Goal: Task Accomplishment & Management: Use online tool/utility

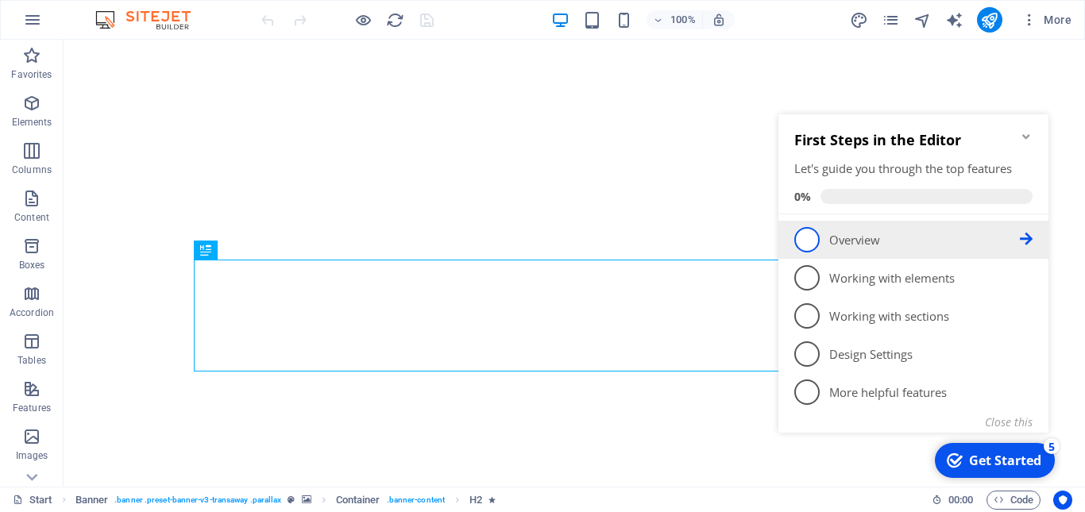
click at [815, 237] on span "1" at bounding box center [806, 239] width 25 height 25
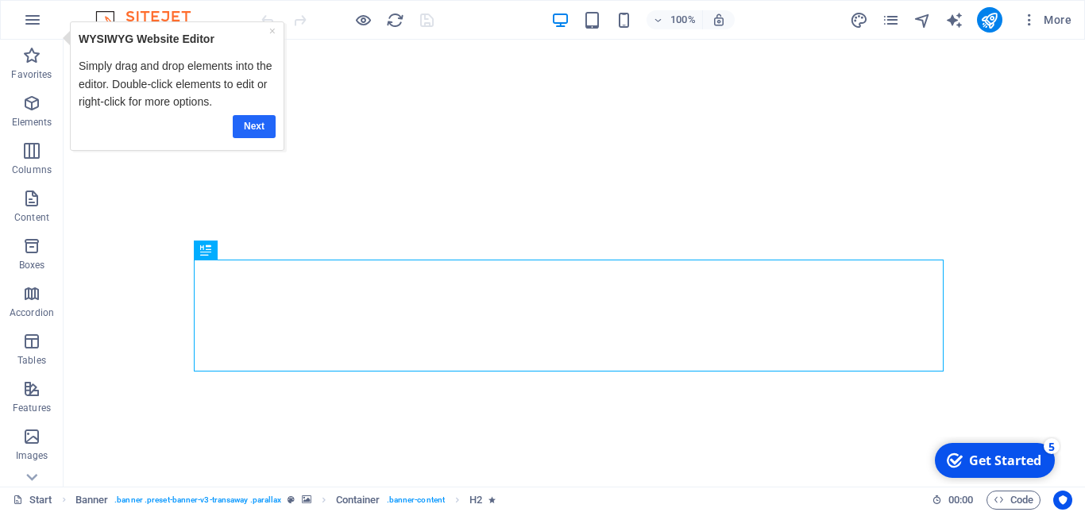
click at [262, 128] on link "Next" at bounding box center [253, 126] width 43 height 23
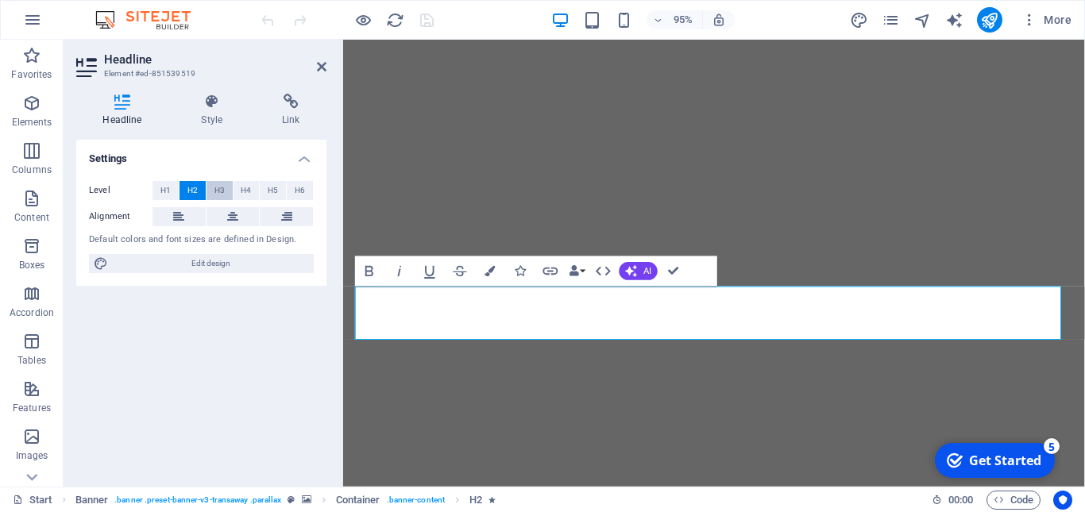
click at [221, 188] on span "H3" at bounding box center [219, 190] width 10 height 19
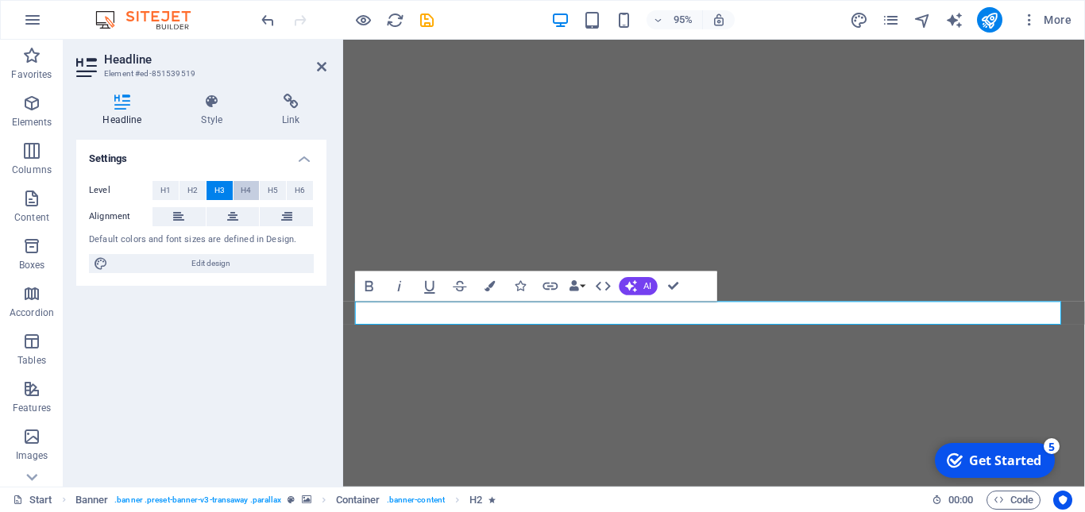
click at [245, 190] on span "H4" at bounding box center [246, 190] width 10 height 19
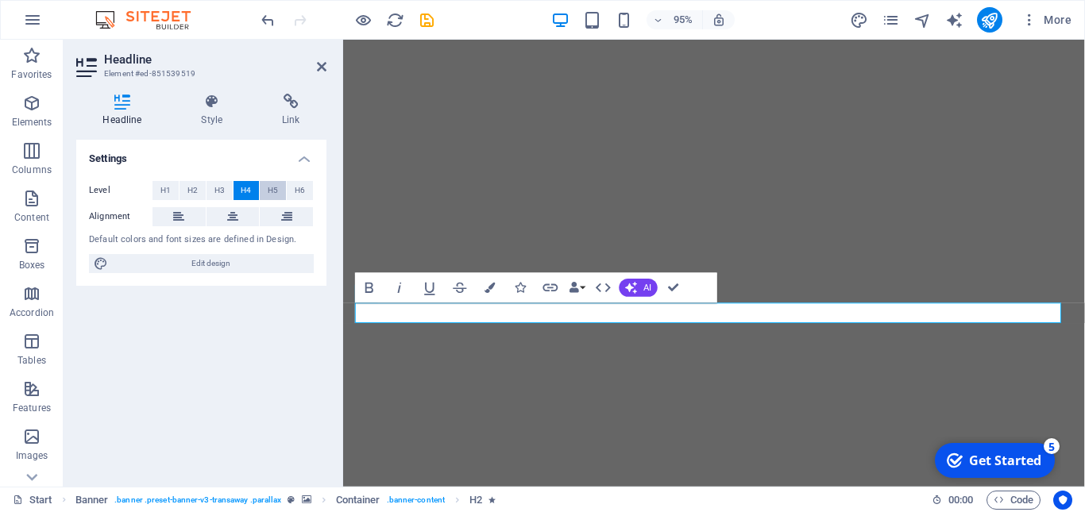
click at [272, 193] on span "H5" at bounding box center [273, 190] width 10 height 19
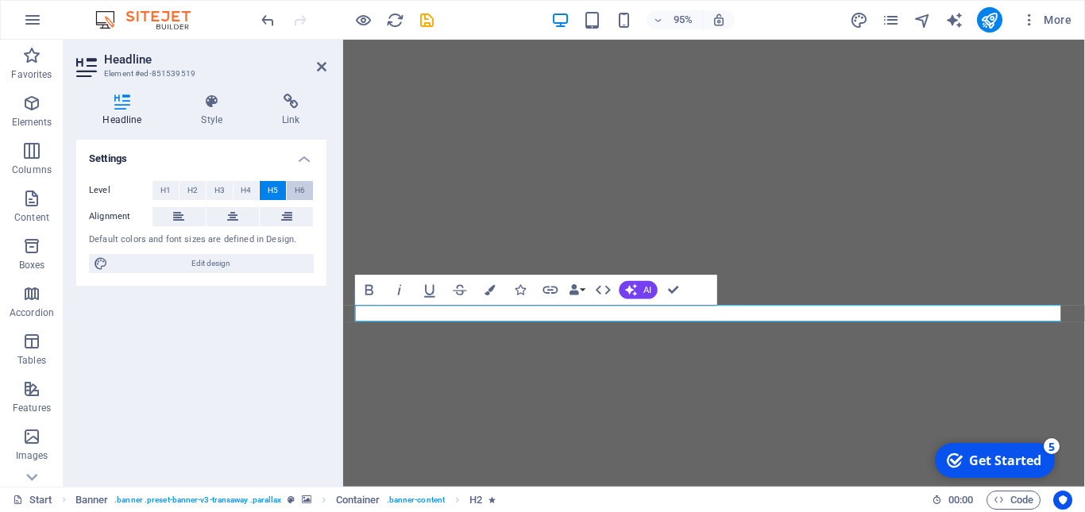
click at [299, 193] on span "H6" at bounding box center [300, 190] width 10 height 19
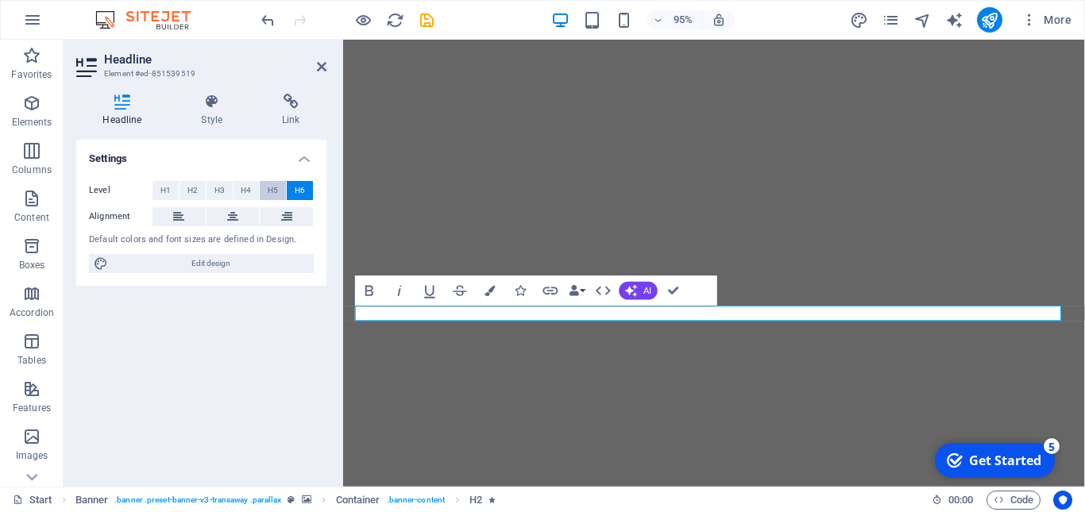
click at [280, 193] on button "H5" at bounding box center [273, 190] width 26 height 19
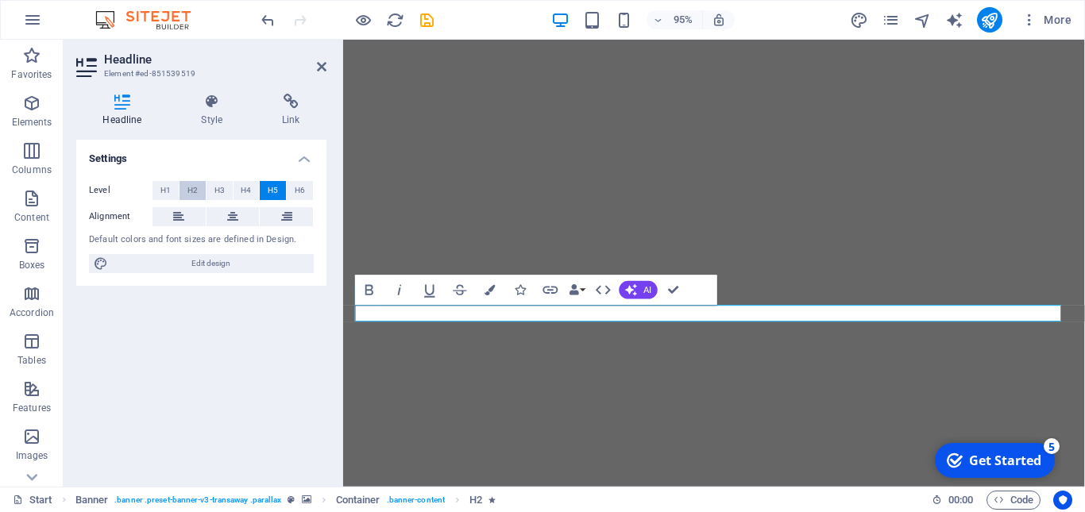
click at [192, 185] on span "H2" at bounding box center [192, 190] width 10 height 19
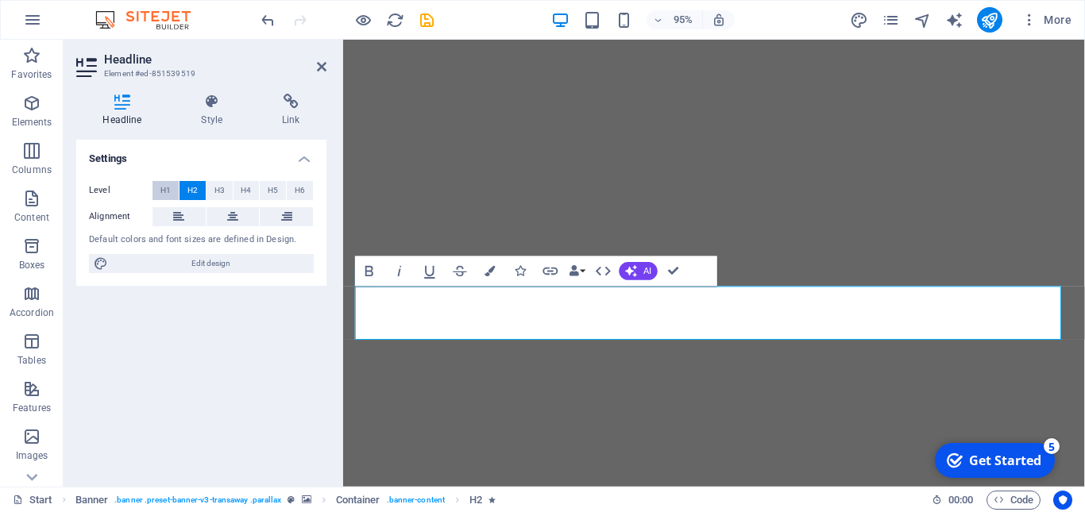
click at [165, 198] on span "H1" at bounding box center [165, 190] width 10 height 19
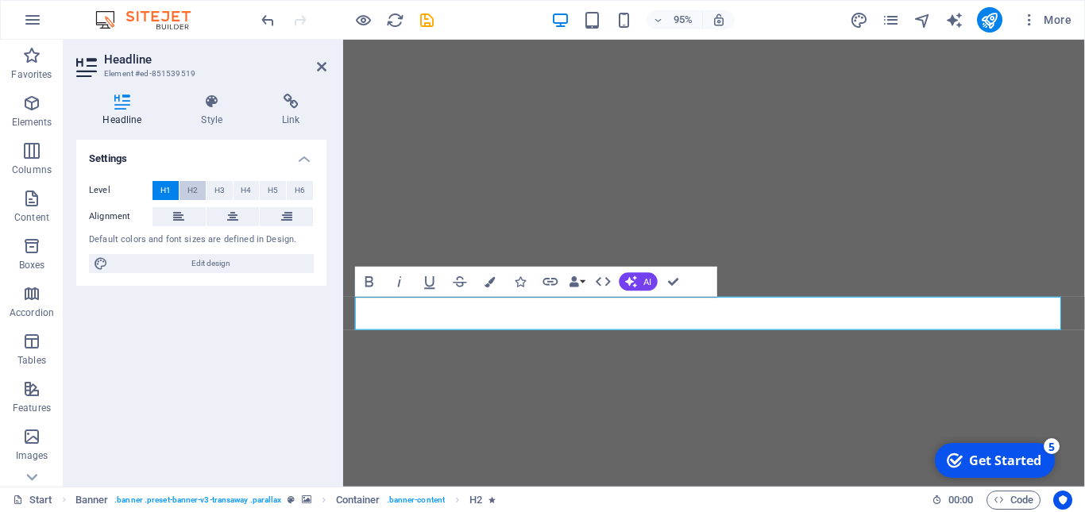
click at [198, 191] on button "H2" at bounding box center [193, 190] width 26 height 19
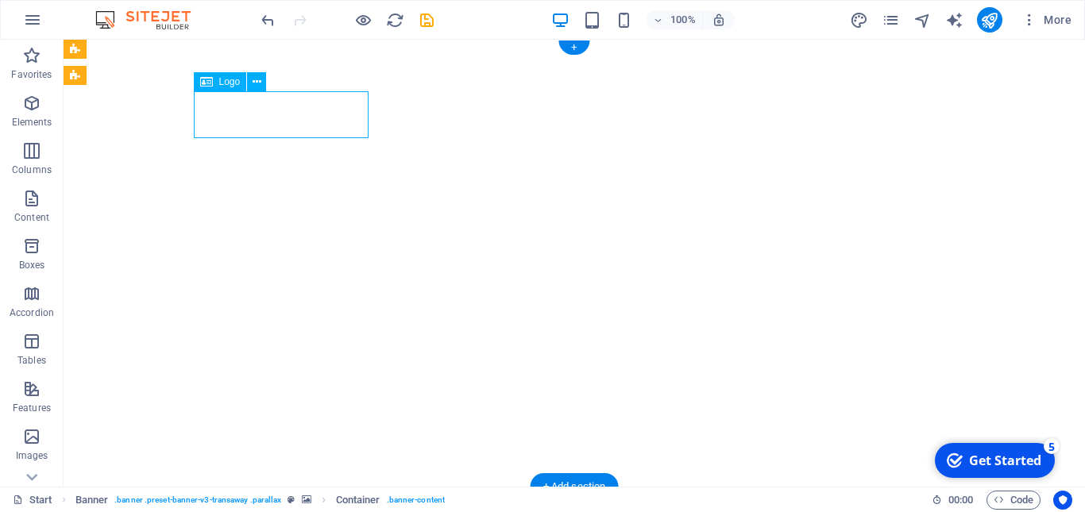
select select "px"
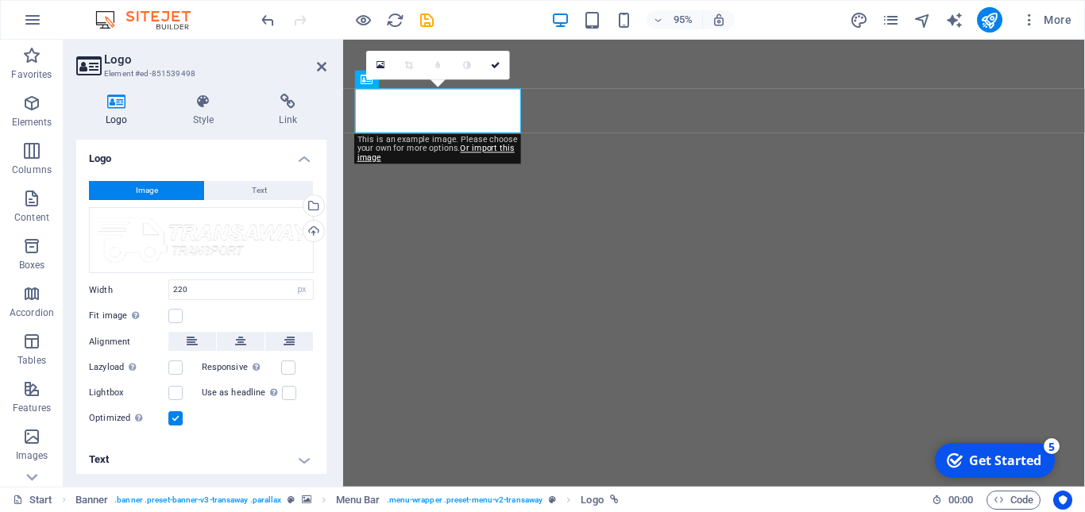
click at [144, 196] on span "Image" at bounding box center [147, 190] width 22 height 19
click at [141, 232] on div "Drag files here, click to choose files or select files from Files or our free s…" at bounding box center [201, 240] width 225 height 67
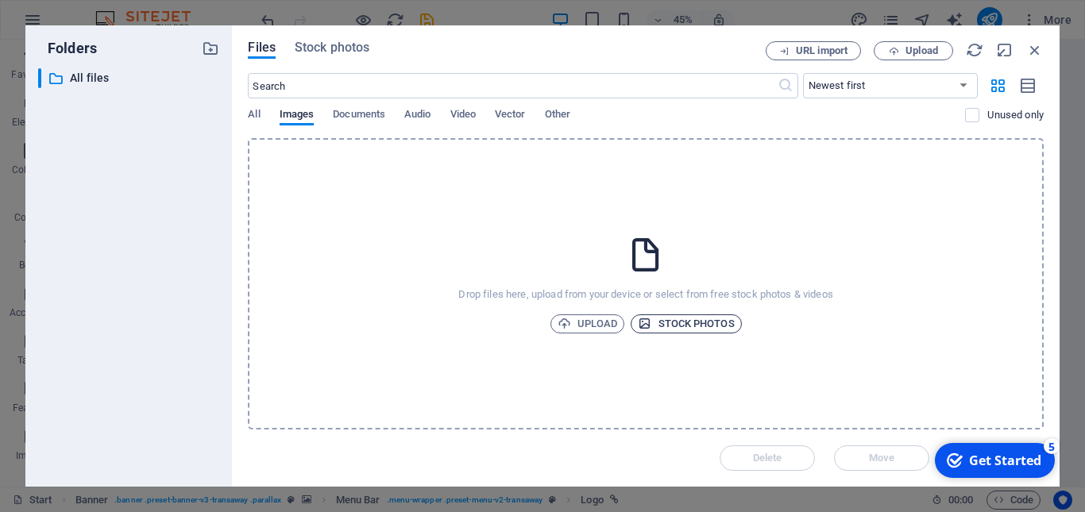
click at [659, 323] on span "Stock photos" at bounding box center [686, 324] width 96 height 19
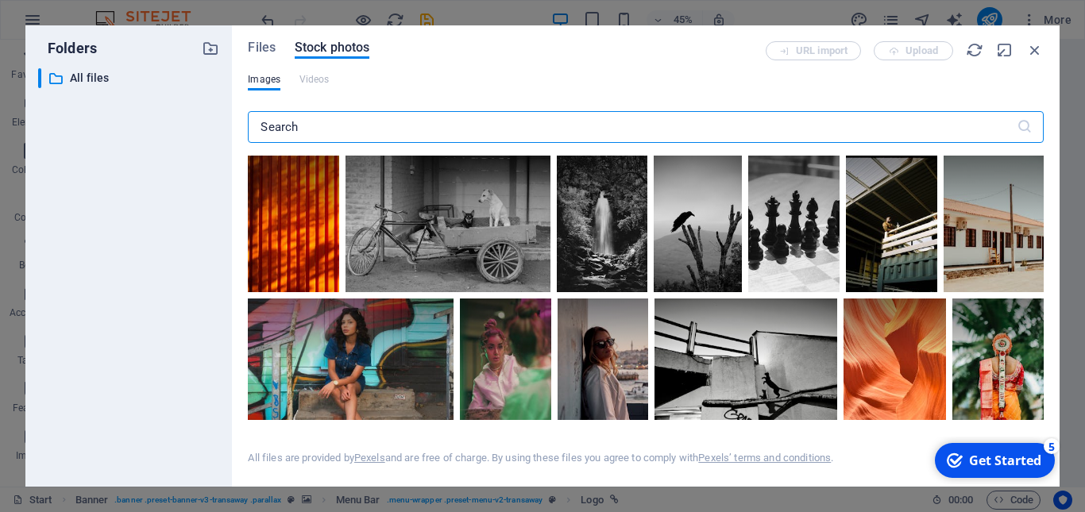
click at [335, 122] on input "text" at bounding box center [632, 127] width 768 height 32
click at [265, 75] on span "Images" at bounding box center [264, 79] width 33 height 19
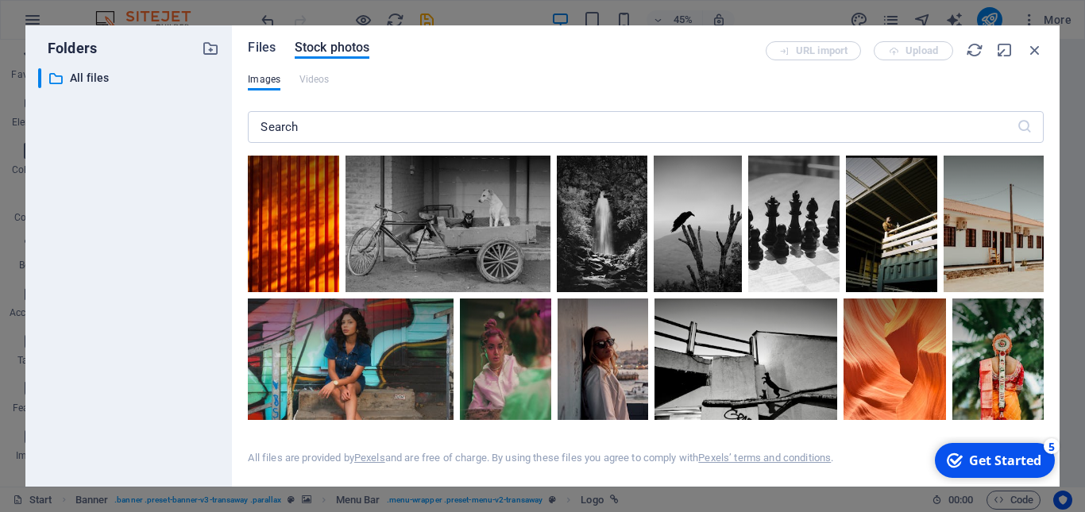
click at [261, 50] on span "Files" at bounding box center [262, 47] width 28 height 19
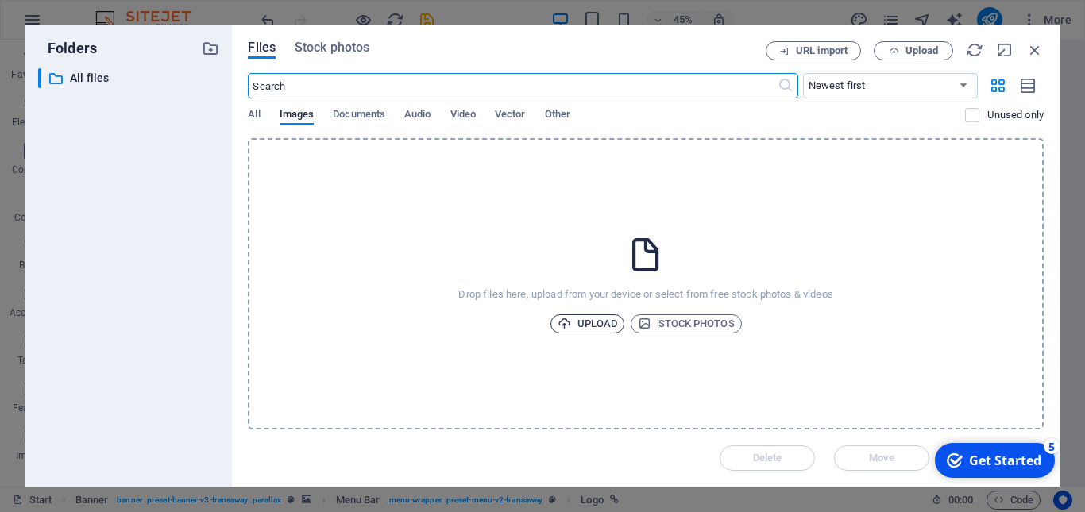
click at [593, 325] on span "Upload" at bounding box center [588, 324] width 60 height 19
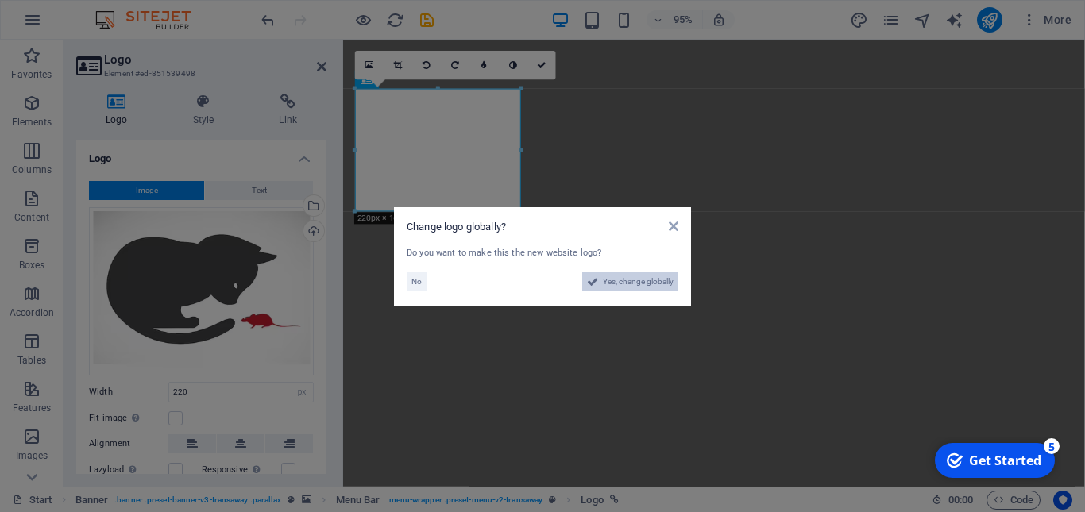
click at [620, 282] on span "Yes, change globally" at bounding box center [638, 281] width 71 height 19
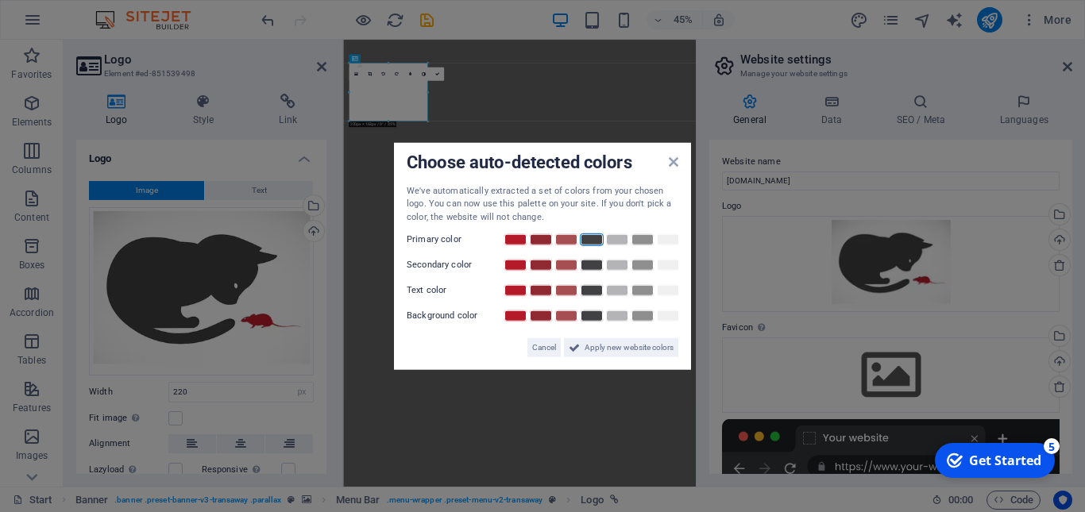
click at [590, 241] on link at bounding box center [592, 240] width 24 height 13
click at [600, 344] on span "Apply new website colors" at bounding box center [629, 347] width 89 height 19
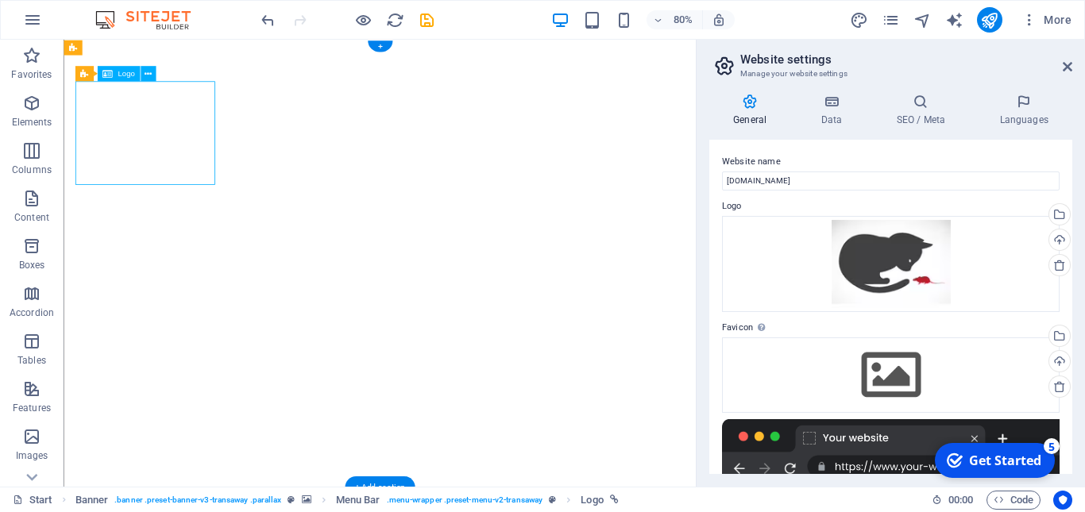
select select "px"
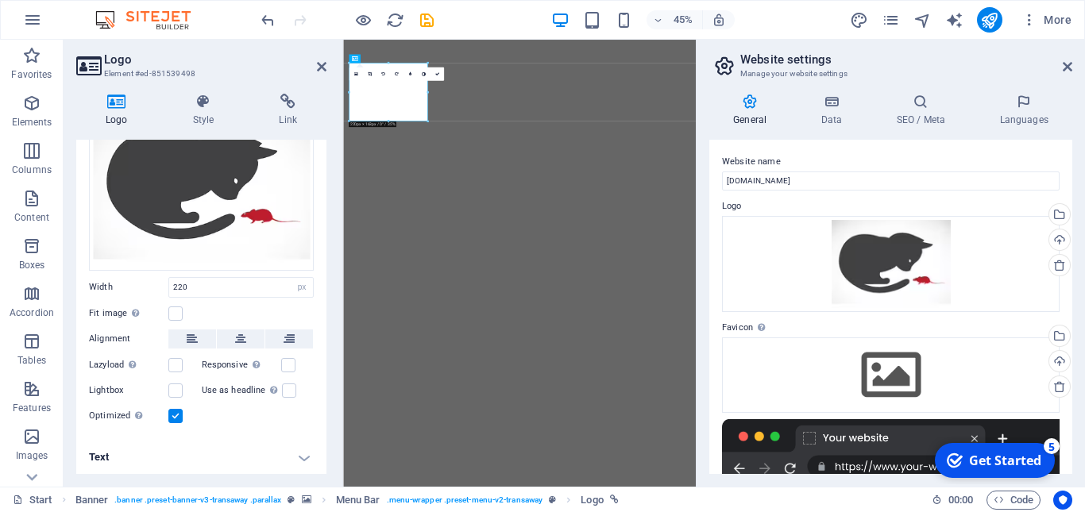
scroll to position [105, 0]
click at [122, 459] on h4 "Text" at bounding box center [201, 457] width 250 height 38
click at [299, 450] on h4 "Text" at bounding box center [201, 452] width 250 height 29
click at [205, 462] on h4 "Text" at bounding box center [201, 457] width 250 height 38
click at [102, 453] on h4 "Text" at bounding box center [201, 452] width 250 height 29
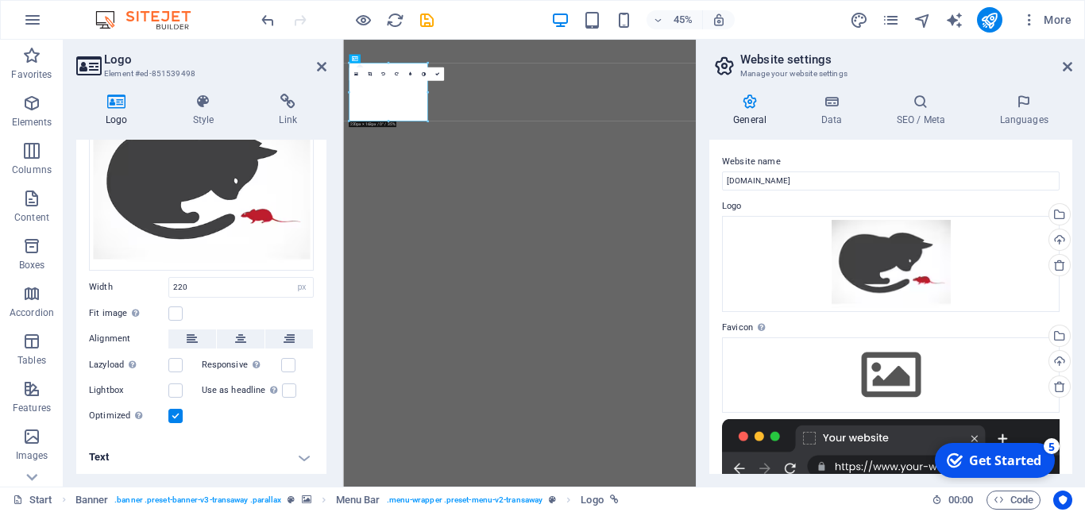
click at [102, 453] on h4 "Text" at bounding box center [201, 457] width 250 height 38
click at [102, 453] on h4 "Text" at bounding box center [201, 452] width 250 height 29
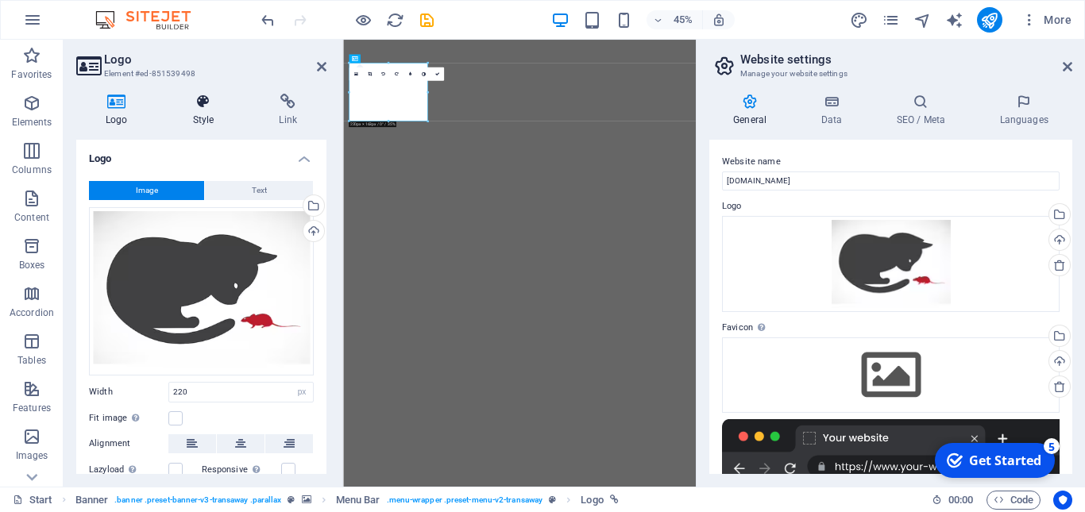
click at [205, 99] on icon at bounding box center [204, 102] width 80 height 16
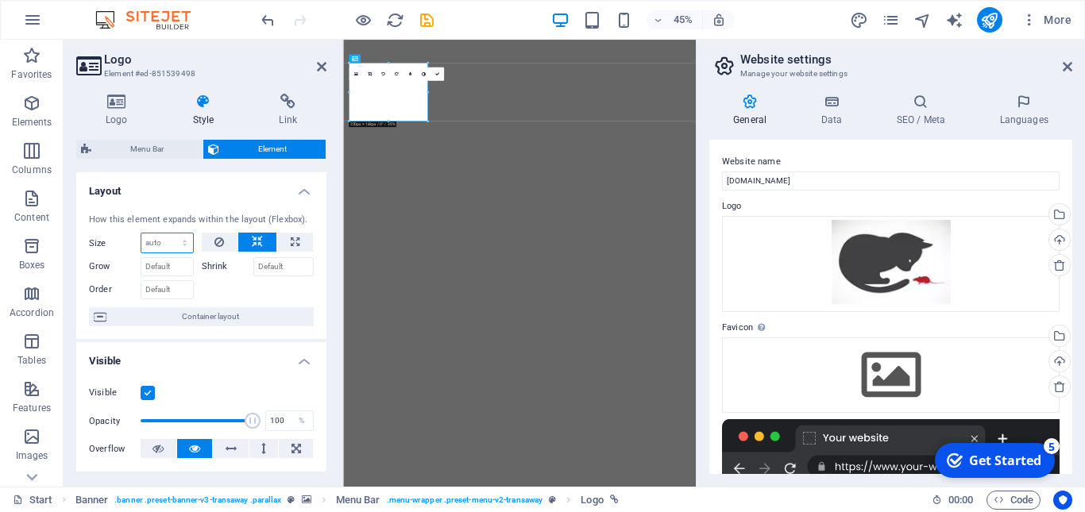
click at [186, 246] on select "Default auto px % 1/1 1/2 1/3 1/4 1/5 1/6 1/7 1/8 1/9 1/10" at bounding box center [167, 243] width 52 height 19
select select "1/1"
click at [168, 234] on select "Default auto px % 1/1 1/2 1/3 1/4 1/5 1/6 1/7 1/8 1/9 1/10" at bounding box center [167, 243] width 52 height 19
type input "100"
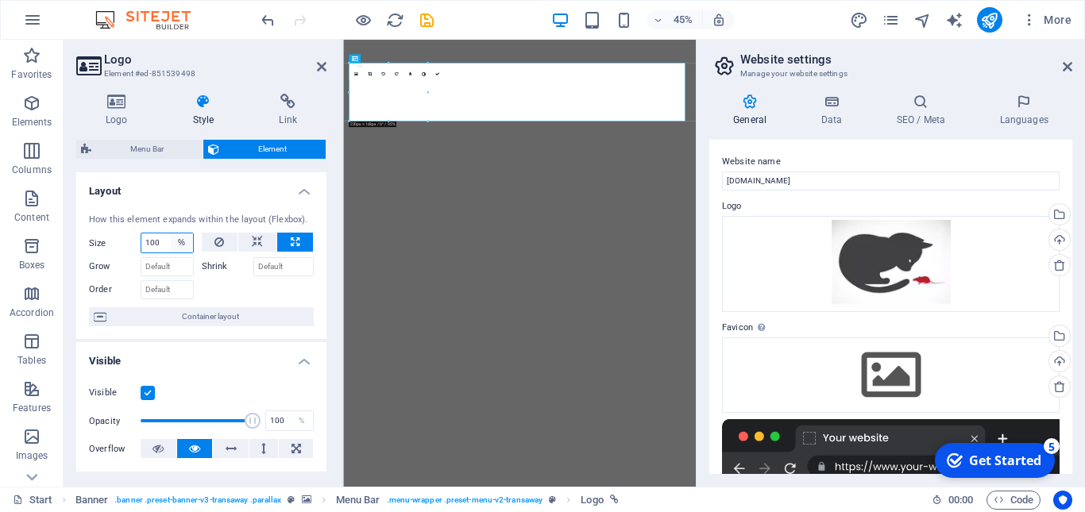
click at [184, 243] on select "Default auto px % 1/1 1/2 1/3 1/4 1/5 1/6 1/7 1/8 1/9 1/10" at bounding box center [182, 243] width 22 height 19
select select "rp4lgvilqv8"
click at [171, 234] on select "Default auto px % 1/1 1/2 1/3 1/4 1/5 1/6 1/7 1/8 1/9 1/10" at bounding box center [182, 243] width 22 height 19
select select "DISABLED_OPTION_VALUE"
click at [268, 245] on button at bounding box center [257, 242] width 38 height 19
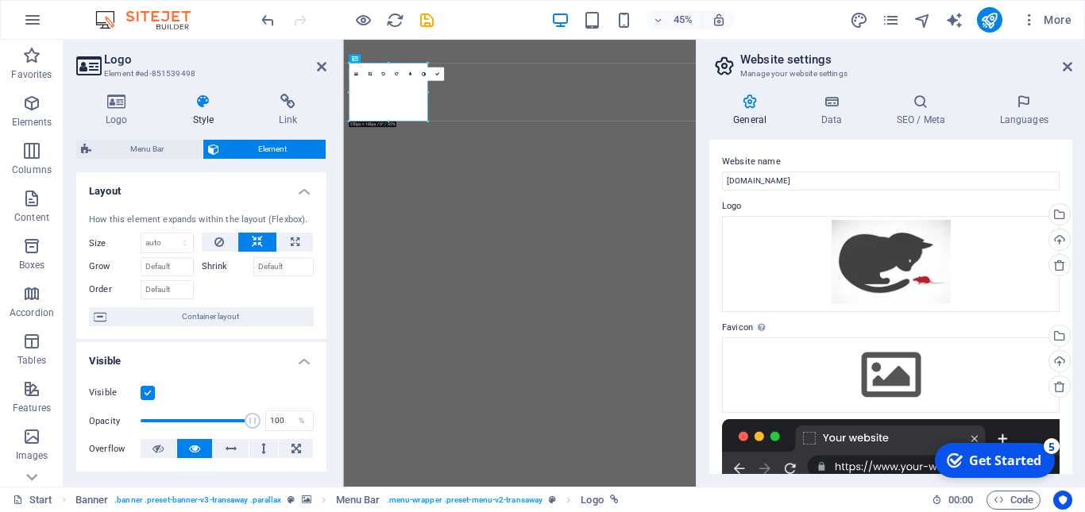
click at [265, 245] on button at bounding box center [257, 242] width 38 height 19
click at [292, 244] on icon at bounding box center [295, 242] width 9 height 19
type input "100"
select select "%"
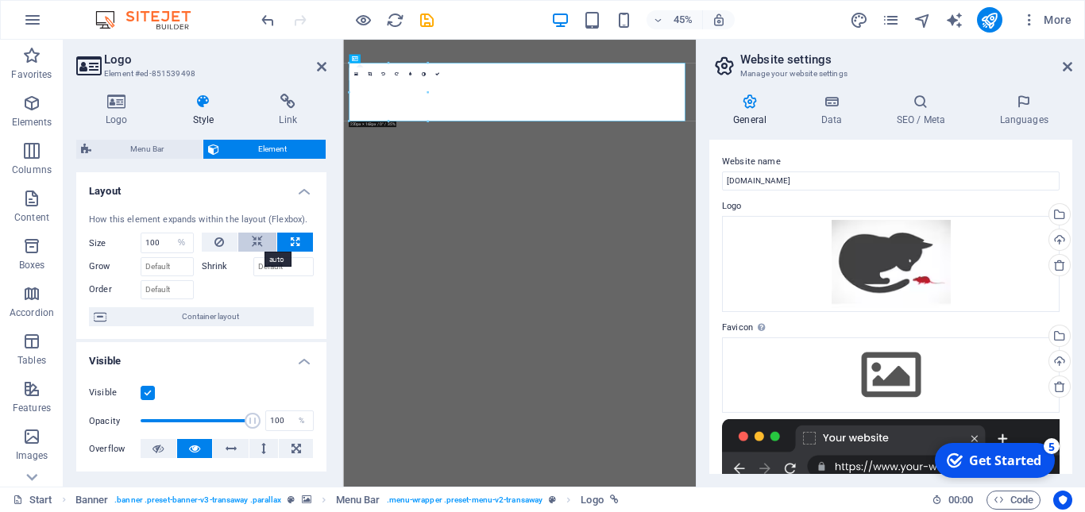
click at [263, 245] on button at bounding box center [257, 242] width 38 height 19
select select "DISABLED_OPTION_VALUE"
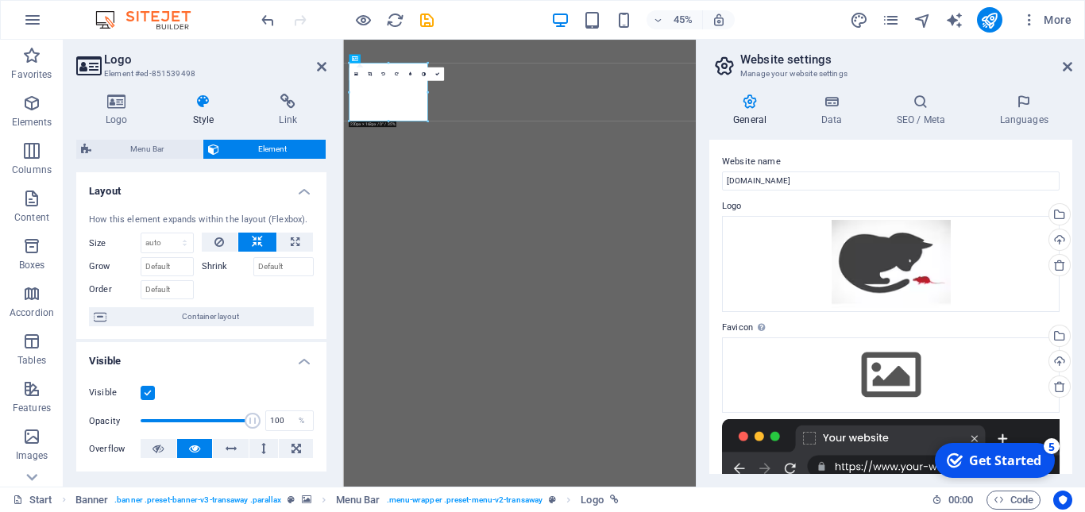
click at [213, 268] on label "Shrink" at bounding box center [228, 266] width 52 height 19
click at [253, 268] on input "Shrink" at bounding box center [283, 266] width 61 height 19
click at [172, 269] on input "Grow" at bounding box center [167, 266] width 53 height 19
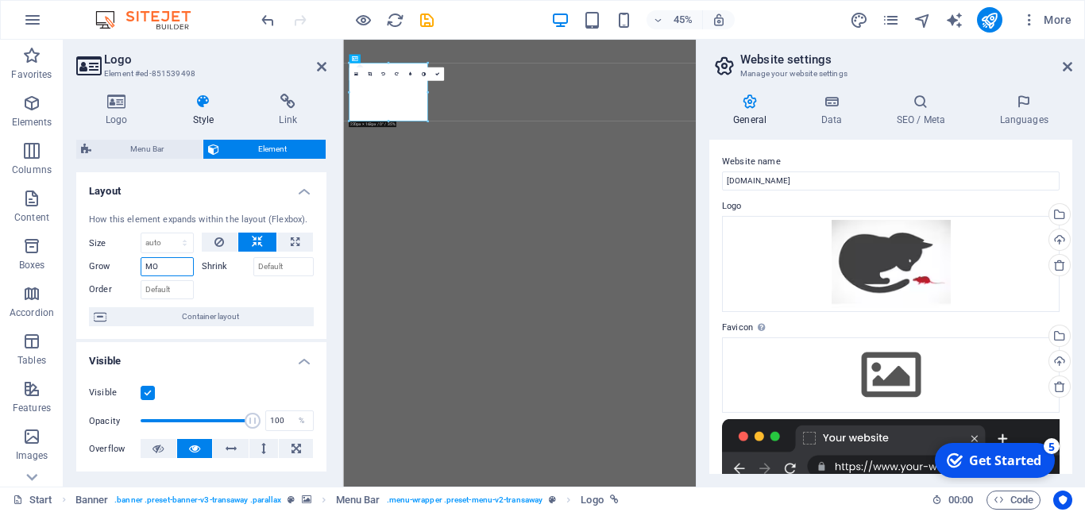
type input "MOU"
type input "SE"
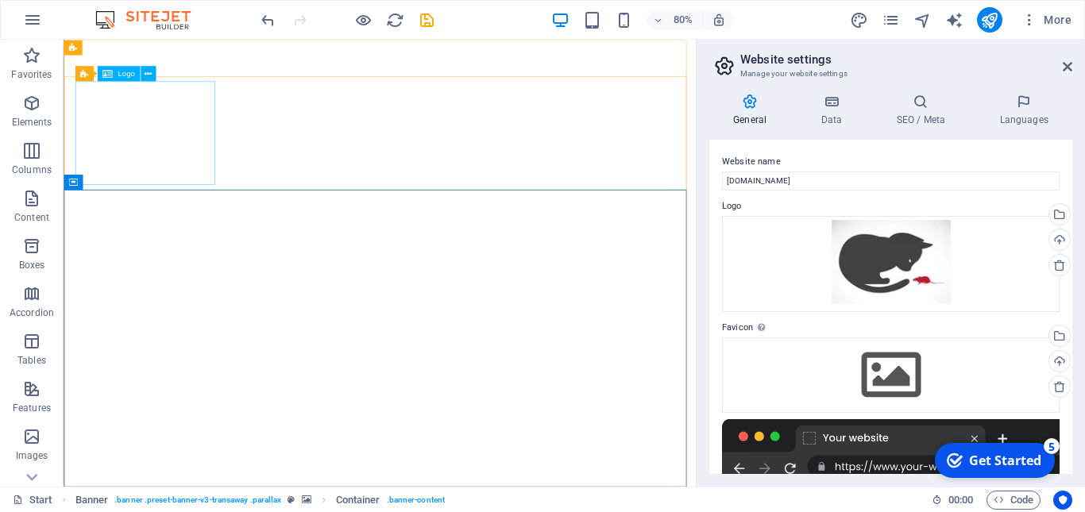
click at [125, 74] on span "Logo" at bounding box center [126, 74] width 17 height 8
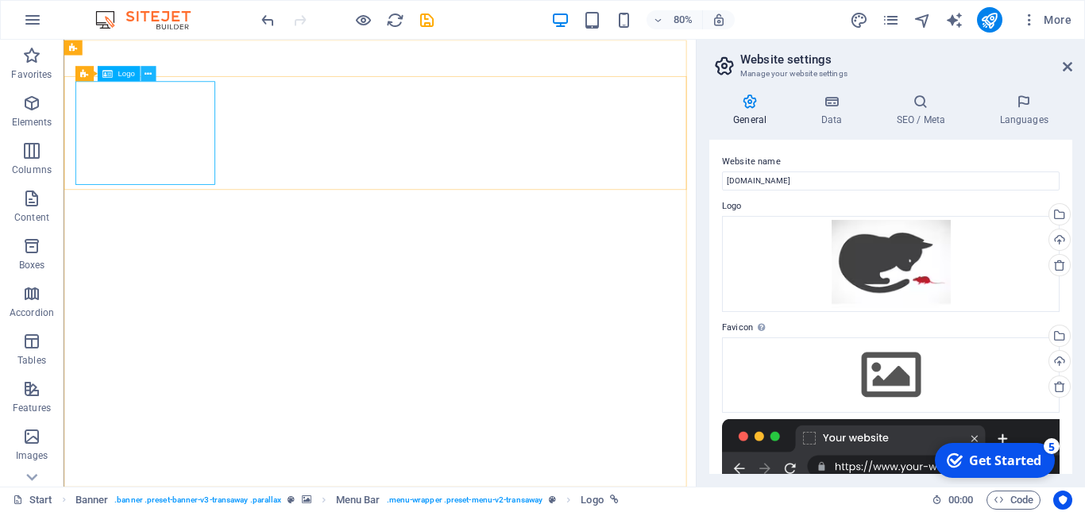
click at [150, 74] on icon at bounding box center [148, 74] width 7 height 14
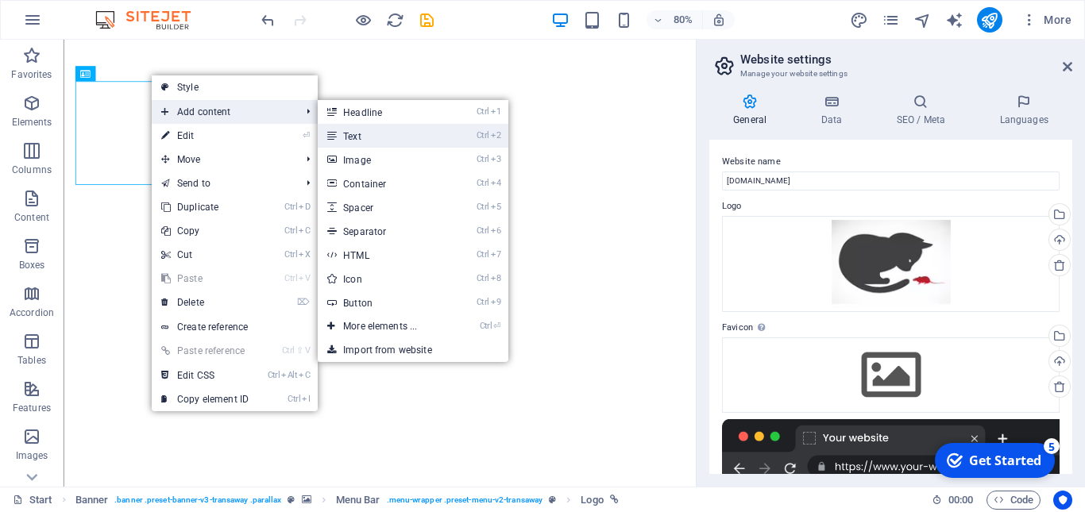
click at [363, 133] on link "Ctrl 2 Text" at bounding box center [383, 136] width 131 height 24
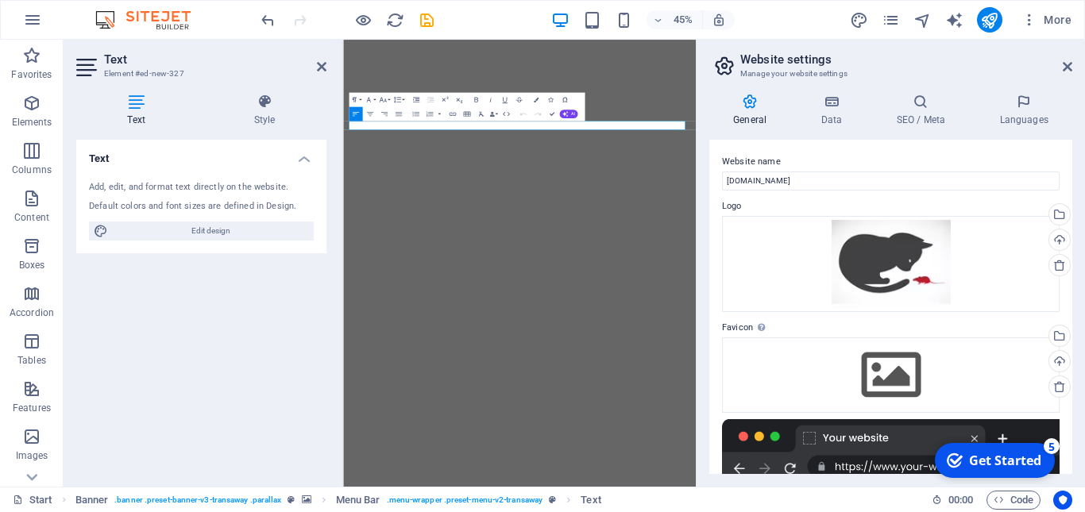
click at [133, 181] on div "Add, edit, and format text directly on the website." at bounding box center [201, 188] width 225 height 14
click at [148, 161] on h4 "Text" at bounding box center [201, 154] width 250 height 29
click at [150, 158] on h4 "Text" at bounding box center [201, 159] width 250 height 38
click at [208, 235] on span "Edit design" at bounding box center [211, 231] width 196 height 19
select select "px"
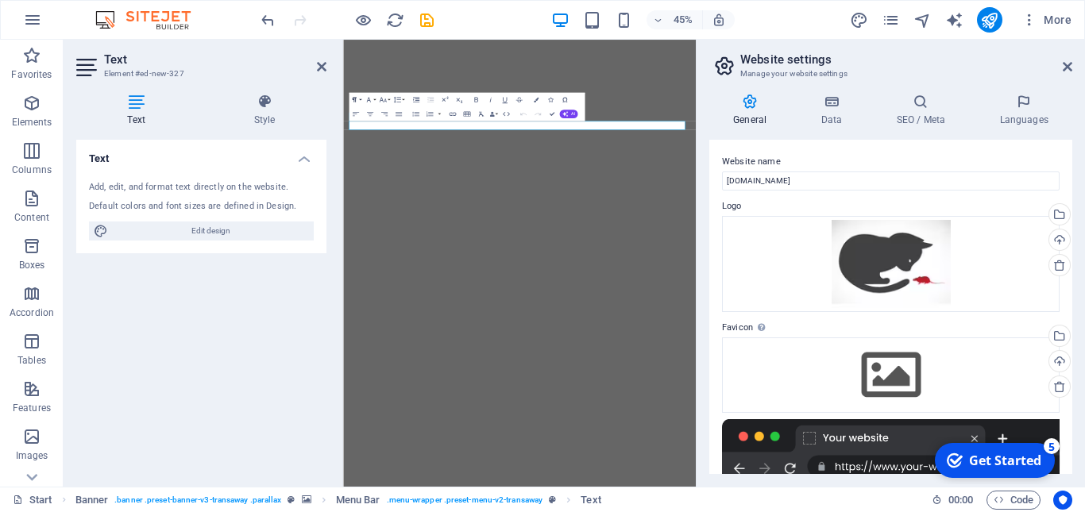
select select "400"
select select "px"
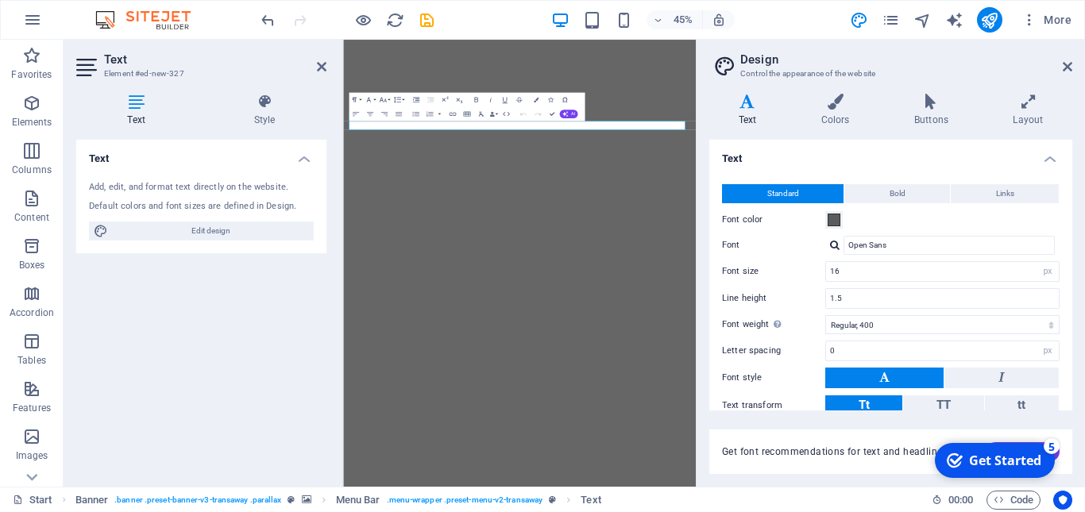
click at [793, 159] on h4 "Text" at bounding box center [890, 154] width 363 height 29
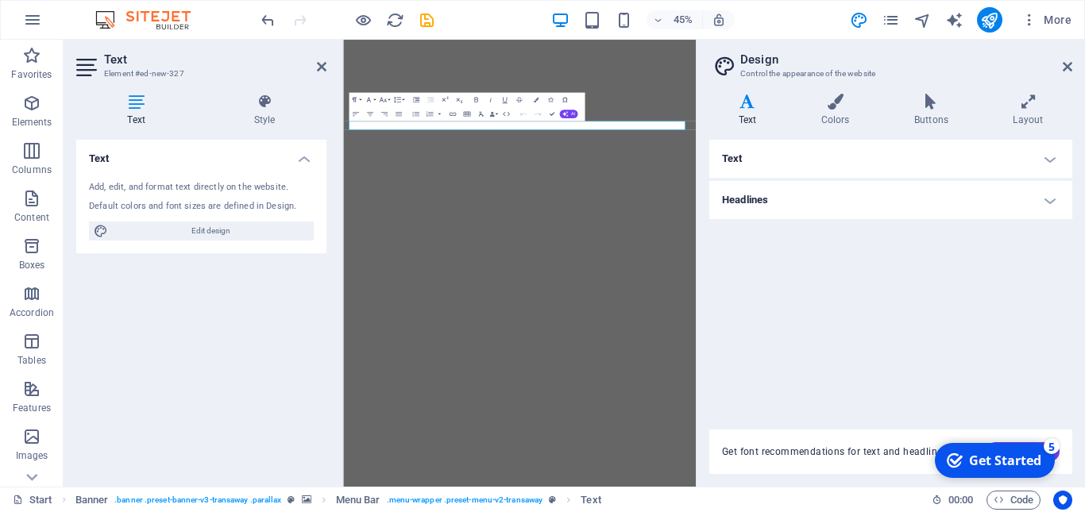
click at [786, 160] on h4 "Text" at bounding box center [890, 159] width 363 height 38
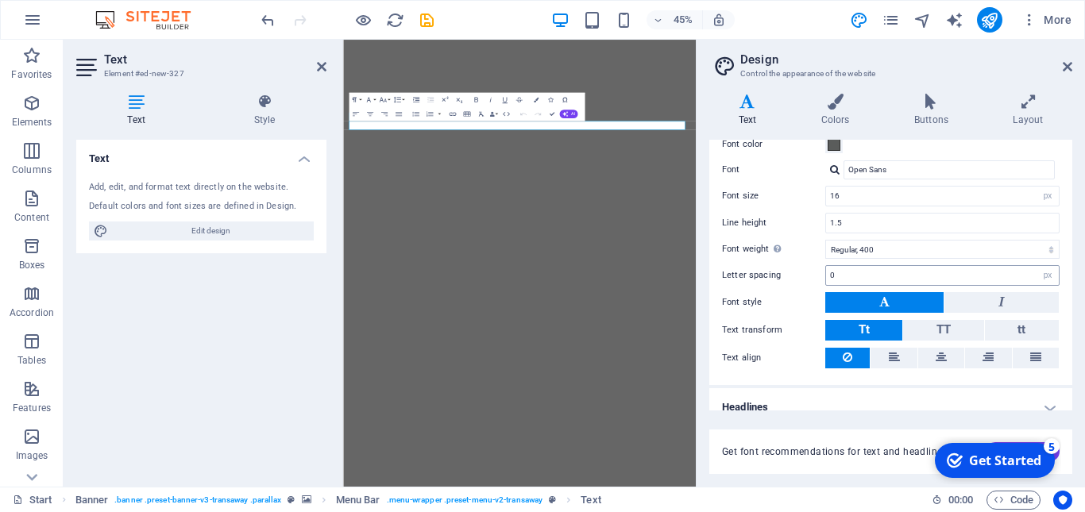
scroll to position [91, 0]
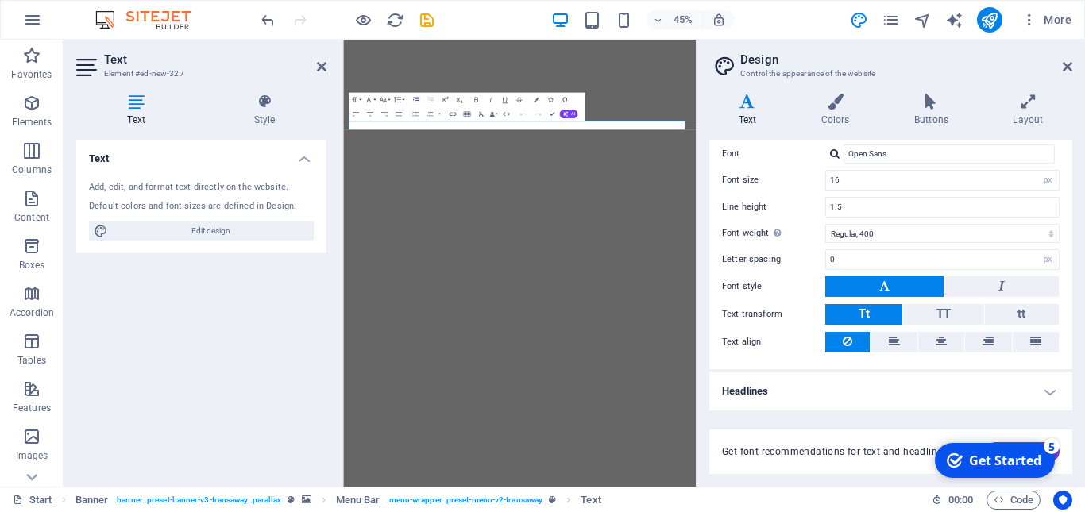
click at [793, 394] on h4 "Headlines" at bounding box center [890, 392] width 363 height 38
click at [812, 395] on h4 "Headlines" at bounding box center [890, 387] width 363 height 29
click at [812, 395] on h4 "Headlines" at bounding box center [890, 392] width 363 height 38
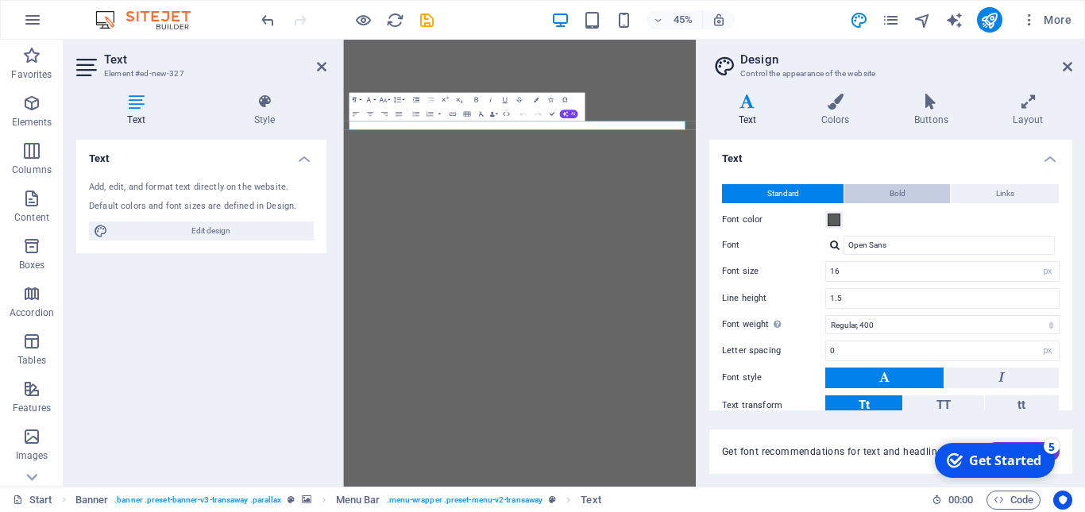
click at [893, 191] on span "Bold" at bounding box center [898, 193] width 16 height 19
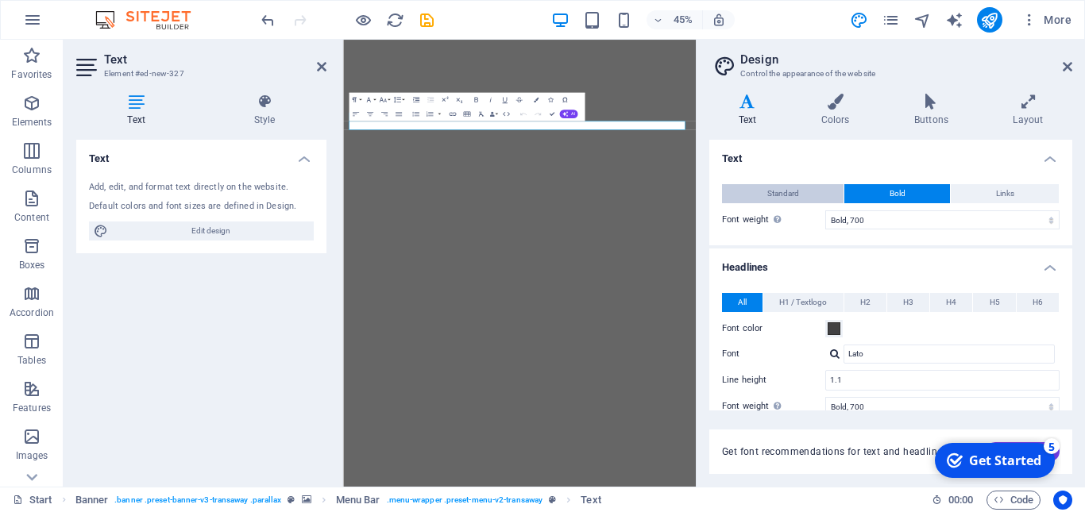
click at [825, 194] on button "Standard" at bounding box center [783, 193] width 122 height 19
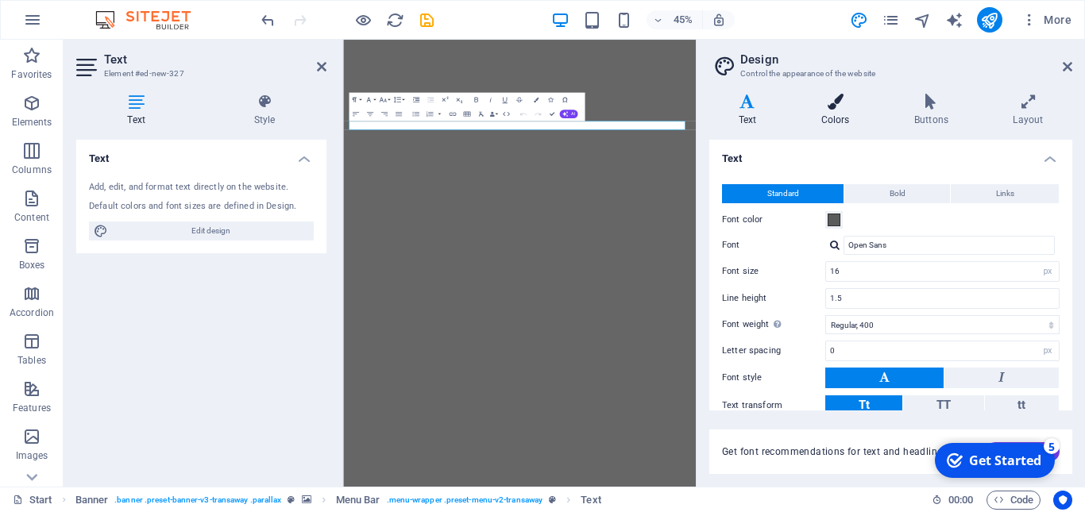
click at [833, 104] on icon at bounding box center [835, 102] width 87 height 16
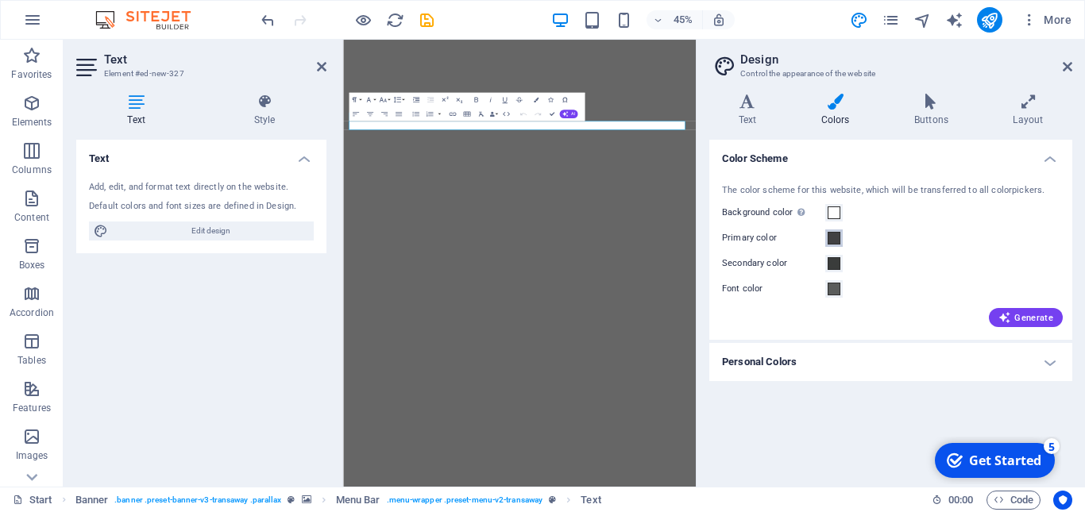
click at [834, 239] on span at bounding box center [834, 238] width 13 height 13
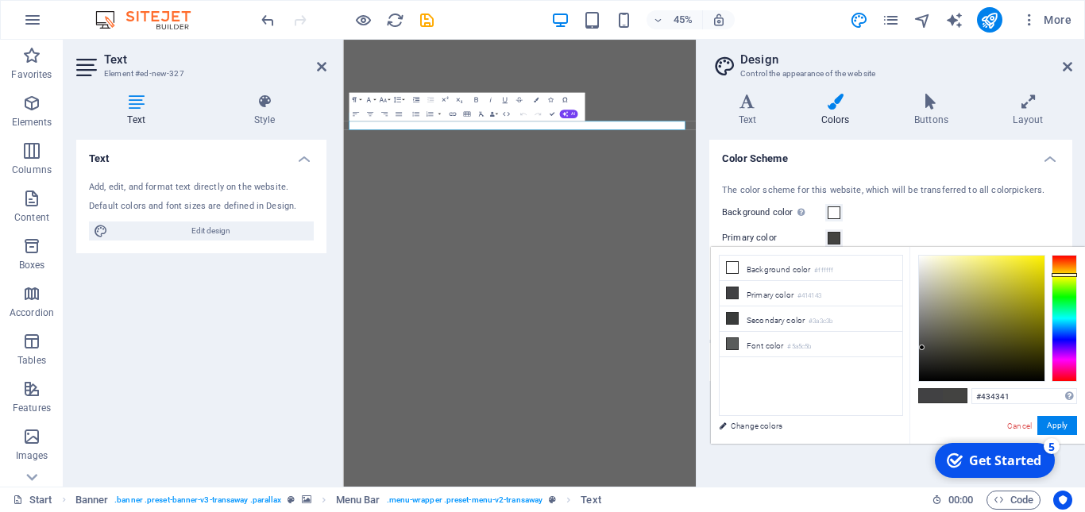
click at [1067, 275] on div at bounding box center [1064, 318] width 25 height 127
click at [1067, 280] on div at bounding box center [1064, 318] width 25 height 127
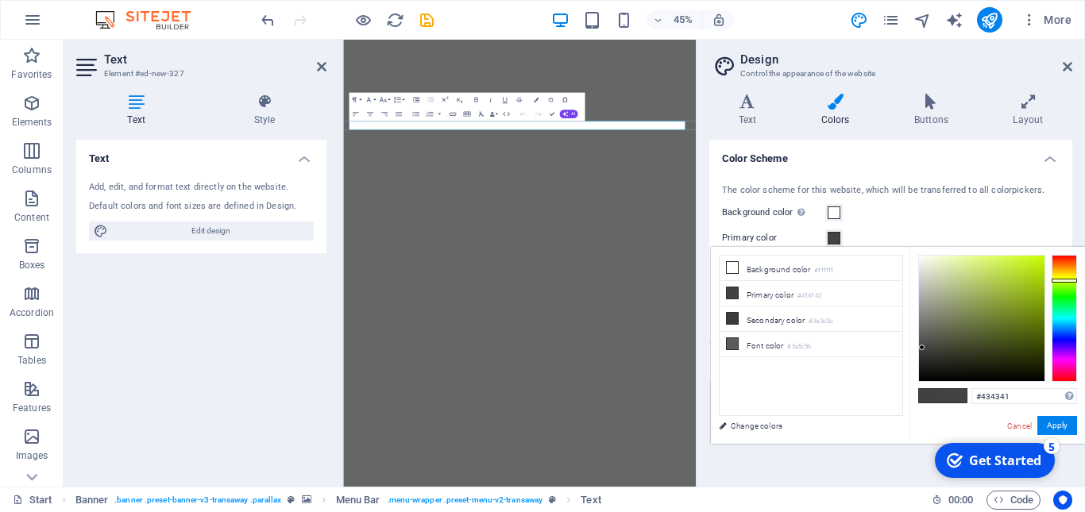
click at [1067, 280] on div at bounding box center [1064, 281] width 25 height 4
click at [840, 241] on span at bounding box center [834, 238] width 13 height 13
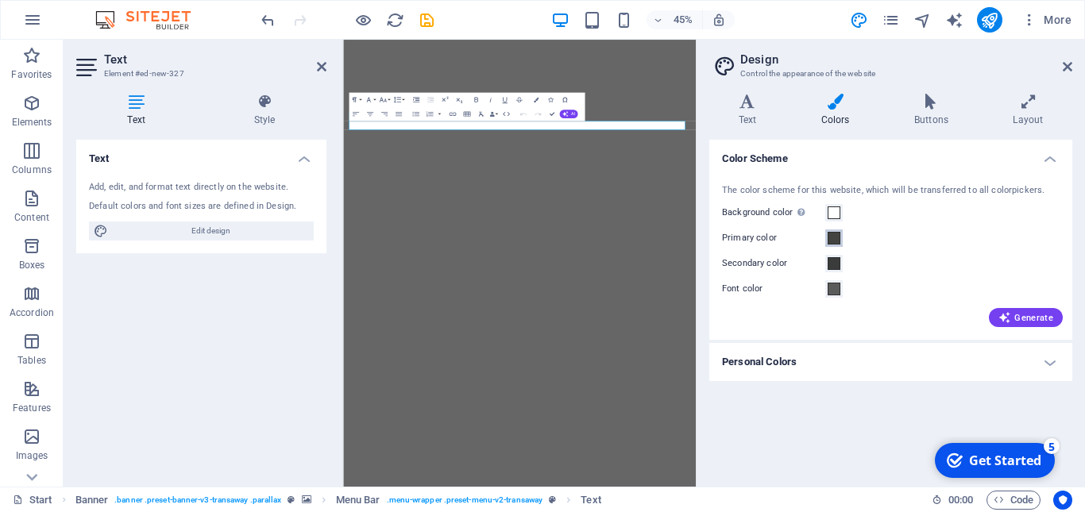
click at [836, 241] on span at bounding box center [834, 238] width 13 height 13
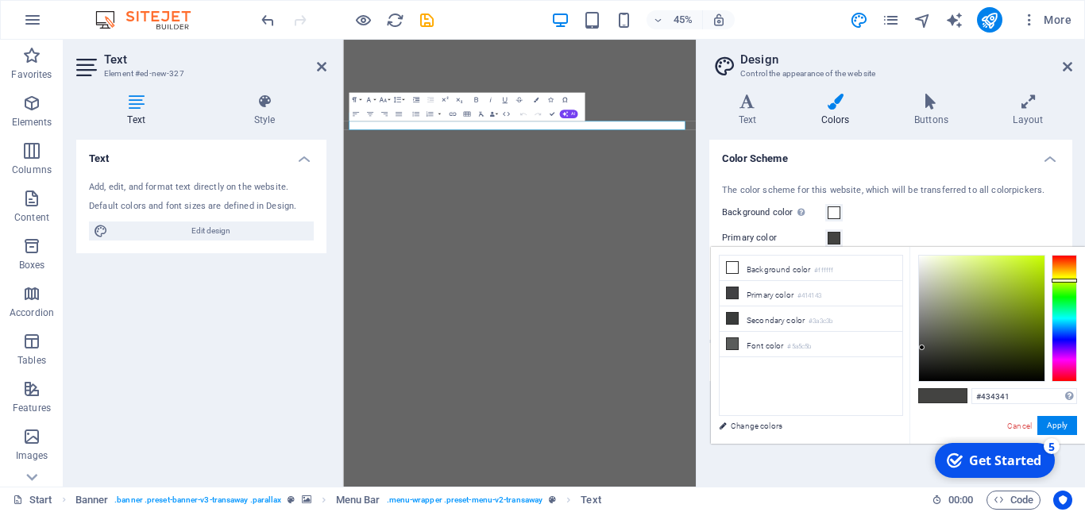
type input "#151513"
click at [929, 370] on div at bounding box center [982, 319] width 126 height 126
click at [1071, 427] on button "Apply" at bounding box center [1057, 425] width 40 height 19
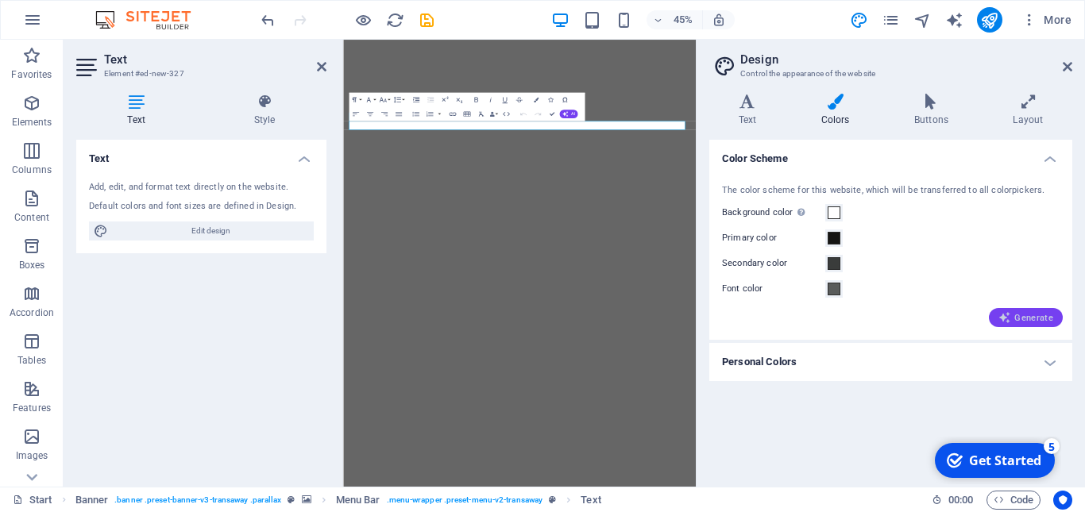
click at [1018, 311] on button "Generate" at bounding box center [1026, 317] width 74 height 19
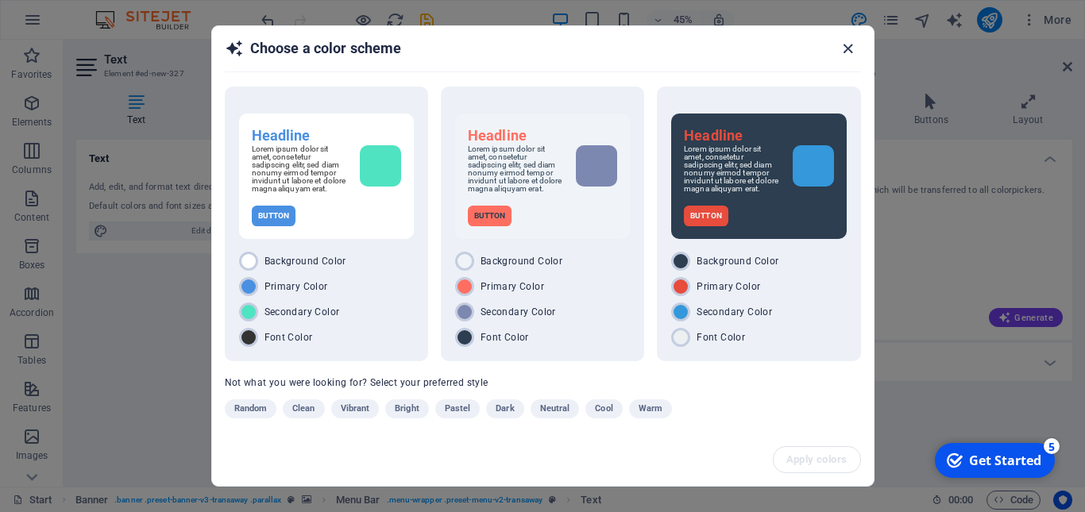
click at [849, 44] on icon "button" at bounding box center [848, 49] width 18 height 18
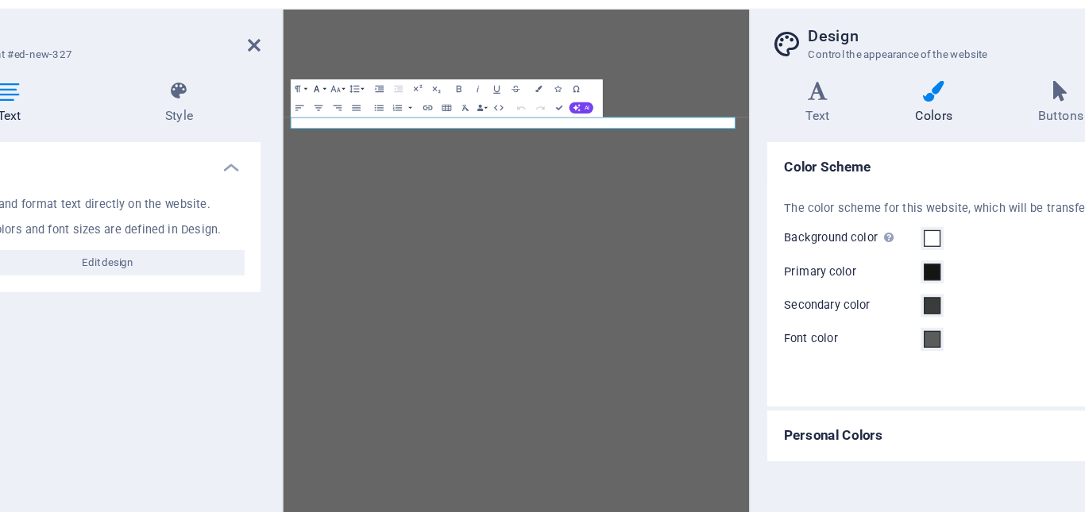
click at [370, 96] on icon "button" at bounding box center [369, 99] width 9 height 9
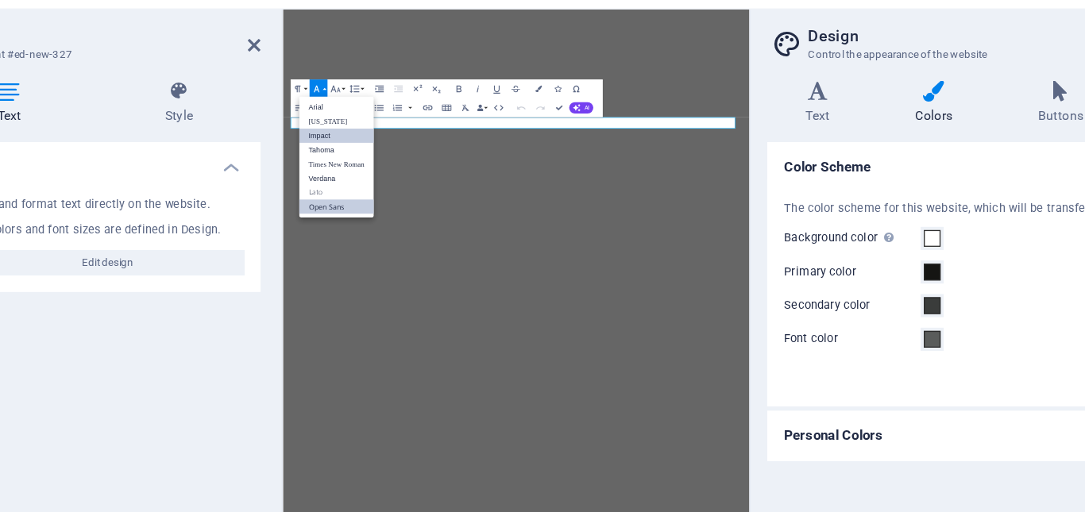
click at [374, 135] on link "Impact" at bounding box center [383, 134] width 56 height 11
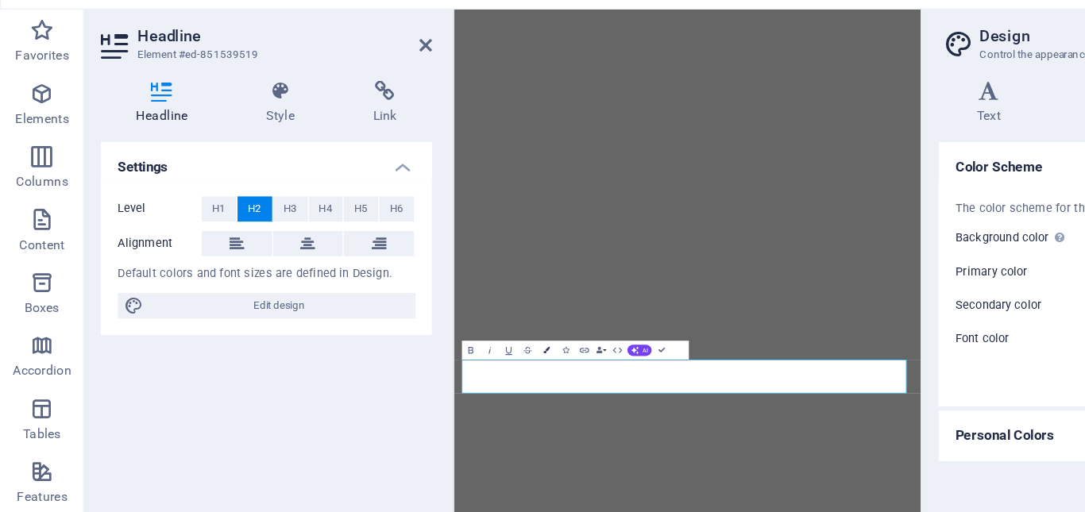
click at [415, 298] on icon "button" at bounding box center [413, 297] width 5 height 5
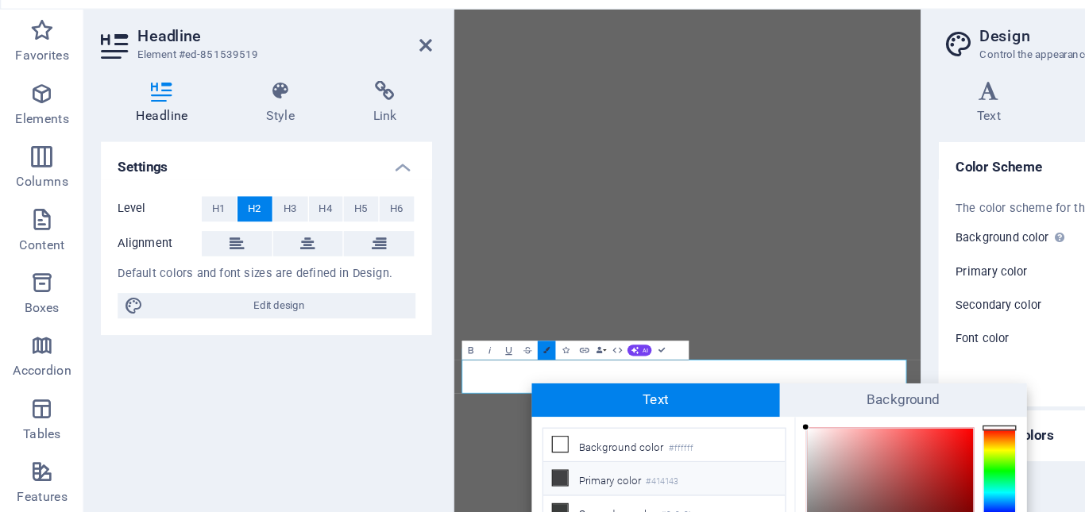
scroll to position [33, 0]
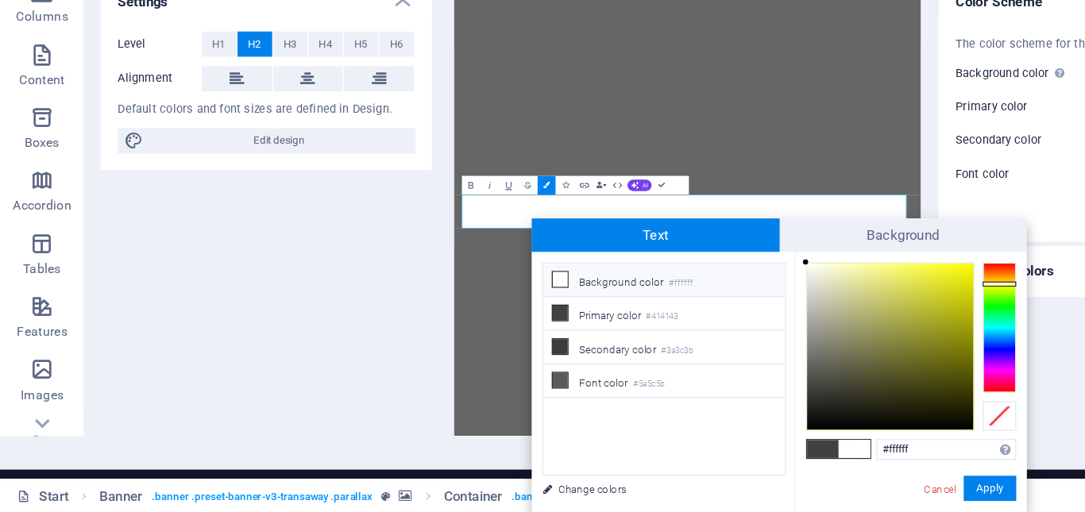
click at [756, 339] on div at bounding box center [755, 372] width 25 height 98
type input "#f7f80e"
click at [728, 326] on div at bounding box center [673, 387] width 126 height 126
click at [760, 498] on button "Apply" at bounding box center [748, 494] width 40 height 19
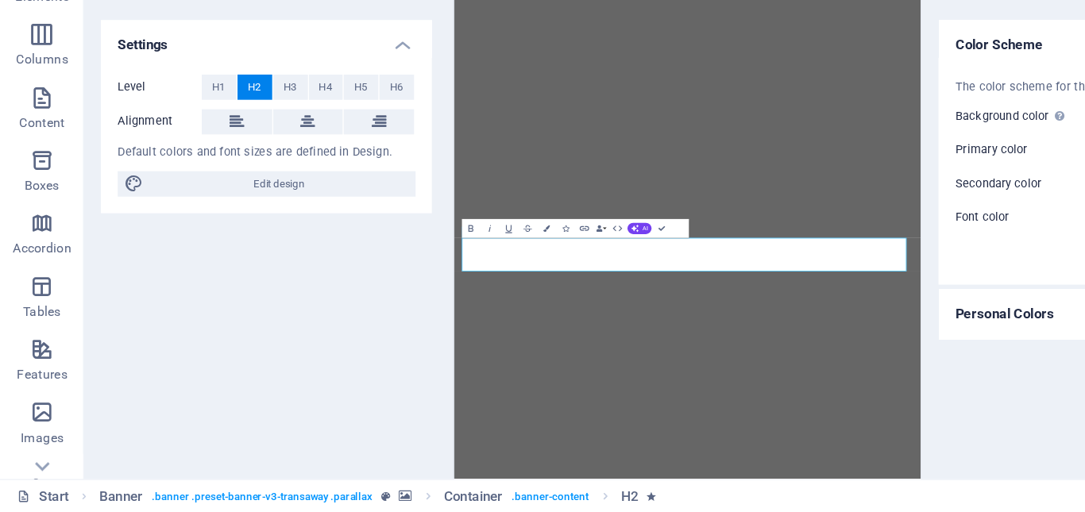
scroll to position [0, 0]
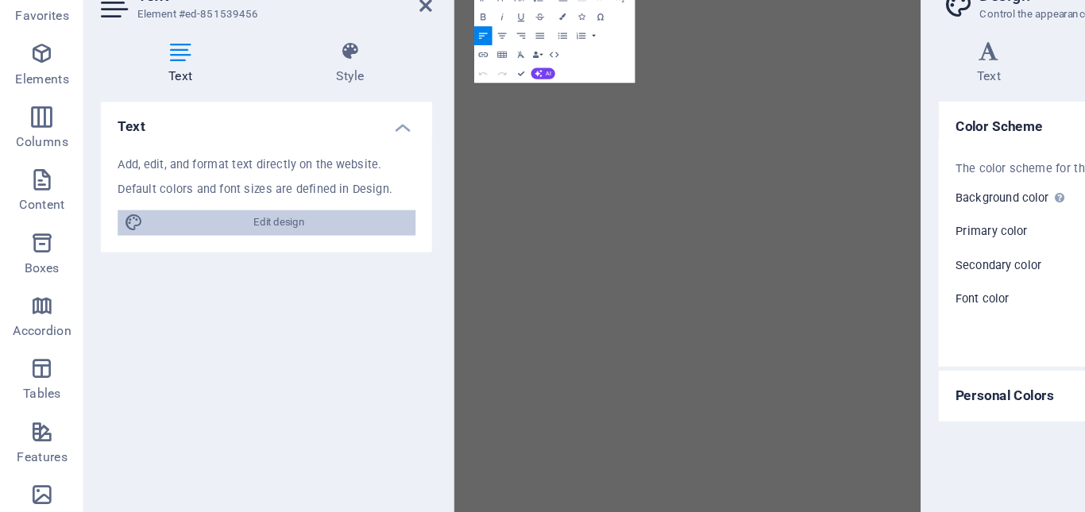
click at [180, 237] on span "Edit design" at bounding box center [211, 231] width 196 height 19
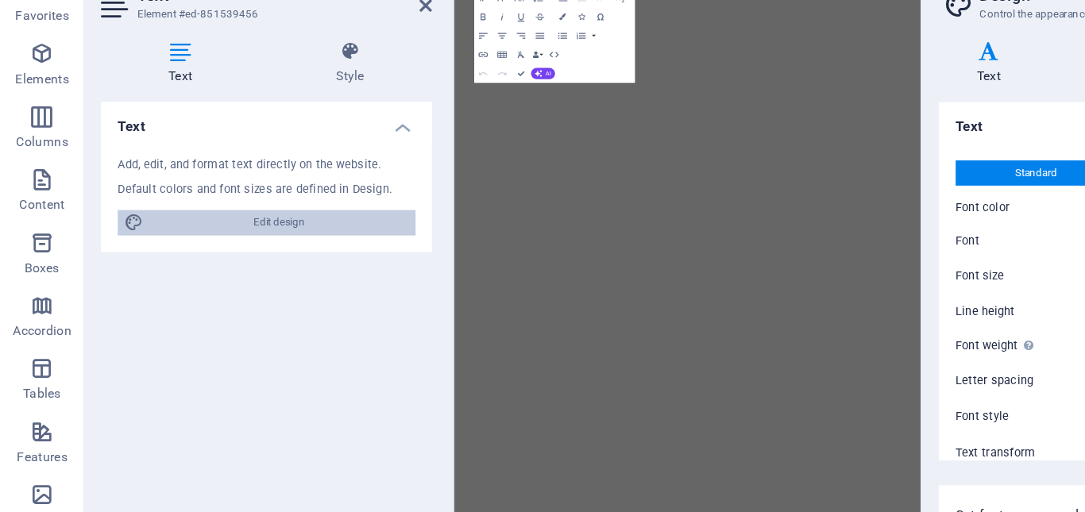
click at [200, 229] on span "Edit design" at bounding box center [211, 231] width 196 height 19
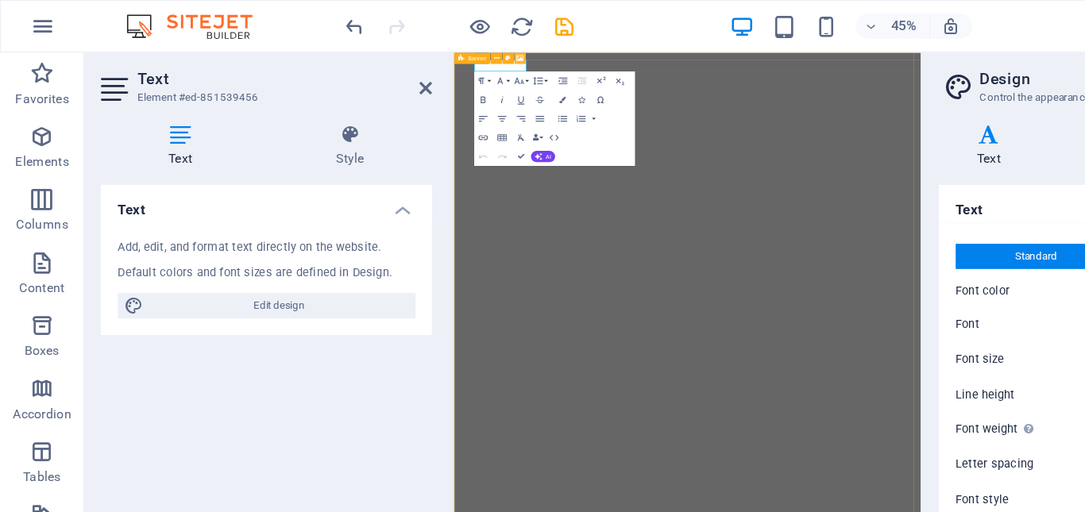
drag, startPoint x: 388, startPoint y: 48, endPoint x: 91, endPoint y: 25, distance: 298.0
click at [388, 48] on button at bounding box center [392, 44] width 9 height 9
select select "ms"
select select "s"
select select "ondemand"
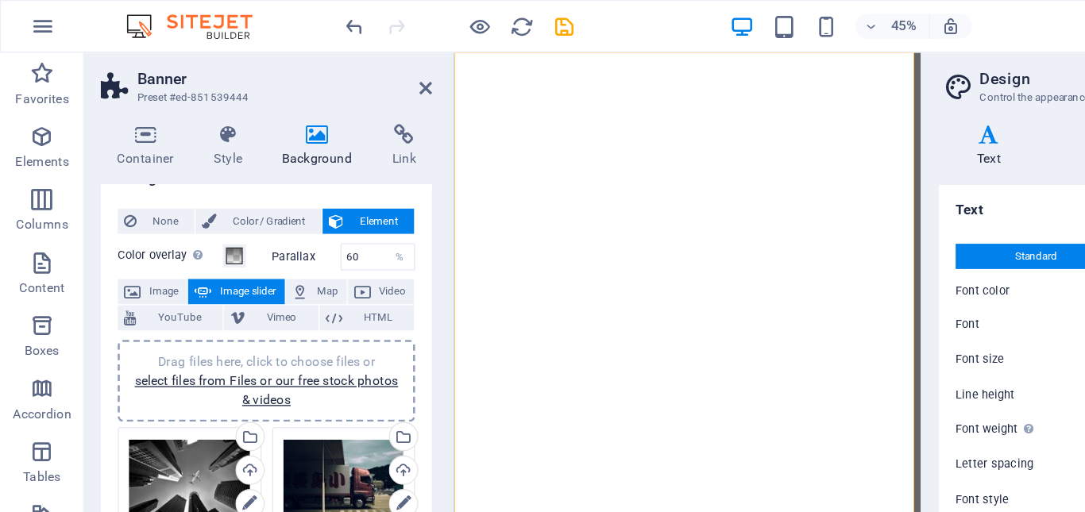
scroll to position [21, 0]
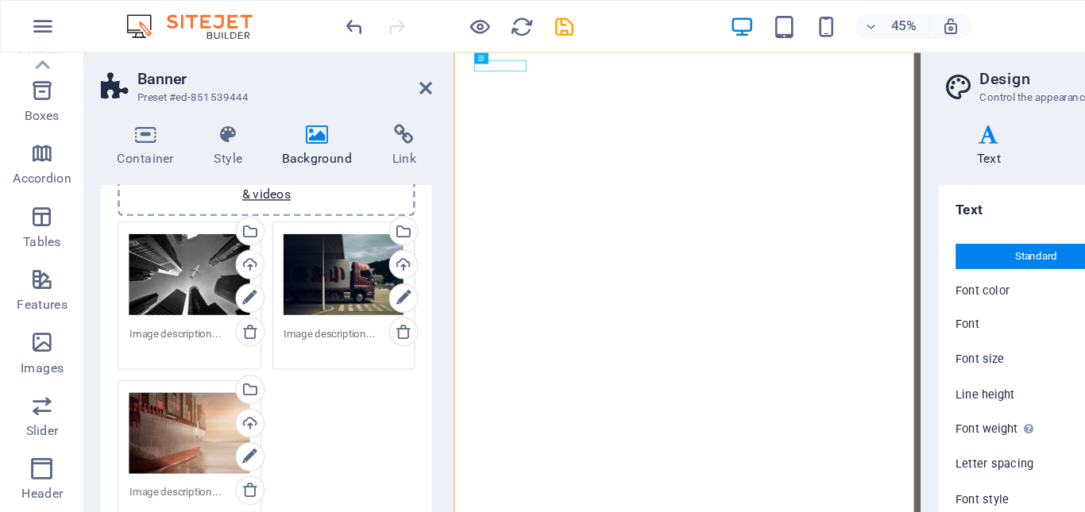
scroll to position [178, 0]
click at [257, 210] on div "Drag files here, click to choose files or select files from Files or our free s…" at bounding box center [259, 209] width 91 height 64
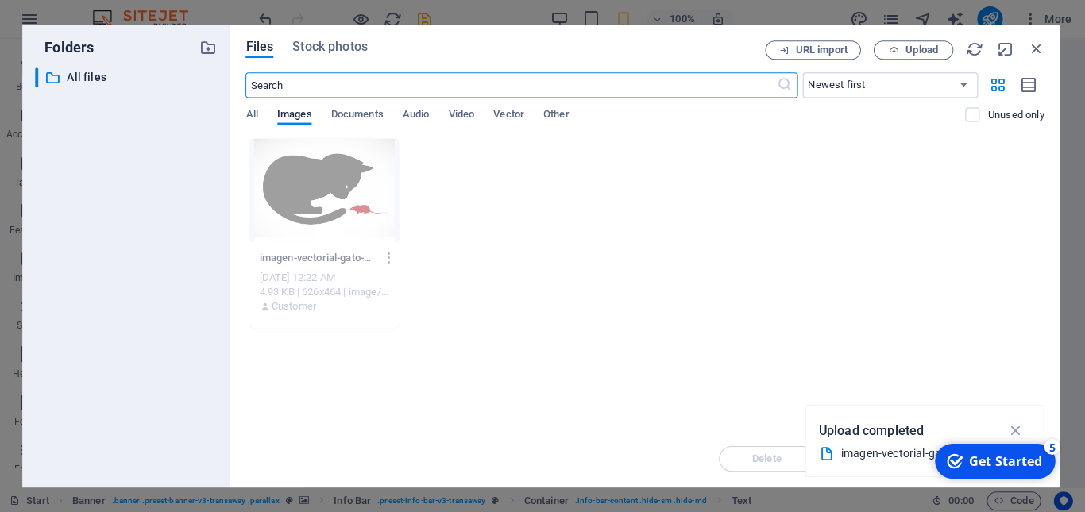
scroll to position [0, 0]
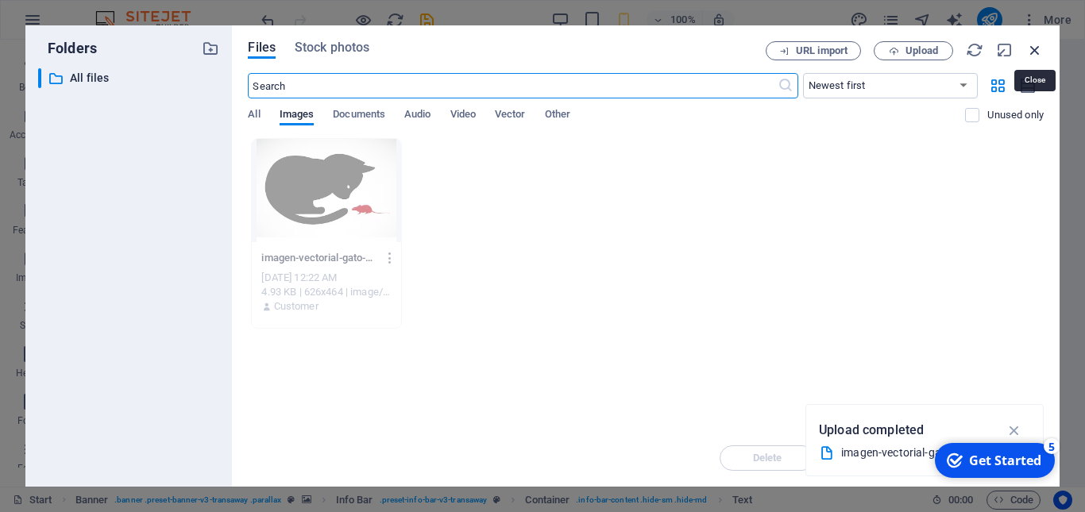
click at [1034, 47] on icon "button" at bounding box center [1034, 49] width 17 height 17
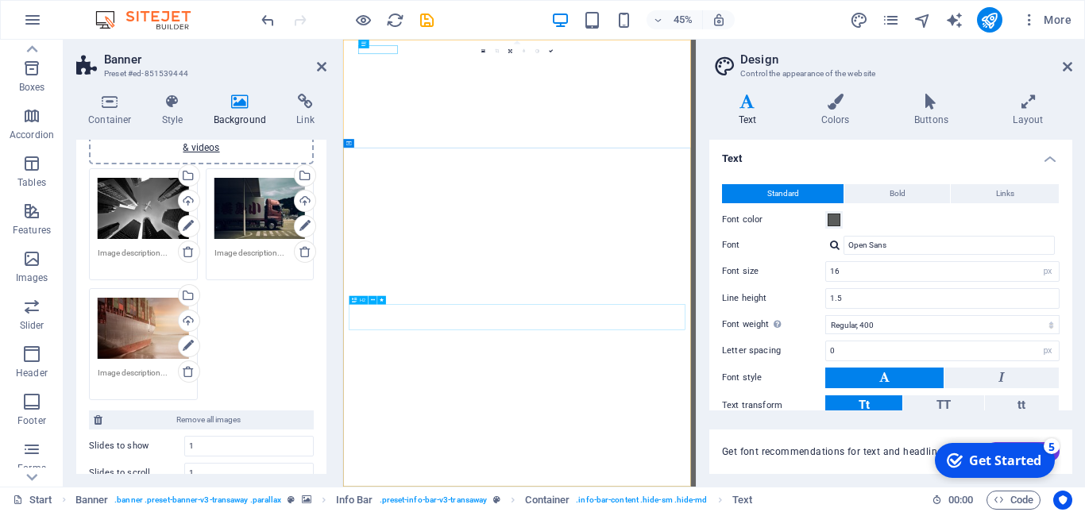
click at [317, 68] on icon at bounding box center [322, 66] width 10 height 13
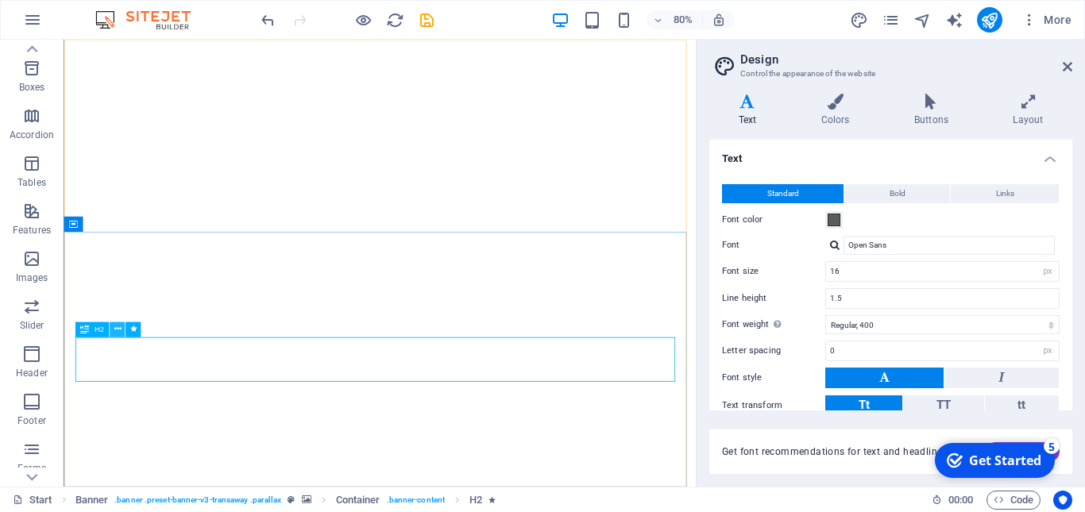
click at [120, 330] on icon at bounding box center [117, 330] width 7 height 14
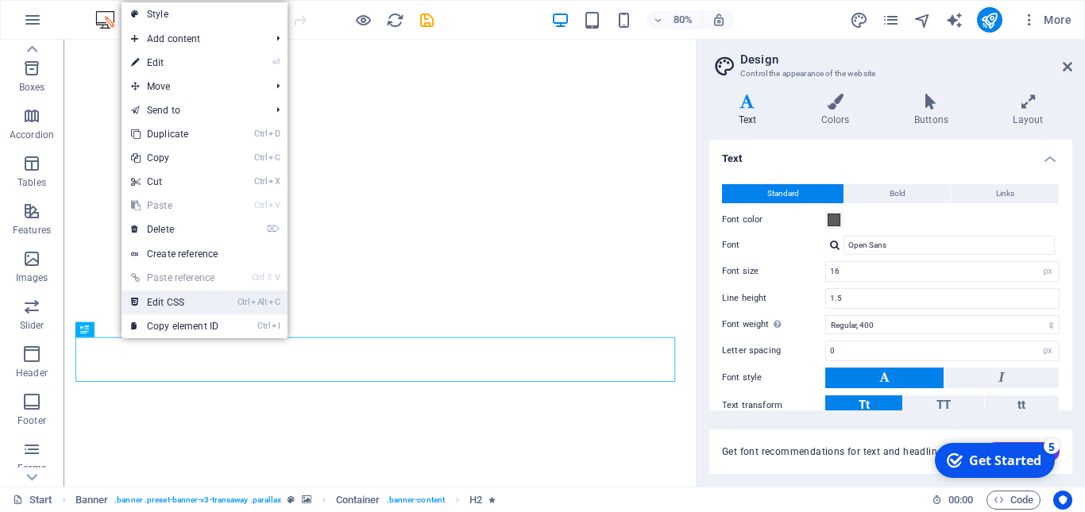
click at [172, 303] on link "Ctrl Alt C Edit CSS" at bounding box center [175, 303] width 106 height 24
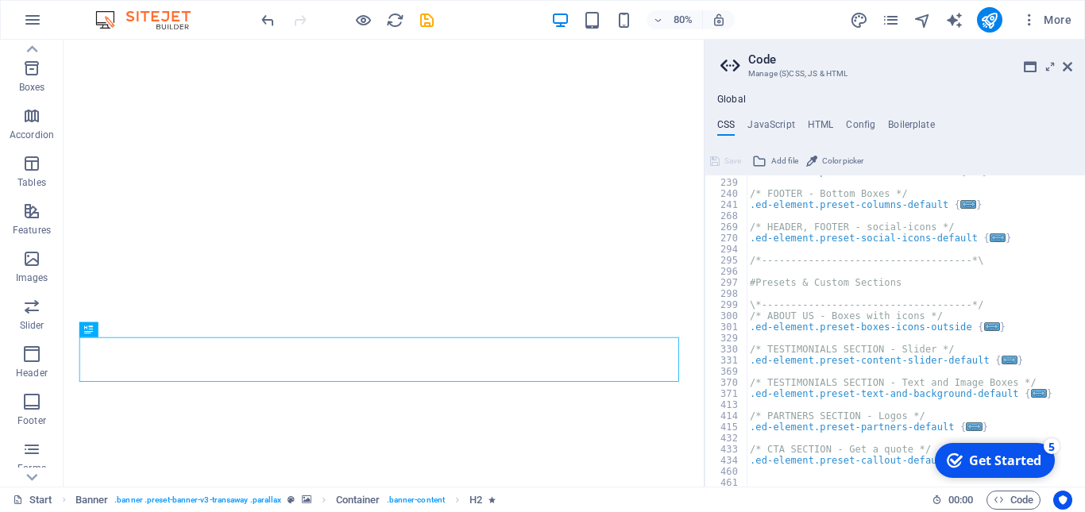
scroll to position [858, 0]
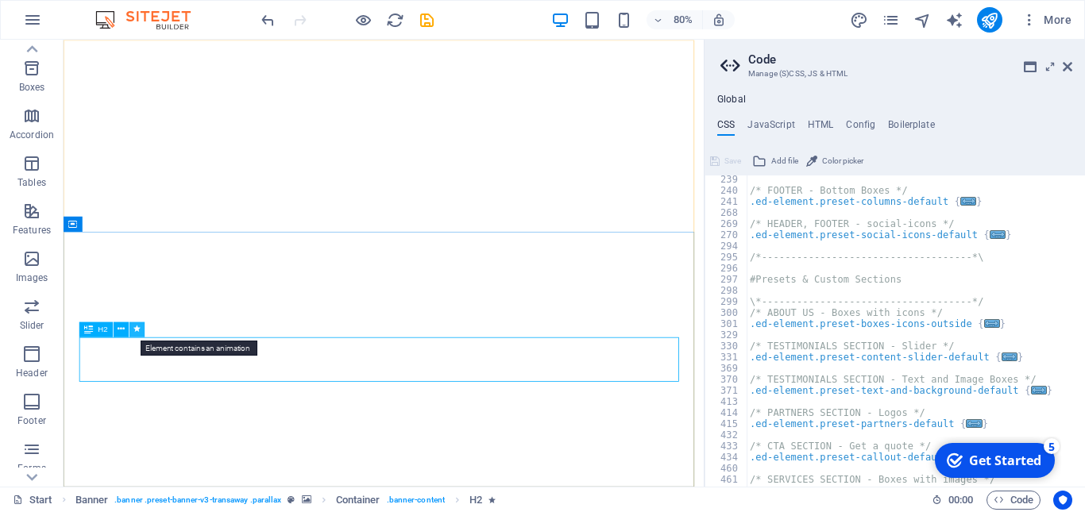
click at [137, 330] on icon at bounding box center [136, 330] width 7 height 14
select select "fade"
select select "s"
select select "onload"
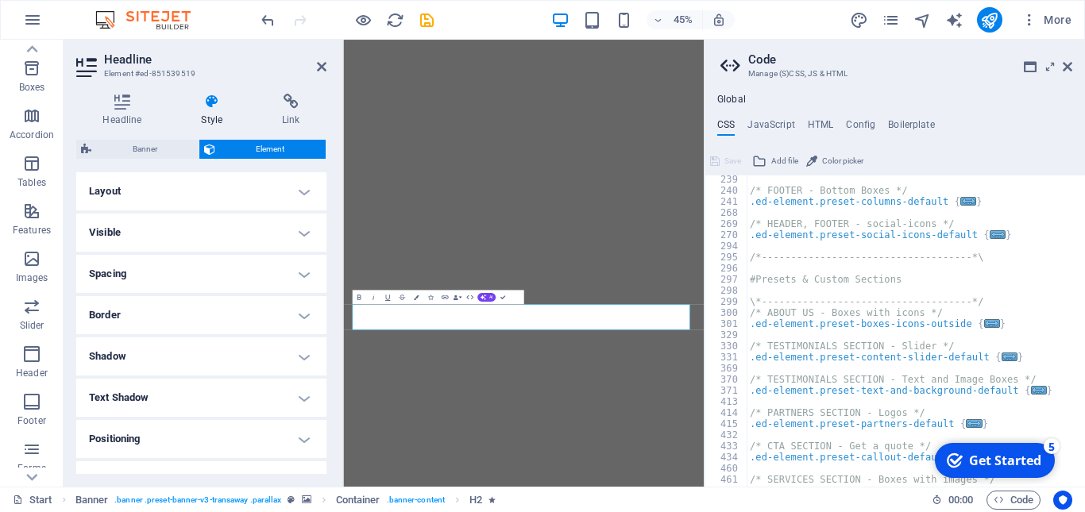
click at [102, 312] on h4 "Border" at bounding box center [201, 315] width 250 height 38
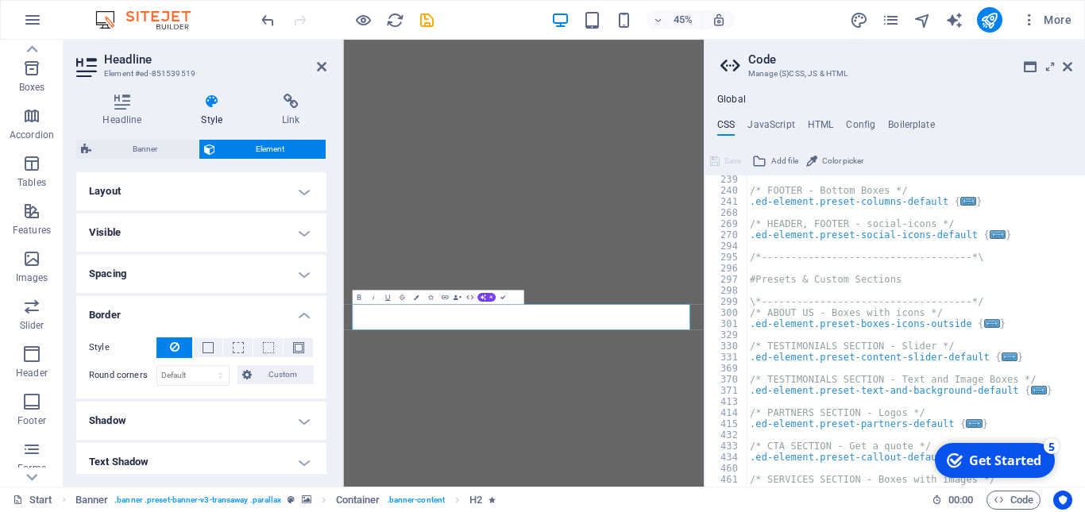
click at [299, 423] on h4 "Shadow" at bounding box center [201, 421] width 250 height 38
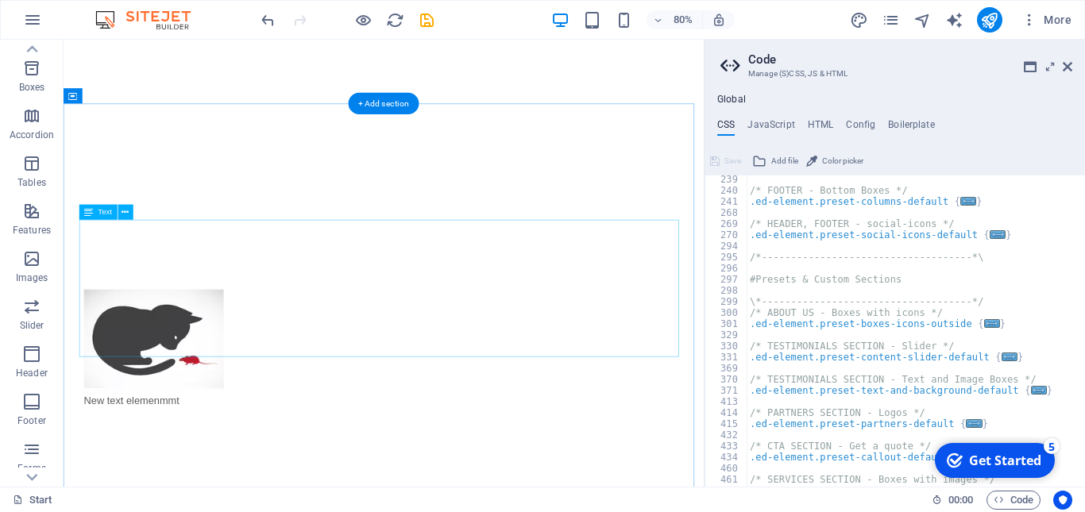
scroll to position [492, 0]
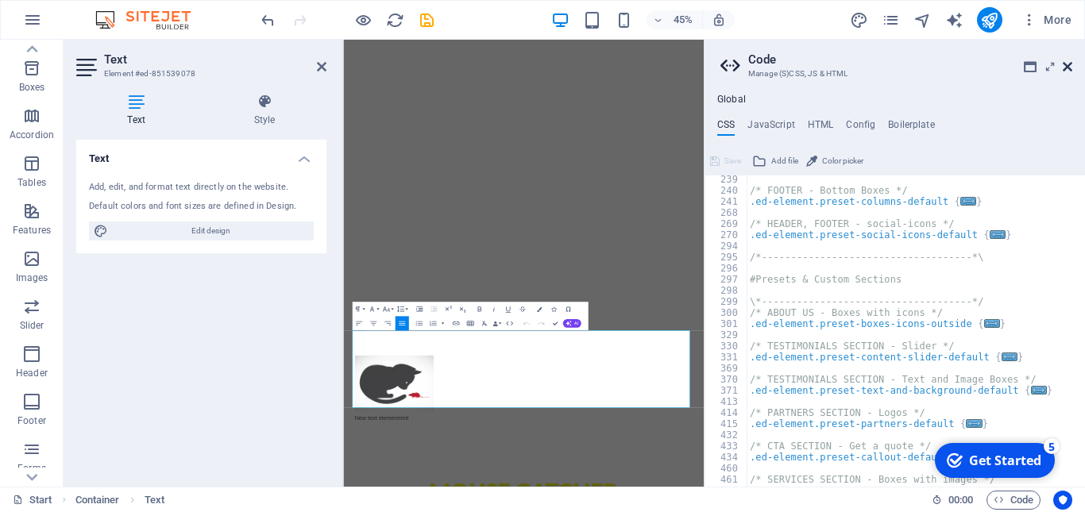
click at [1068, 62] on icon at bounding box center [1068, 66] width 10 height 13
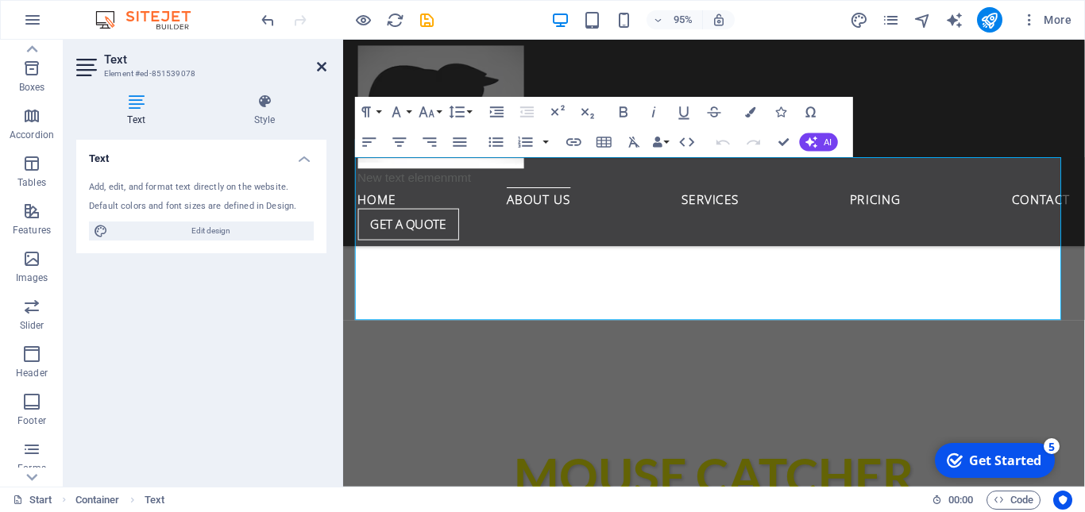
click at [322, 64] on icon at bounding box center [322, 66] width 10 height 13
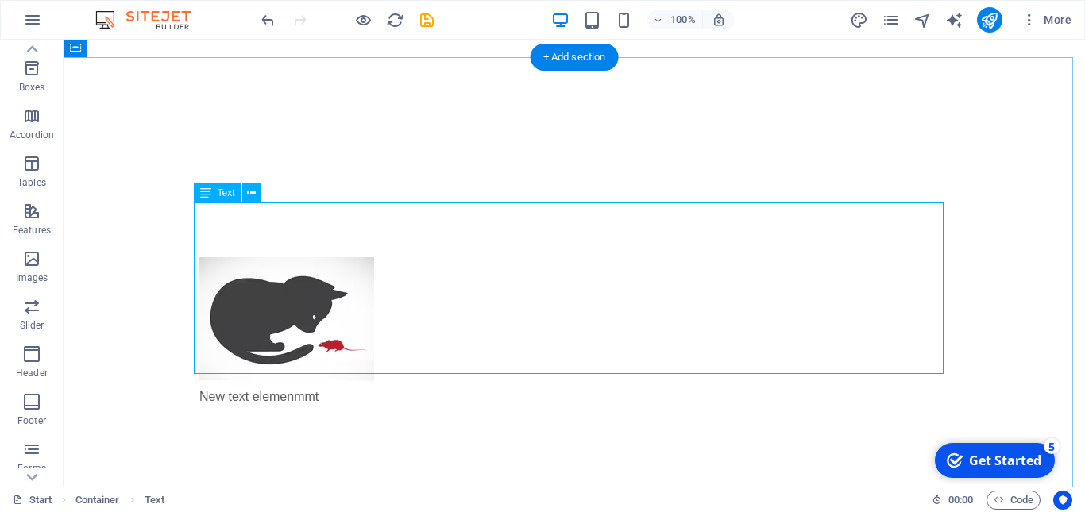
scroll to position [430, 0]
click at [230, 196] on span "Text" at bounding box center [226, 193] width 17 height 10
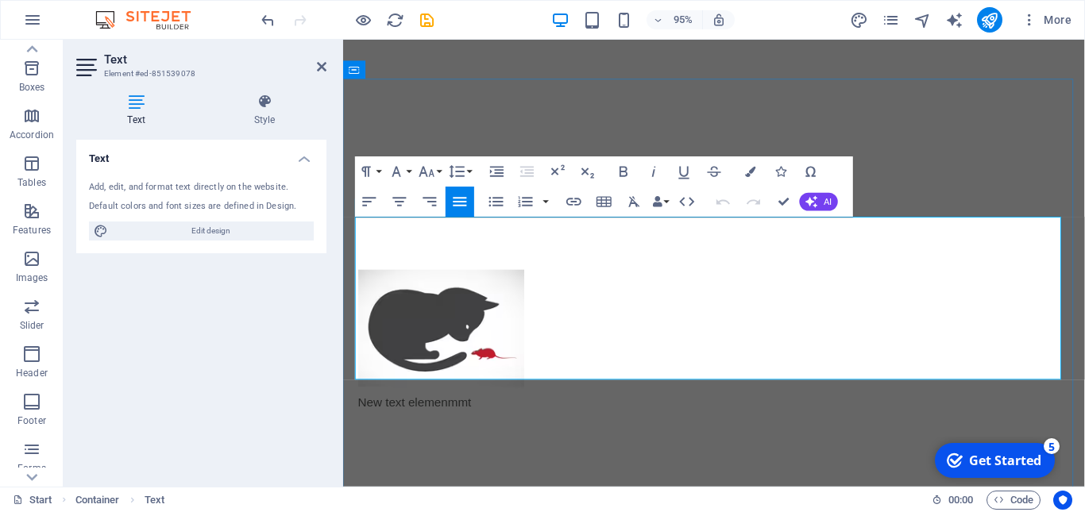
drag, startPoint x: 639, startPoint y: 386, endPoint x: 357, endPoint y: 235, distance: 319.8
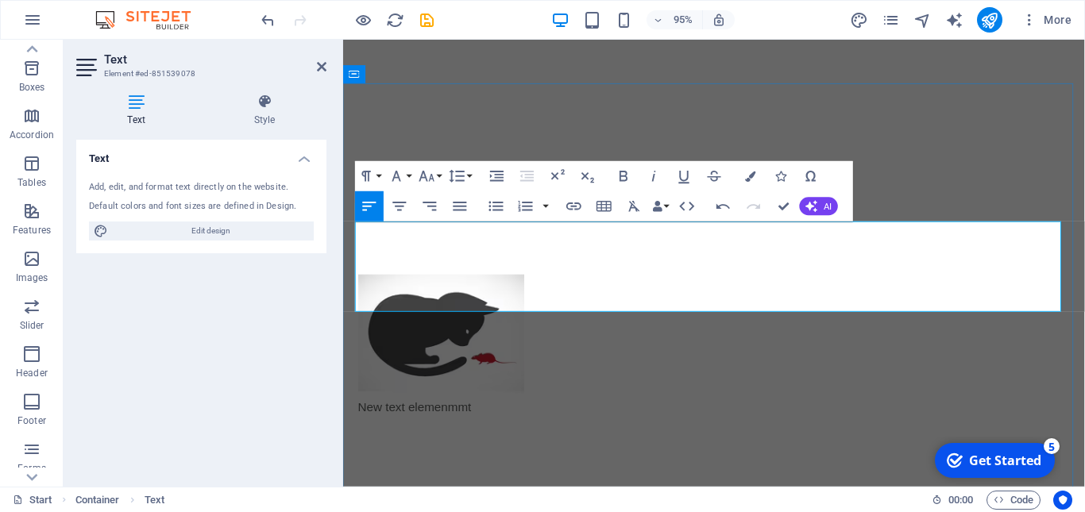
scroll to position [423, 0]
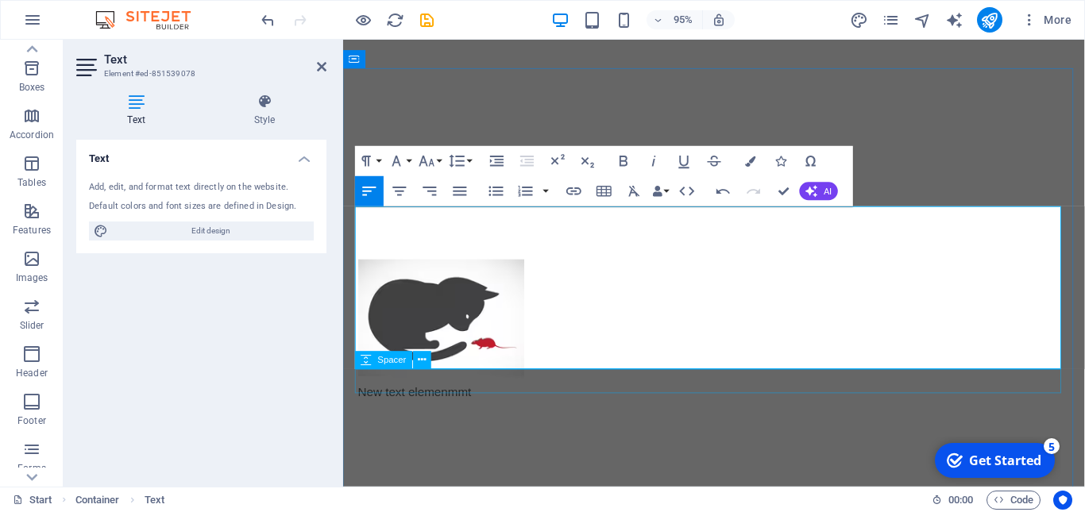
scroll to position [440, 0]
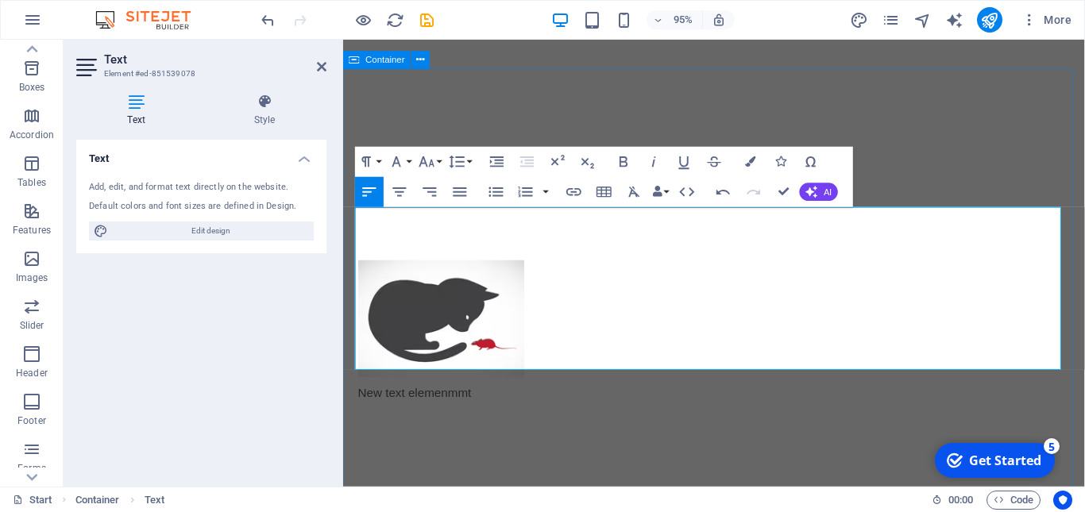
drag, startPoint x: 1022, startPoint y: 370, endPoint x: 353, endPoint y: 222, distance: 684.4
click at [407, 160] on button "Font Family" at bounding box center [399, 162] width 29 height 30
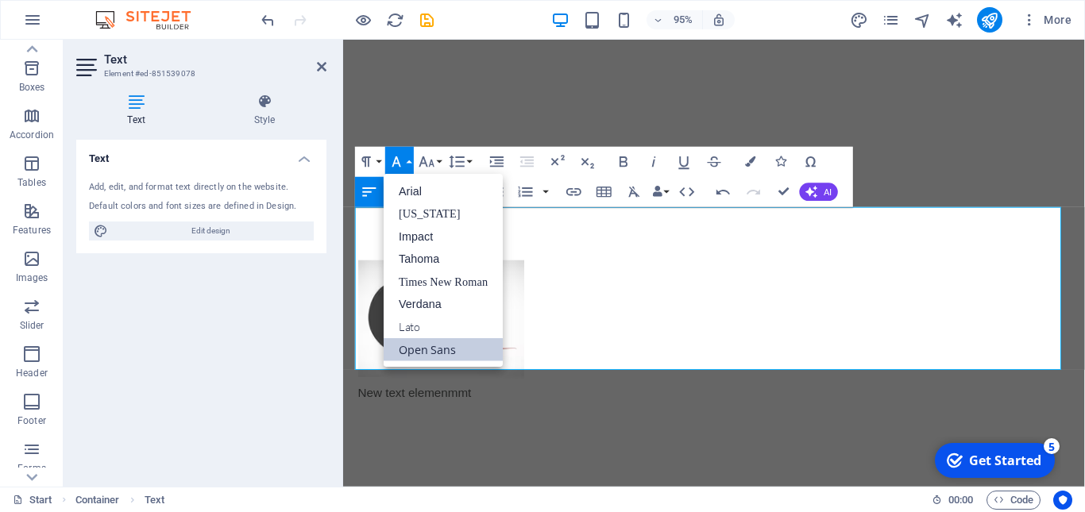
scroll to position [0, 0]
click at [419, 214] on link "[US_STATE]" at bounding box center [443, 214] width 119 height 22
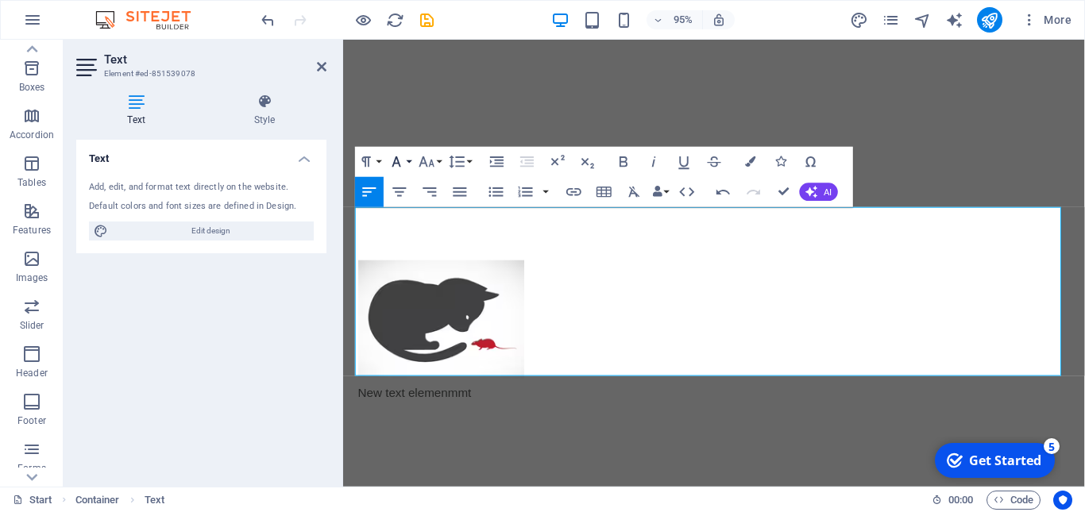
click at [407, 160] on button "Font Family" at bounding box center [399, 162] width 29 height 30
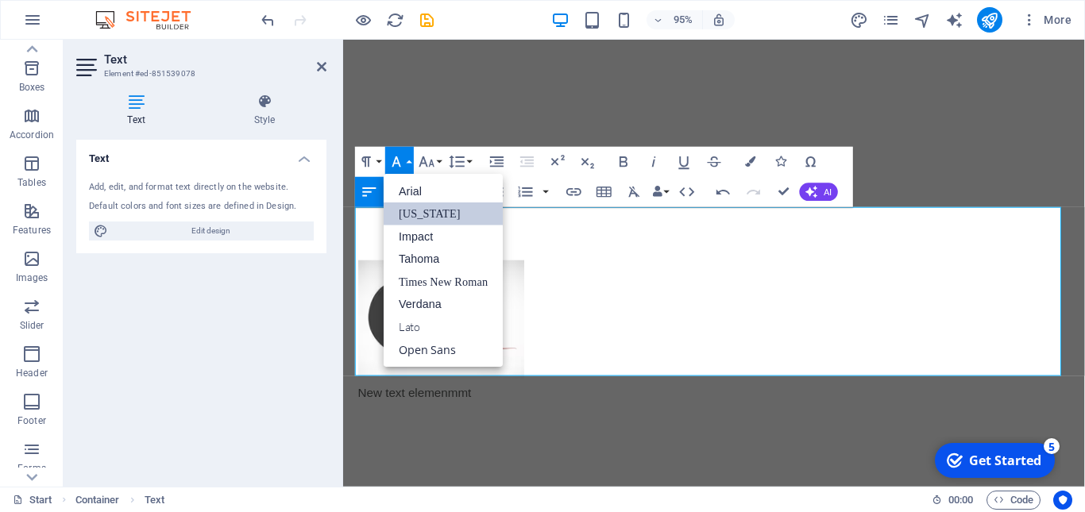
click at [411, 214] on link "[US_STATE]" at bounding box center [443, 214] width 119 height 22
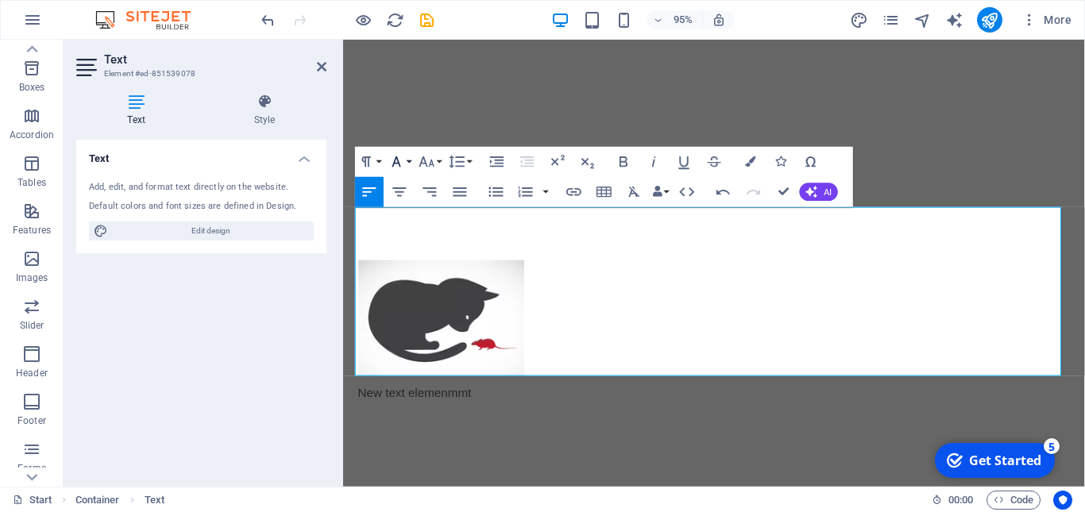
click at [411, 159] on button "Font Family" at bounding box center [399, 162] width 29 height 30
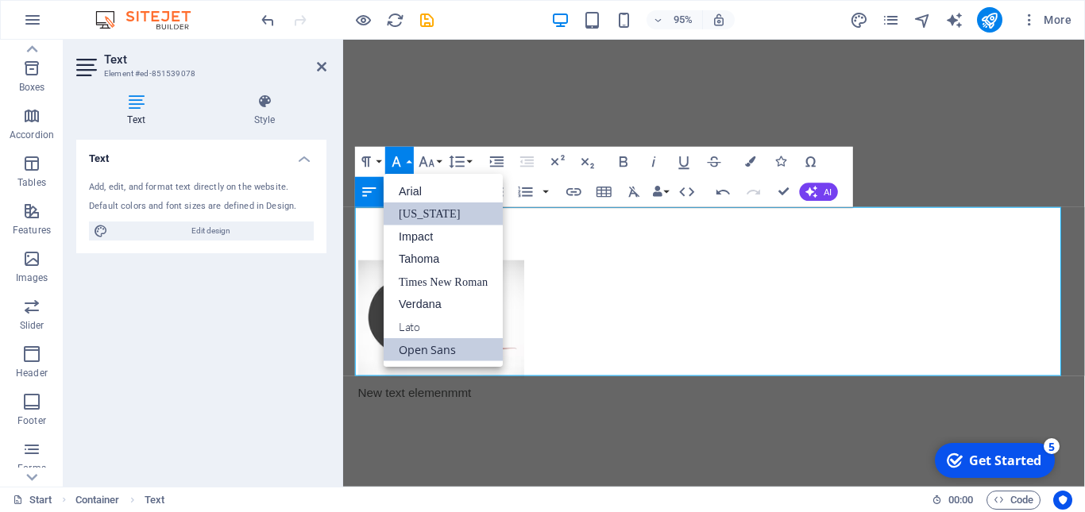
click at [416, 350] on link "Open Sans" at bounding box center [443, 350] width 119 height 23
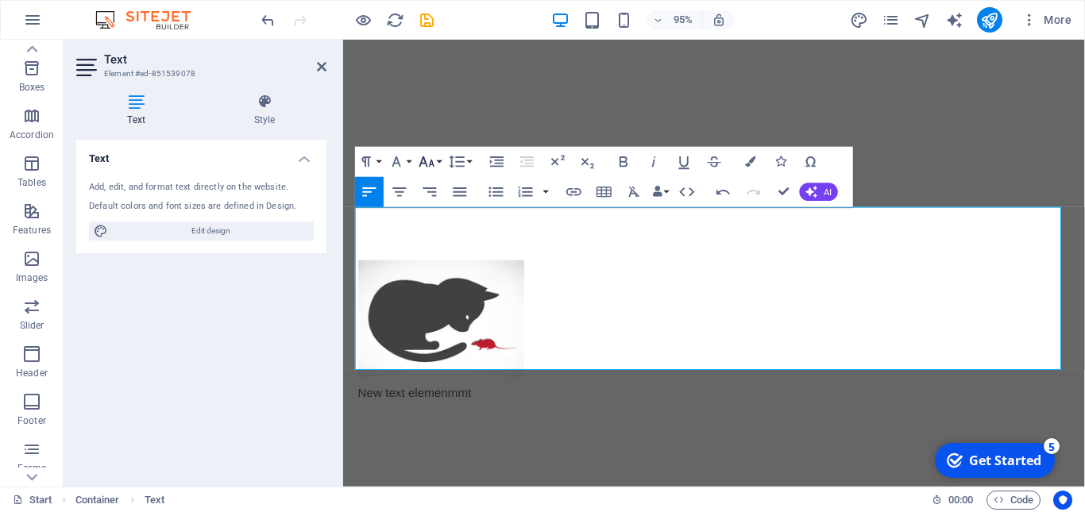
click at [434, 160] on icon "button" at bounding box center [427, 162] width 18 height 18
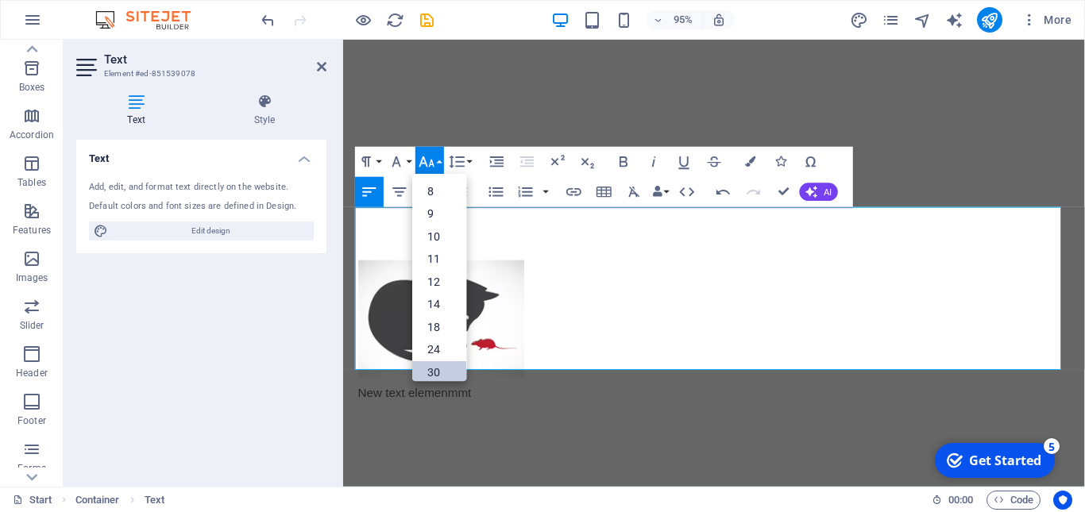
click at [444, 371] on link "30" at bounding box center [439, 372] width 54 height 23
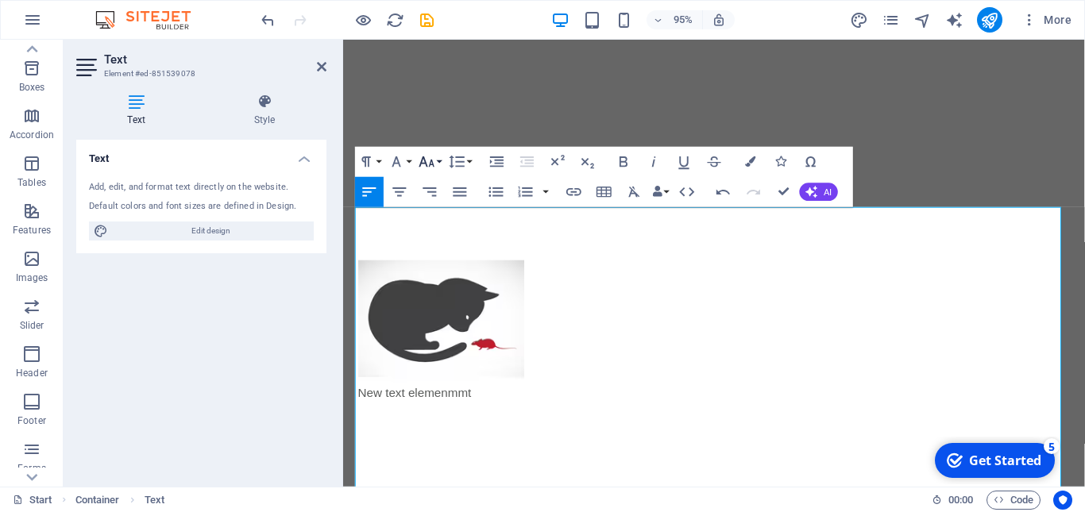
click at [439, 155] on button "Font Size" at bounding box center [429, 162] width 29 height 30
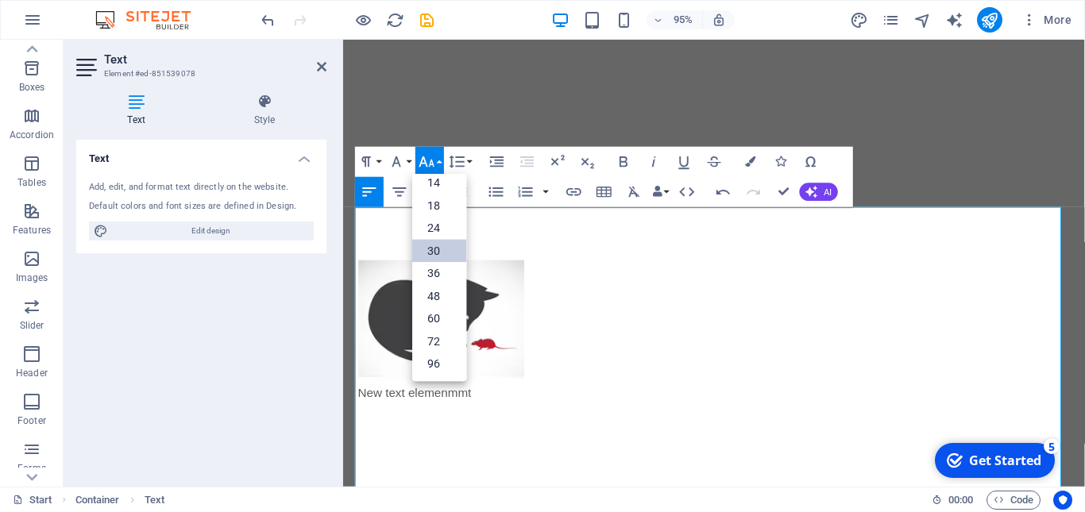
scroll to position [128, 0]
click at [438, 209] on link "18" at bounding box center [439, 206] width 54 height 23
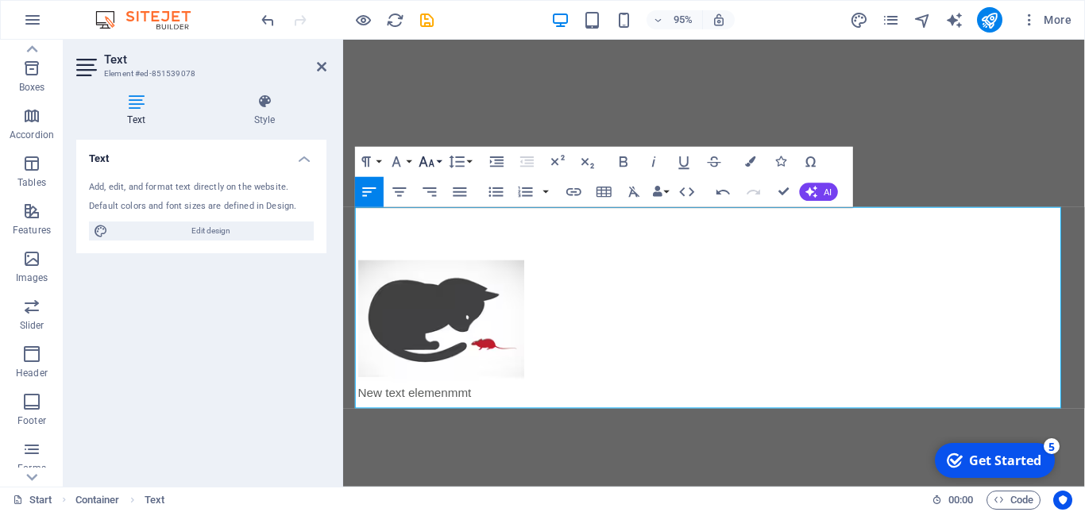
click at [442, 156] on button "Font Size" at bounding box center [429, 162] width 29 height 30
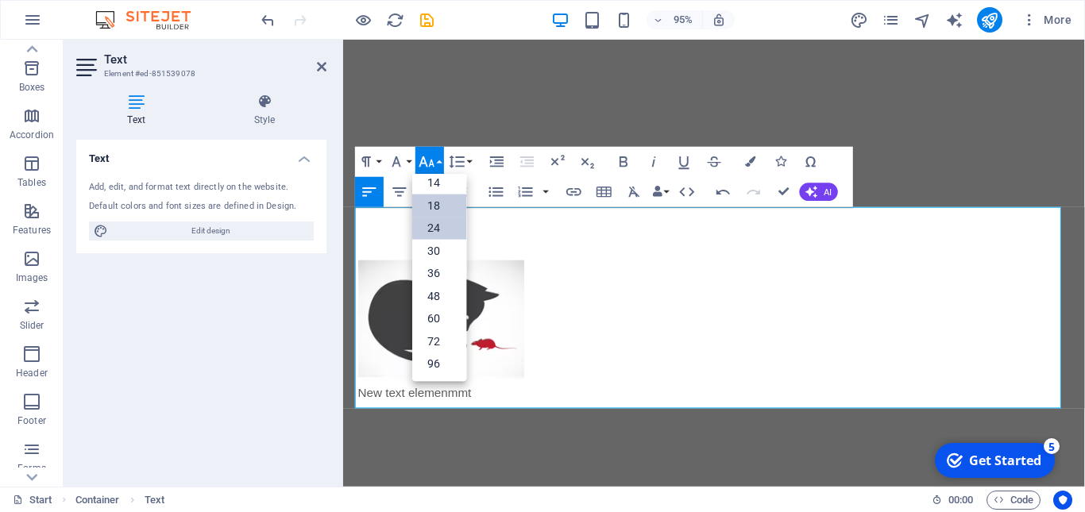
click at [432, 226] on link "24" at bounding box center [439, 229] width 54 height 23
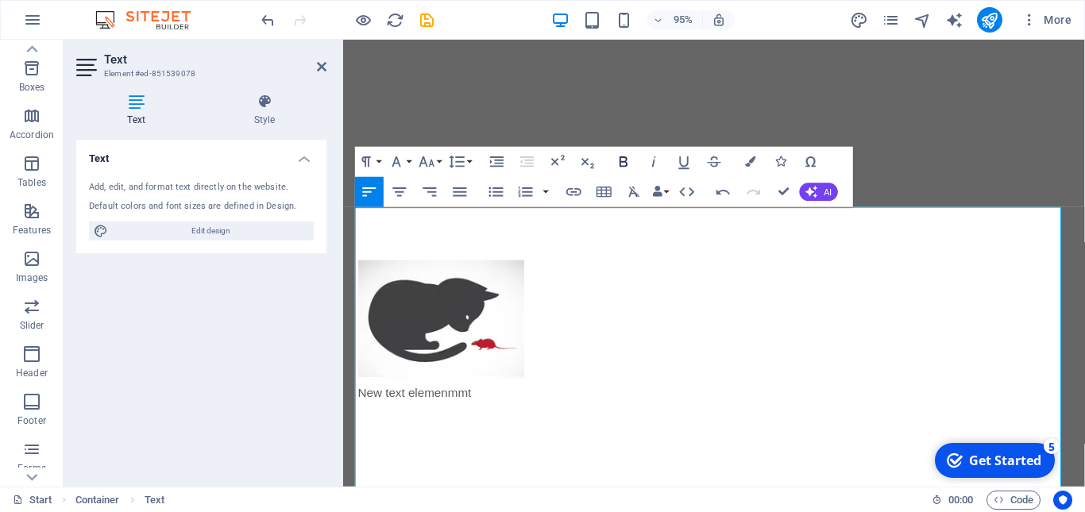
click at [633, 161] on button "Bold" at bounding box center [623, 162] width 29 height 30
click at [624, 163] on icon "button" at bounding box center [624, 162] width 8 height 10
click at [659, 162] on icon "button" at bounding box center [654, 162] width 18 height 18
click at [752, 160] on icon "button" at bounding box center [750, 162] width 10 height 10
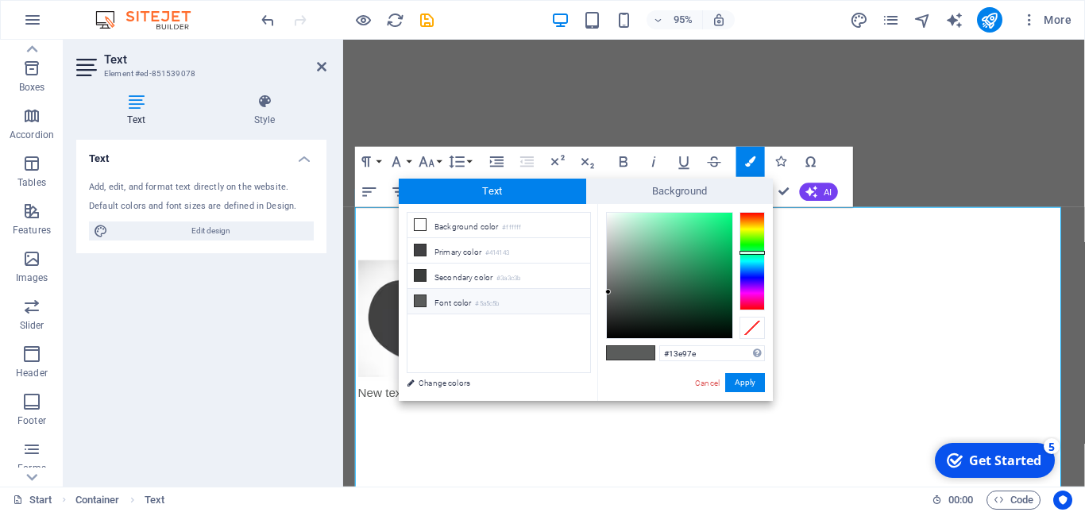
click at [721, 223] on div at bounding box center [670, 276] width 126 height 126
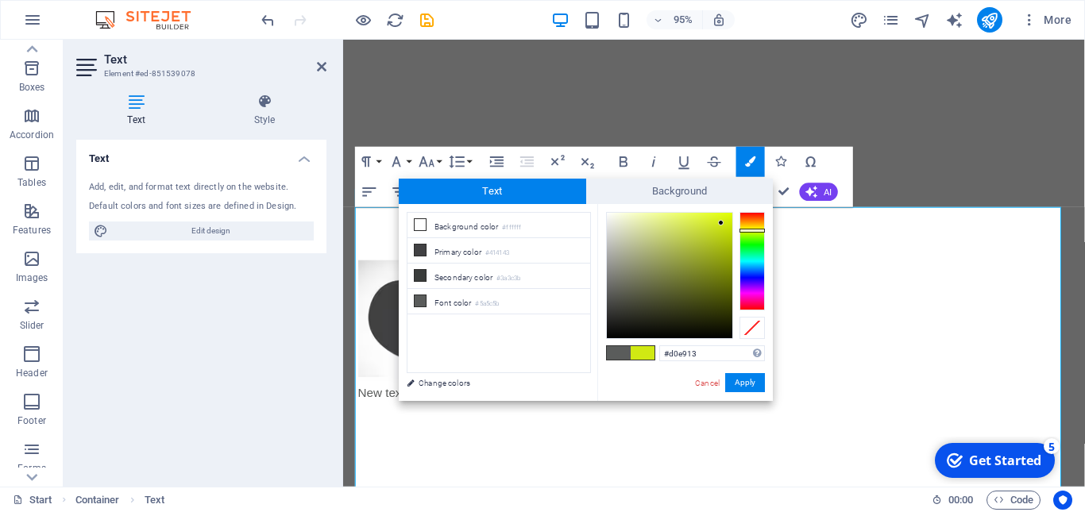
click at [749, 230] on div at bounding box center [752, 261] width 25 height 98
click at [752, 226] on div at bounding box center [752, 261] width 25 height 98
click at [751, 232] on div at bounding box center [752, 261] width 25 height 98
click at [753, 230] on div at bounding box center [752, 261] width 25 height 98
type input "#e8f906"
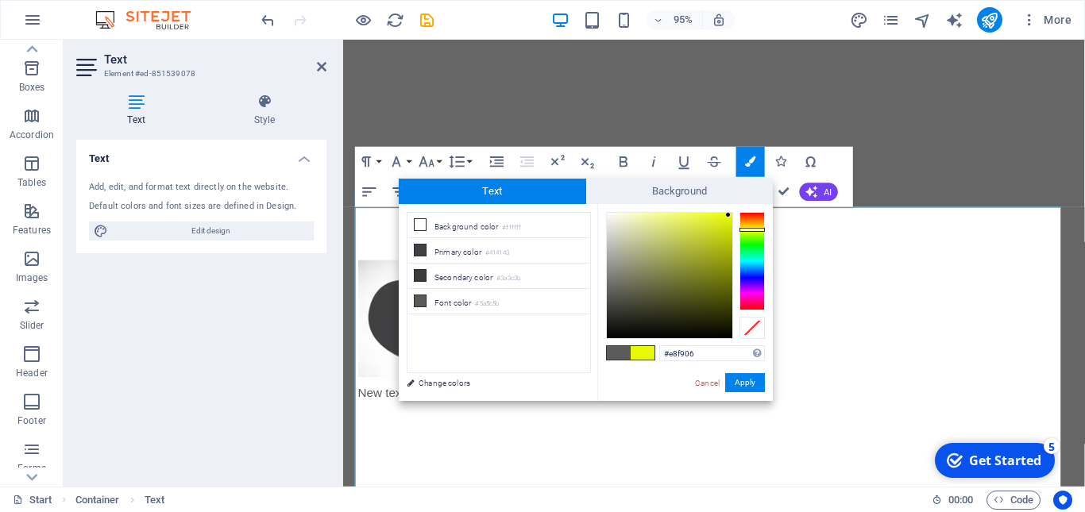
click at [728, 215] on div at bounding box center [670, 276] width 126 height 126
click at [746, 386] on button "Apply" at bounding box center [745, 382] width 40 height 19
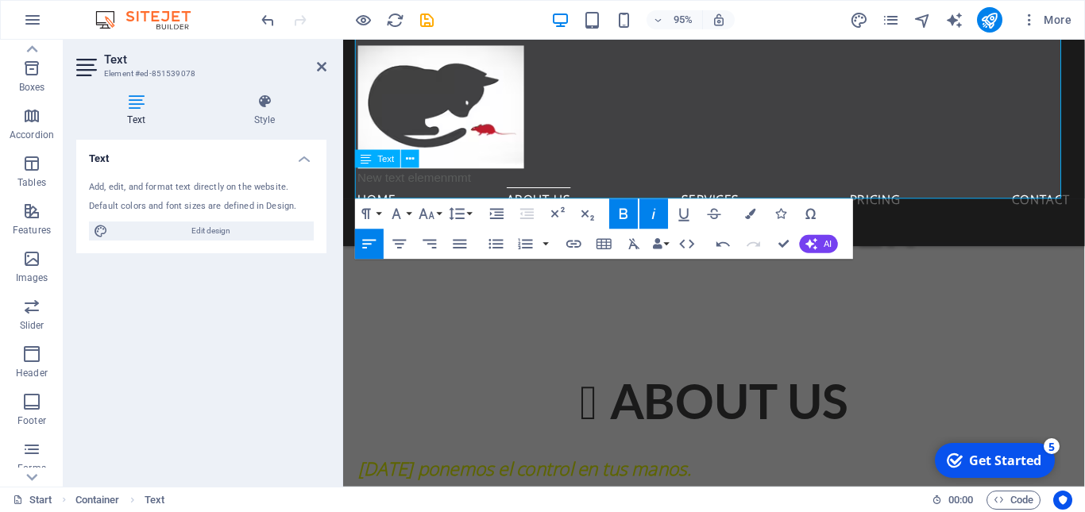
scroll to position [754, 0]
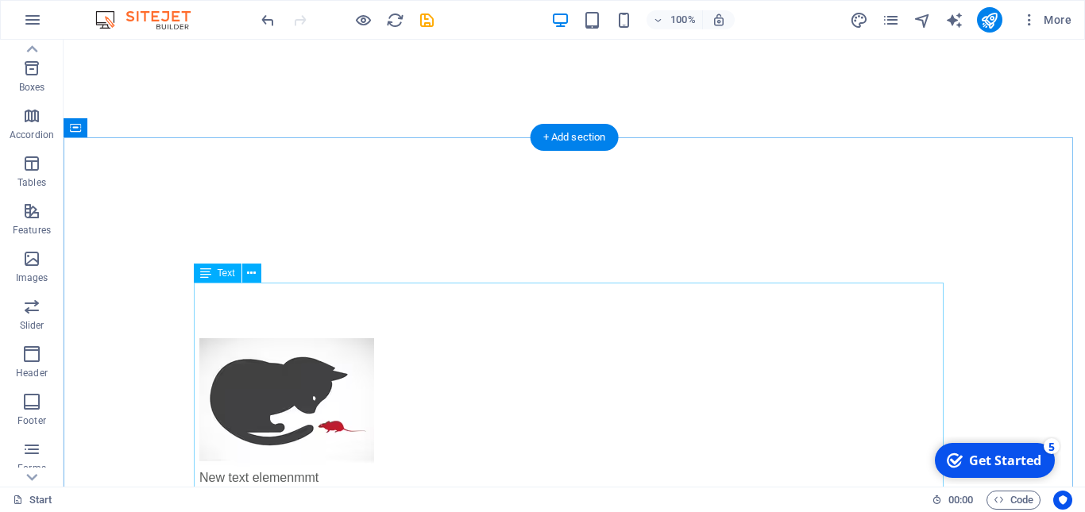
scroll to position [342, 0]
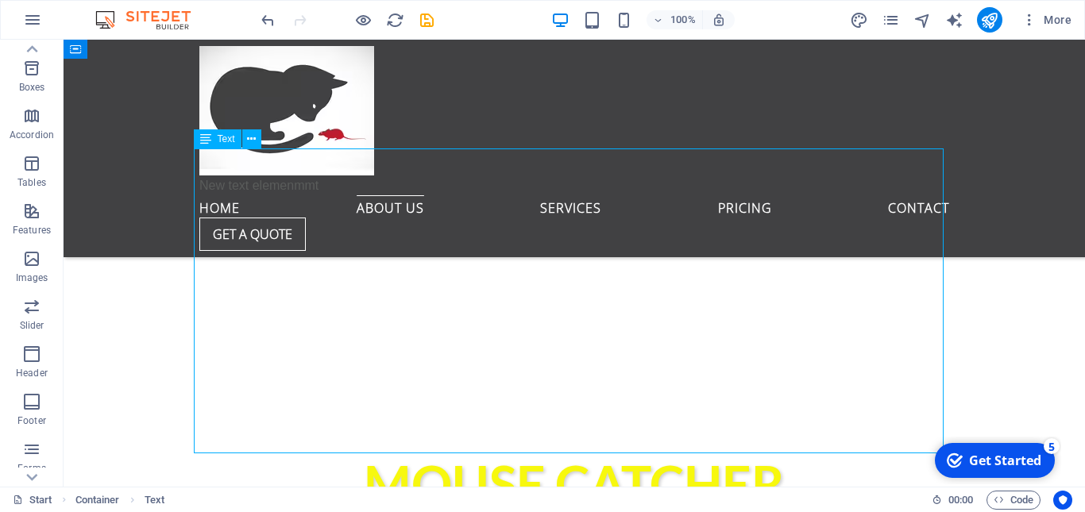
scroll to position [485, 0]
click at [360, 217] on nav "Home About us Services Pricing Contact" at bounding box center [574, 206] width 750 height 22
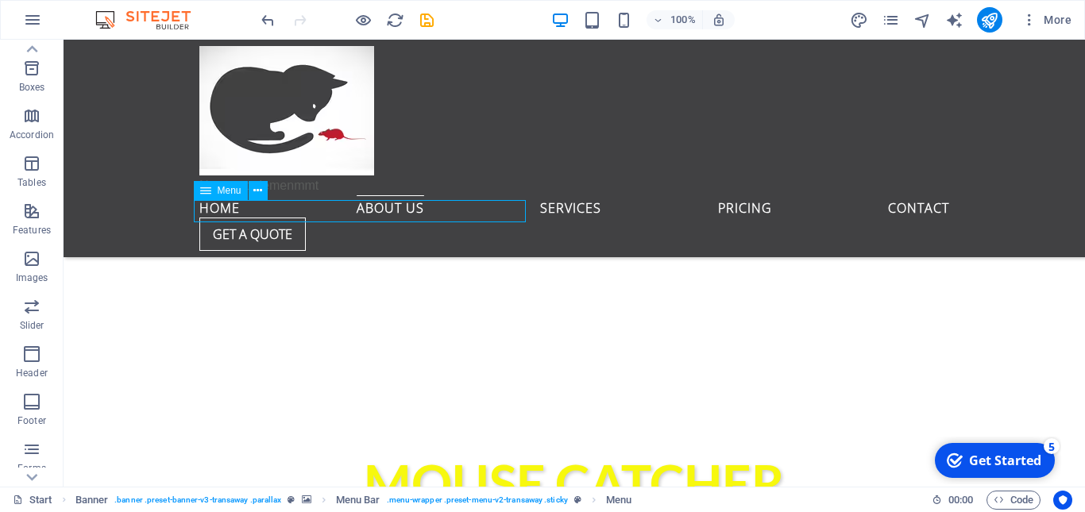
click at [360, 217] on nav "Home About us Services Pricing Contact" at bounding box center [574, 206] width 750 height 22
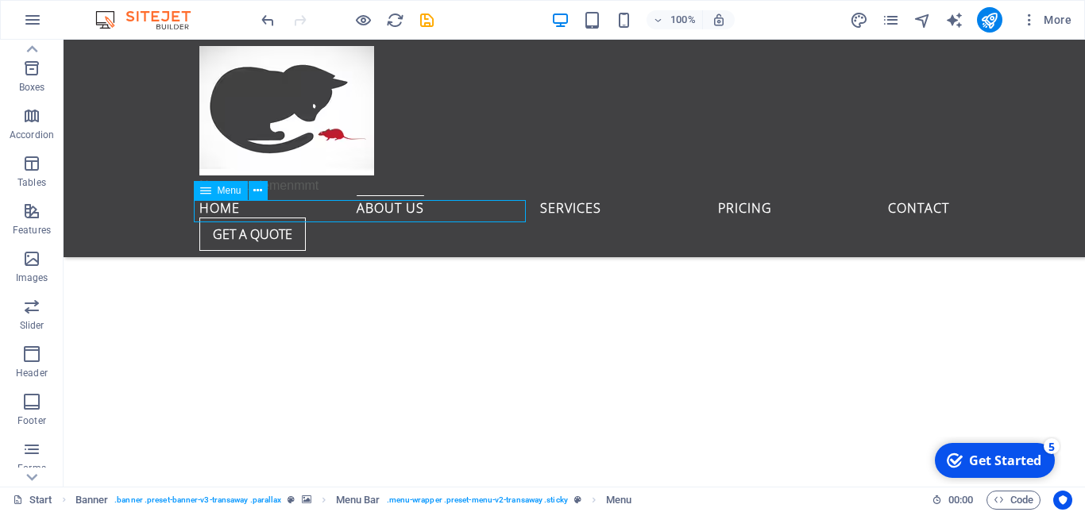
select select
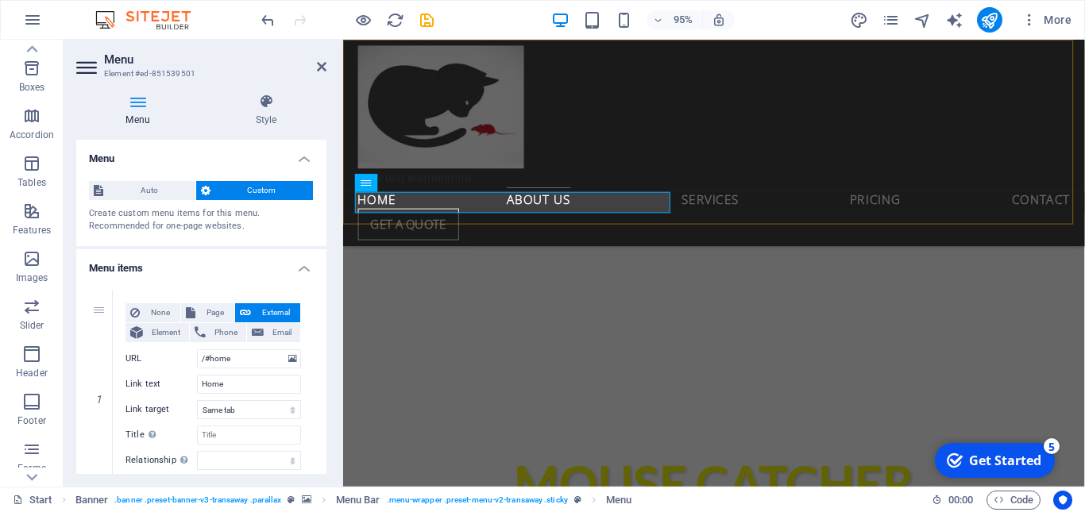
scroll to position [508, 0]
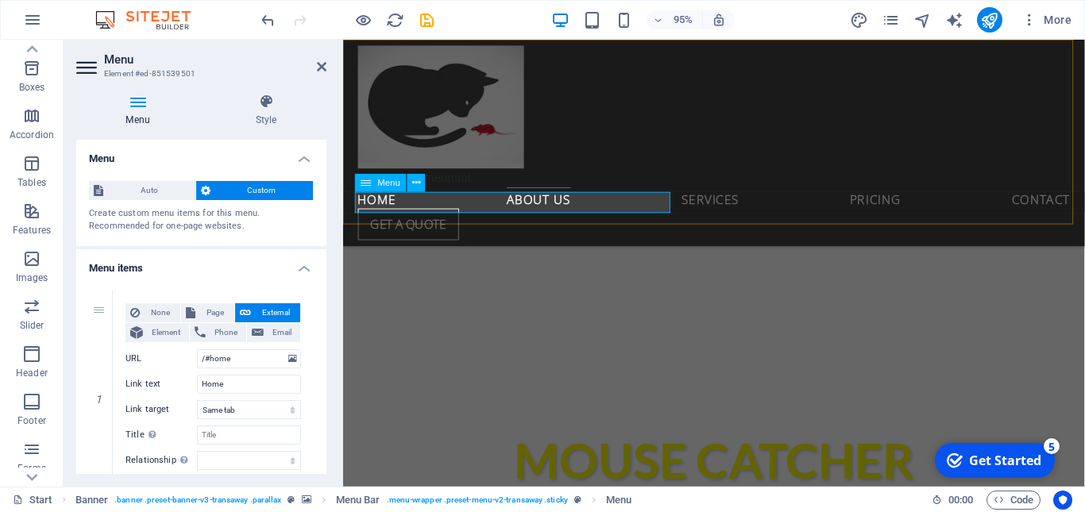
click at [382, 216] on nav "Home About us Services Pricing Contact" at bounding box center [734, 206] width 750 height 22
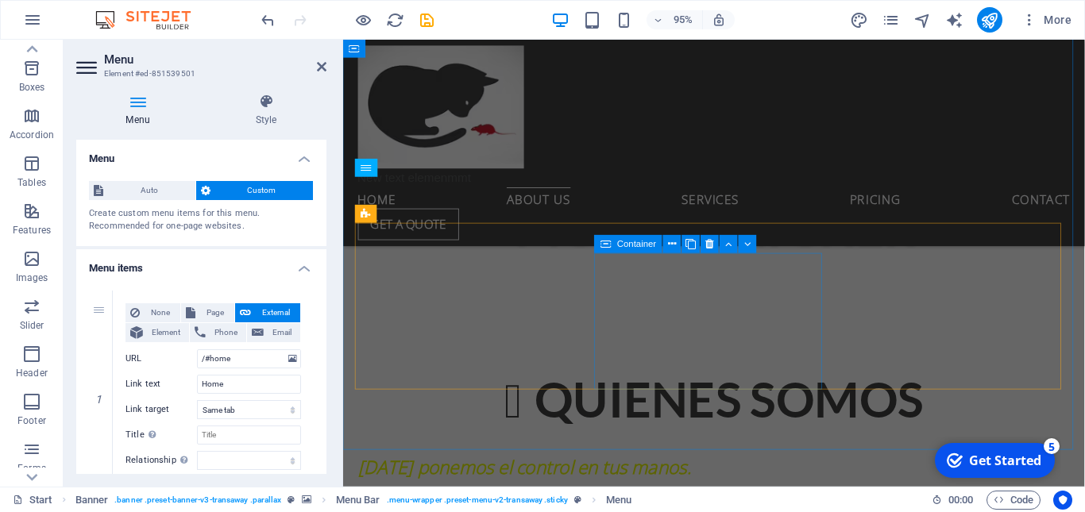
scroll to position [755, 0]
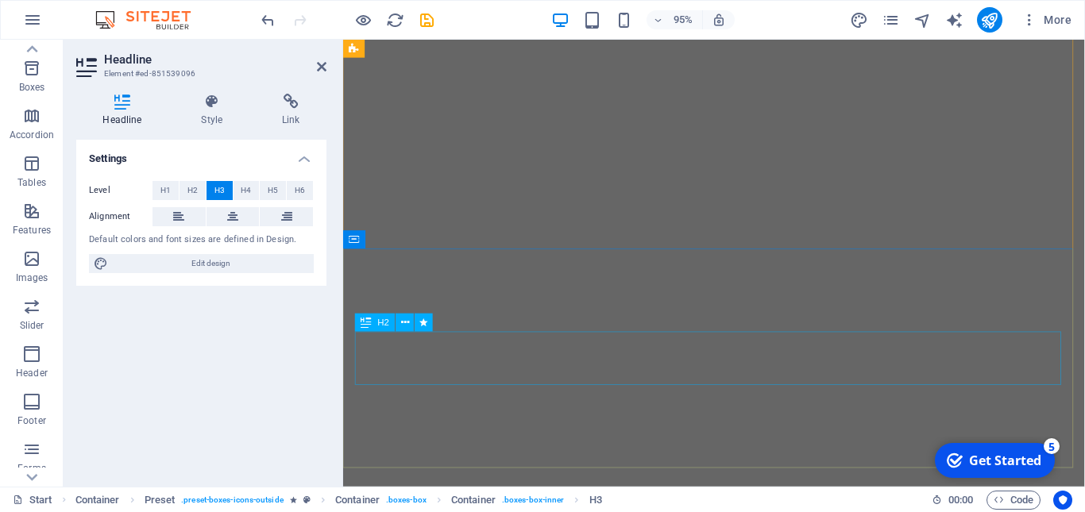
scroll to position [20, 0]
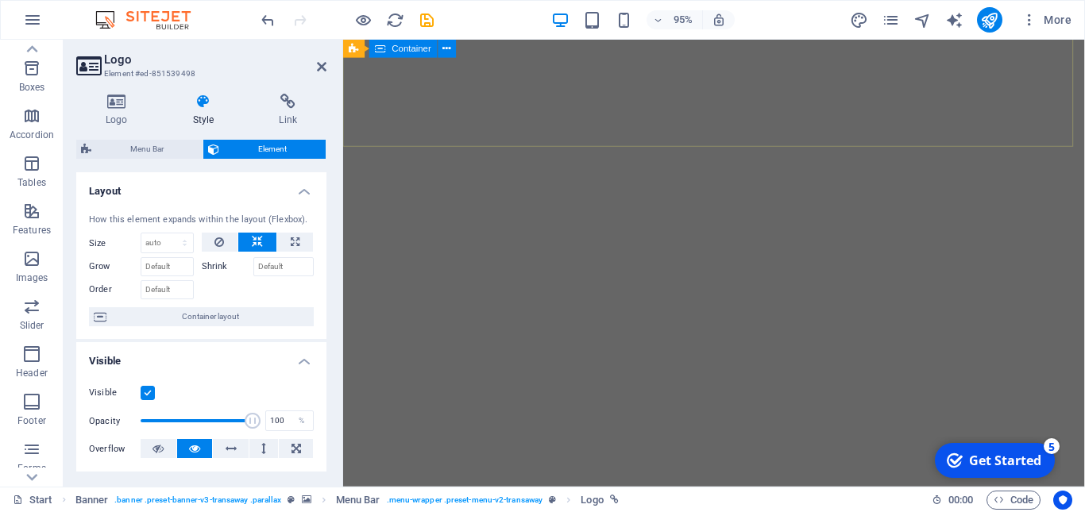
scroll to position [0, 0]
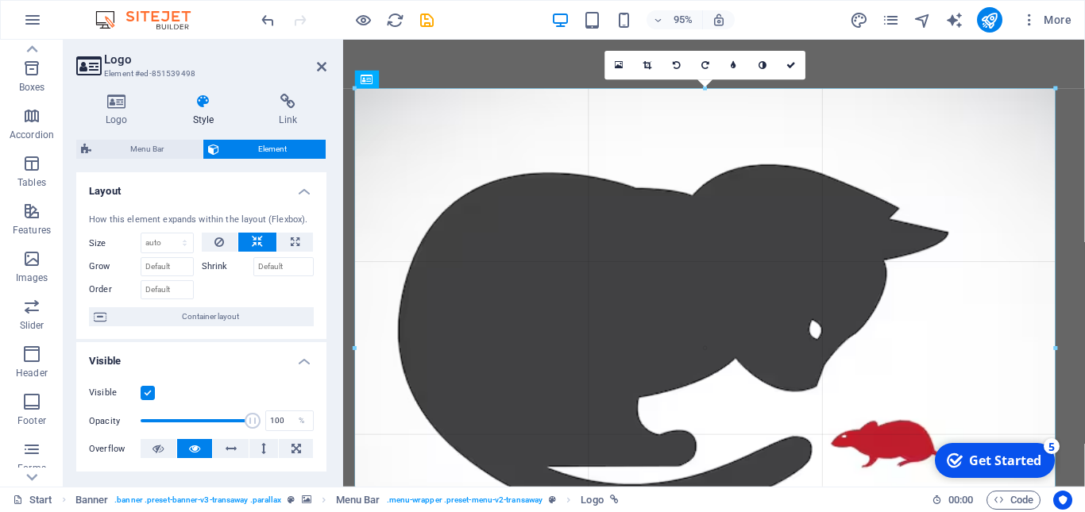
drag, startPoint x: 522, startPoint y: 213, endPoint x: 780, endPoint y: 241, distance: 259.7
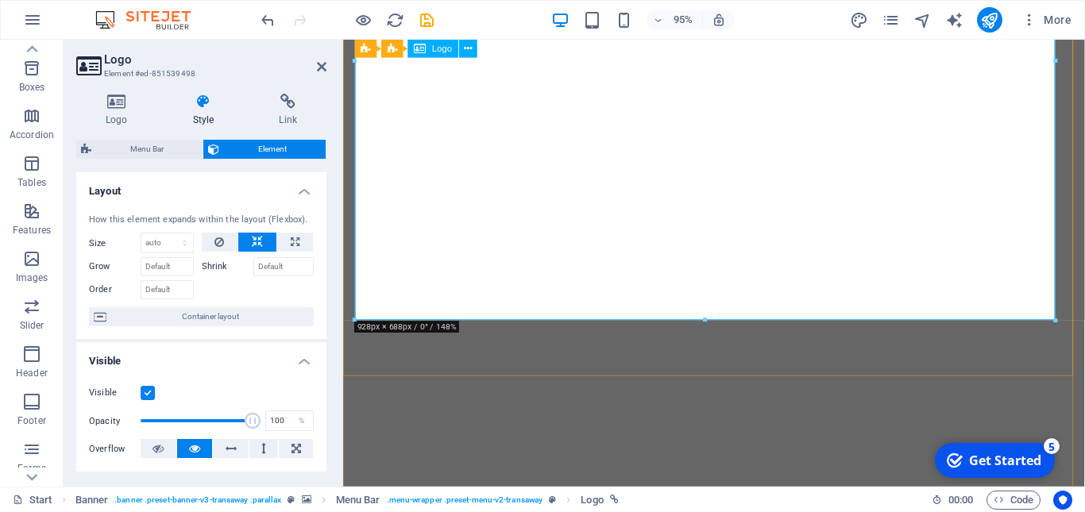
scroll to position [295, 0]
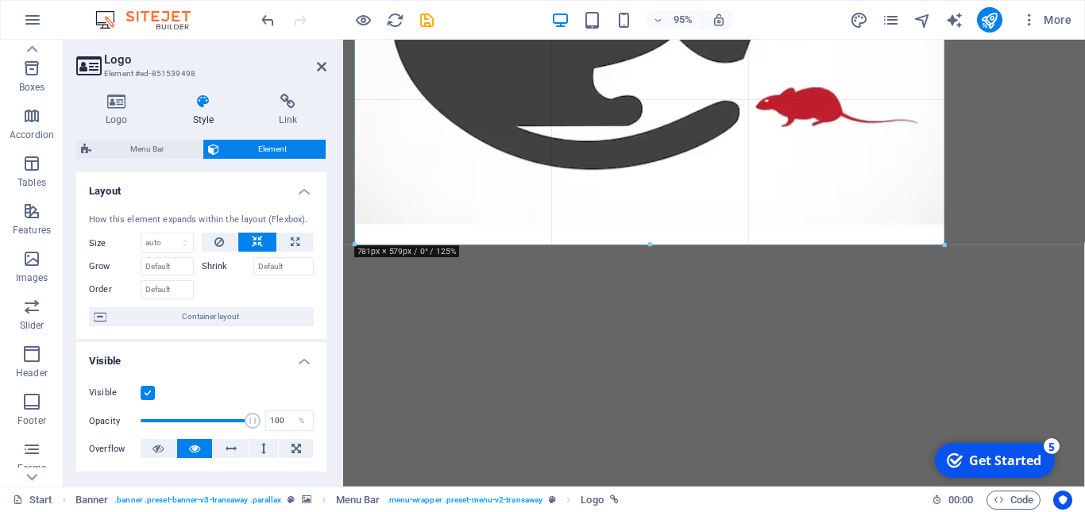
drag, startPoint x: 704, startPoint y: 327, endPoint x: 411, endPoint y: 206, distance: 316.6
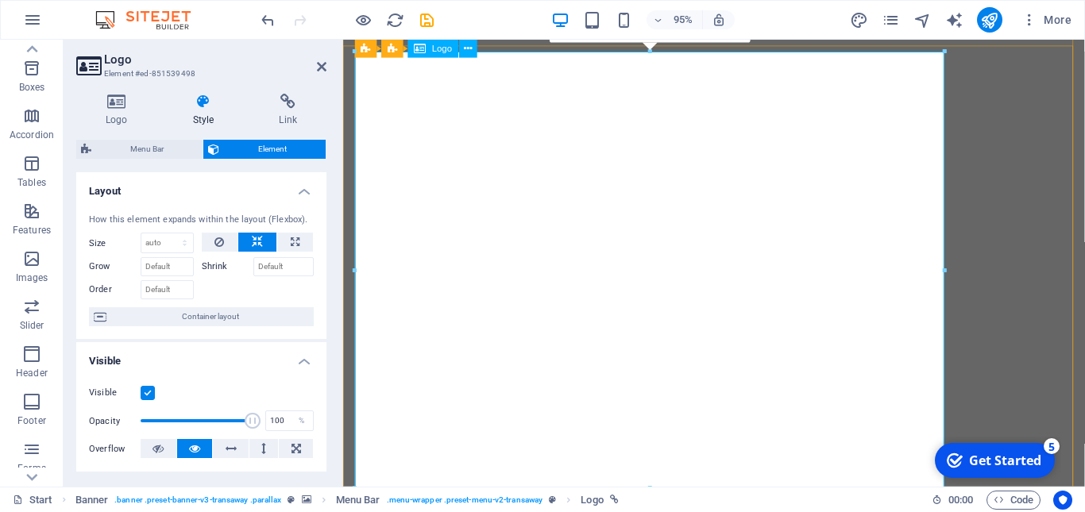
scroll to position [0, 0]
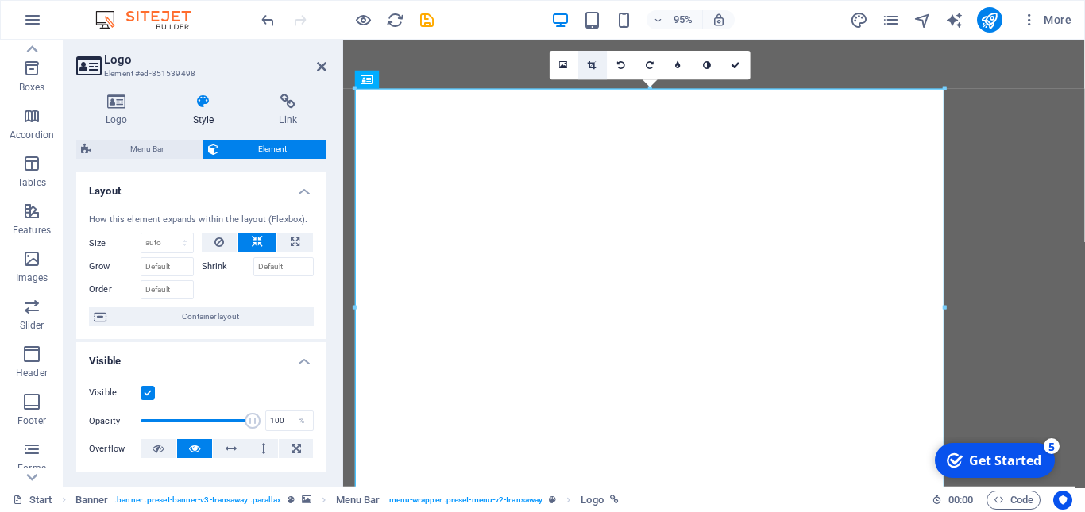
click at [590, 64] on icon at bounding box center [593, 65] width 9 height 9
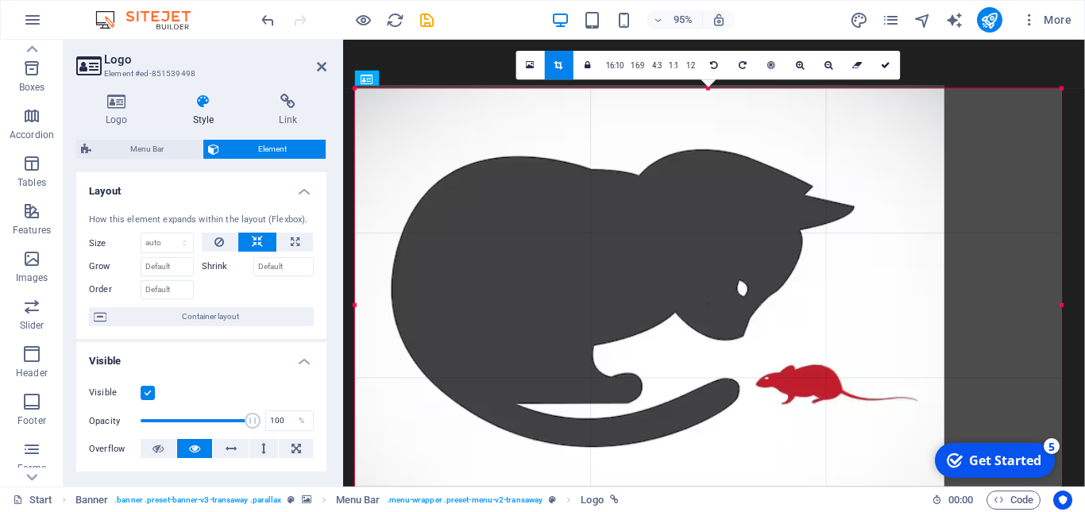
drag, startPoint x: 943, startPoint y: 88, endPoint x: 780, endPoint y: 54, distance: 166.4
click at [1084, 91] on div "Drag here to replace the existing content. Press “Ctrl” if you want to create a…" at bounding box center [714, 263] width 742 height 447
drag, startPoint x: 944, startPoint y: 308, endPoint x: 1084, endPoint y: 292, distance: 140.7
click at [1084, 292] on div "Drag here to replace the existing content. Press “Ctrl” if you want to create a…" at bounding box center [714, 263] width 742 height 447
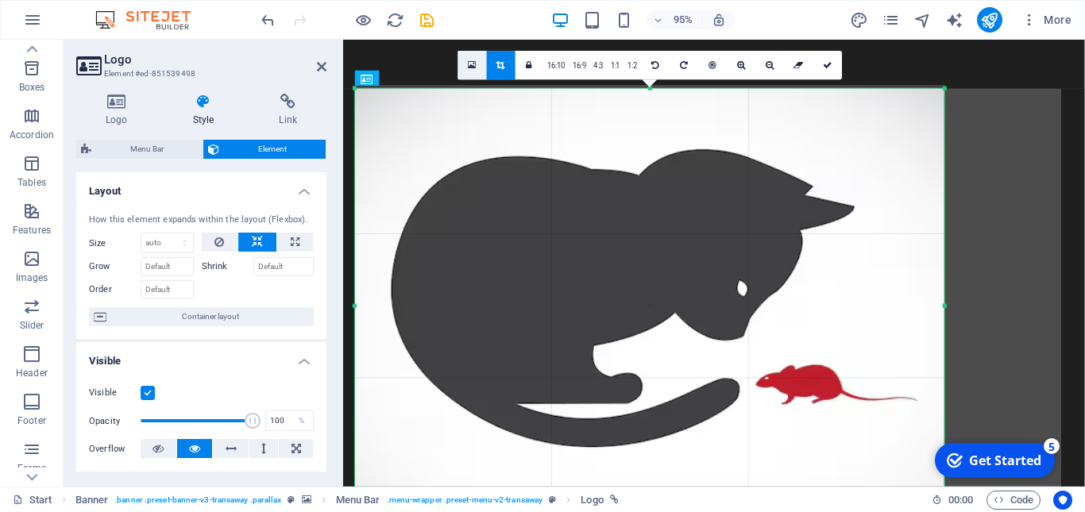
click at [475, 71] on link at bounding box center [472, 65] width 29 height 29
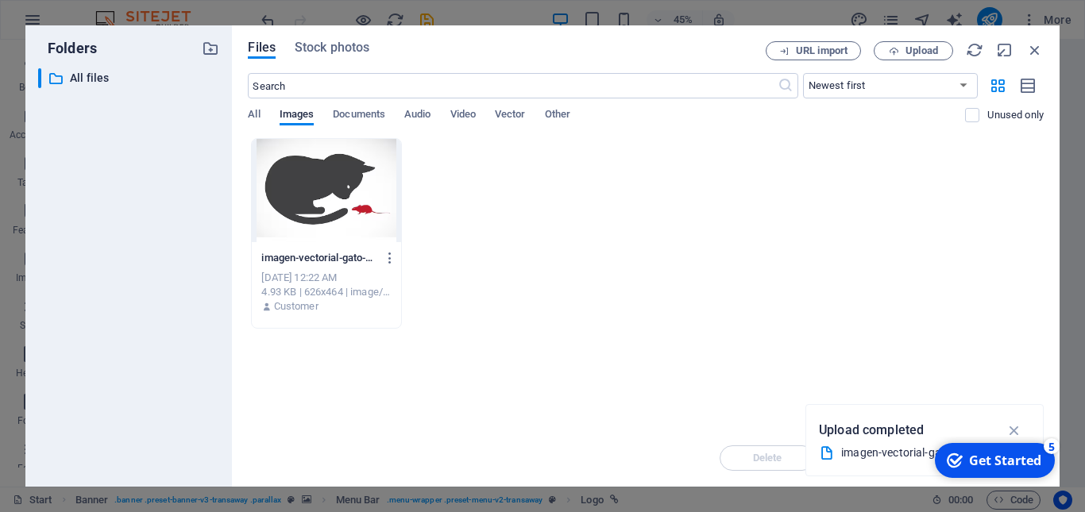
click at [650, 281] on div "imagen-vectorial-gato-rata-sobre-fondo-blanco_132416-5786-XM1zOTMy-HGGSLOlZ-mAB…" at bounding box center [646, 233] width 796 height 191
click at [1035, 50] on icon "button" at bounding box center [1034, 49] width 17 height 17
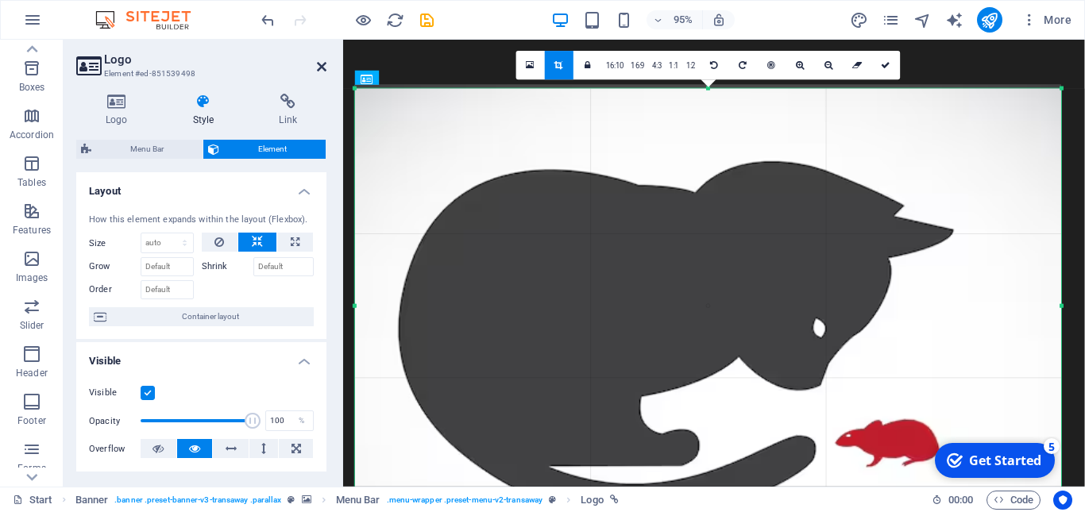
click at [324, 65] on icon at bounding box center [322, 66] width 10 height 13
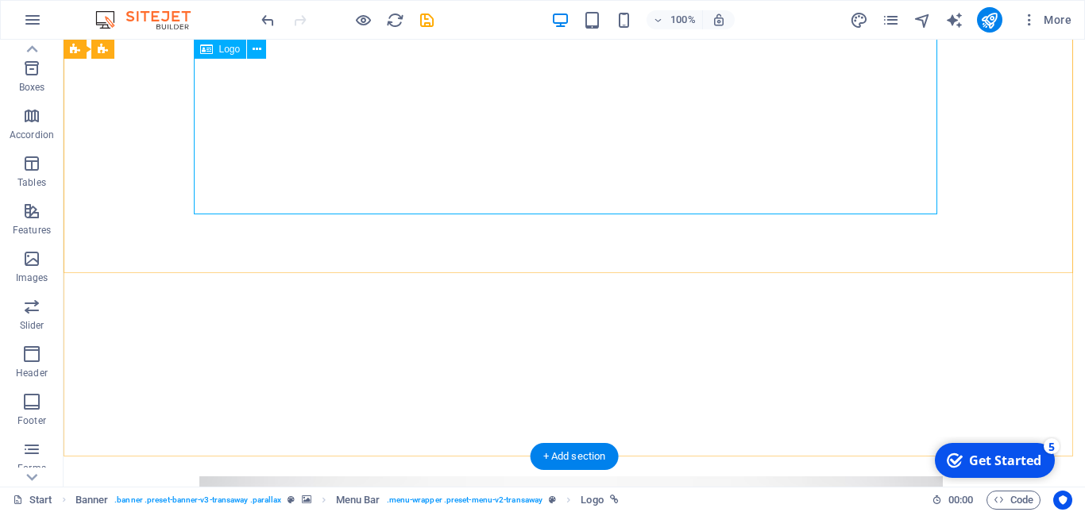
scroll to position [336, 0]
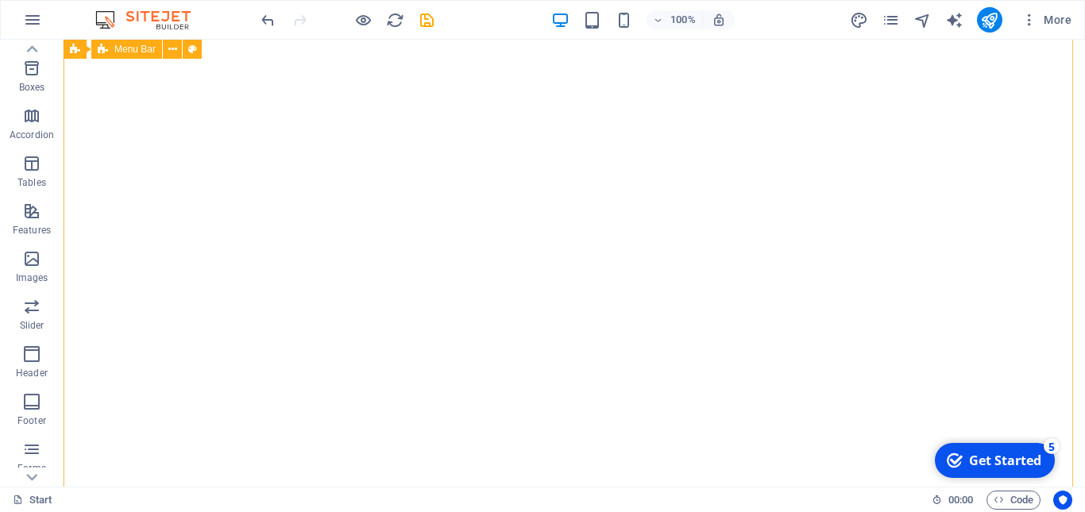
scroll to position [102, 0]
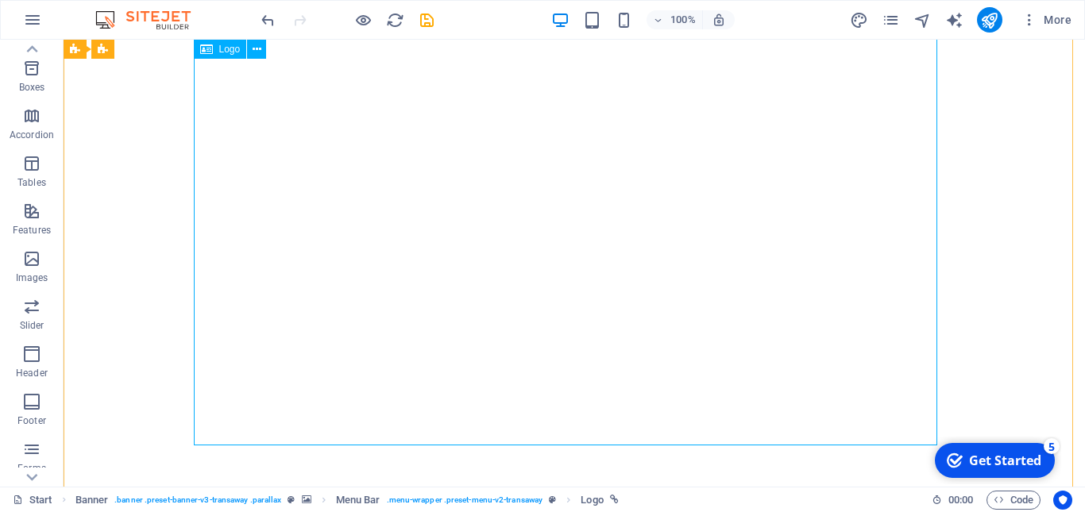
click at [207, 49] on icon at bounding box center [206, 49] width 13 height 19
click at [212, 55] on icon at bounding box center [206, 49] width 13 height 19
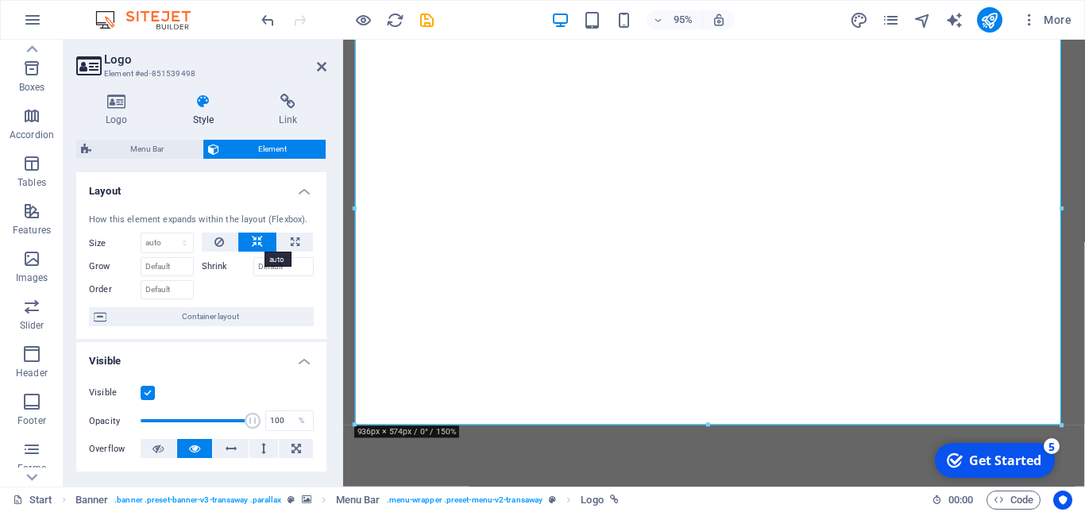
click at [253, 242] on icon at bounding box center [257, 242] width 11 height 19
click at [295, 242] on icon at bounding box center [295, 242] width 9 height 19
type input "100"
select select "%"
click at [259, 242] on icon at bounding box center [257, 242] width 11 height 19
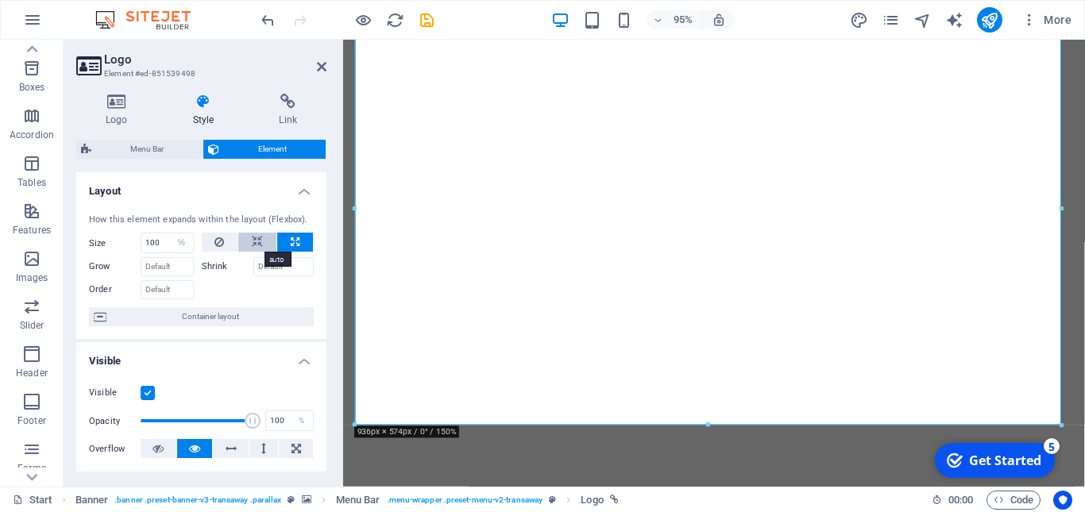
select select "DISABLED_OPTION_VALUE"
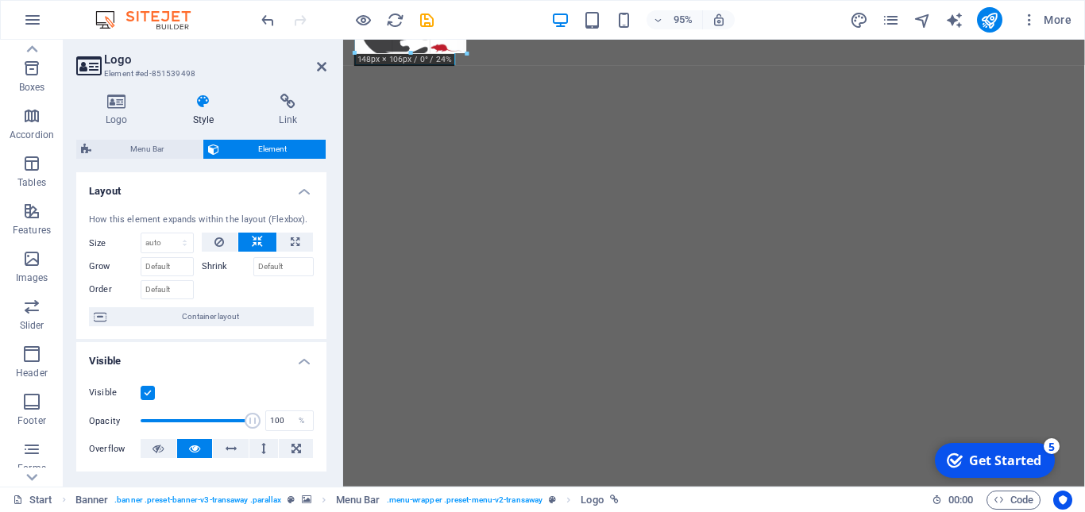
drag, startPoint x: 1063, startPoint y: 426, endPoint x: 415, endPoint y: 18, distance: 765.6
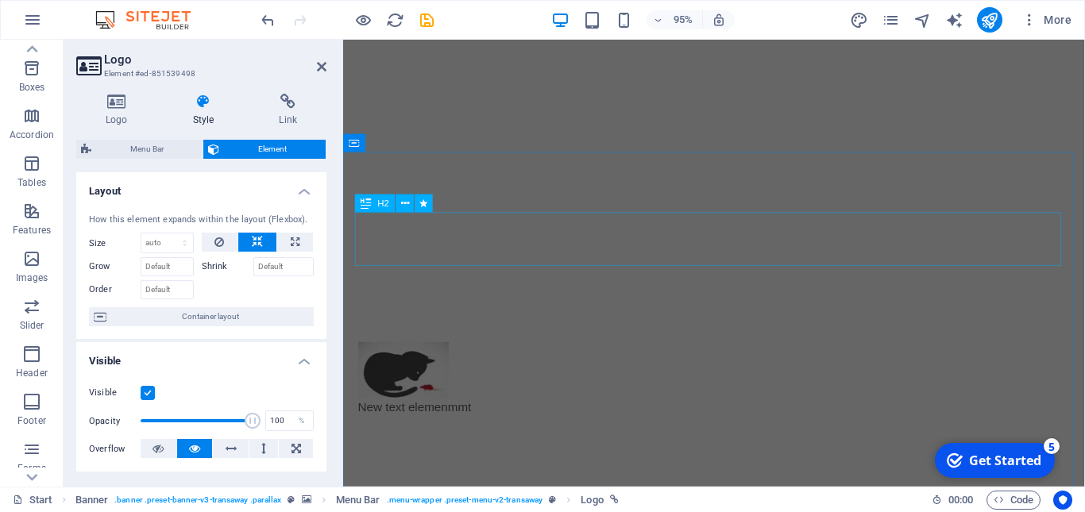
scroll to position [354, 0]
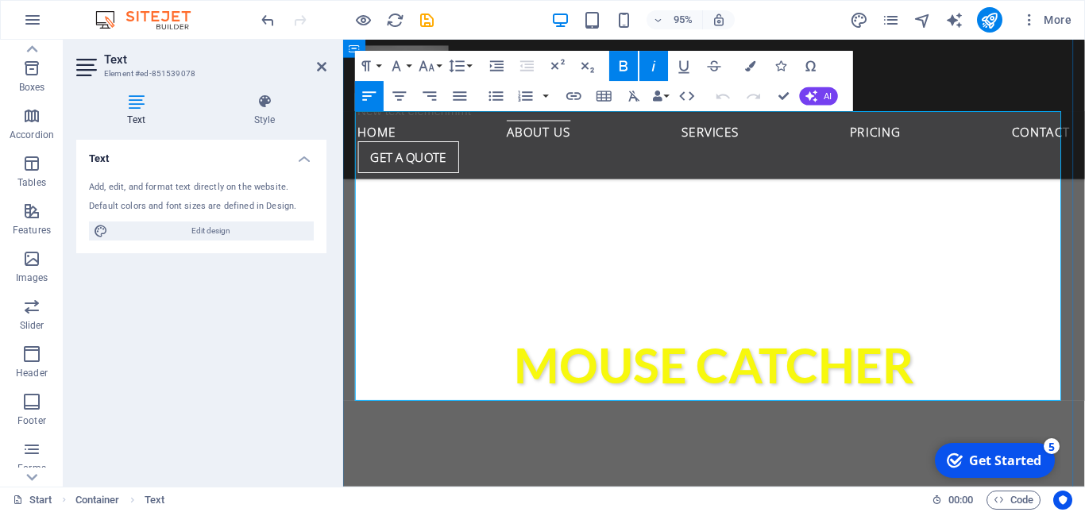
scroll to position [541, 0]
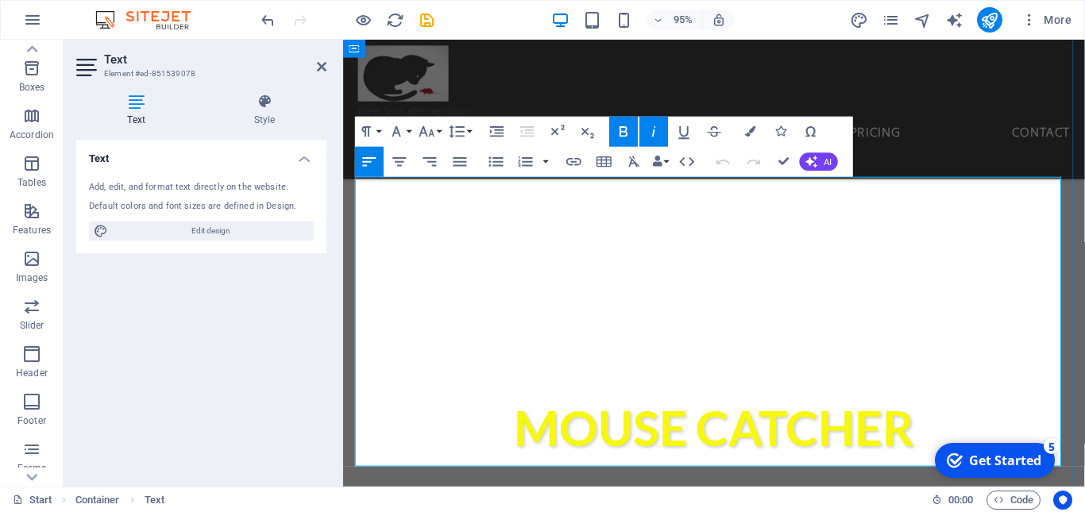
scroll to position [471, 0]
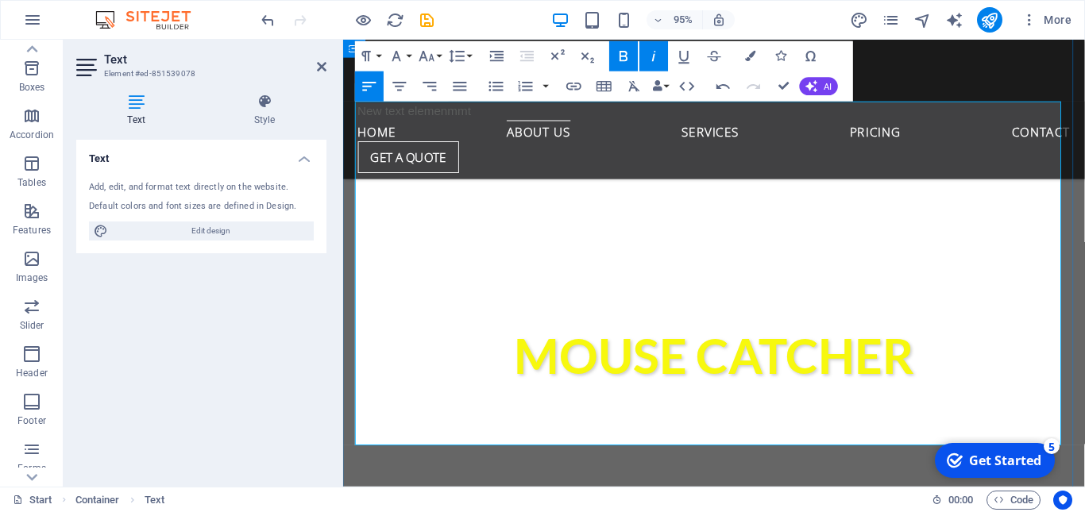
scroll to position [554, 0]
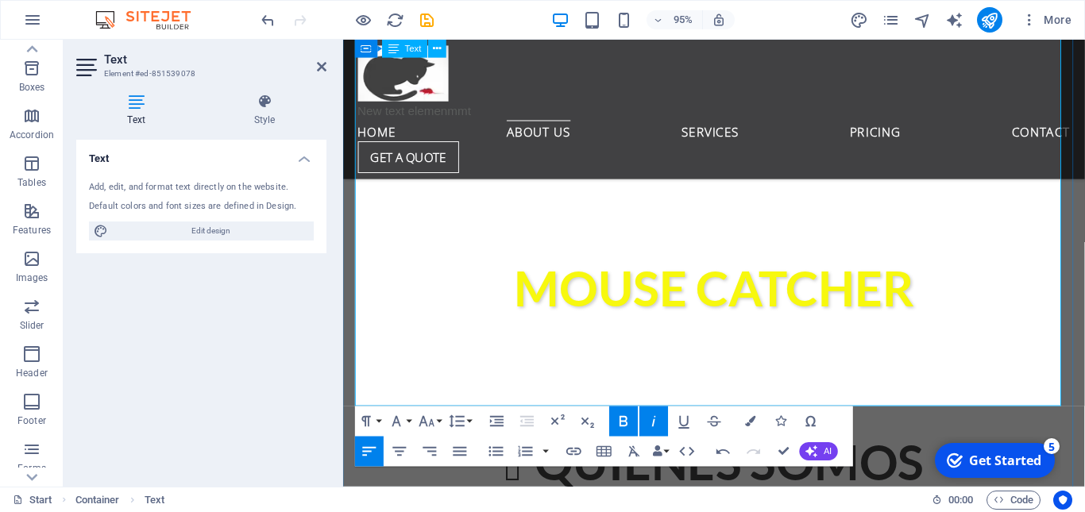
scroll to position [634, 0]
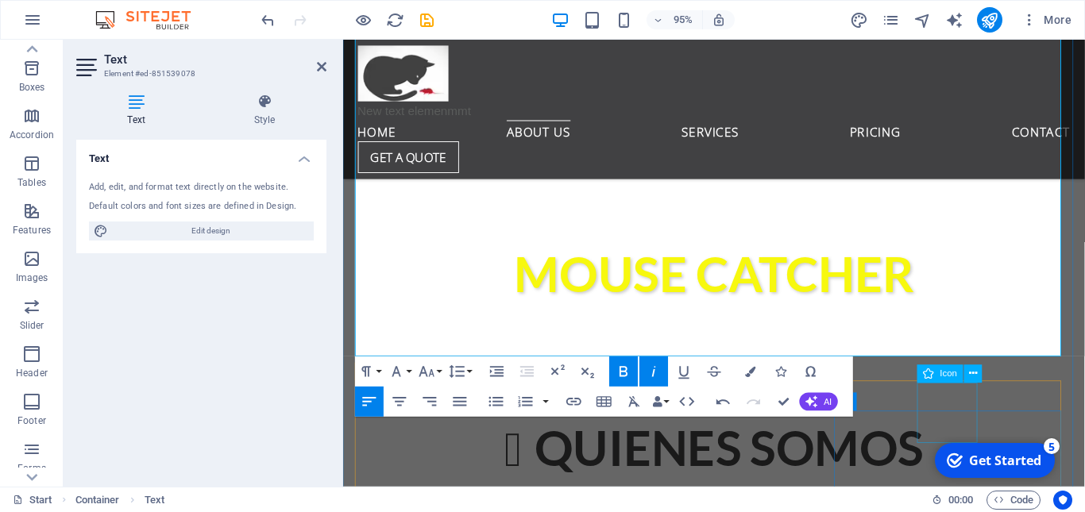
scroll to position [702, 0]
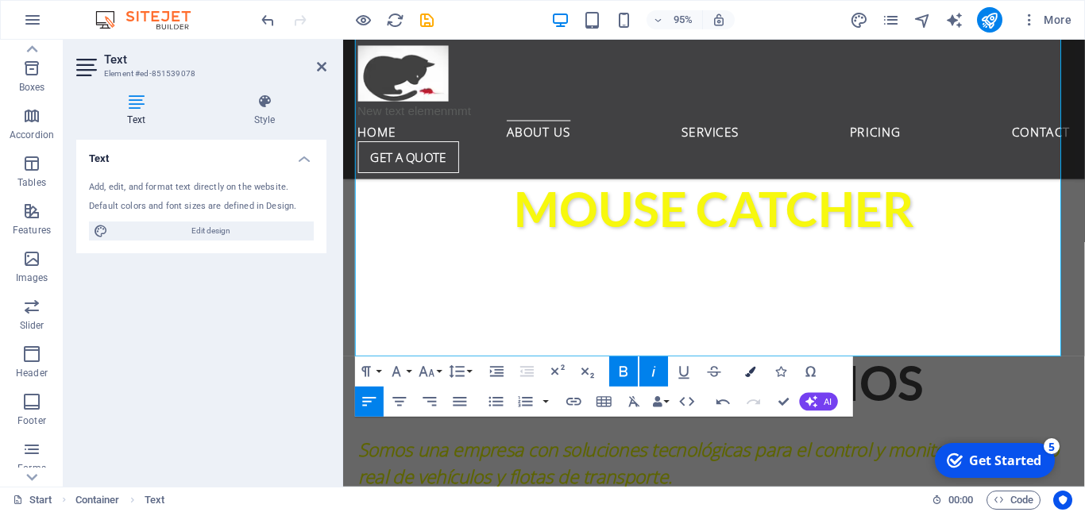
click at [749, 372] on icon "button" at bounding box center [750, 372] width 10 height 10
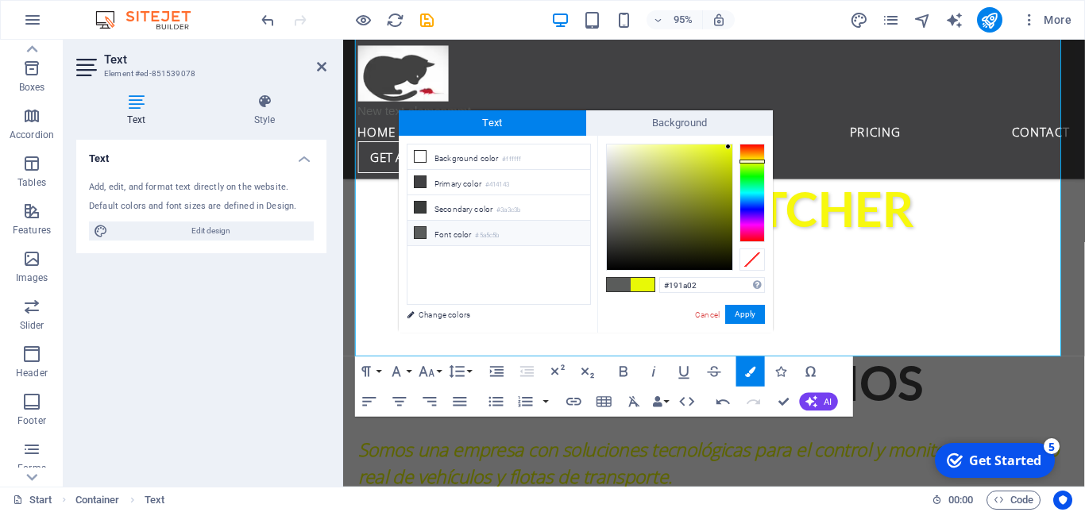
click at [720, 257] on div at bounding box center [670, 208] width 126 height 126
click at [642, 284] on span at bounding box center [643, 285] width 24 height 14
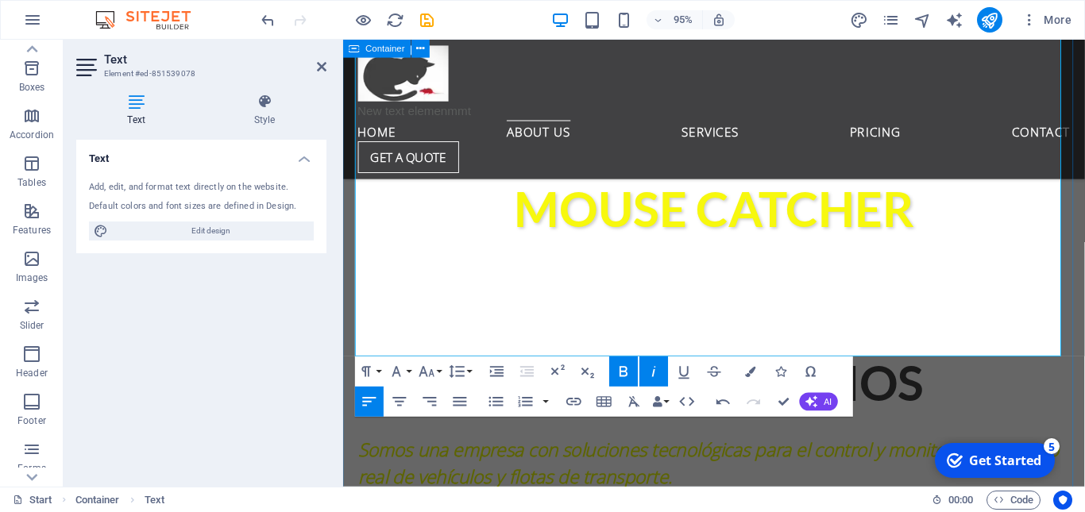
drag, startPoint x: 1006, startPoint y: 341, endPoint x: 352, endPoint y: 166, distance: 677.5
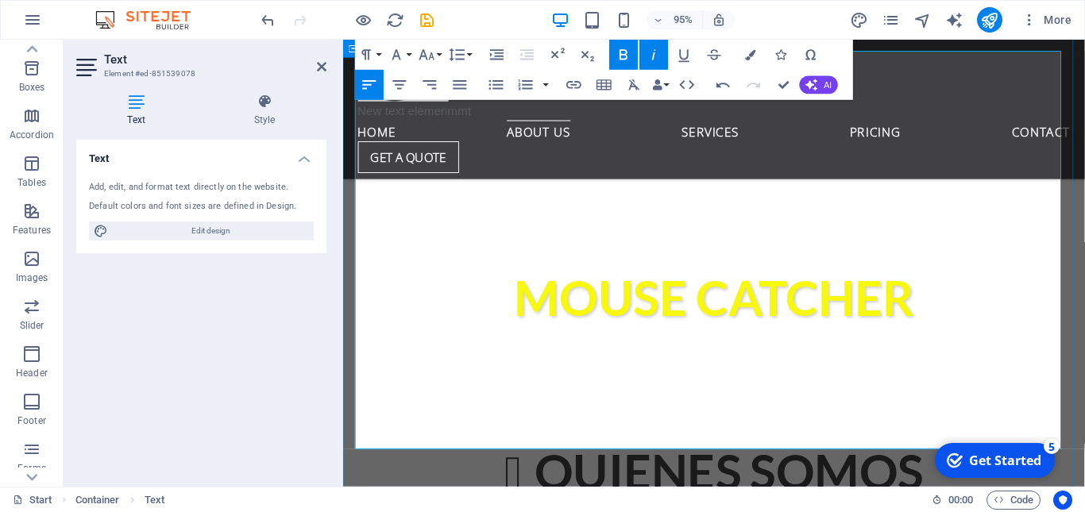
scroll to position [602, 0]
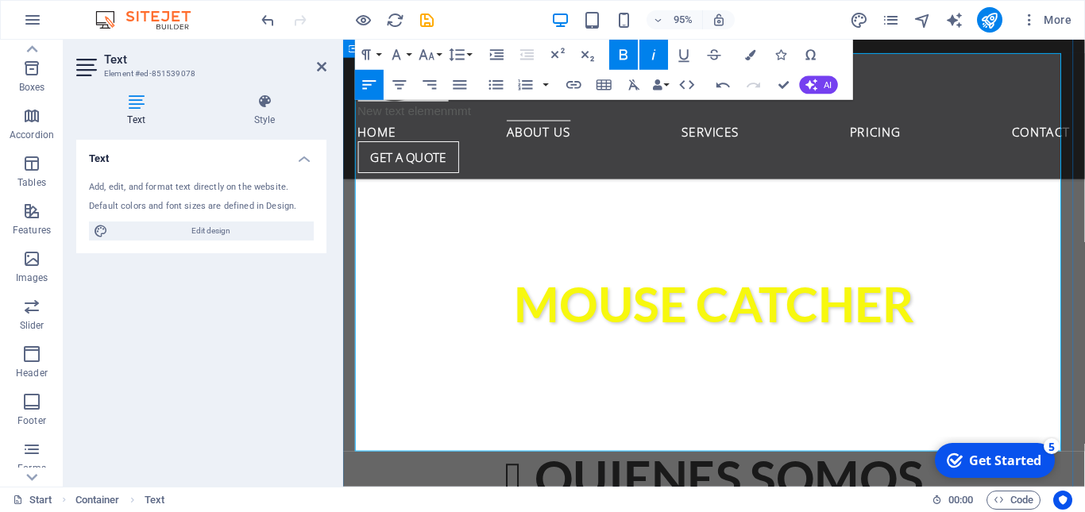
drag, startPoint x: 358, startPoint y: 180, endPoint x: 1022, endPoint y: 439, distance: 712.0
click at [752, 53] on icon "button" at bounding box center [750, 54] width 10 height 10
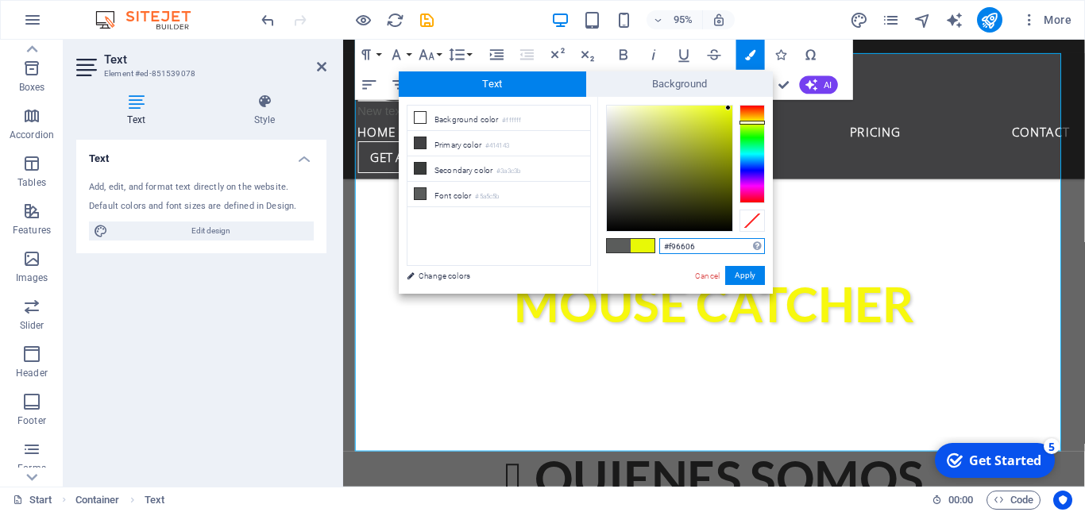
click at [755, 111] on div at bounding box center [752, 154] width 25 height 98
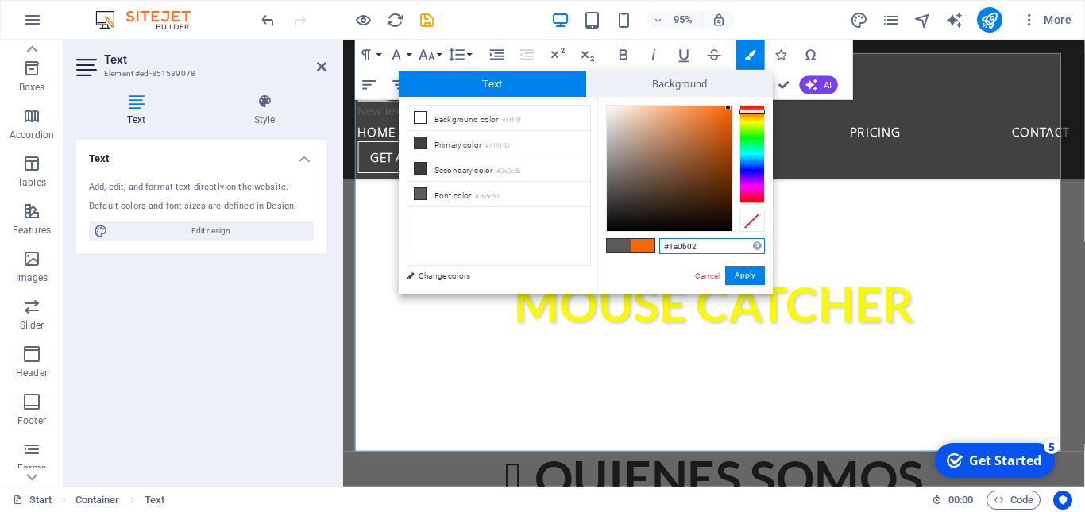
click at [723, 218] on div at bounding box center [670, 169] width 126 height 126
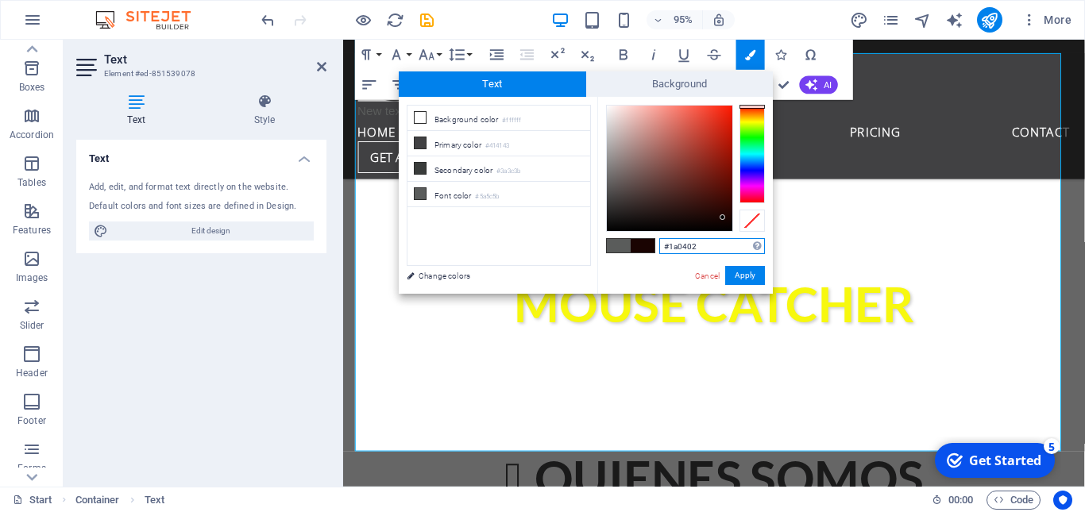
click at [751, 106] on div at bounding box center [752, 154] width 25 height 98
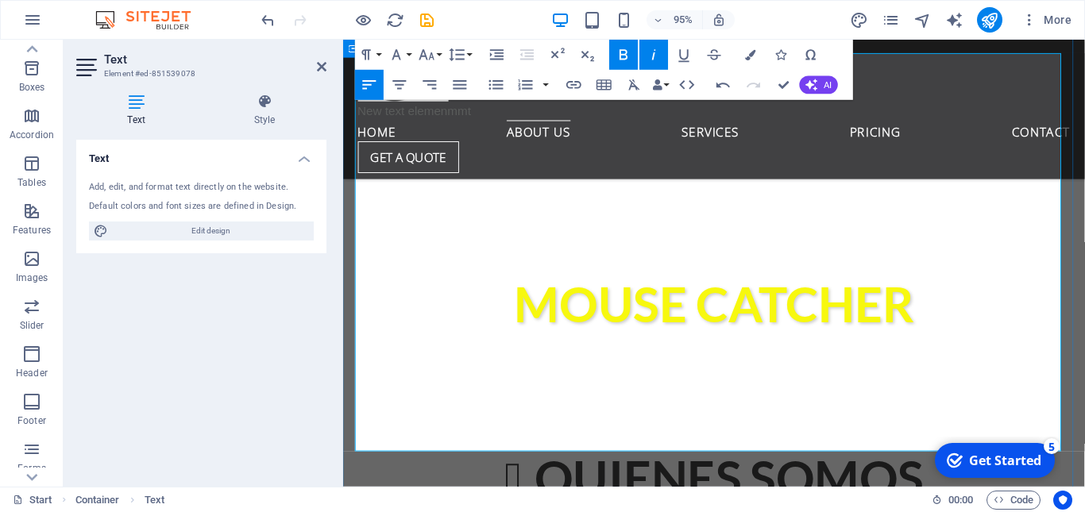
drag, startPoint x: 1014, startPoint y: 442, endPoint x: 369, endPoint y: 174, distance: 698.3
drag, startPoint x: 1006, startPoint y: 445, endPoint x: 365, endPoint y: 166, distance: 699.0
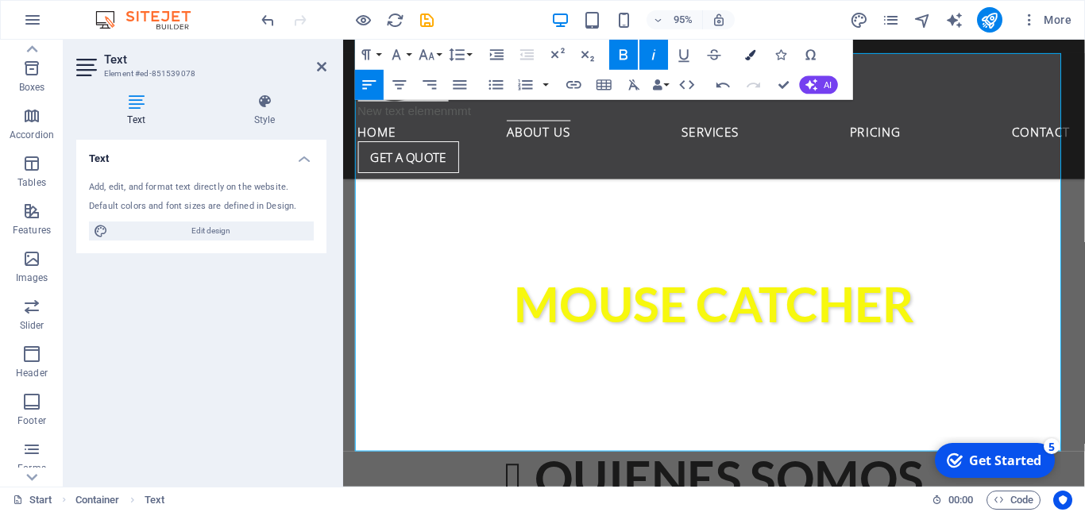
click at [750, 57] on icon "button" at bounding box center [750, 54] width 10 height 10
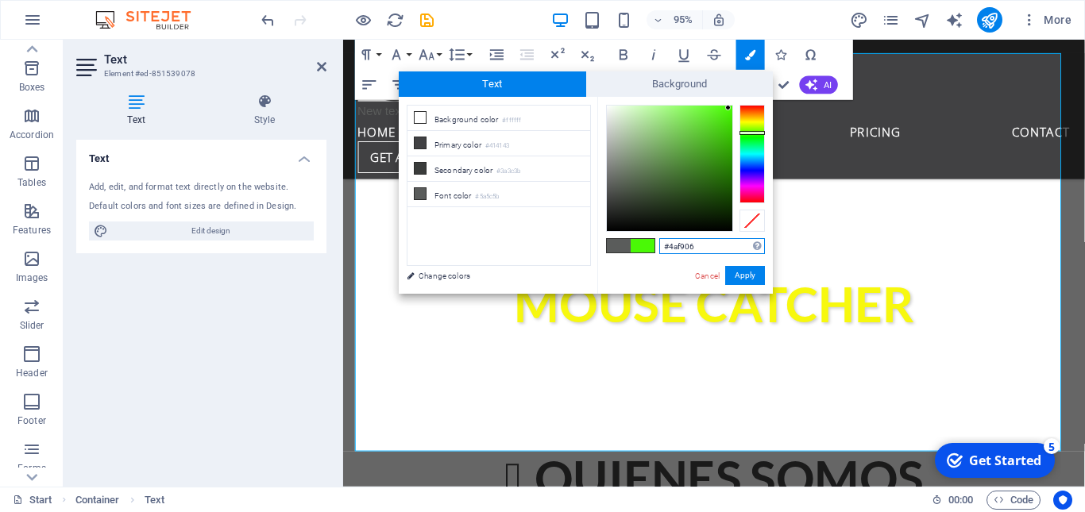
click at [755, 133] on div at bounding box center [752, 154] width 25 height 98
click at [646, 245] on span at bounding box center [643, 246] width 24 height 14
click at [755, 272] on button "Apply" at bounding box center [745, 275] width 40 height 19
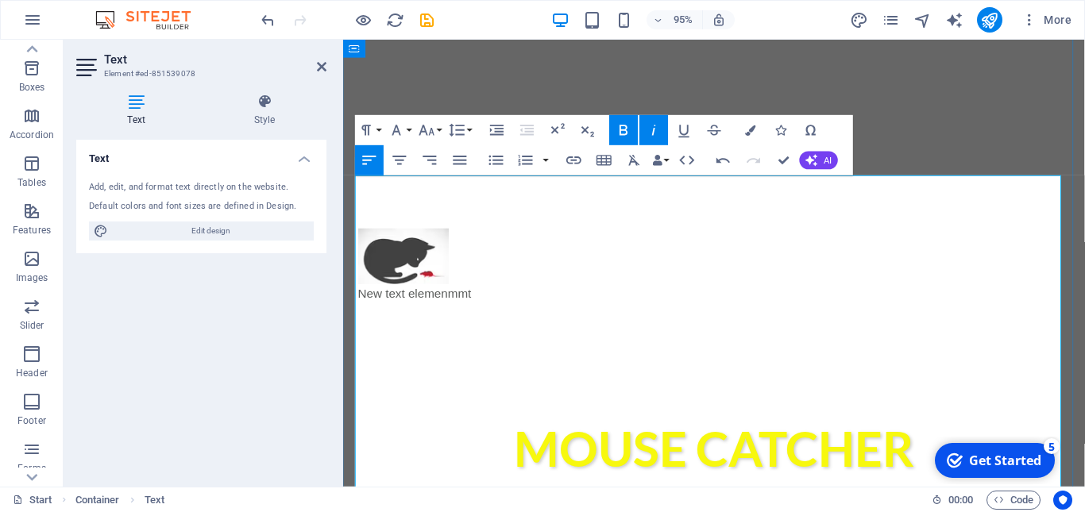
scroll to position [469, 0]
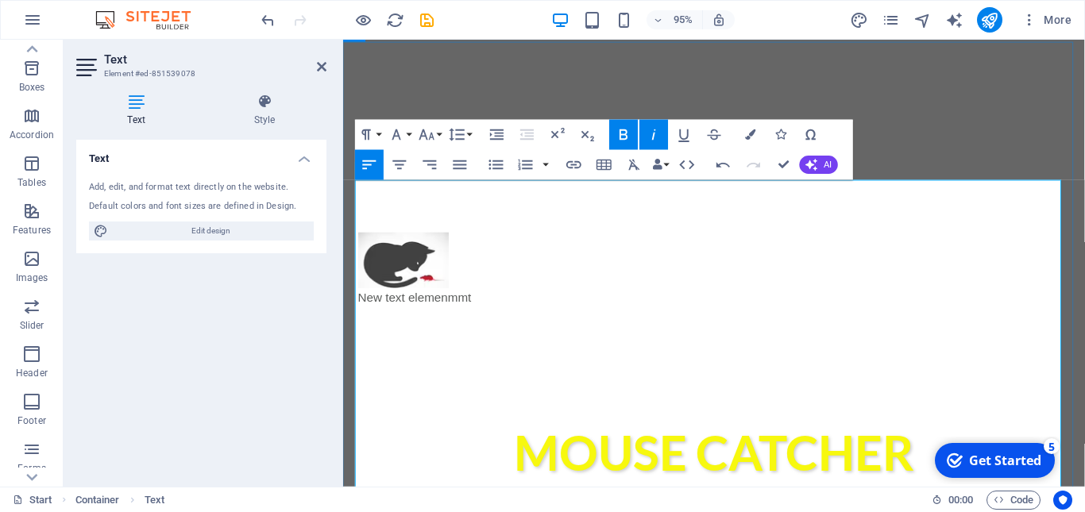
drag, startPoint x: 369, startPoint y: 283, endPoint x: 357, endPoint y: 196, distance: 87.4
click at [748, 130] on icon "button" at bounding box center [750, 134] width 10 height 10
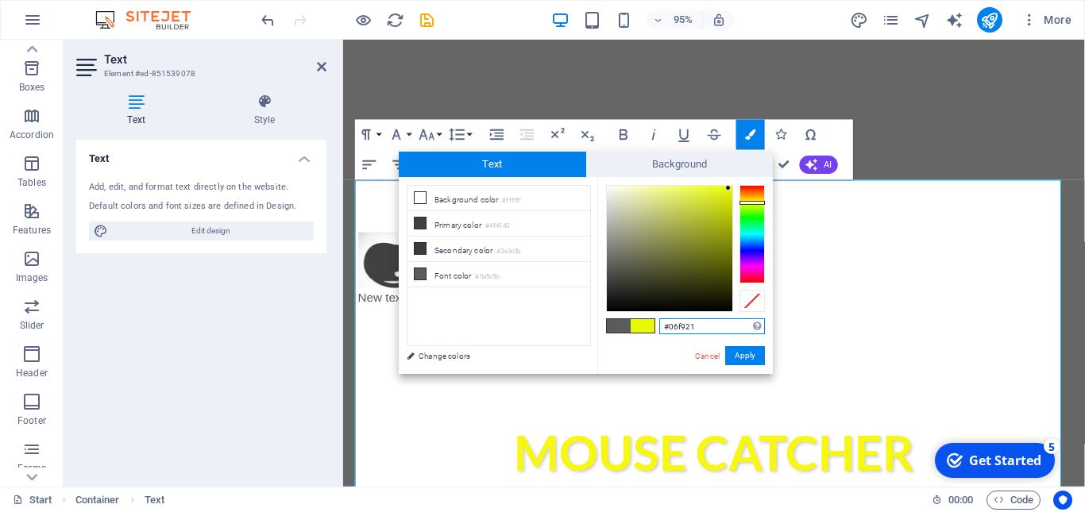
click at [755, 219] on div at bounding box center [752, 234] width 25 height 98
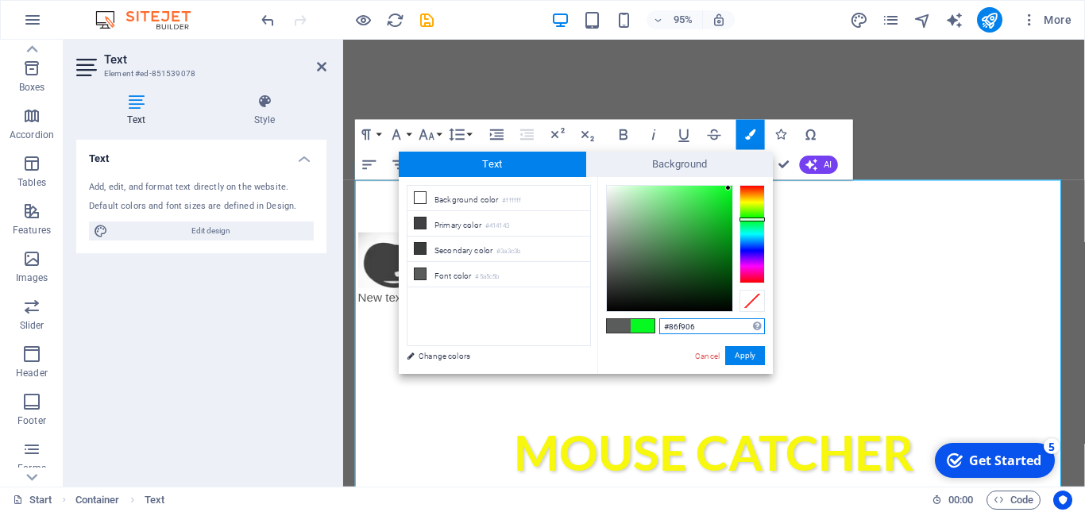
click at [755, 209] on div at bounding box center [752, 234] width 25 height 98
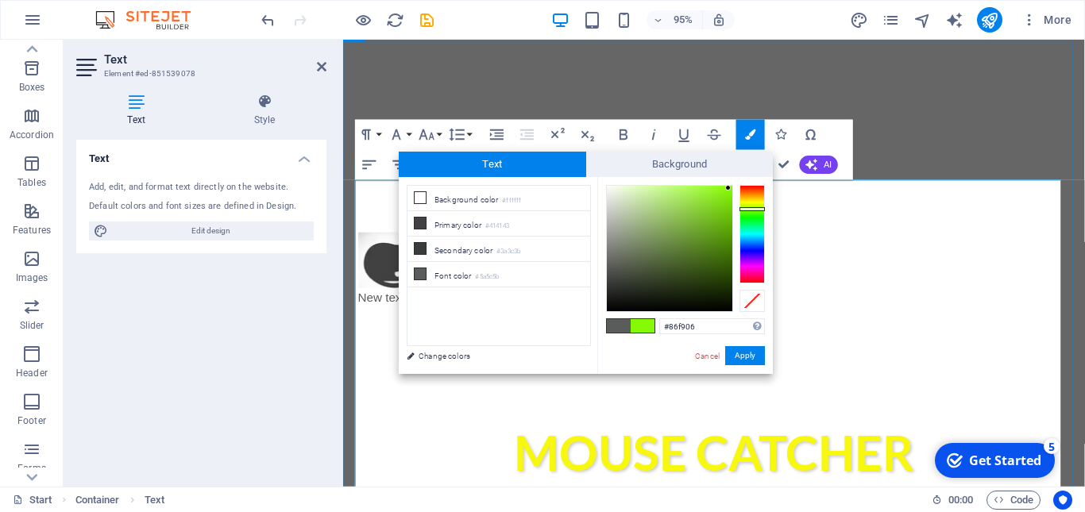
drag, startPoint x: 835, startPoint y: 288, endPoint x: 879, endPoint y: 289, distance: 44.5
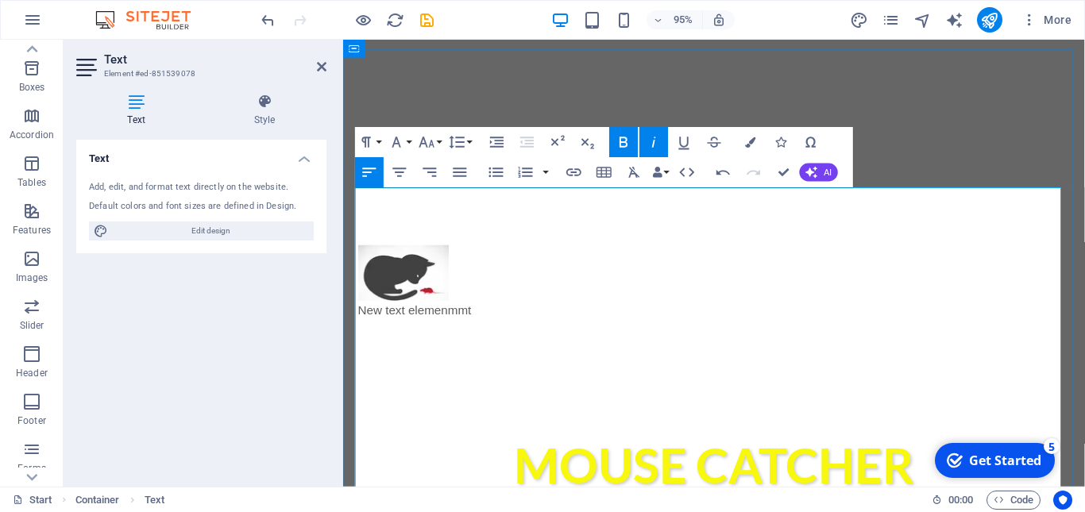
scroll to position [431, 0]
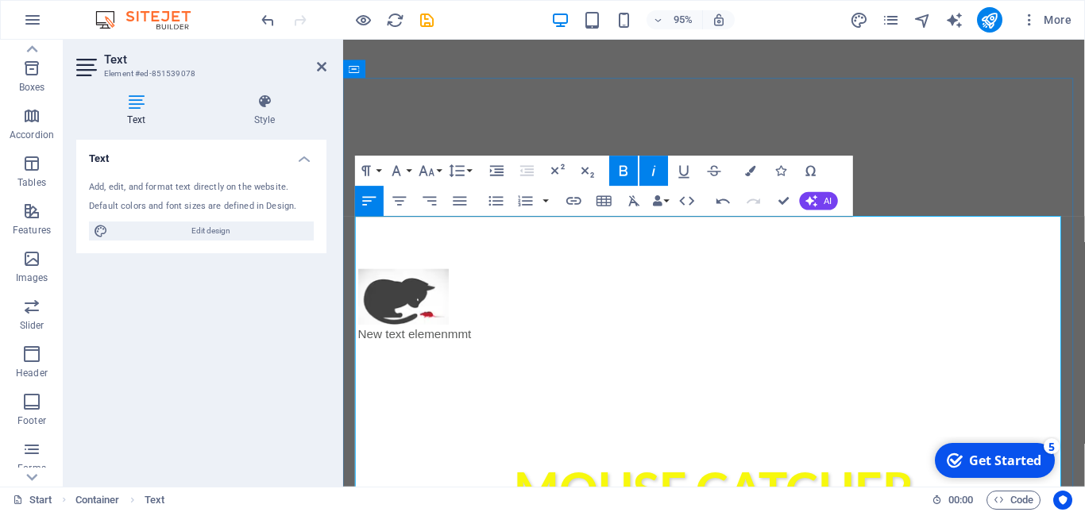
drag, startPoint x: 365, startPoint y: 324, endPoint x: 357, endPoint y: 238, distance: 86.9
click at [749, 172] on icon "button" at bounding box center [750, 171] width 10 height 10
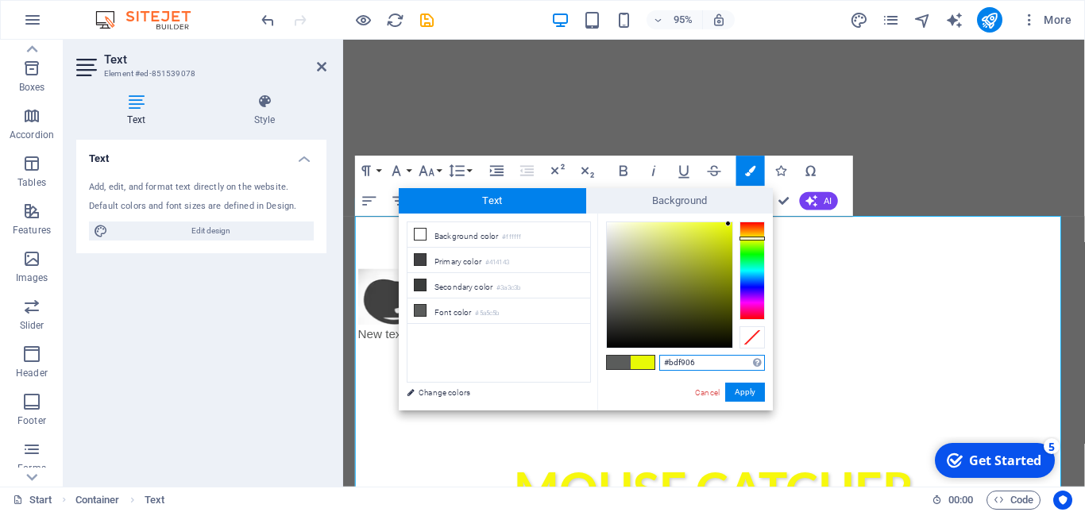
click at [753, 241] on div at bounding box center [752, 271] width 25 height 98
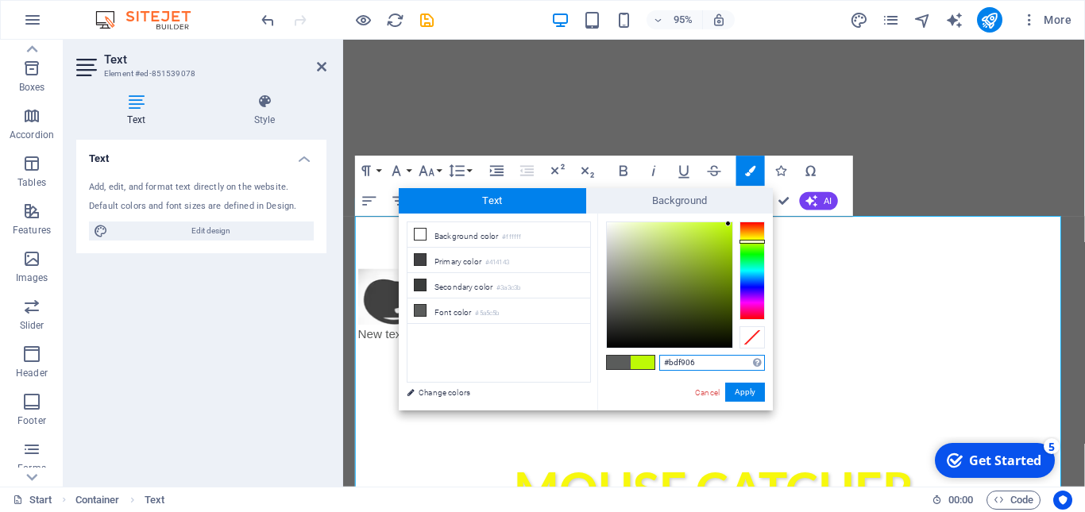
type input "#82f906"
click at [753, 245] on div at bounding box center [752, 271] width 25 height 98
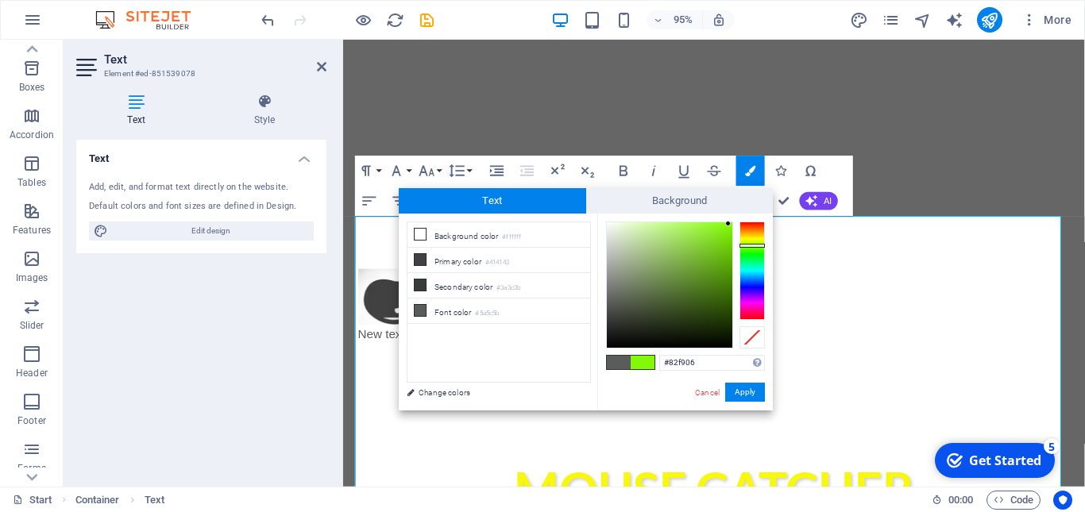
click at [644, 364] on span at bounding box center [643, 363] width 24 height 14
click at [751, 394] on button "Apply" at bounding box center [745, 392] width 40 height 19
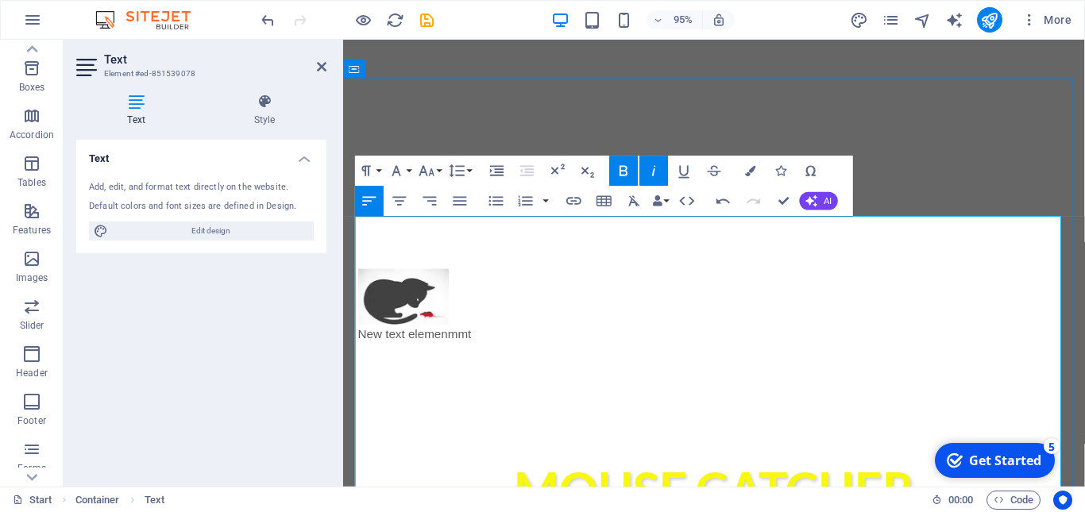
click at [988, 465] on div "Get Started" at bounding box center [1005, 460] width 72 height 17
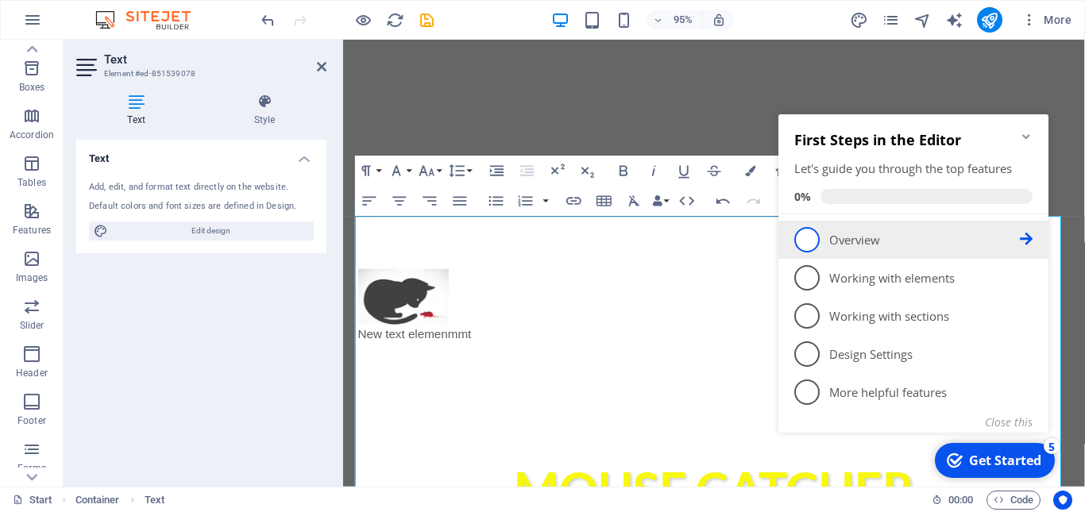
click at [814, 238] on span "1" at bounding box center [806, 239] width 25 height 25
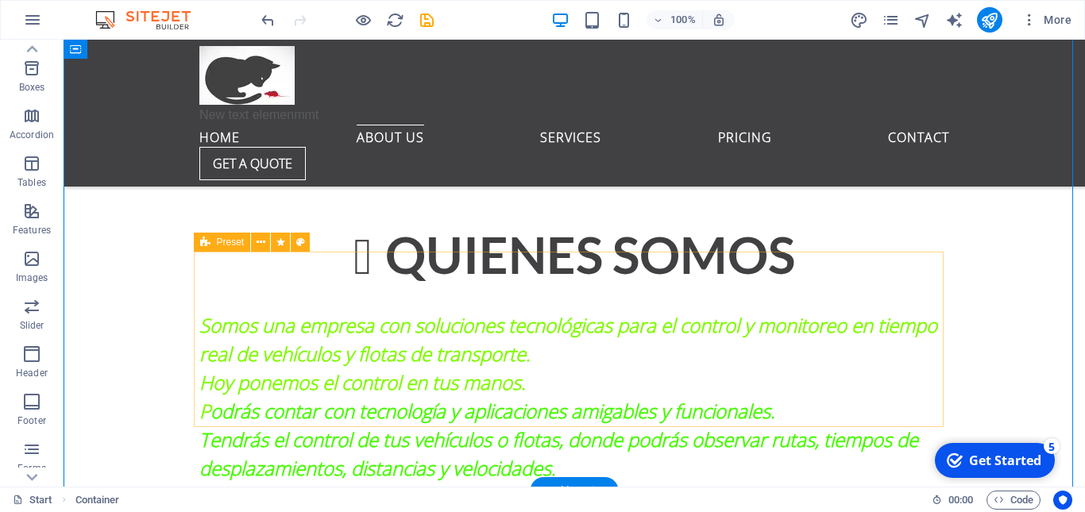
scroll to position [825, 0]
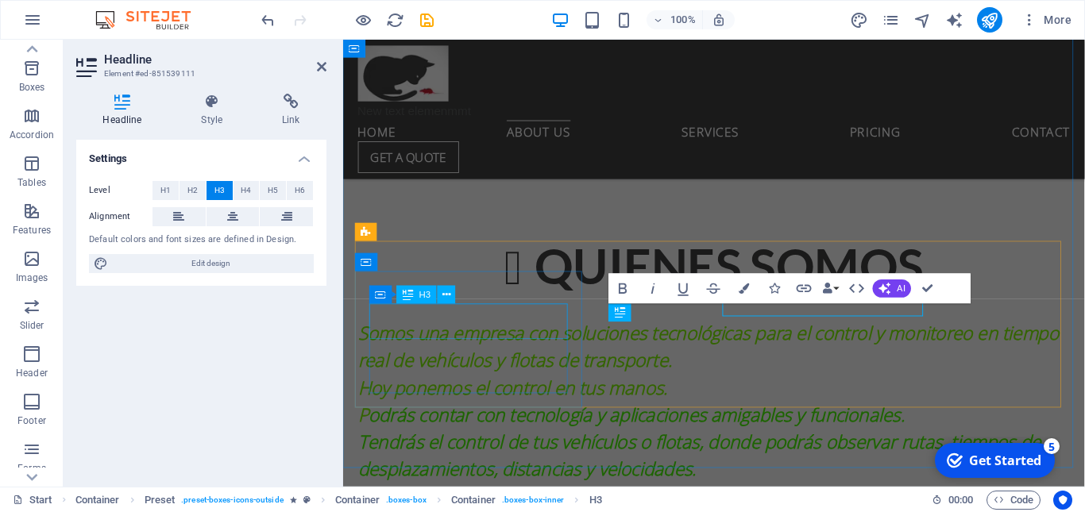
scroll to position [849, 0]
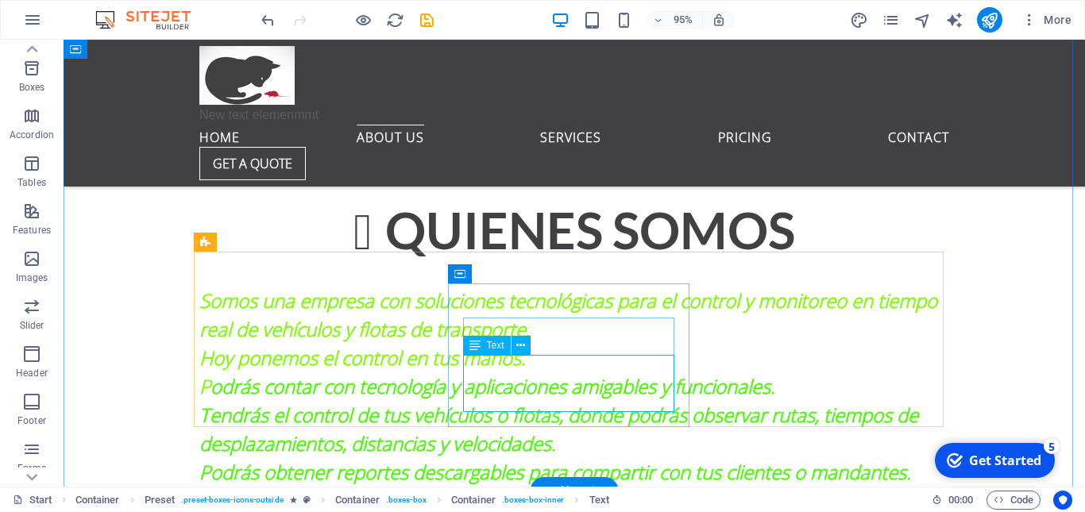
scroll to position [825, 0]
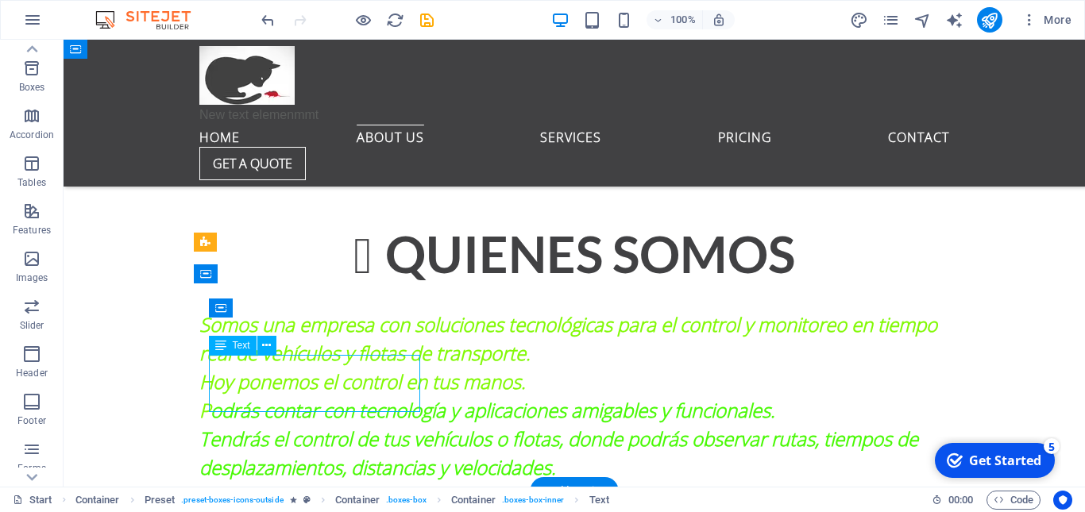
click at [331, 371] on div "H2 Banner Banner Container Menu Bar Logo Separator Banner Info Bar Info Bar Con…" at bounding box center [575, 263] width 1022 height 447
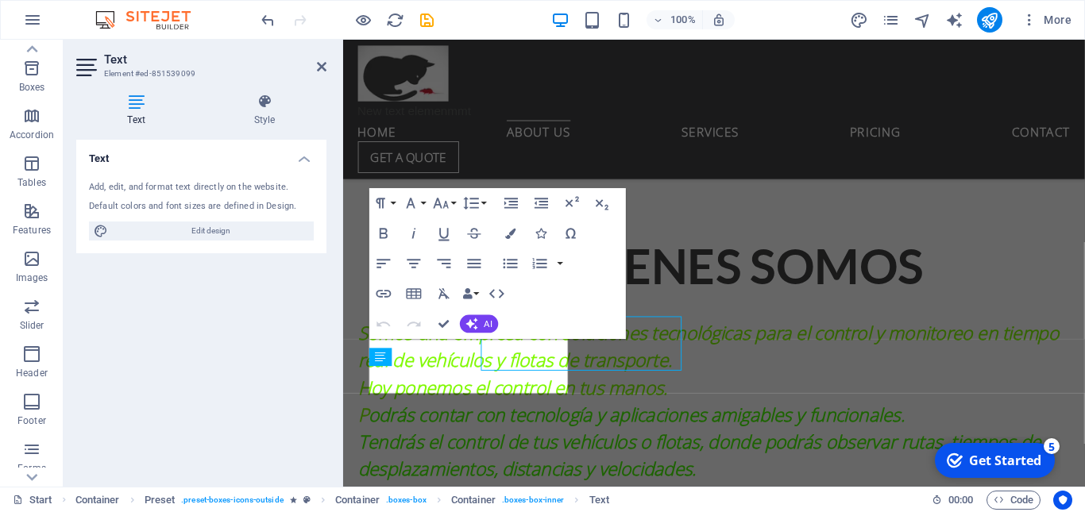
scroll to position [849, 0]
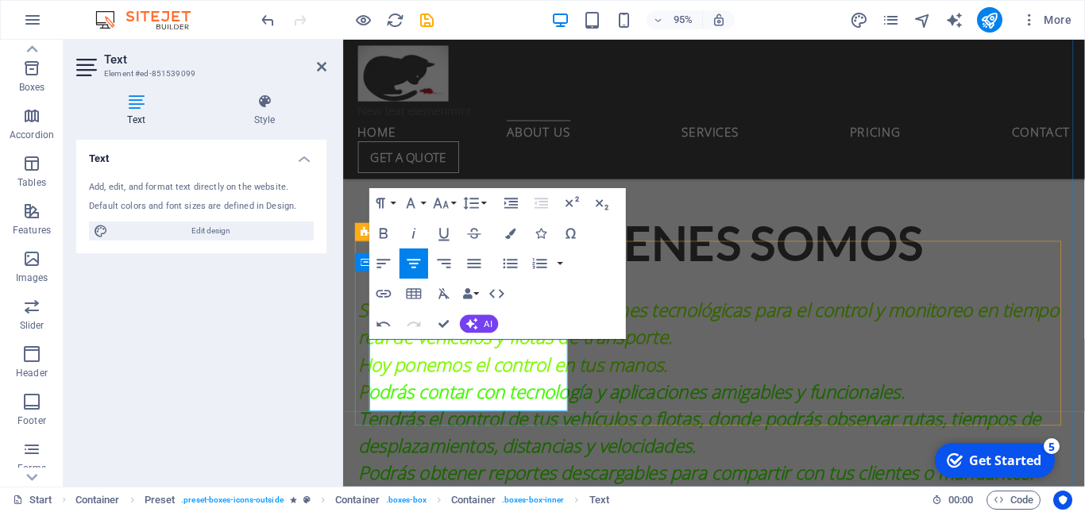
drag, startPoint x: 531, startPoint y: 423, endPoint x: 365, endPoint y: 303, distance: 205.5
drag, startPoint x: 608, startPoint y: 234, endPoint x: 605, endPoint y: 191, distance: 43.8
click at [605, 191] on div "Paragraph Format Normal Heading 1 Heading 2 Heading 3 Heading 4 Heading 5 Headi…" at bounding box center [497, 263] width 257 height 151
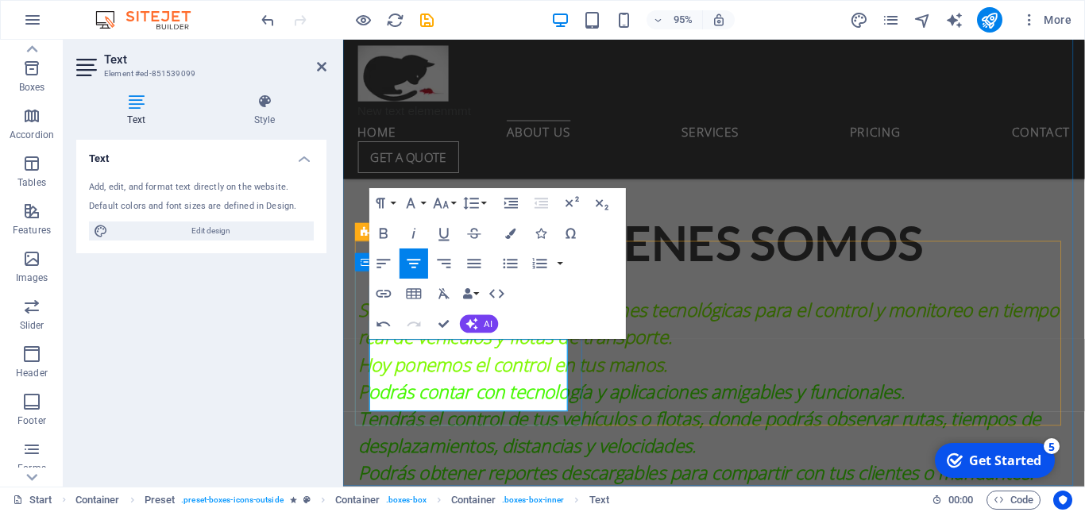
drag, startPoint x: 532, startPoint y: 419, endPoint x: 357, endPoint y: 354, distance: 186.2
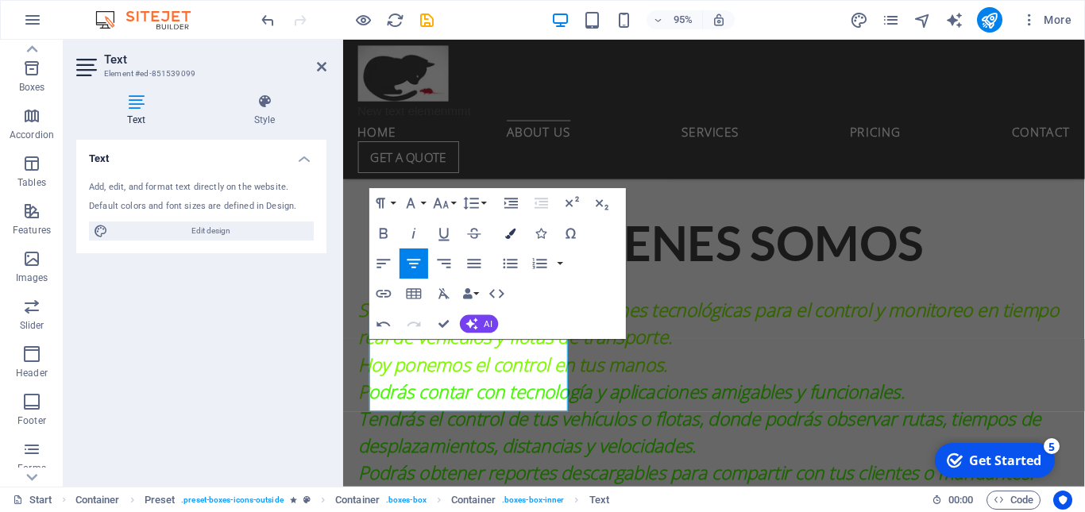
click at [512, 234] on icon "button" at bounding box center [510, 234] width 10 height 10
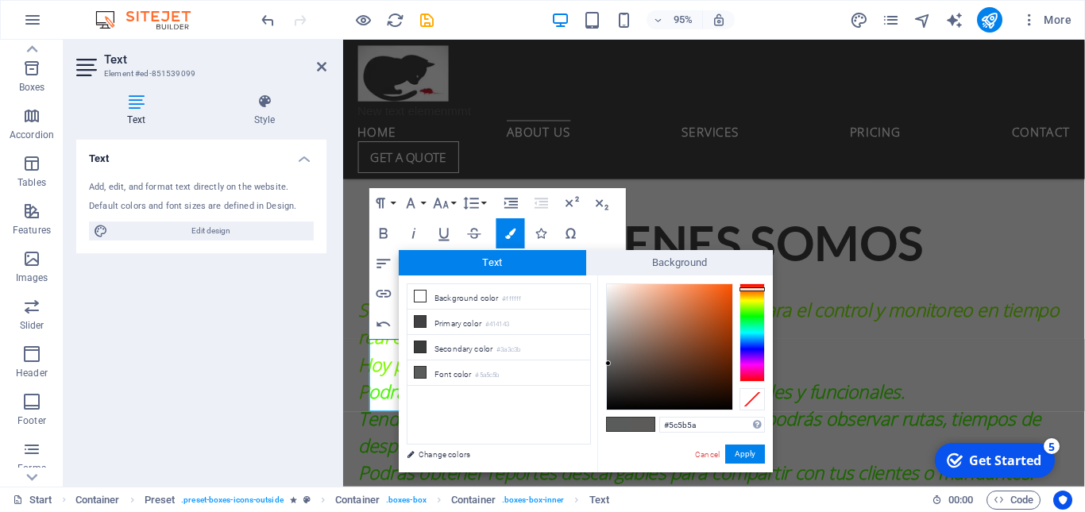
click at [759, 289] on div at bounding box center [752, 333] width 25 height 98
type input "#fb5a0b"
click at [726, 286] on div at bounding box center [670, 347] width 126 height 126
click at [646, 423] on span at bounding box center [643, 425] width 24 height 14
click at [746, 452] on button "Apply" at bounding box center [745, 454] width 40 height 19
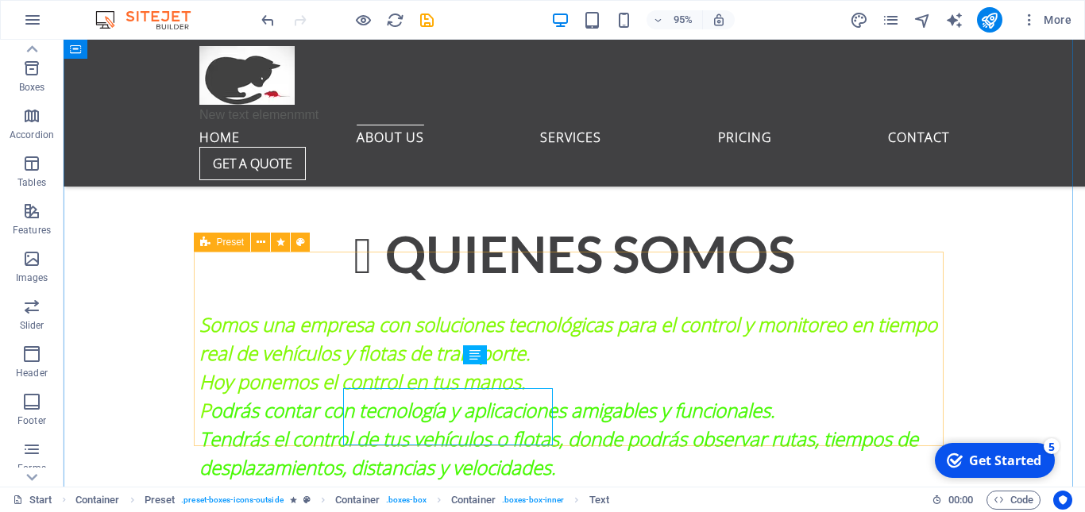
scroll to position [825, 0]
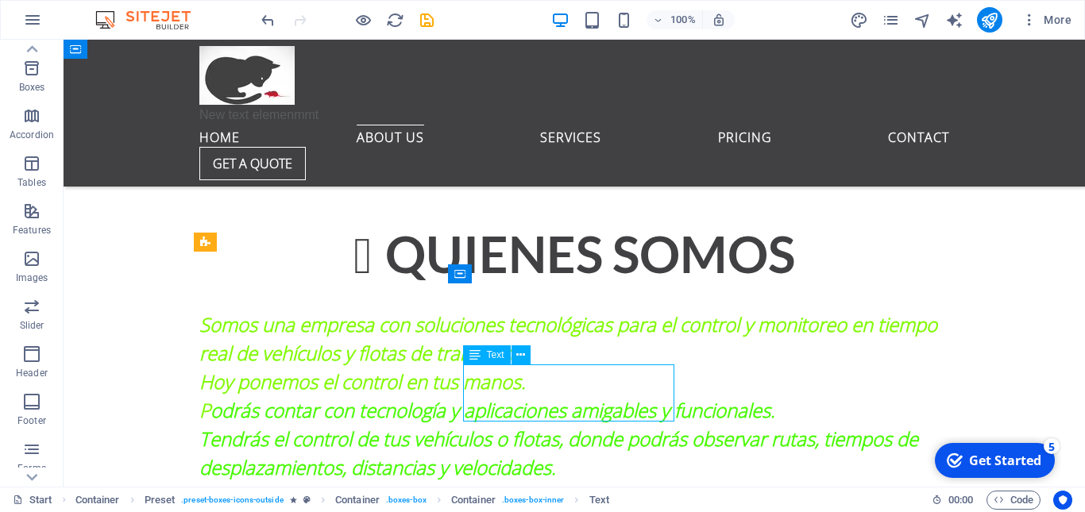
drag, startPoint x: 638, startPoint y: 411, endPoint x: 466, endPoint y: 392, distance: 172.6
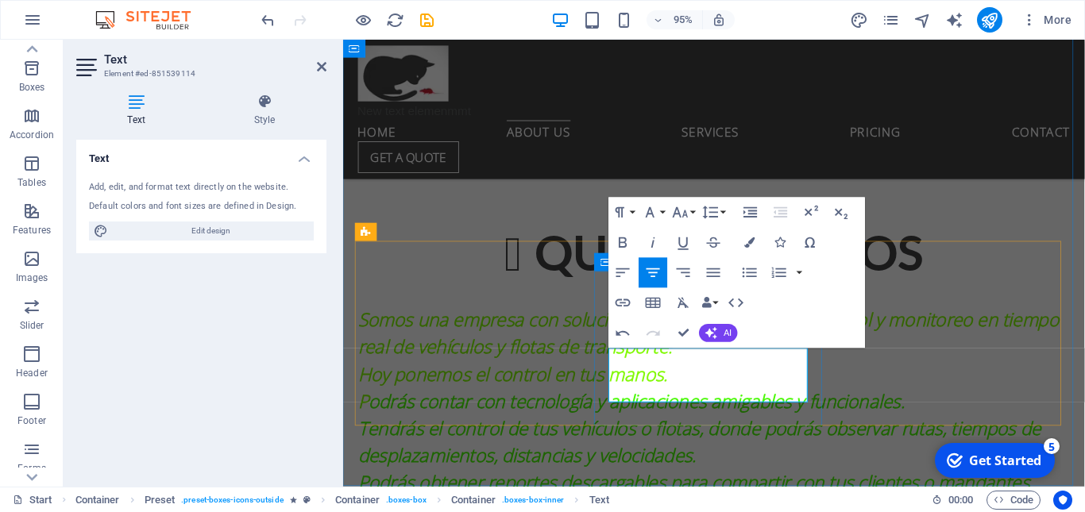
scroll to position [849, 0]
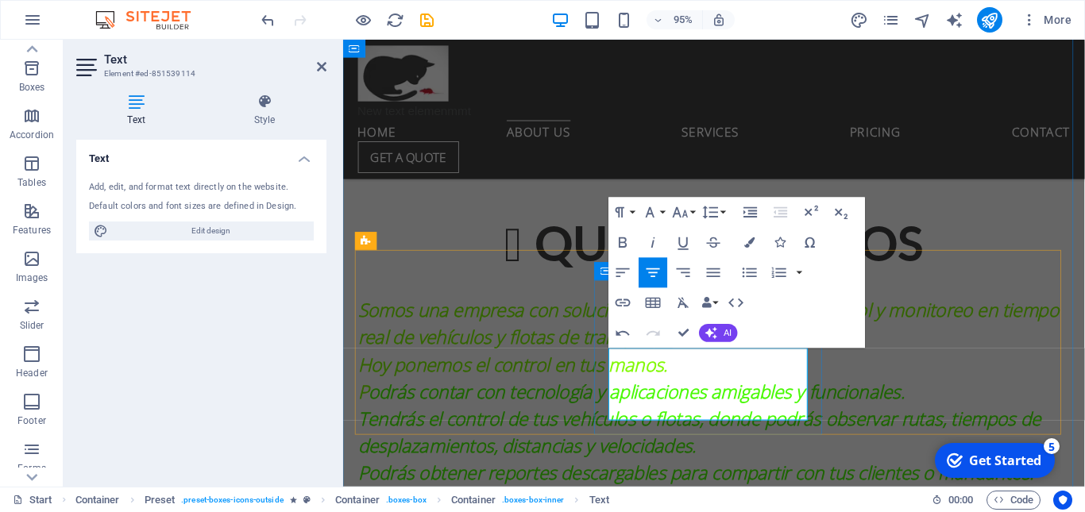
scroll to position [840, 0]
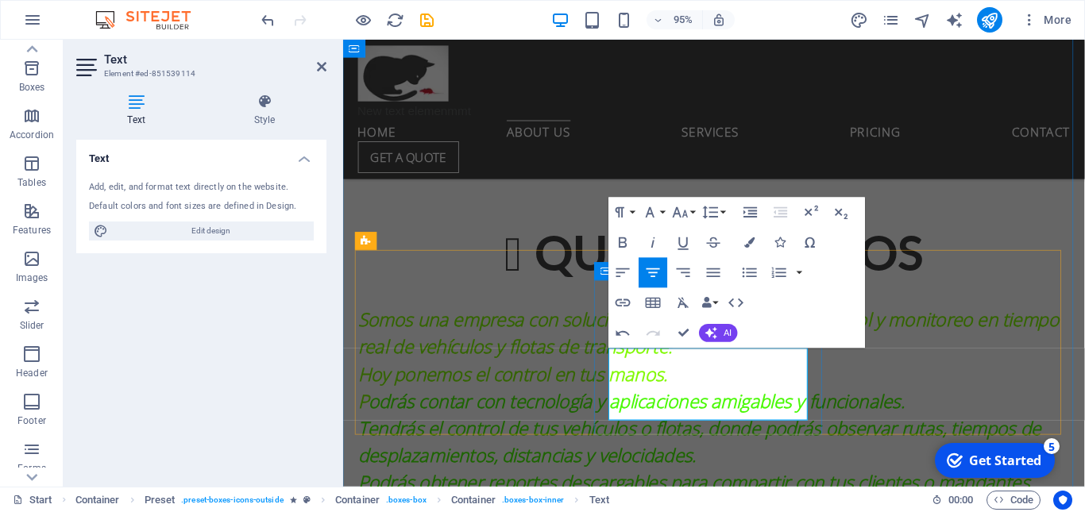
drag, startPoint x: 771, startPoint y: 433, endPoint x: 624, endPoint y: 375, distance: 158.0
click at [751, 241] on icon "button" at bounding box center [750, 243] width 10 height 10
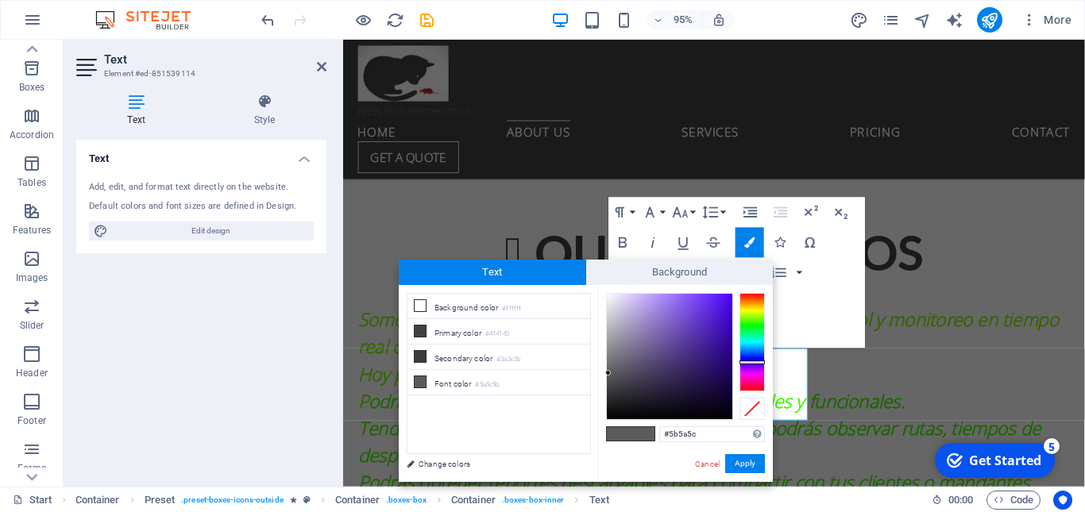
click at [755, 362] on div at bounding box center [752, 342] width 25 height 98
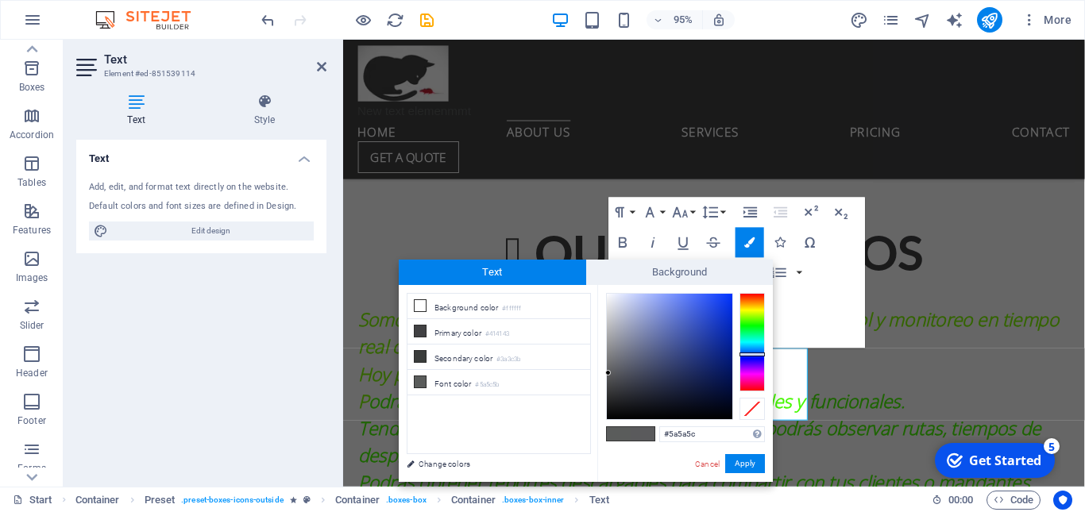
click at [751, 354] on div at bounding box center [752, 342] width 25 height 98
type input "#0c3bf6"
click at [725, 297] on div at bounding box center [670, 357] width 126 height 126
click at [753, 458] on button "Apply" at bounding box center [745, 463] width 40 height 19
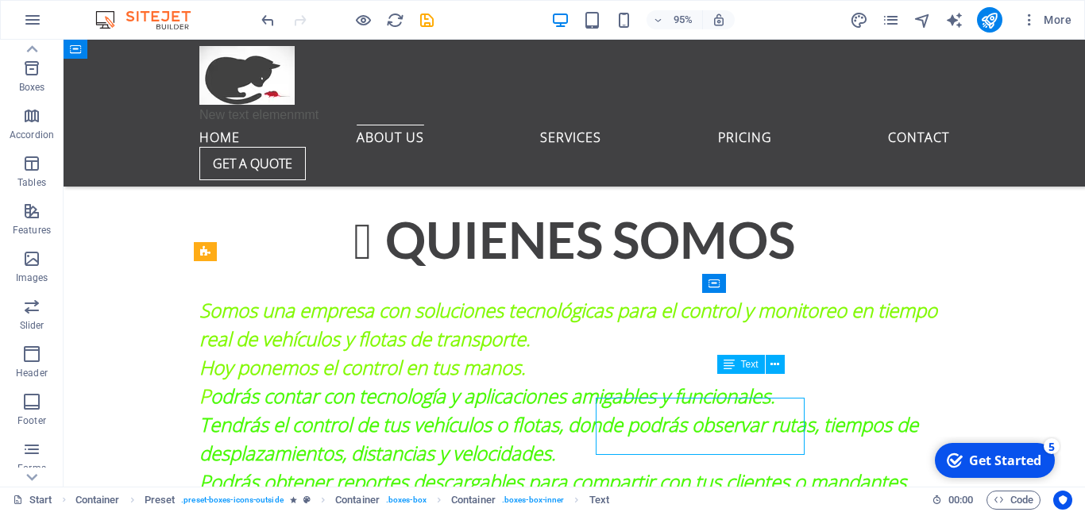
scroll to position [816, 0]
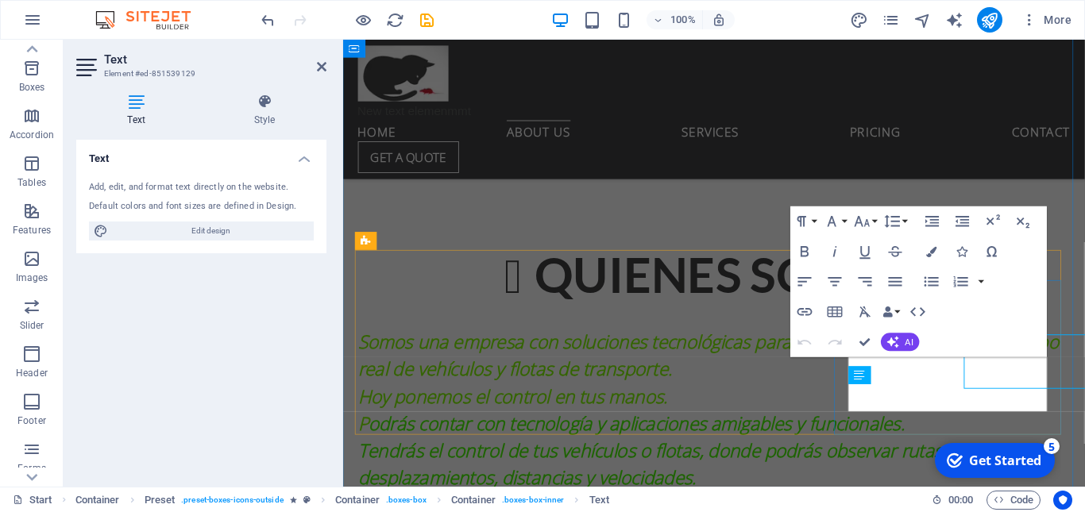
scroll to position [840, 0]
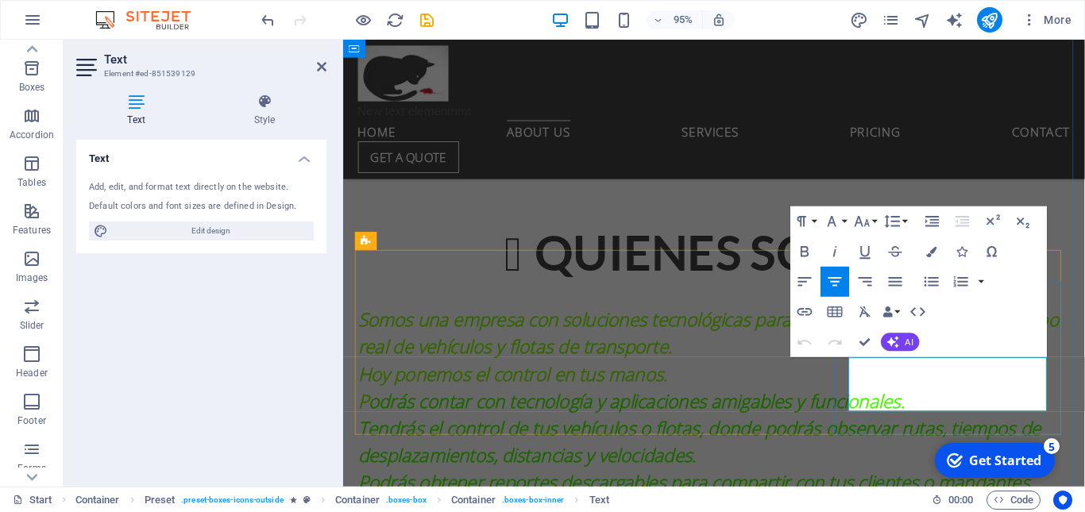
drag, startPoint x: 1035, startPoint y: 419, endPoint x: 886, endPoint y: 382, distance: 153.9
drag, startPoint x: 1012, startPoint y: 425, endPoint x: 883, endPoint y: 388, distance: 134.8
click at [929, 253] on icon "button" at bounding box center [931, 251] width 10 height 10
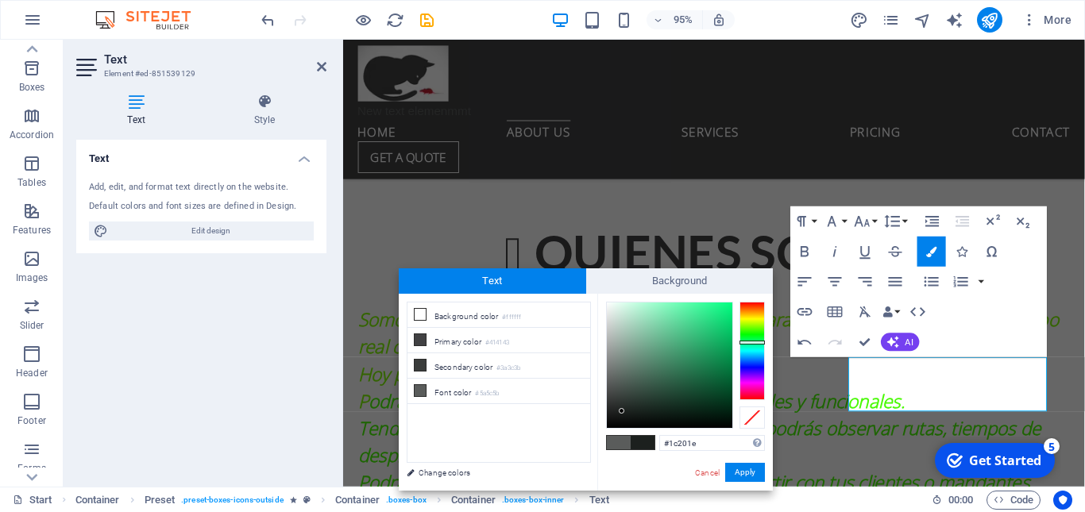
click at [622, 411] on div at bounding box center [670, 366] width 126 height 126
click at [666, 384] on div at bounding box center [670, 366] width 126 height 126
click at [616, 330] on div at bounding box center [670, 366] width 126 height 126
type input "#46c284"
click at [686, 332] on div at bounding box center [670, 366] width 126 height 126
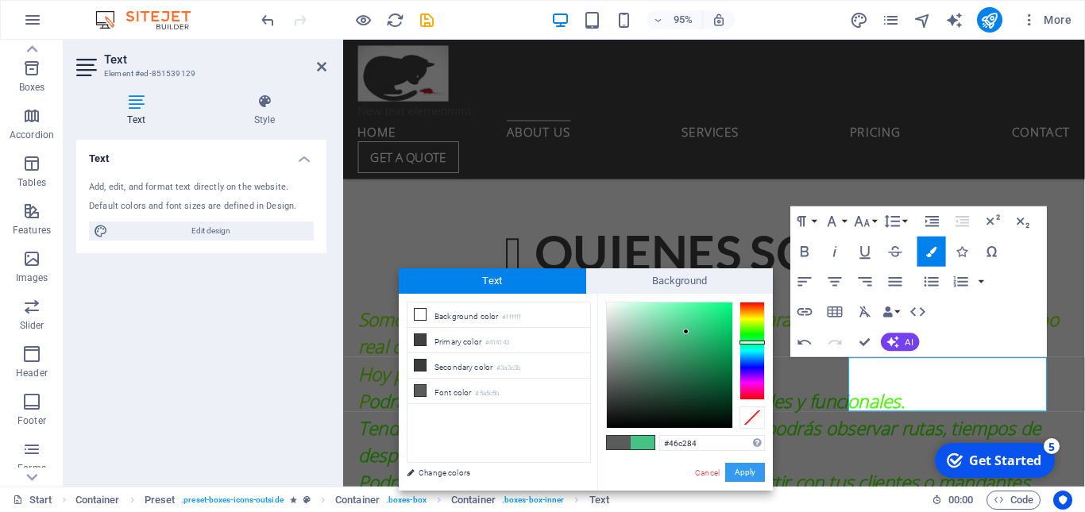
click at [744, 473] on button "Apply" at bounding box center [745, 472] width 40 height 19
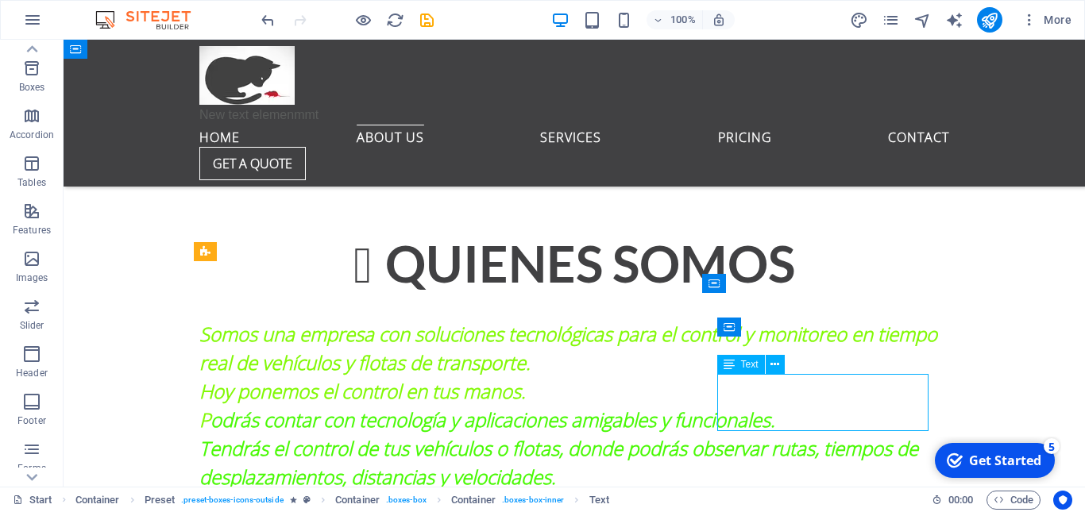
drag, startPoint x: 865, startPoint y: 418, endPoint x: 759, endPoint y: 380, distance: 112.8
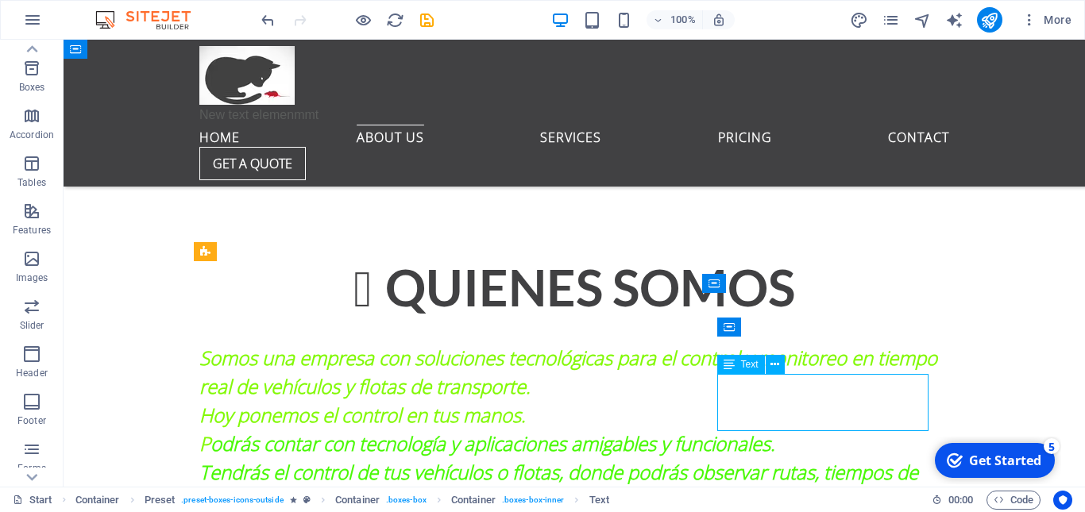
scroll to position [840, 0]
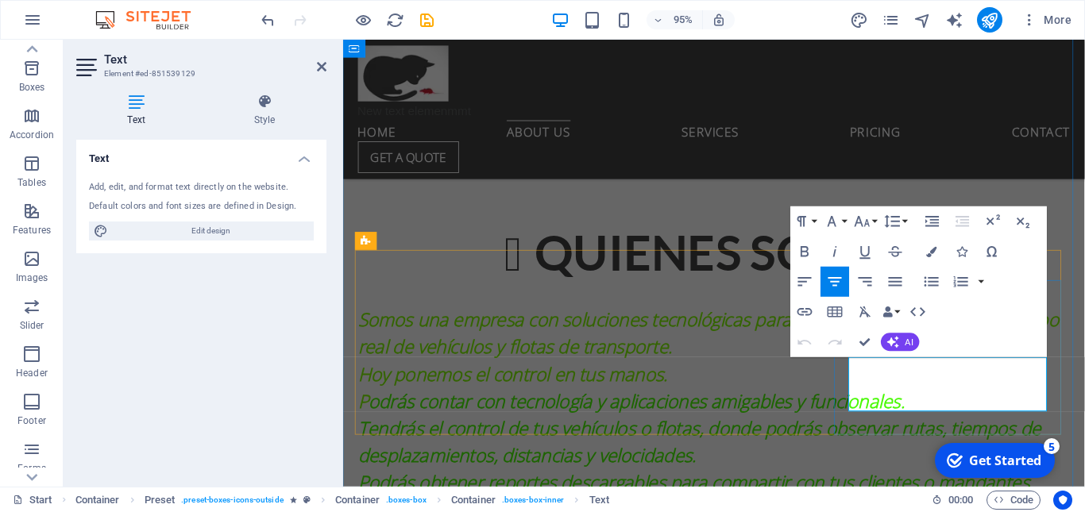
drag, startPoint x: 881, startPoint y: 388, endPoint x: 1016, endPoint y: 427, distance: 140.5
click at [931, 253] on icon "button" at bounding box center [931, 251] width 10 height 10
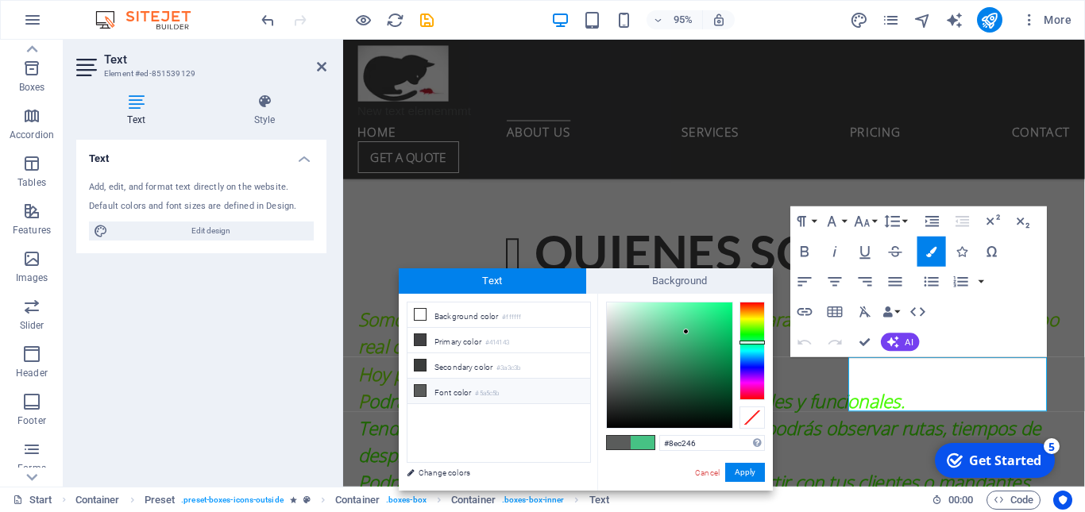
click at [752, 325] on div at bounding box center [752, 351] width 25 height 98
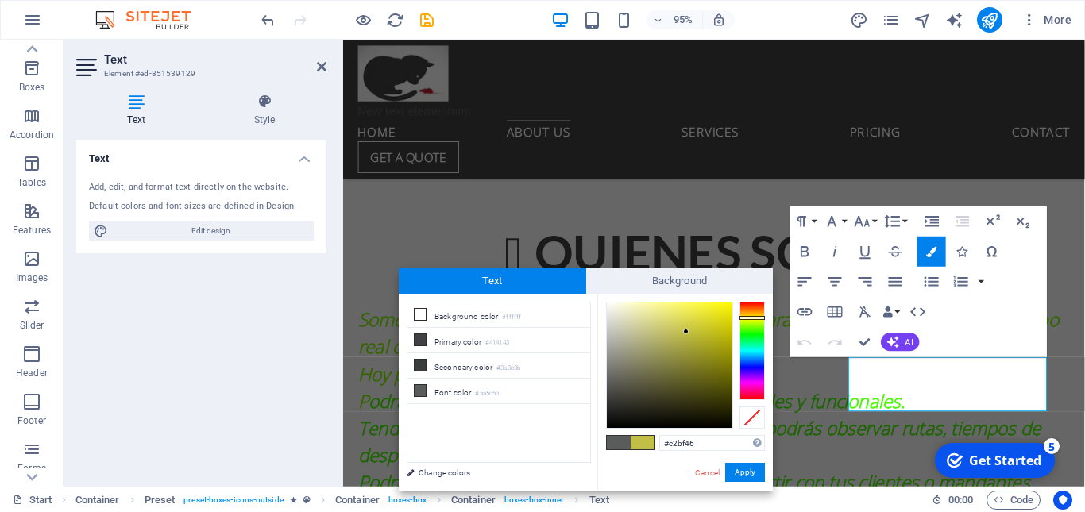
click at [756, 318] on div at bounding box center [752, 351] width 25 height 98
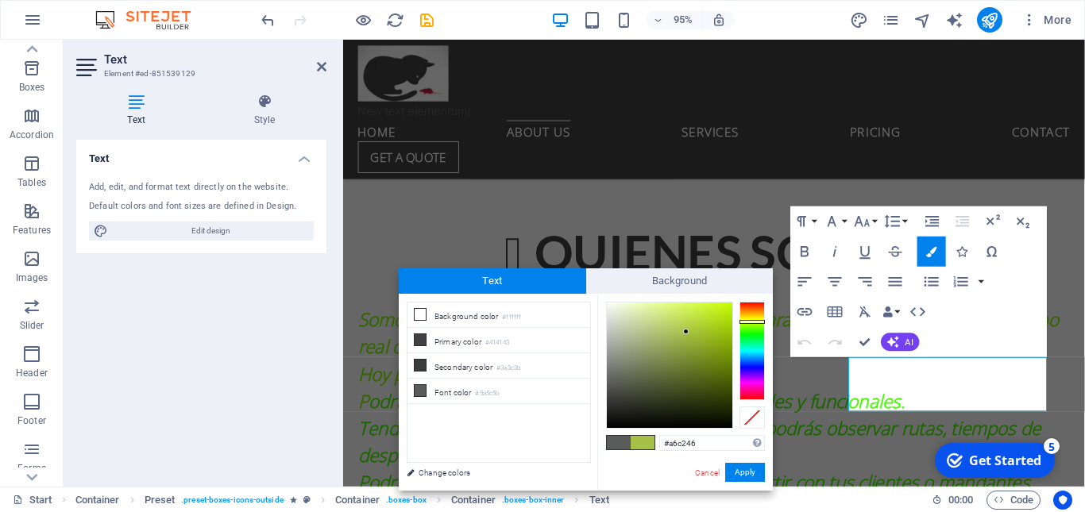
click at [759, 322] on div at bounding box center [752, 351] width 25 height 98
click at [758, 331] on div at bounding box center [752, 351] width 25 height 98
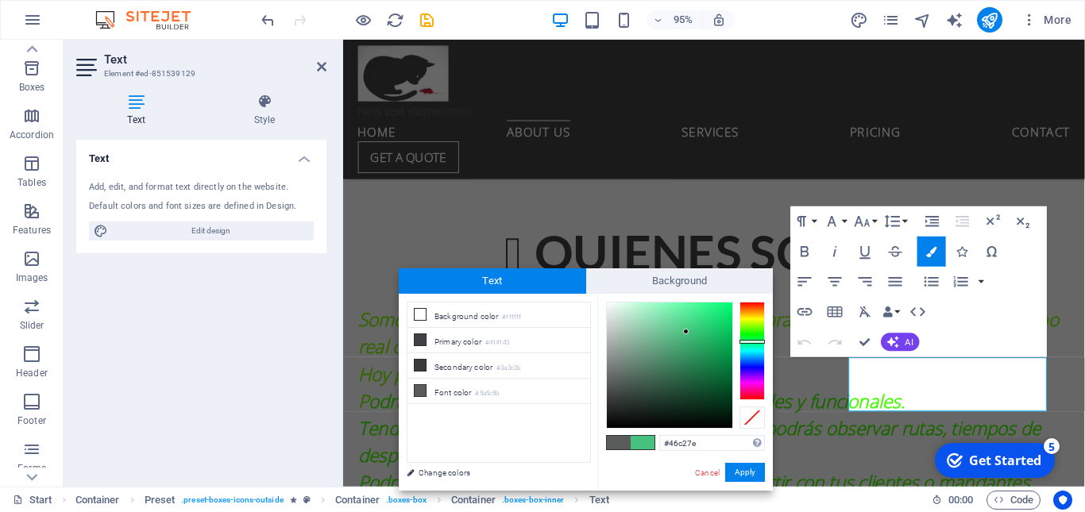
click at [756, 342] on div at bounding box center [752, 351] width 25 height 98
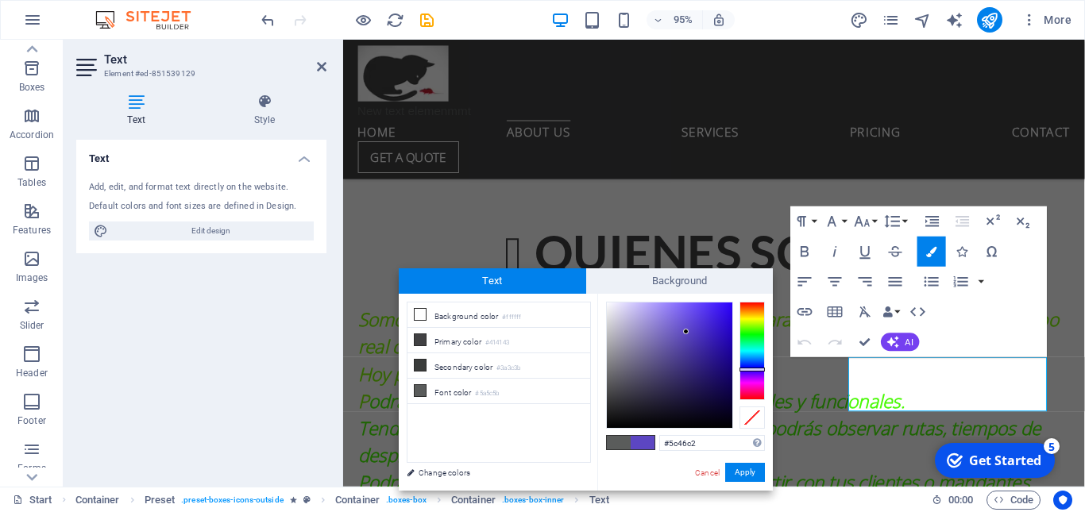
click at [753, 369] on div at bounding box center [752, 351] width 25 height 98
type input "#230c90"
click at [721, 357] on div at bounding box center [670, 366] width 126 height 126
click at [749, 474] on button "Apply" at bounding box center [745, 472] width 40 height 19
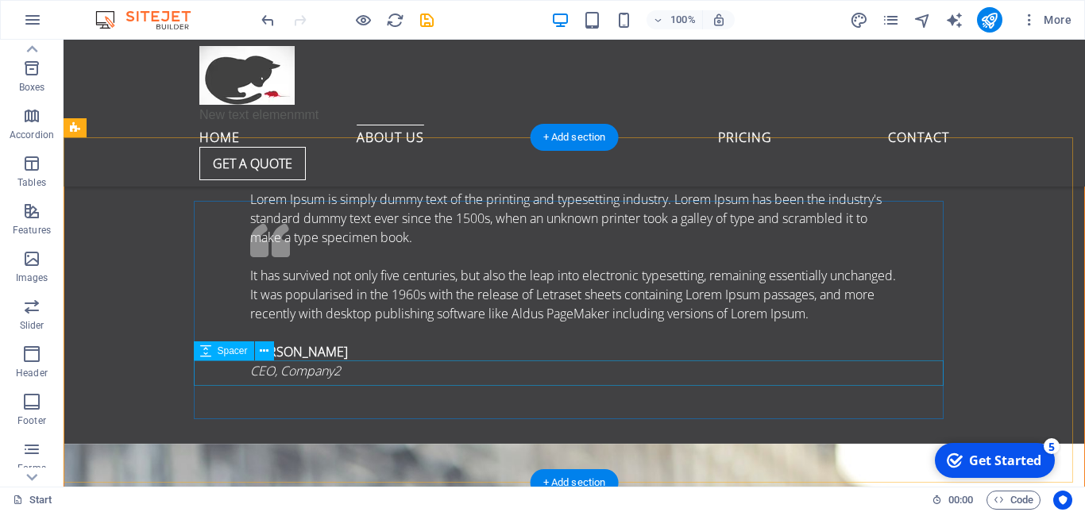
scroll to position [2731, 0]
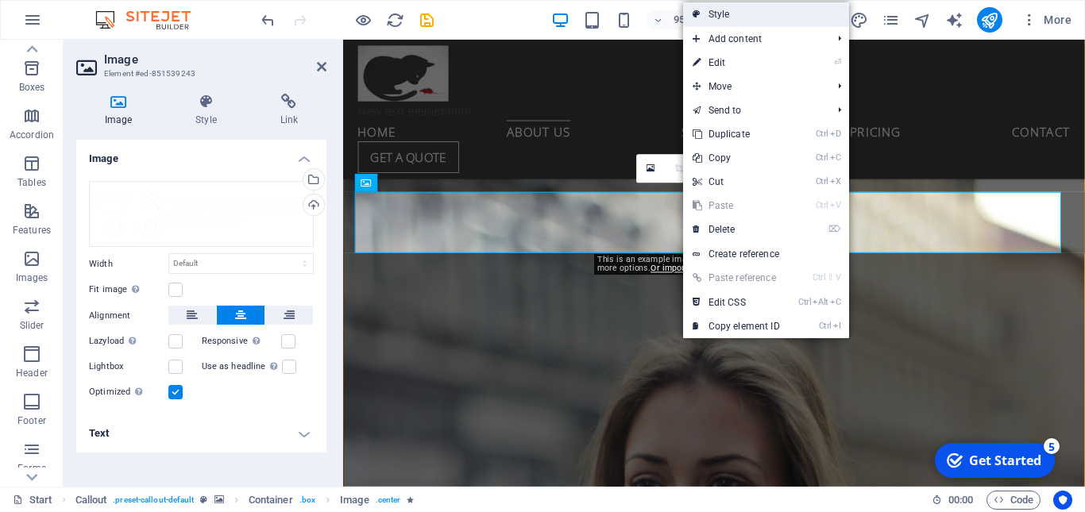
click at [727, 13] on link "Style" at bounding box center [766, 14] width 166 height 24
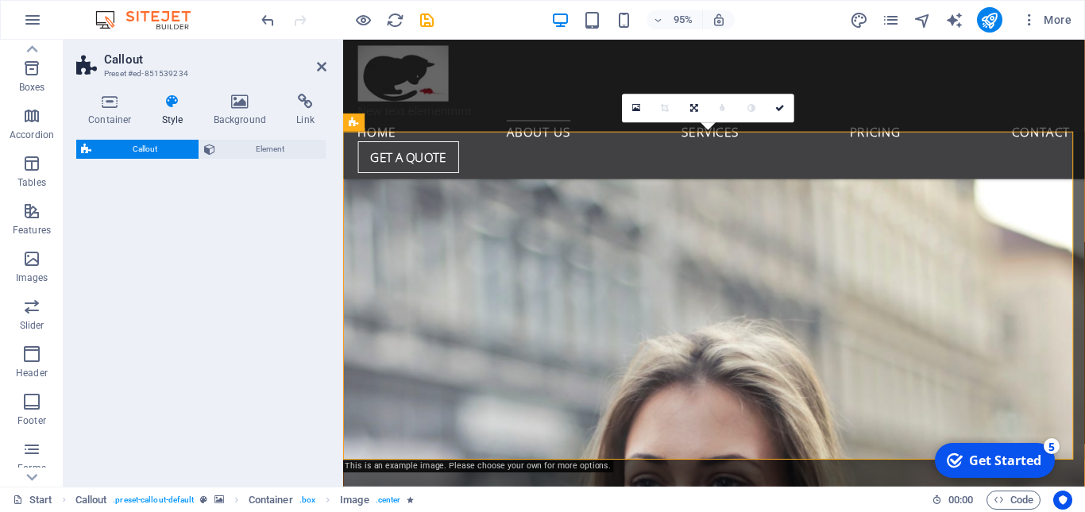
select select "%"
select select "center"
select select "rem"
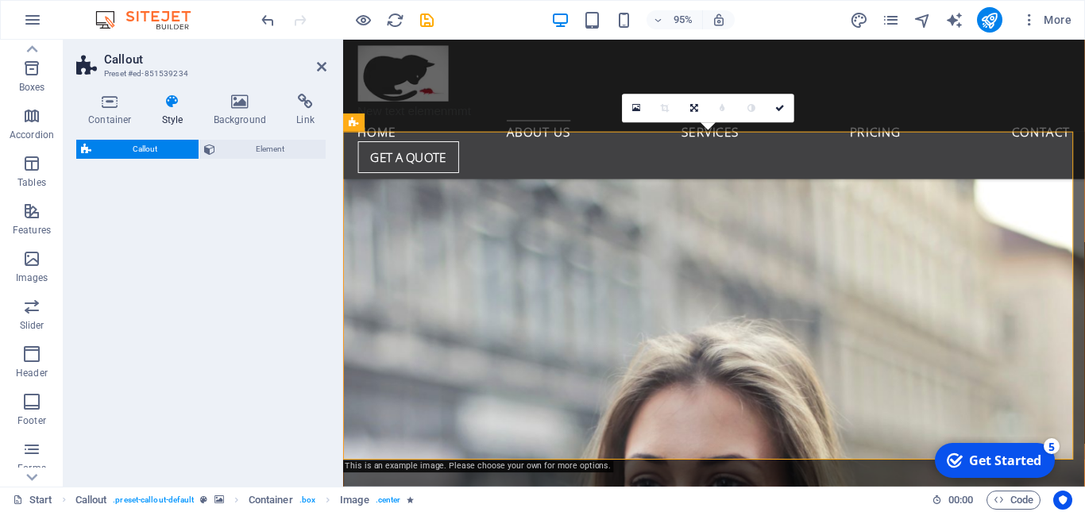
select select "px"
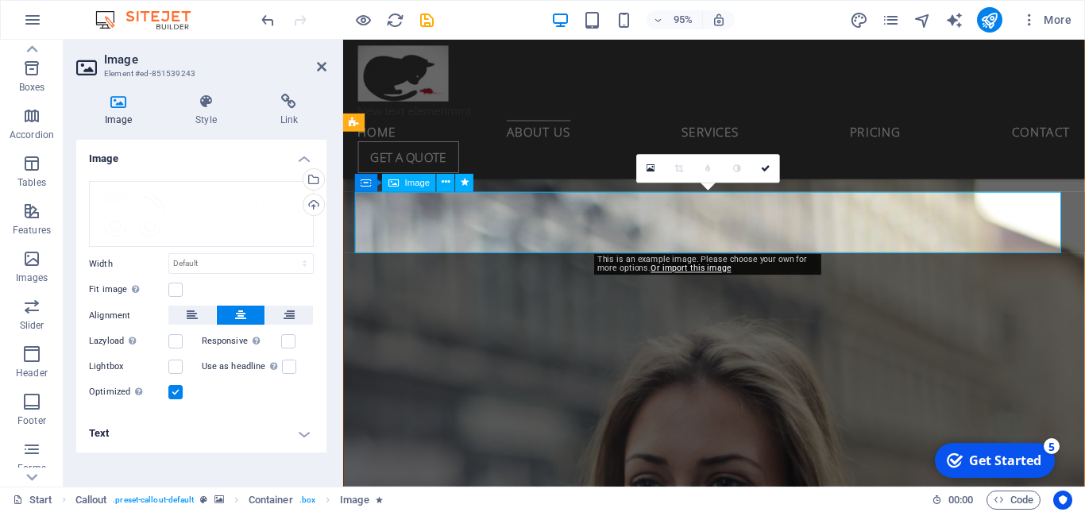
click at [450, 185] on button at bounding box center [446, 183] width 18 height 18
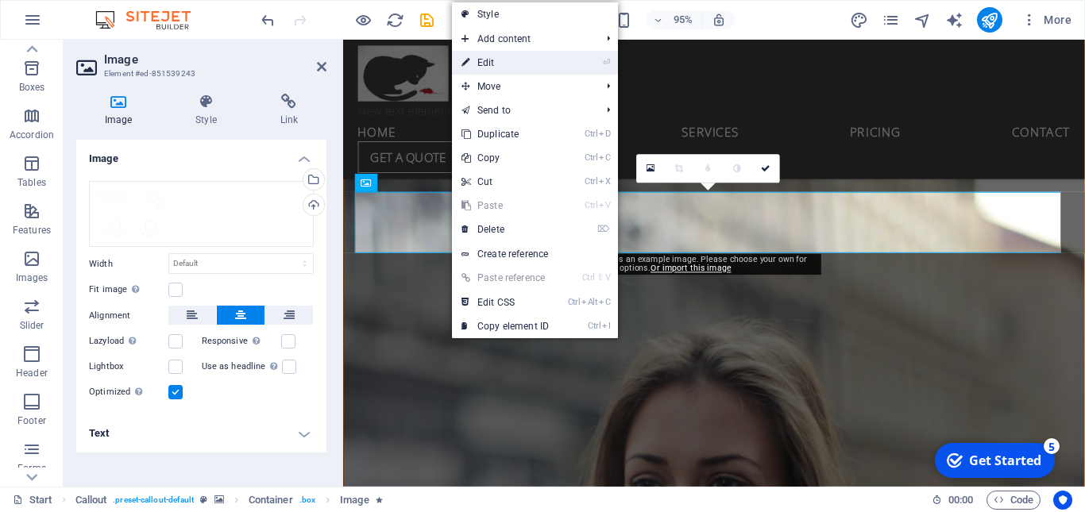
click at [495, 60] on link "⏎ Edit" at bounding box center [505, 63] width 106 height 24
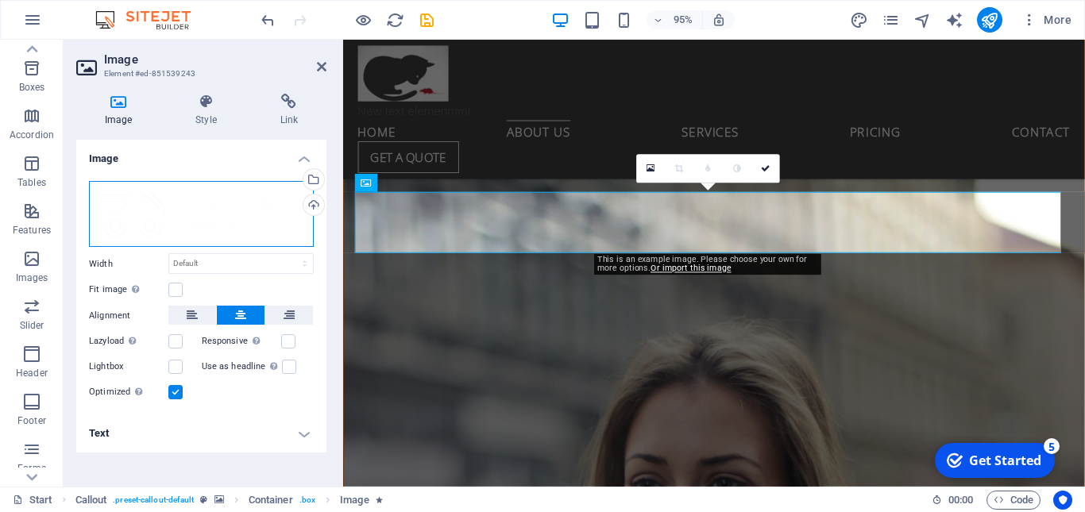
click at [157, 208] on div "Drag files here, click to choose files or select files from Files or our free s…" at bounding box center [201, 214] width 225 height 67
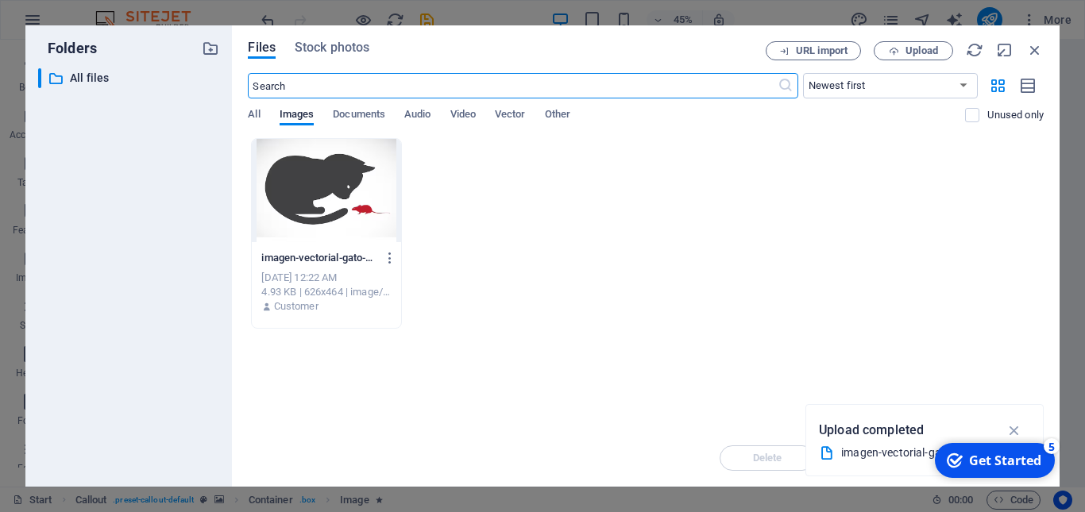
scroll to position [3708, 0]
click at [330, 173] on div at bounding box center [326, 190] width 149 height 103
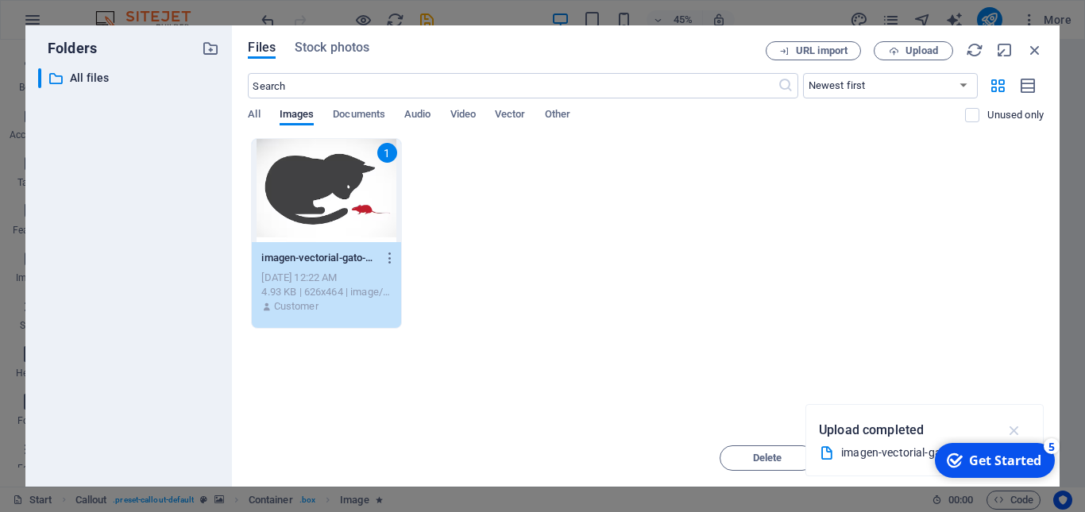
click at [1015, 427] on icon "button" at bounding box center [1015, 430] width 18 height 17
click at [982, 457] on div "Get Started" at bounding box center [1005, 460] width 72 height 17
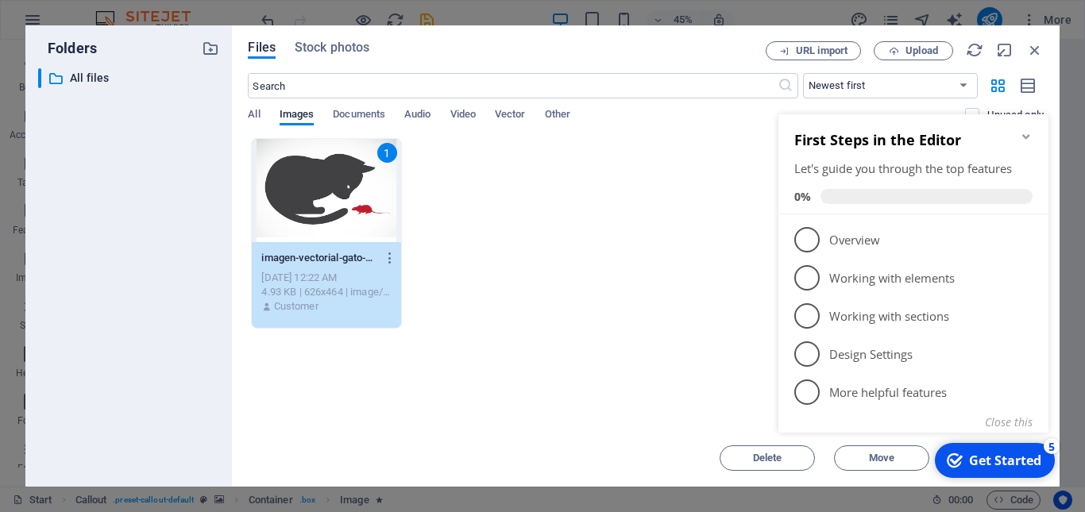
click div "checkmark Get Started 5 First Steps in the Editor Let's guide you through the t…"
click at [656, 377] on div "Drop files here to upload them instantly 1 imagen-vectorial-gato-rata-sobre-fon…" at bounding box center [646, 284] width 796 height 292
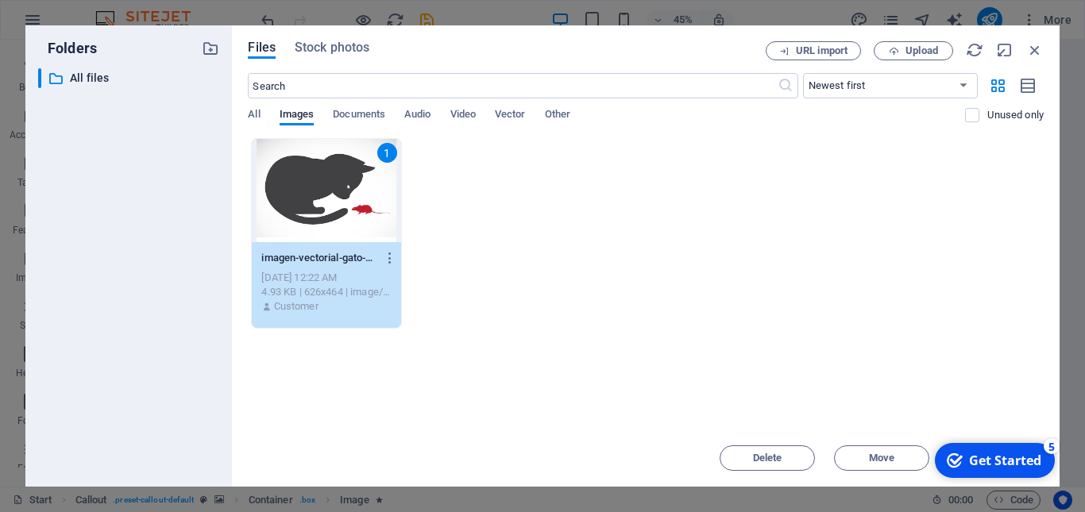
click at [964, 461] on div "checkmark Get Started 5" at bounding box center [994, 460] width 95 height 17
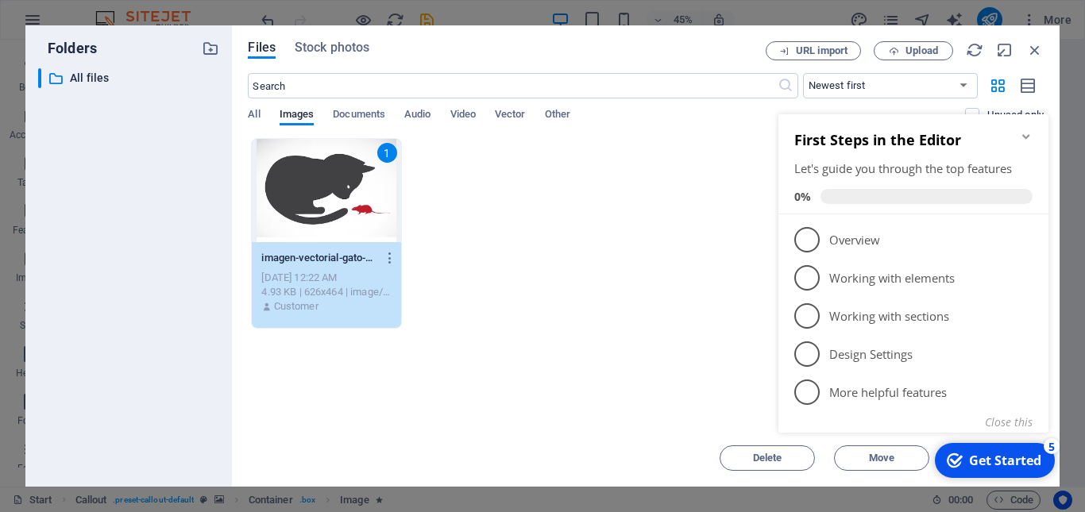
click at [1027, 140] on icon "Minimize checklist" at bounding box center [1026, 136] width 13 height 13
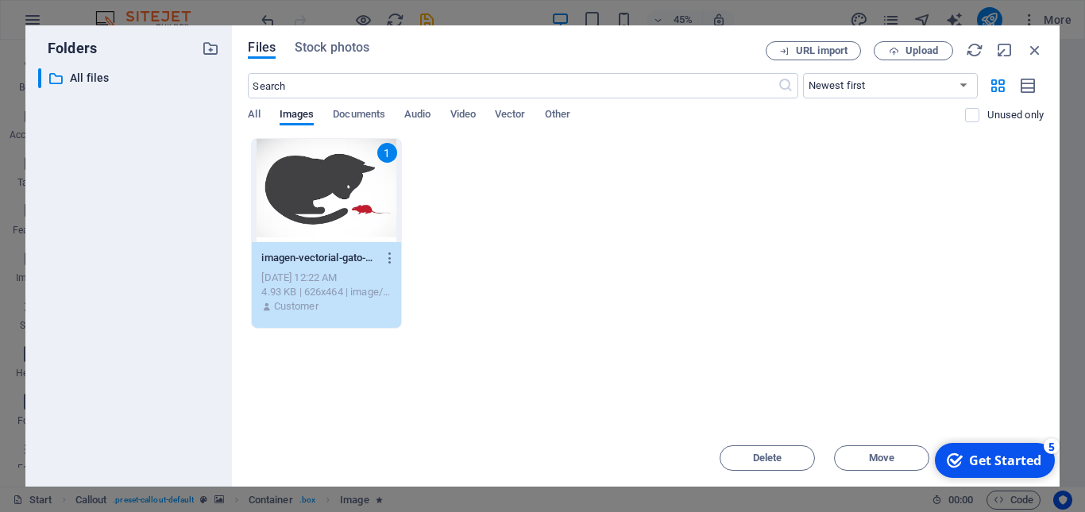
click at [369, 224] on div "1" at bounding box center [326, 190] width 149 height 103
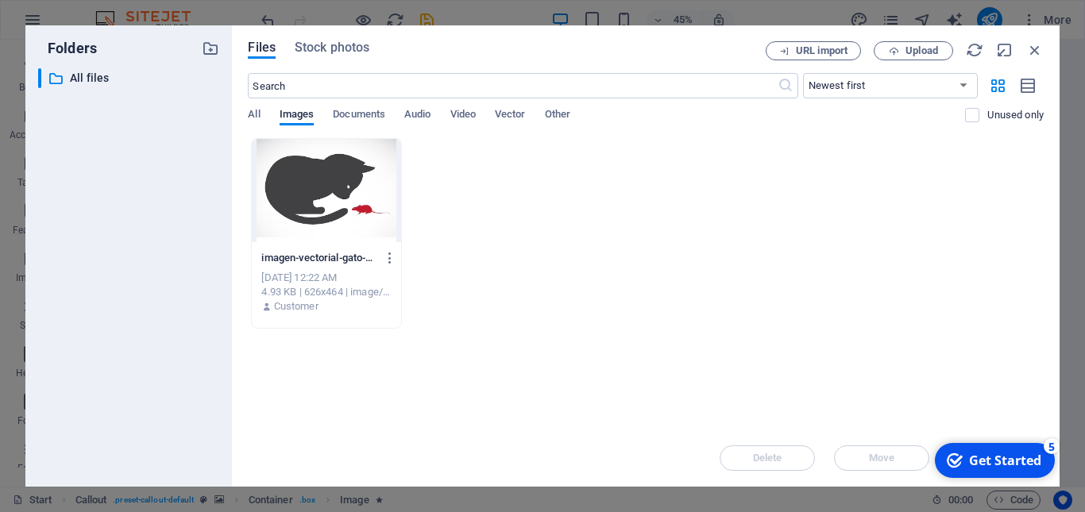
click at [369, 224] on div at bounding box center [326, 190] width 149 height 103
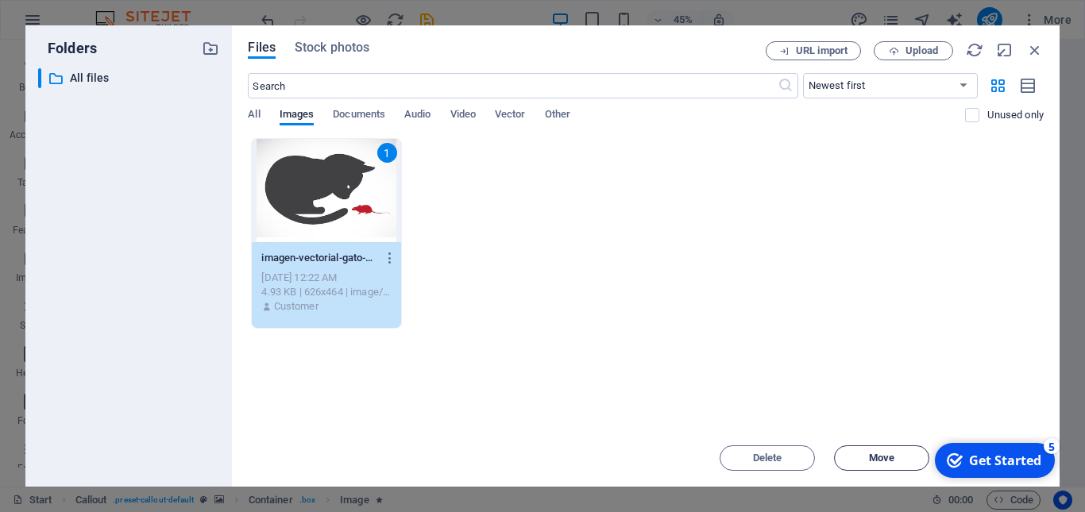
click at [871, 454] on span "Move" at bounding box center [881, 459] width 25 height 10
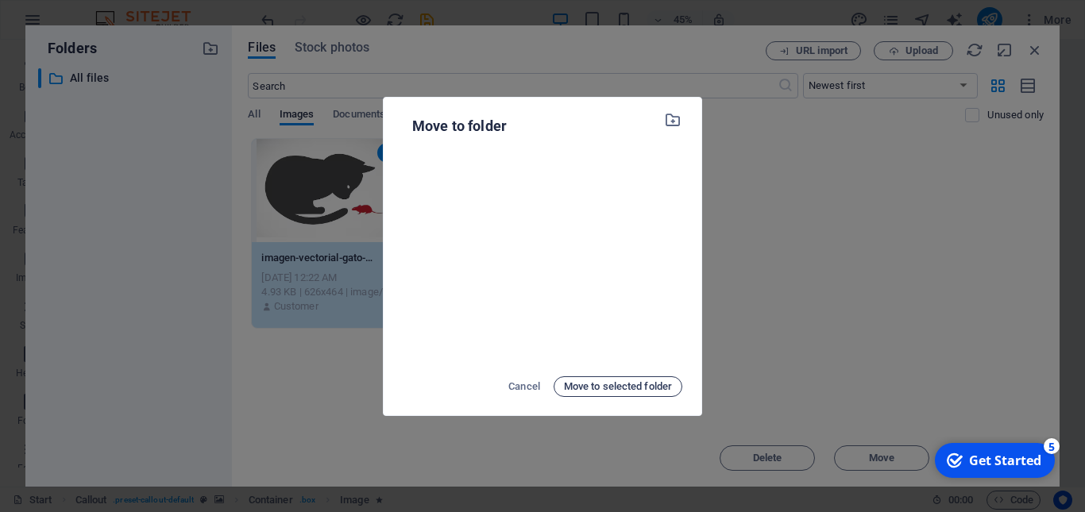
click at [600, 386] on span "Move to selected folder" at bounding box center [618, 386] width 108 height 19
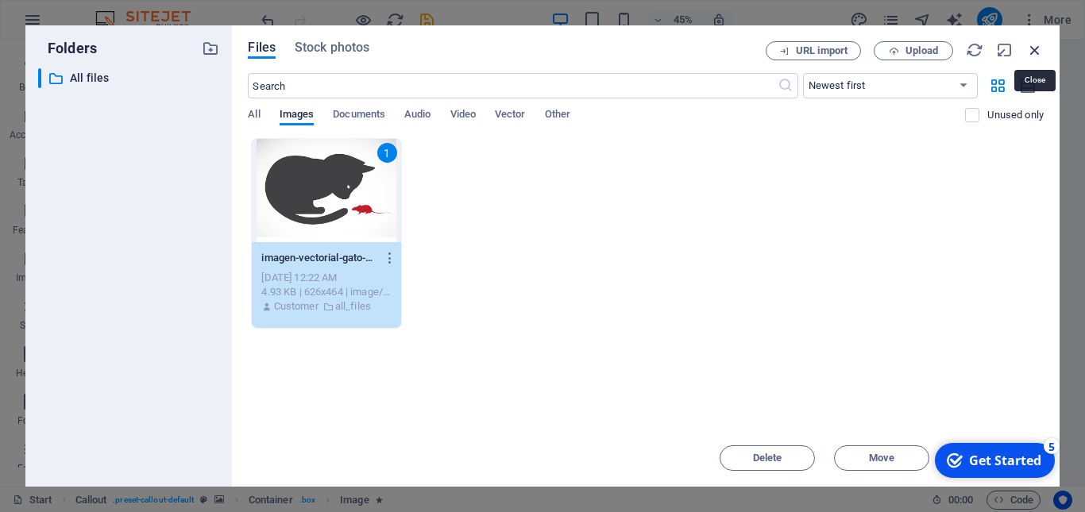
click at [1033, 47] on icon "button" at bounding box center [1034, 49] width 17 height 17
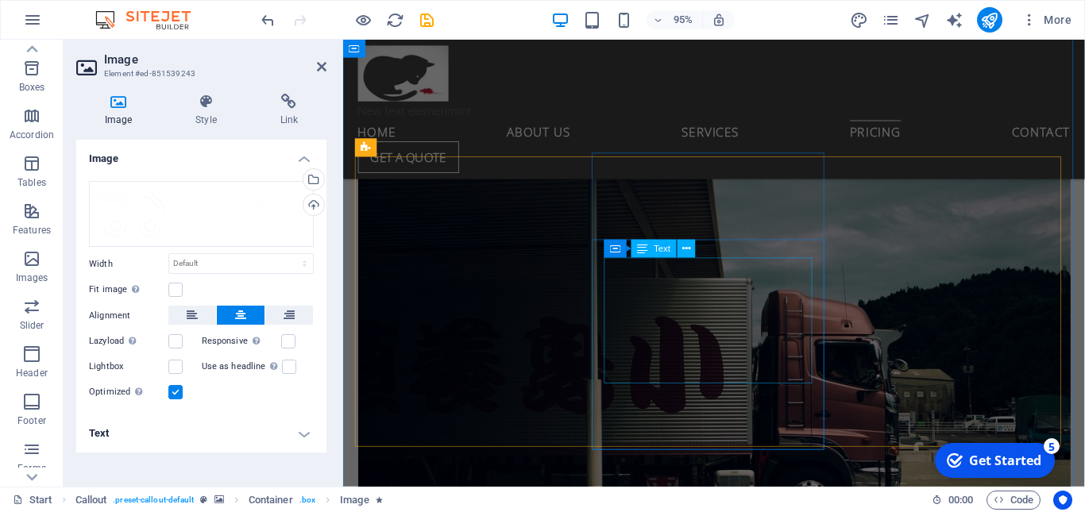
scroll to position [6601, 0]
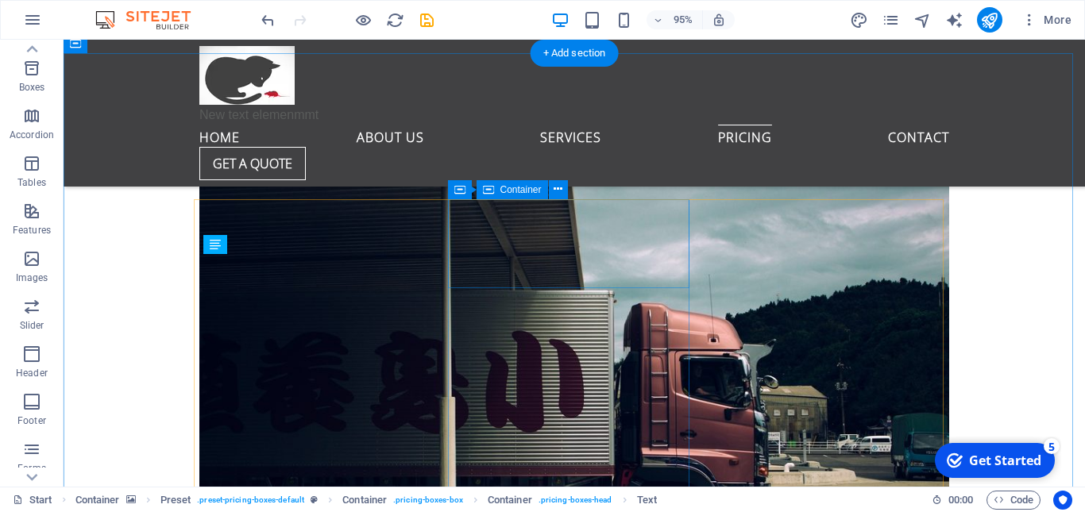
scroll to position [6111, 0]
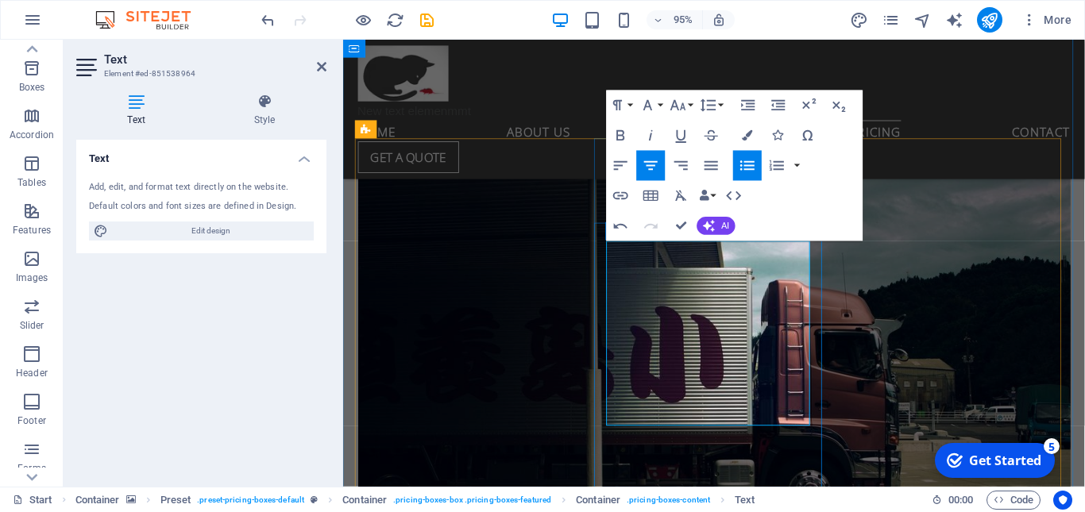
scroll to position [6623, 0]
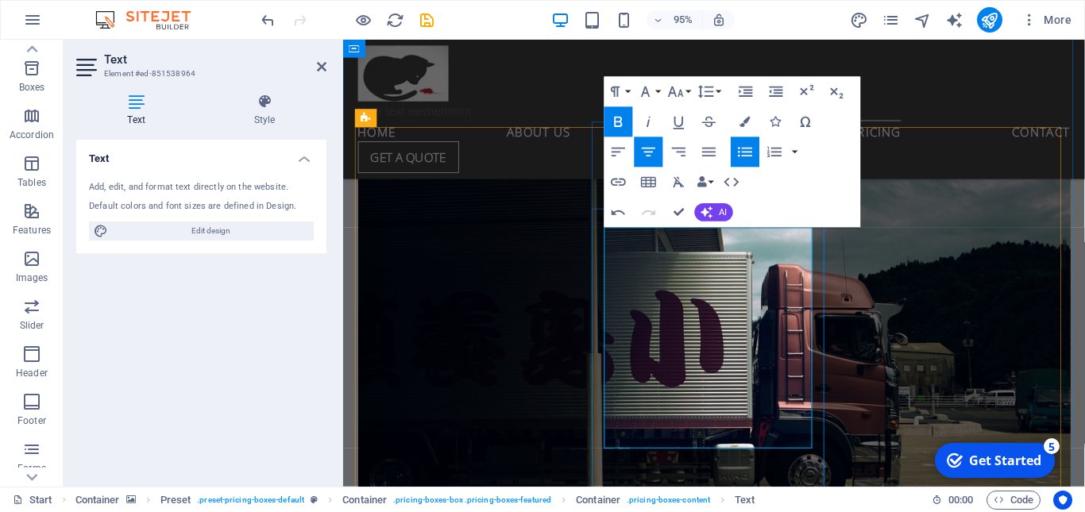
scroll to position [6631, 0]
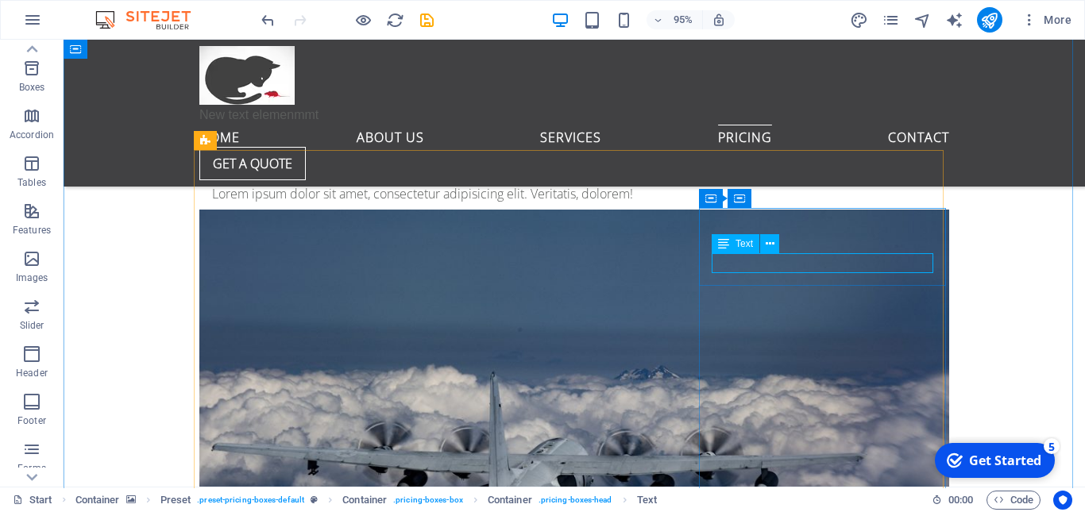
scroll to position [6160, 0]
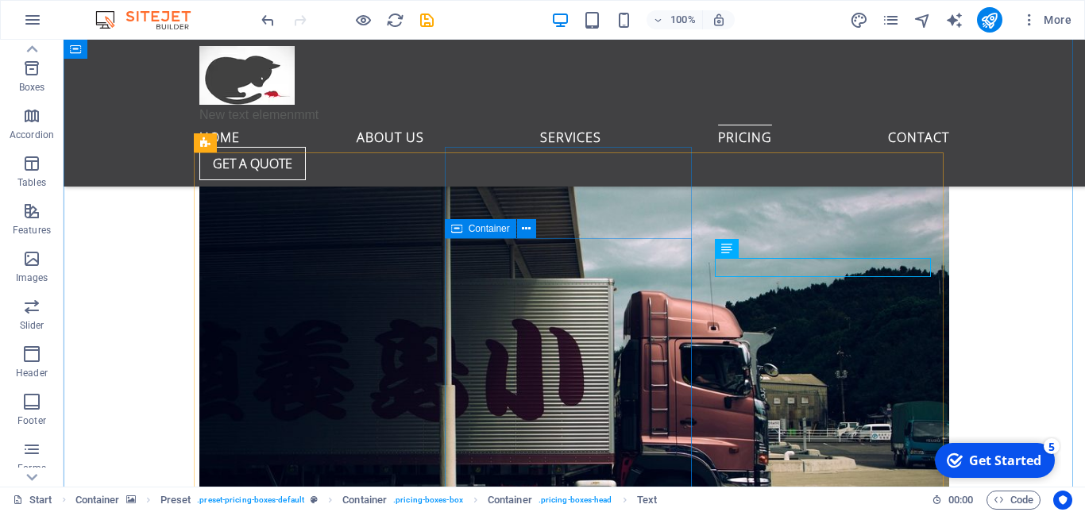
scroll to position [6157, 0]
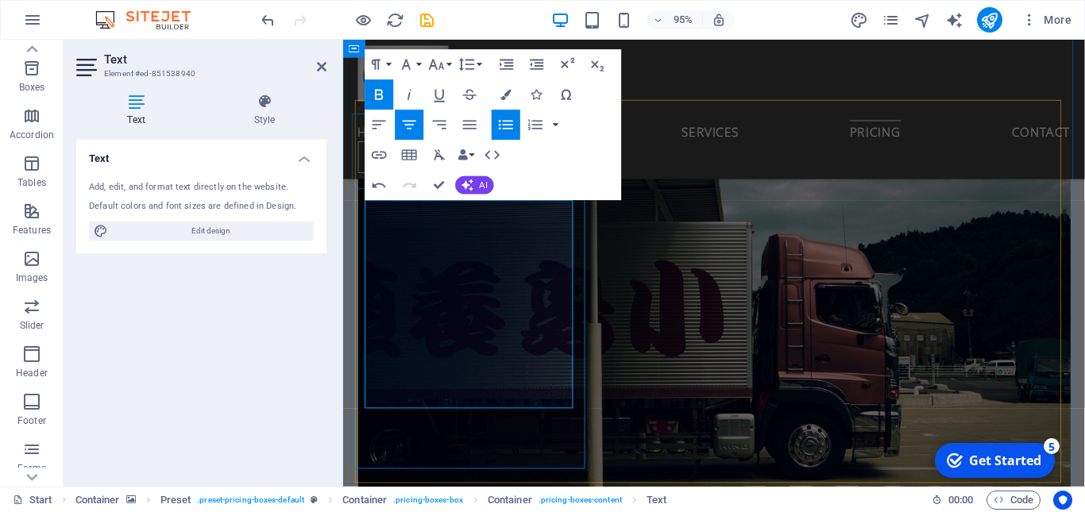
scroll to position [6653, 0]
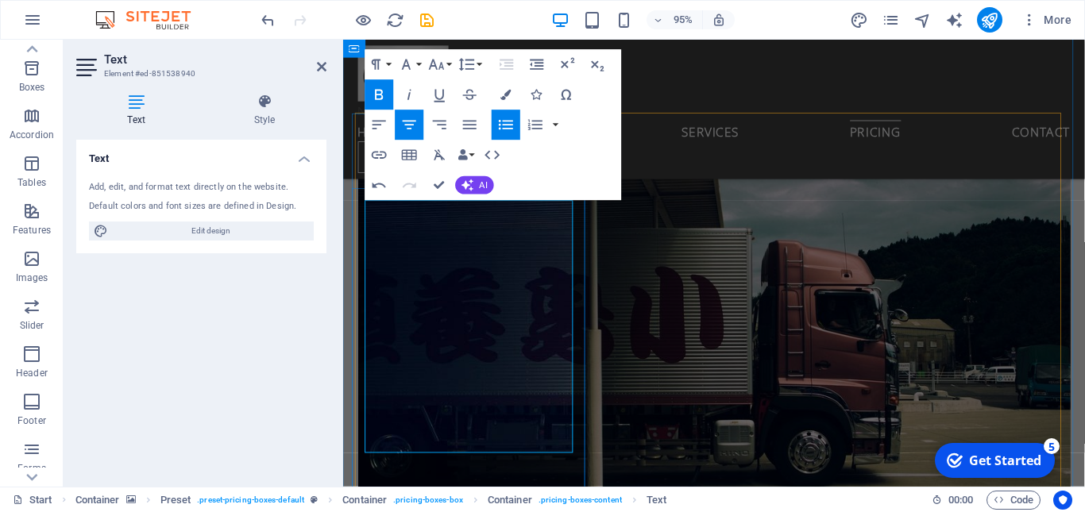
scroll to position [6646, 0]
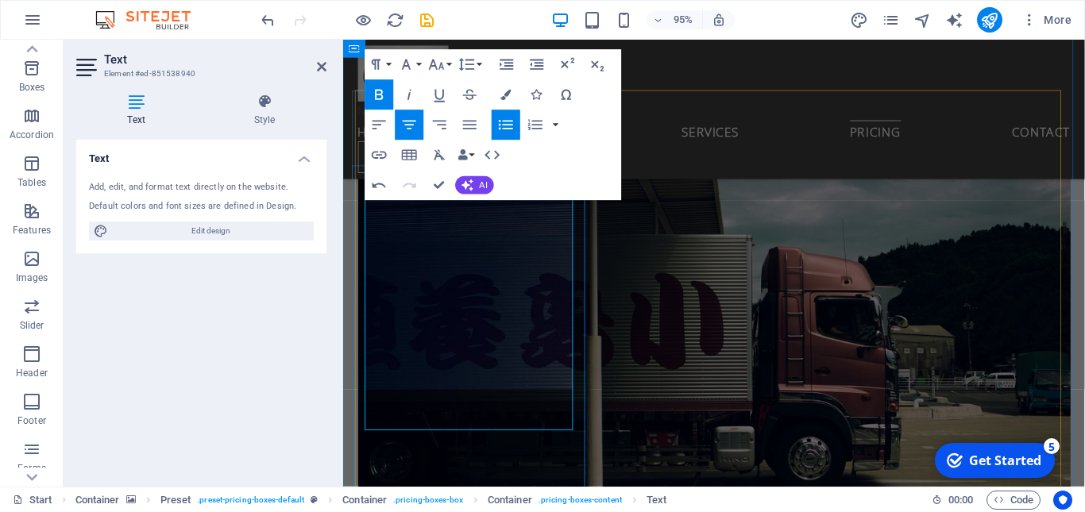
scroll to position [6670, 0]
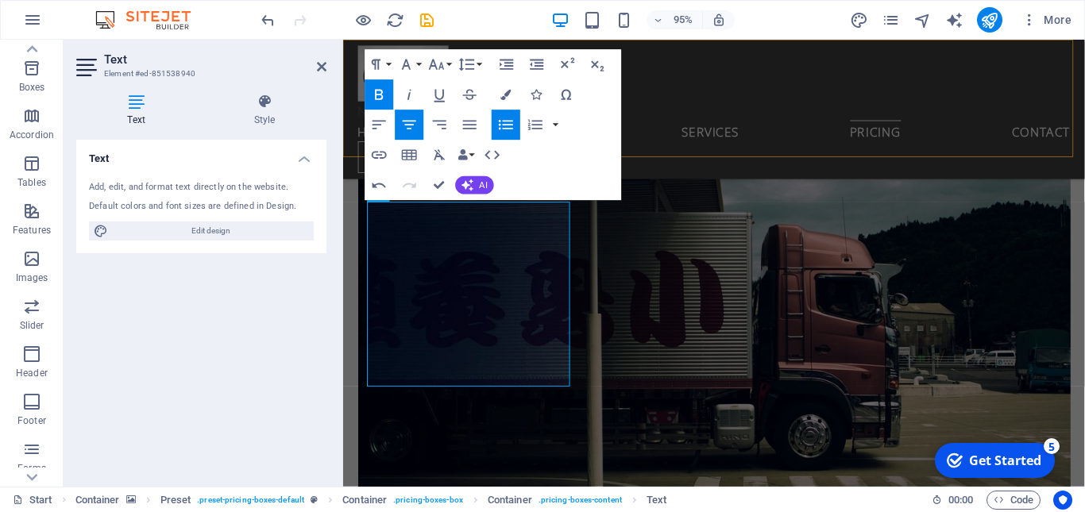
click at [891, 129] on div "New text elemenmmt Home About us Services Pricing Contact Get a quote" at bounding box center [733, 113] width 781 height 147
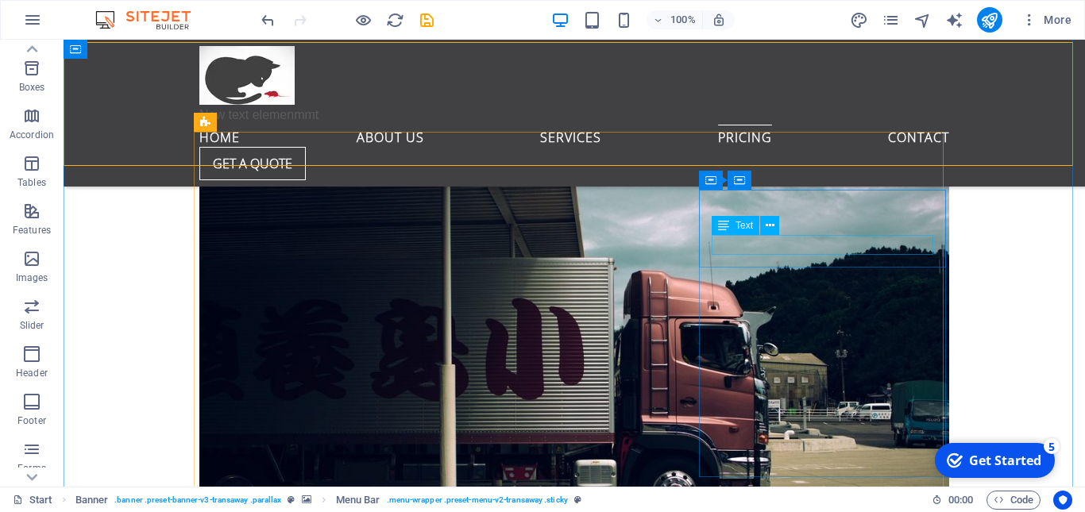
scroll to position [6178, 0]
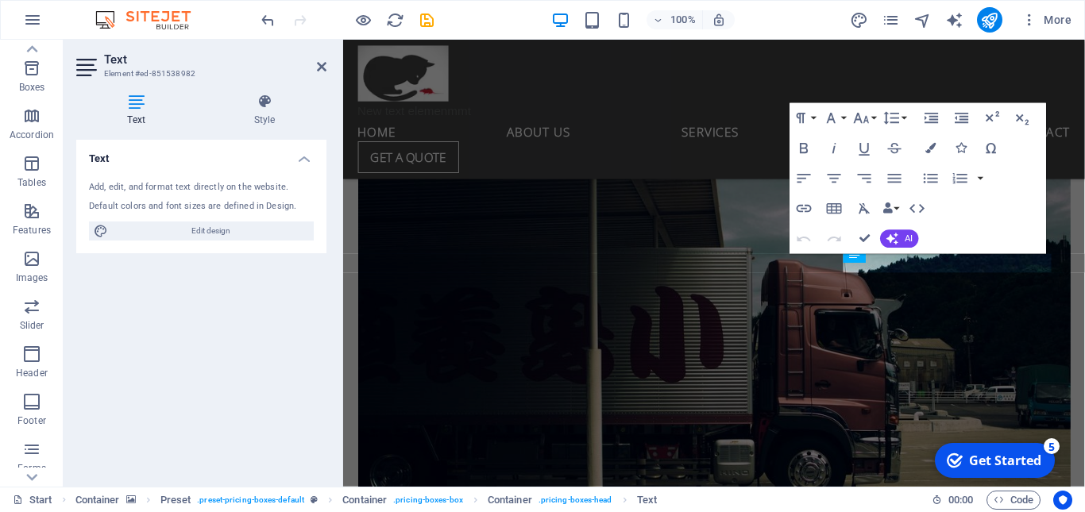
scroll to position [6601, 0]
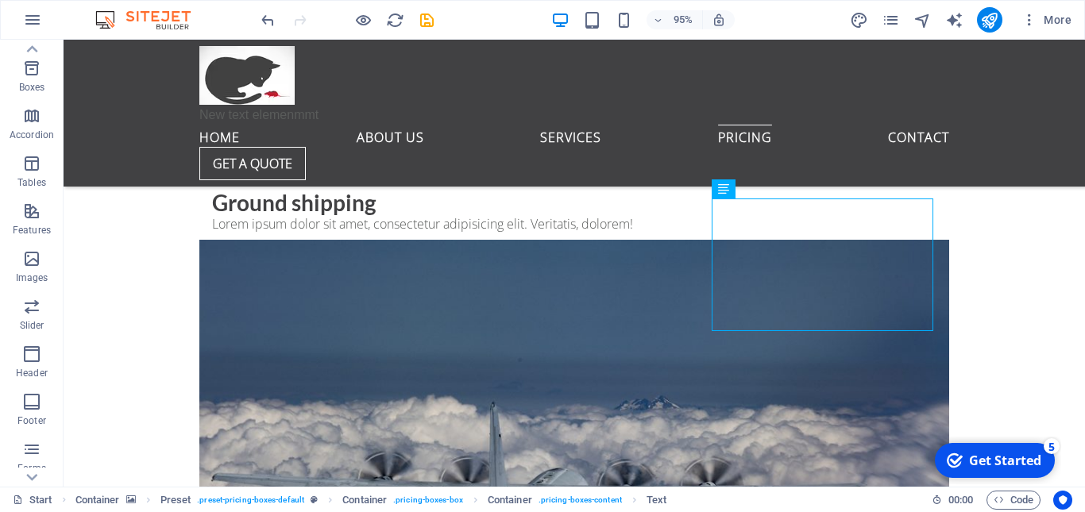
scroll to position [6261, 0]
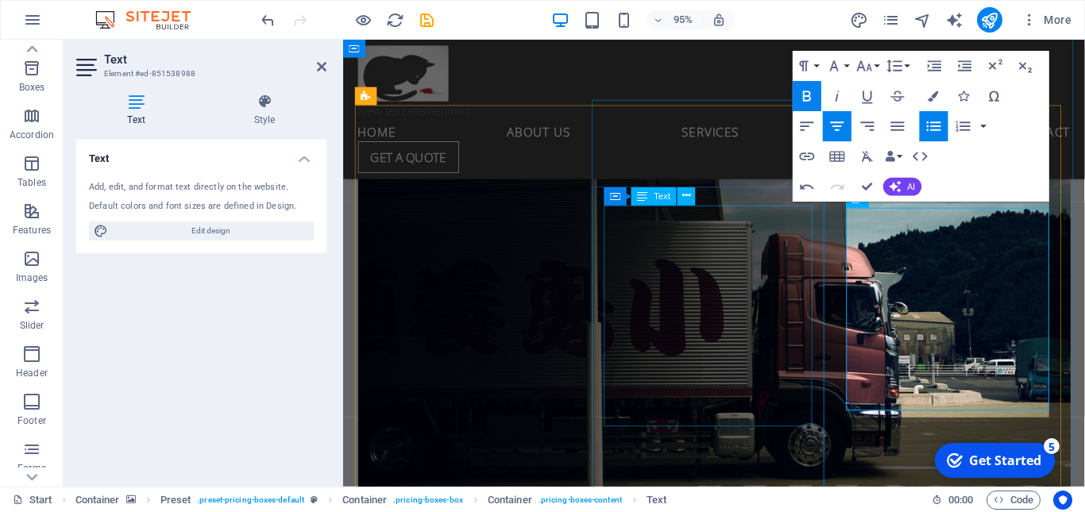
scroll to position [6654, 0]
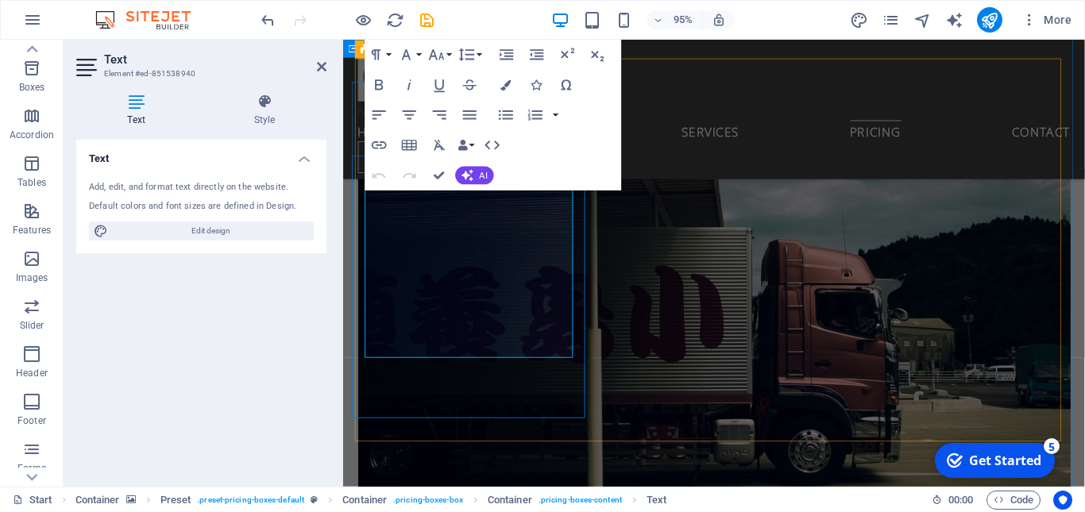
scroll to position [6703, 0]
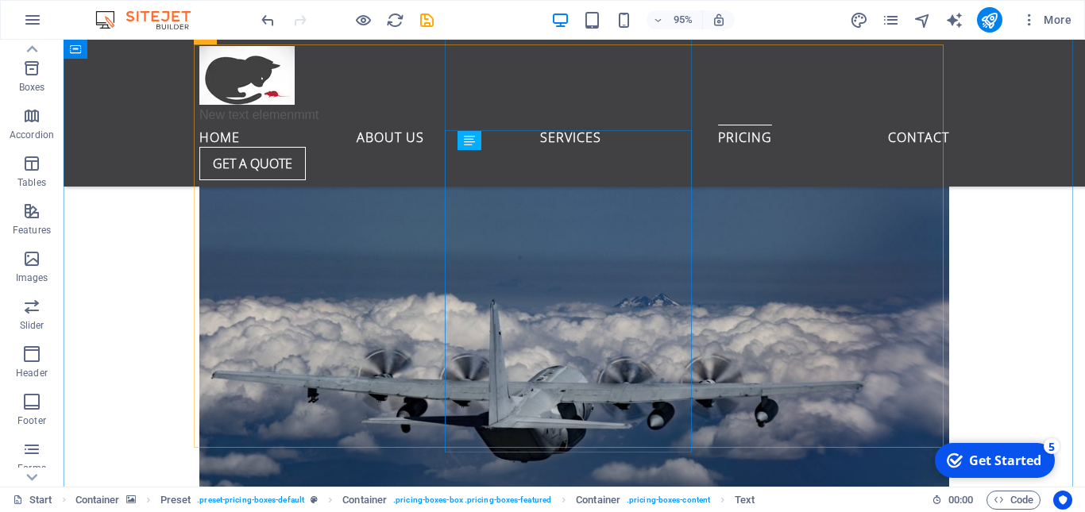
scroll to position [6266, 0]
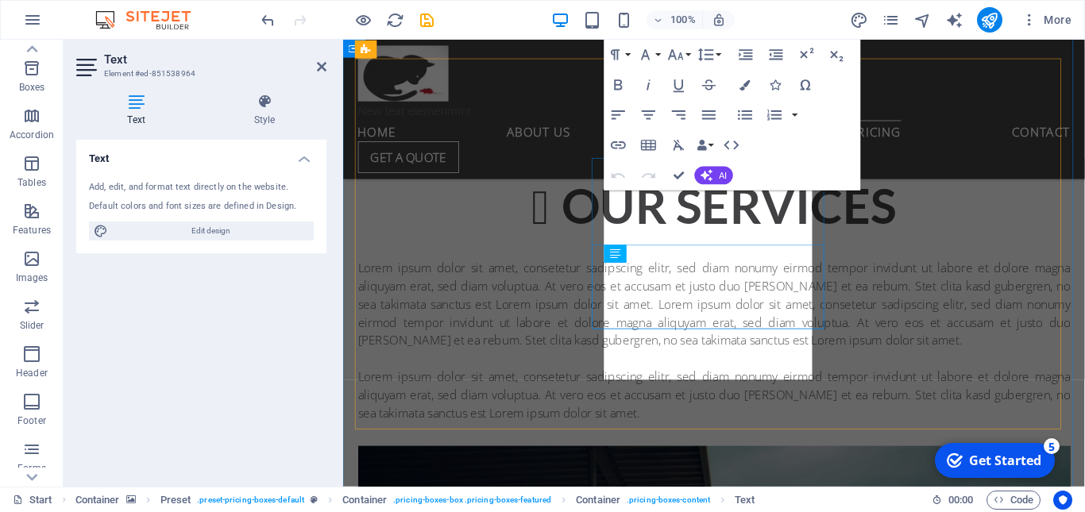
scroll to position [6703, 0]
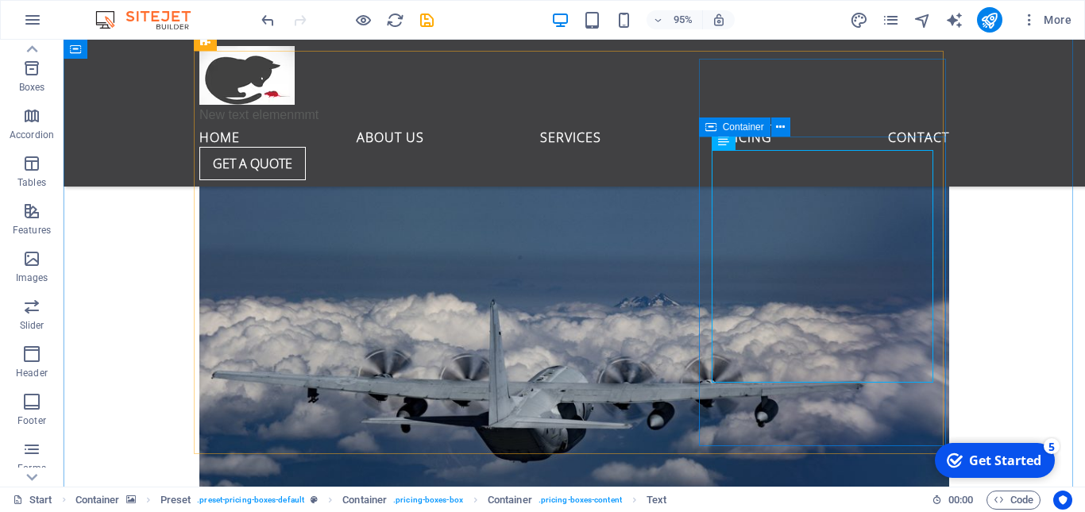
scroll to position [6259, 0]
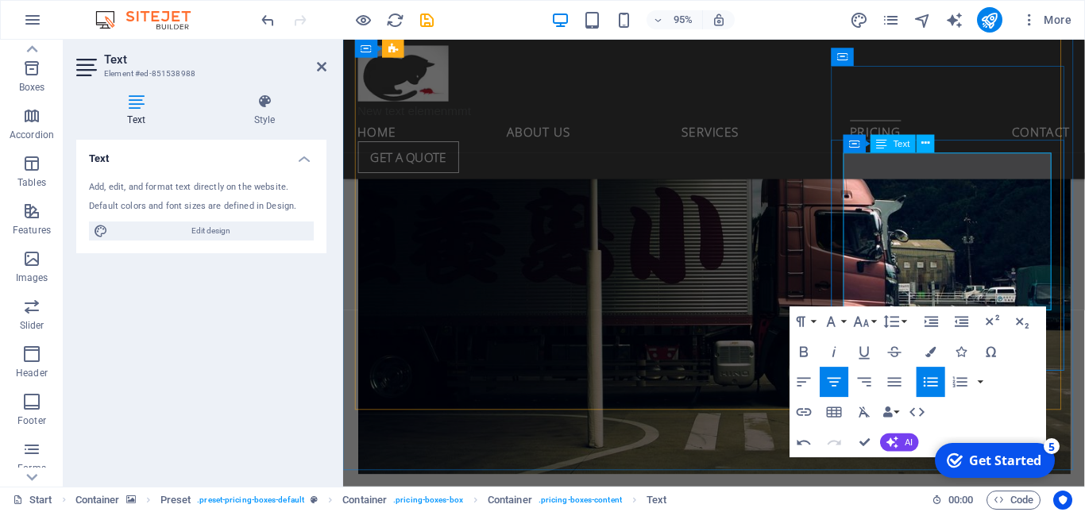
scroll to position [6720, 0]
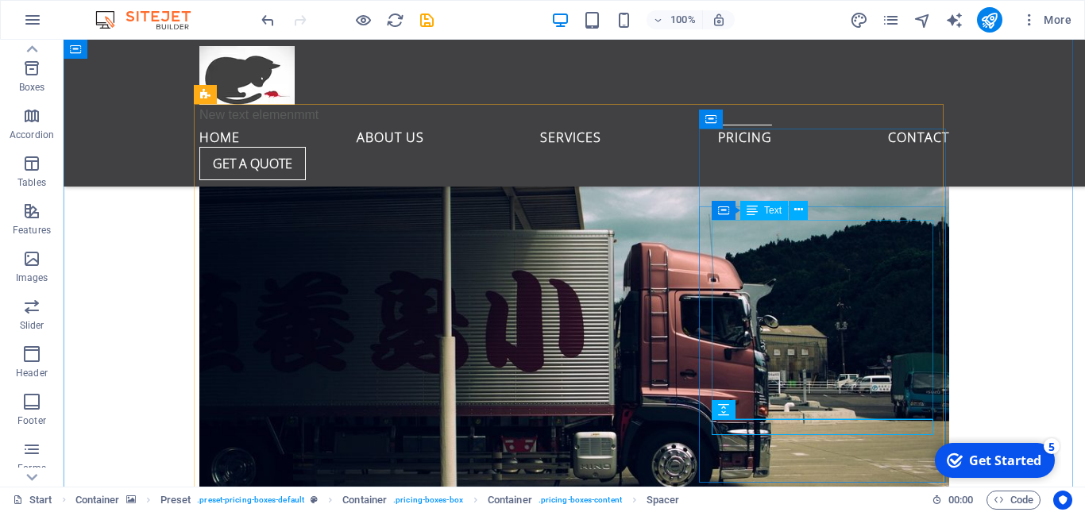
scroll to position [6213, 0]
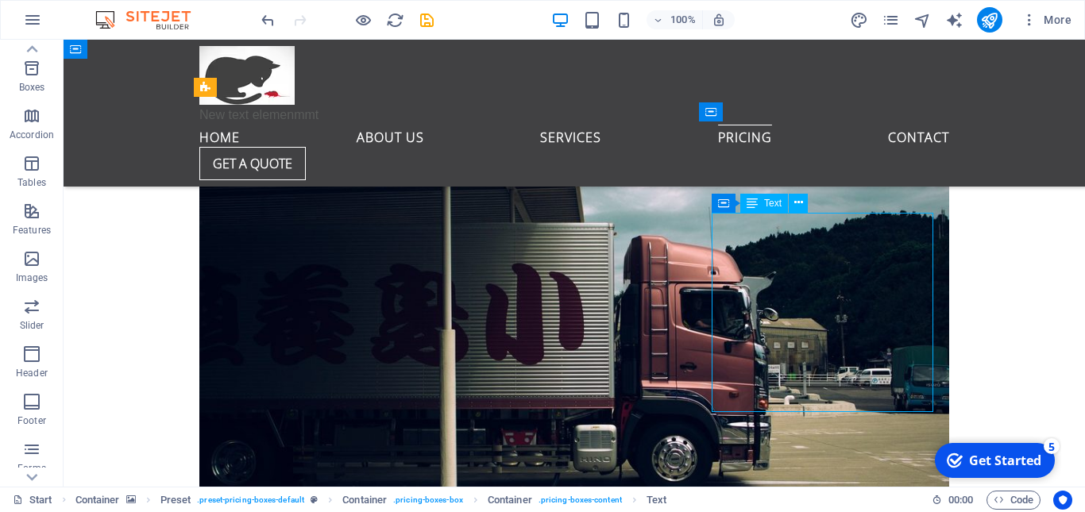
drag, startPoint x: 860, startPoint y: 359, endPoint x: 798, endPoint y: 373, distance: 63.6
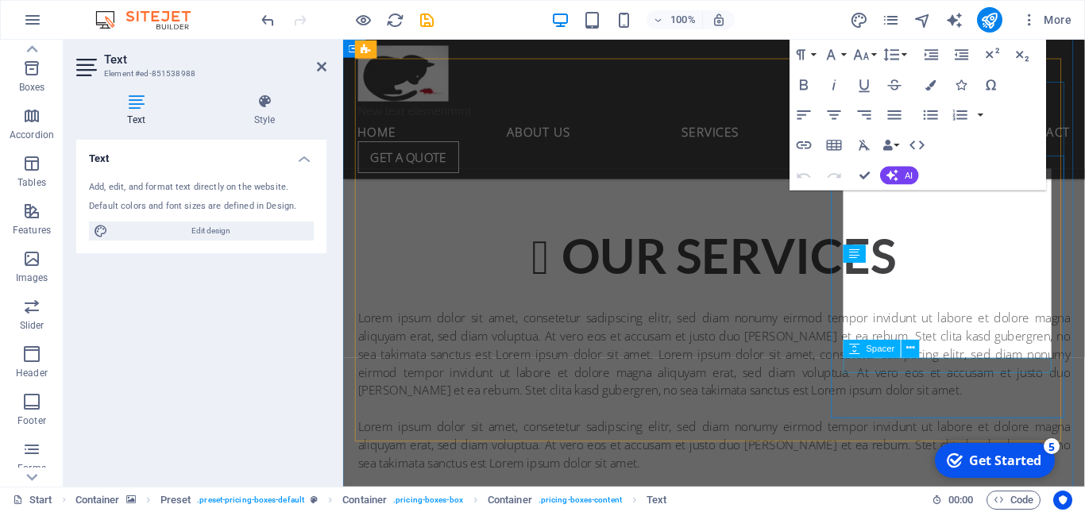
scroll to position [6703, 0]
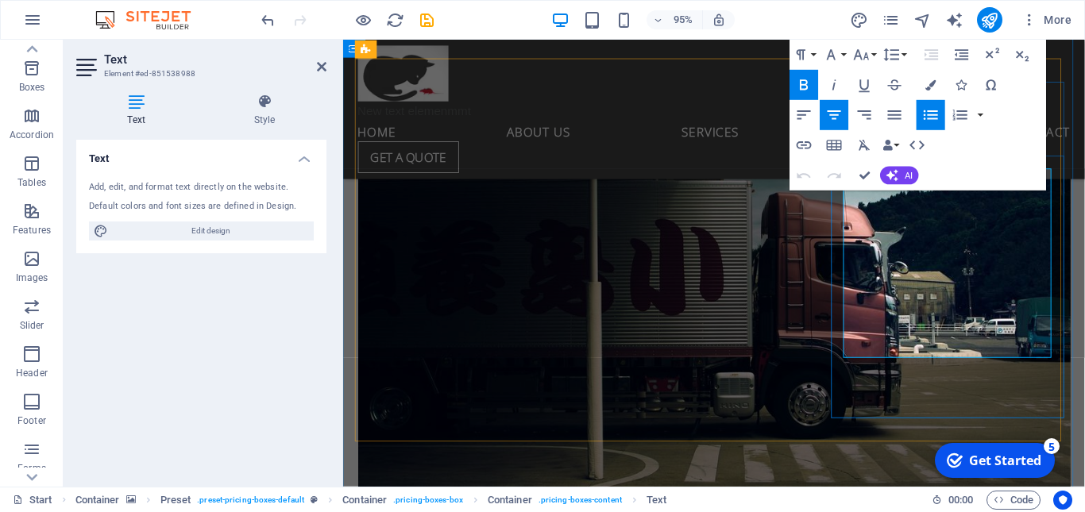
drag, startPoint x: 1014, startPoint y: 326, endPoint x: 950, endPoint y: 334, distance: 63.9
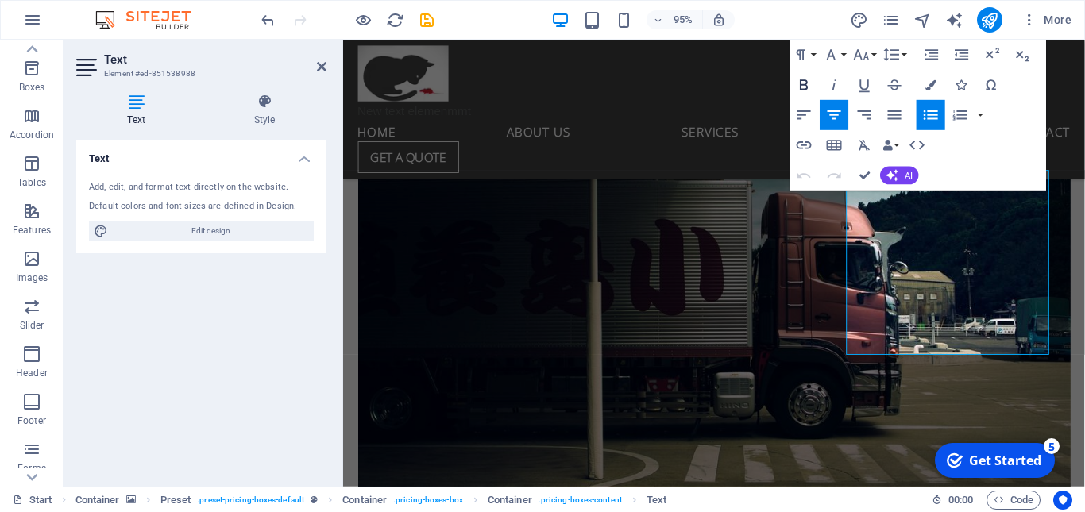
click at [805, 85] on icon "button" at bounding box center [805, 84] width 8 height 10
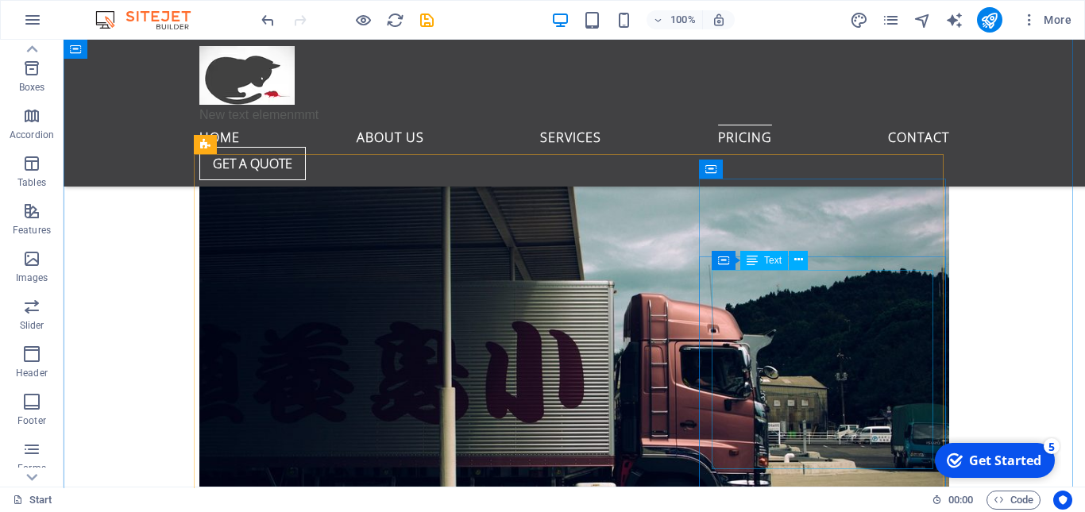
scroll to position [6155, 0]
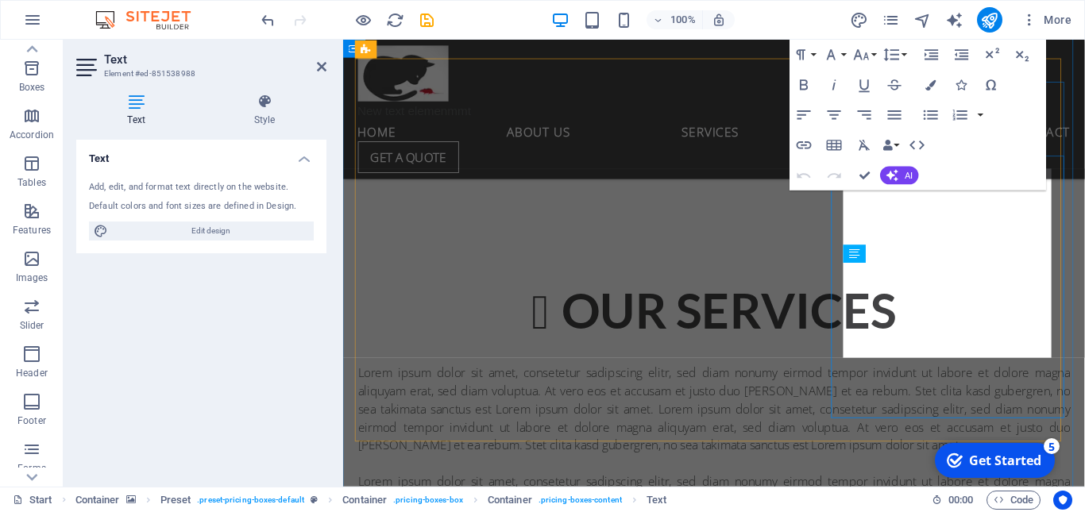
scroll to position [6703, 0]
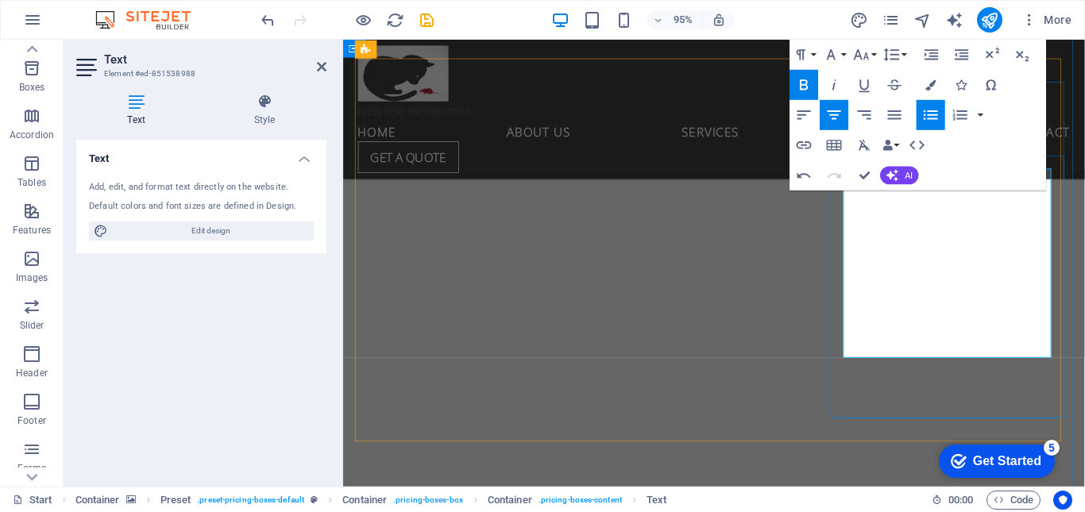
scroll to position [6703, 0]
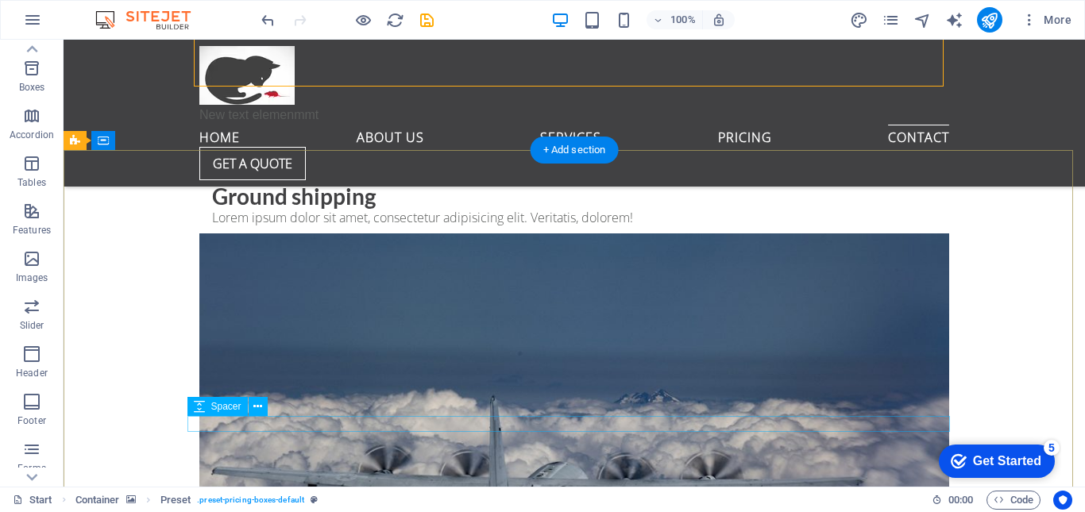
scroll to position [6627, 0]
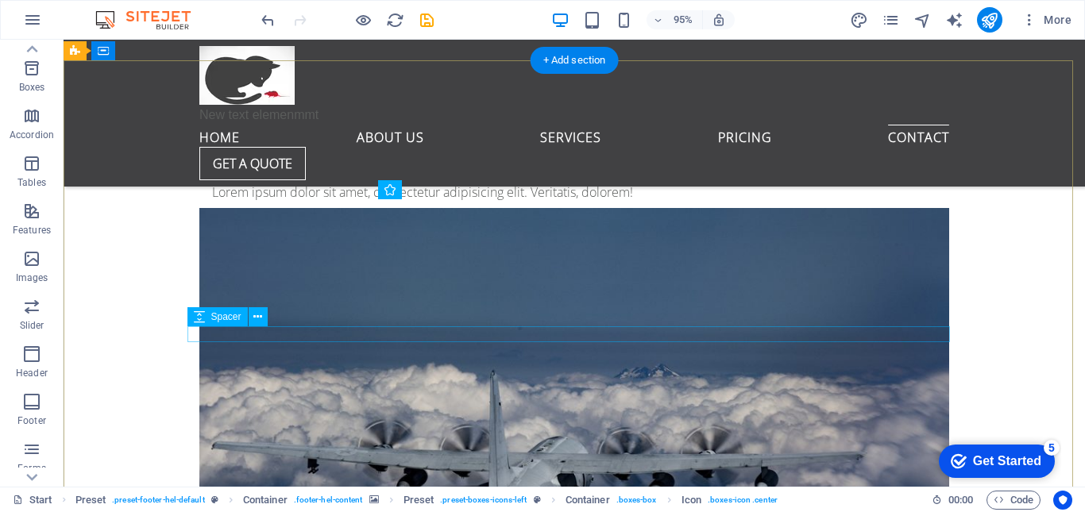
scroll to position [6717, 0]
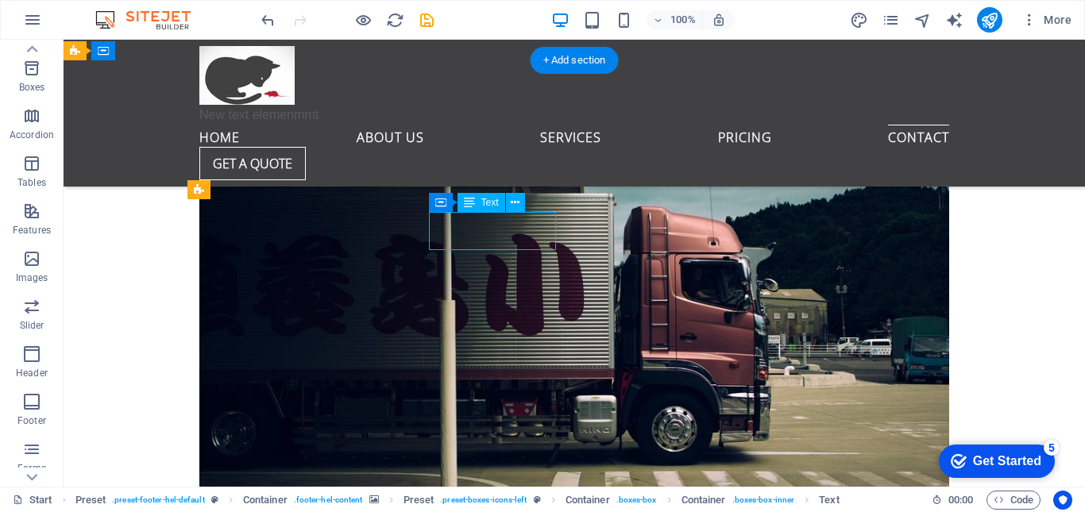
scroll to position [7107, 0]
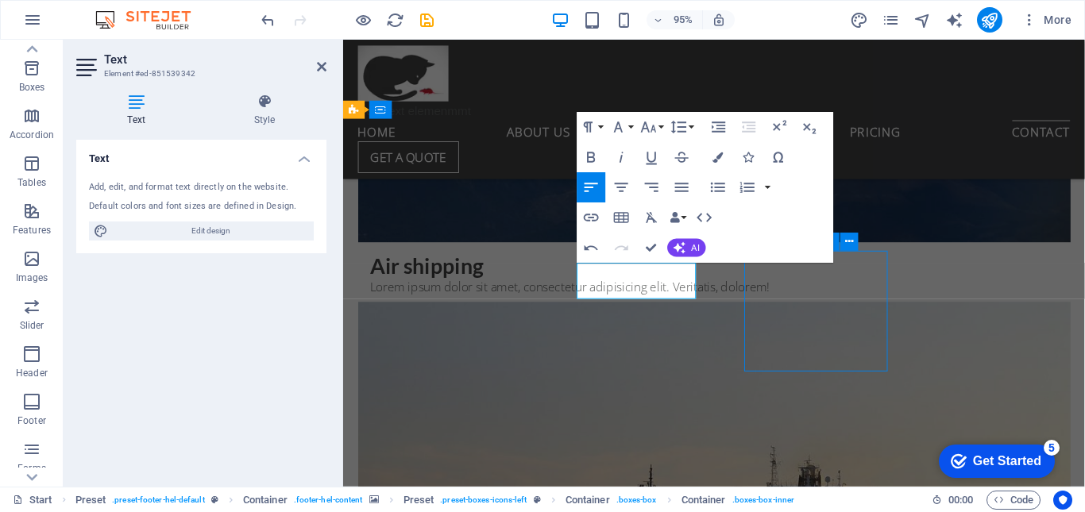
scroll to position [6654, 0]
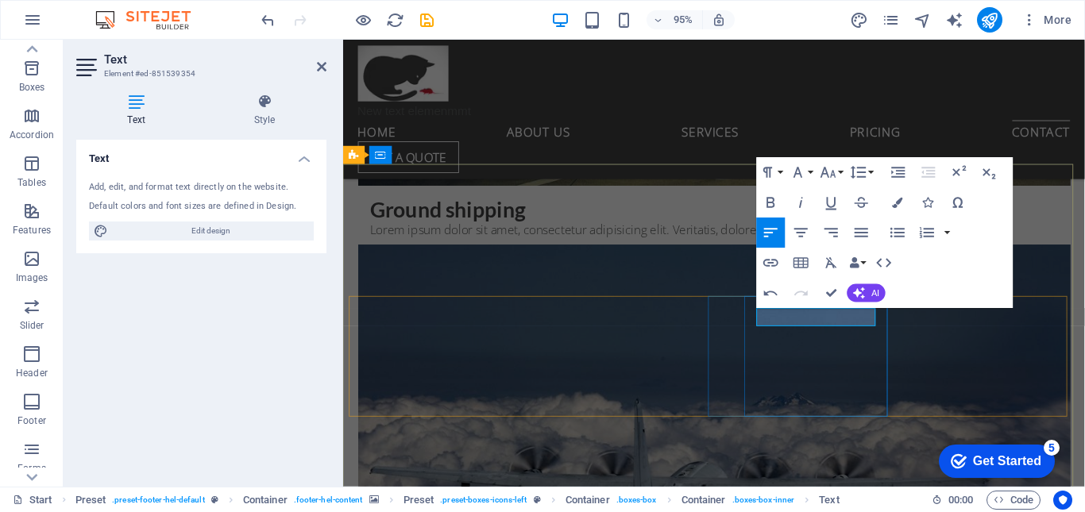
scroll to position [7058, 0]
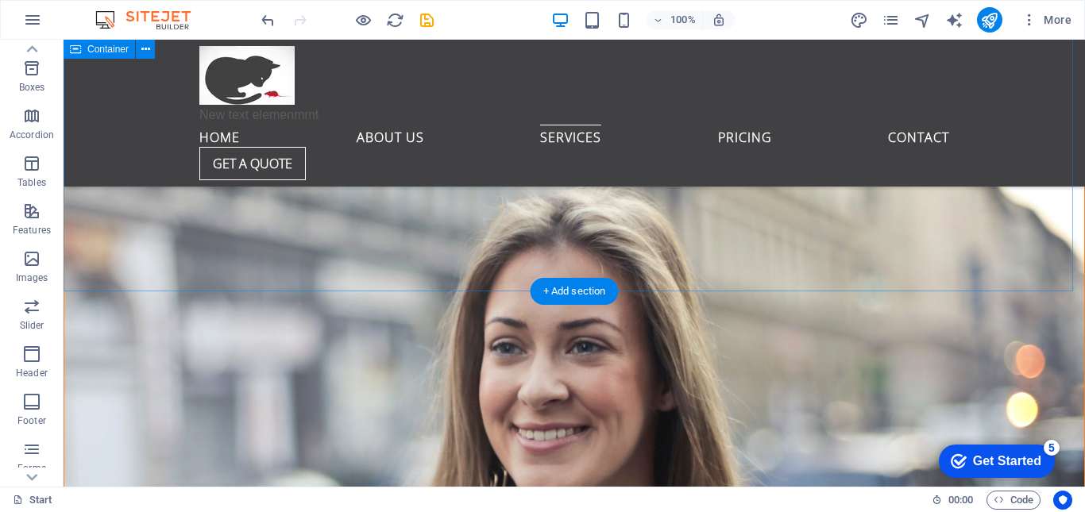
scroll to position [832, 0]
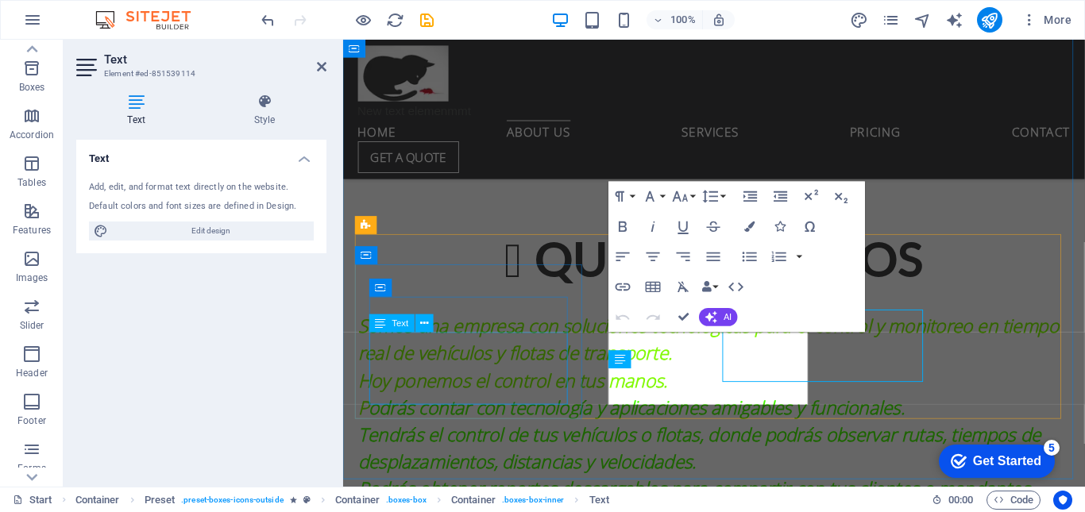
scroll to position [856, 0]
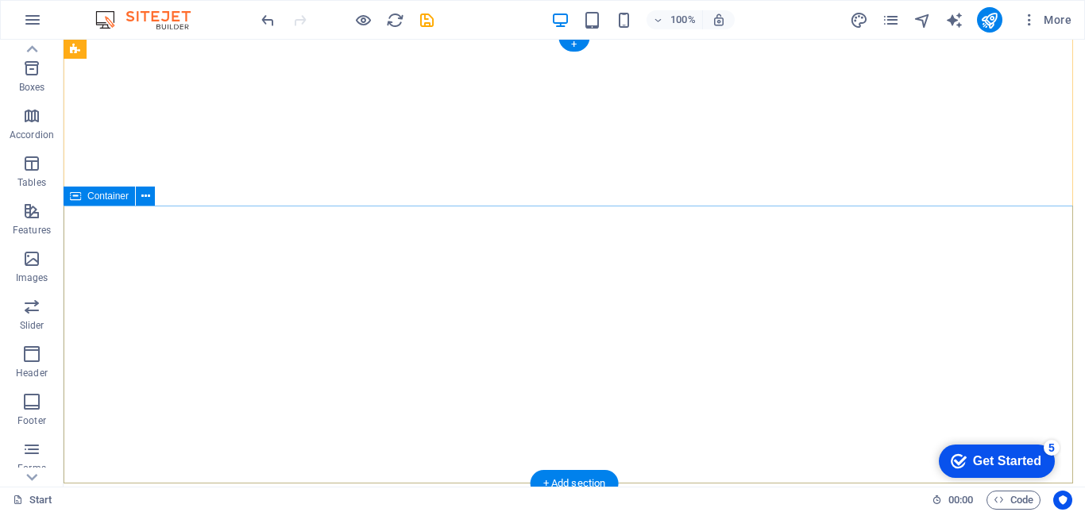
scroll to position [0, 0]
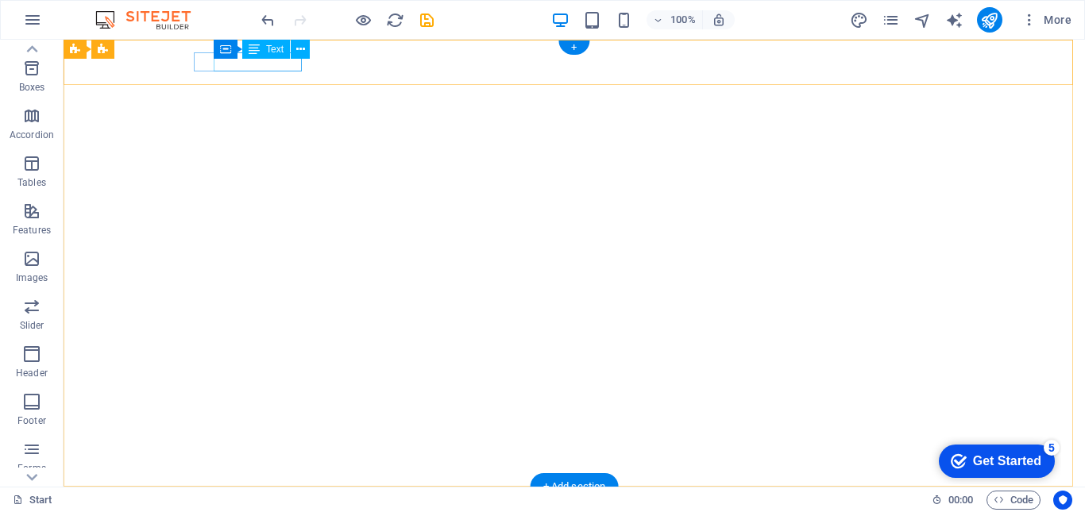
click at [277, 512] on div "[PHONE_NUMBER]" at bounding box center [567, 521] width 737 height 19
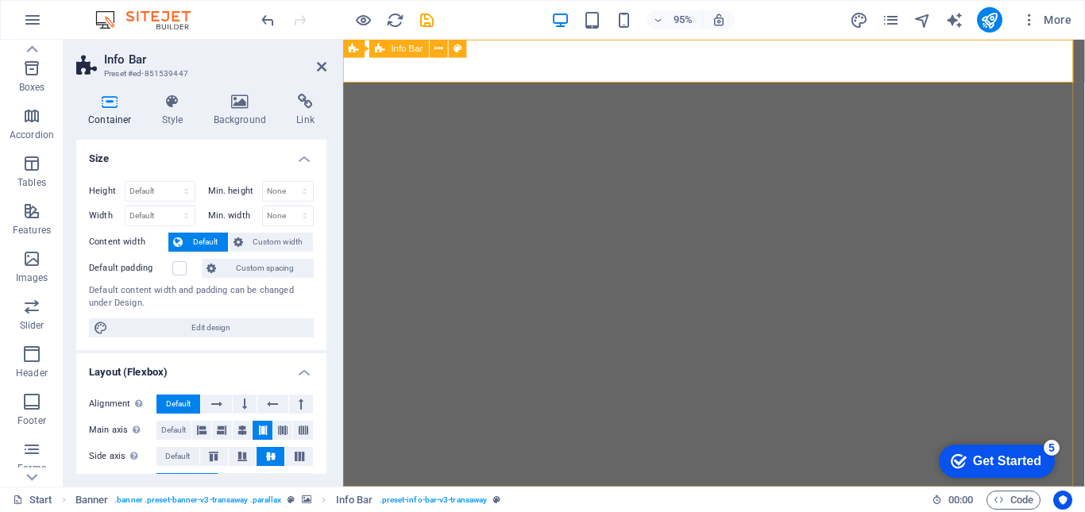
click at [324, 64] on icon at bounding box center [322, 66] width 10 height 13
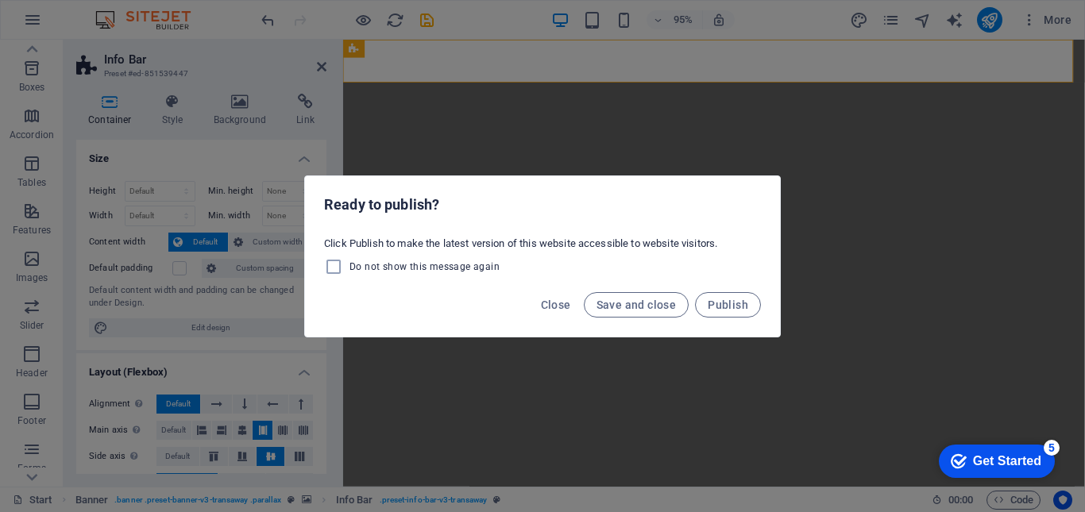
click at [625, 141] on div "Ready to publish? Click Publish to make the latest version of this website acce…" at bounding box center [542, 256] width 1085 height 512
click at [548, 307] on span "Close" at bounding box center [556, 305] width 30 height 13
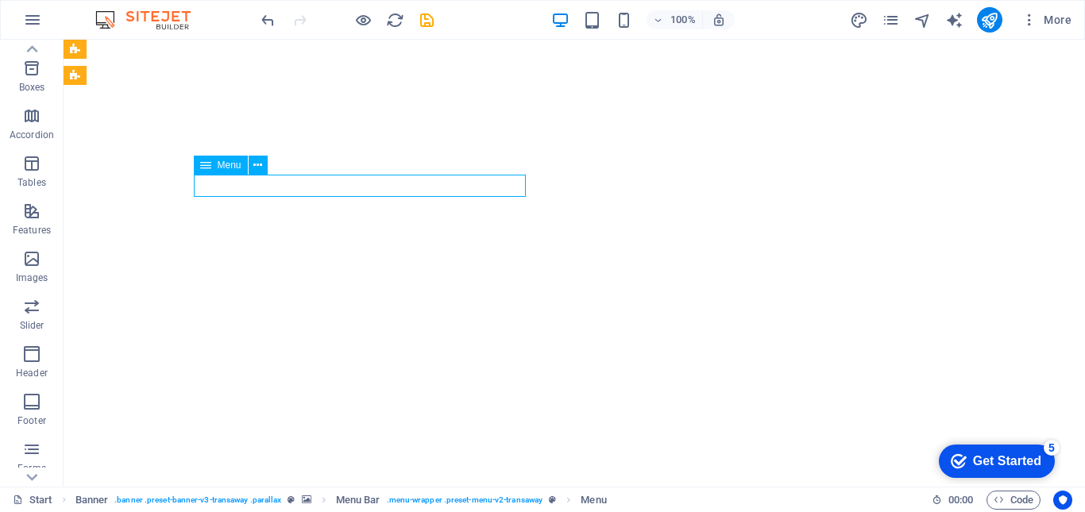
select select
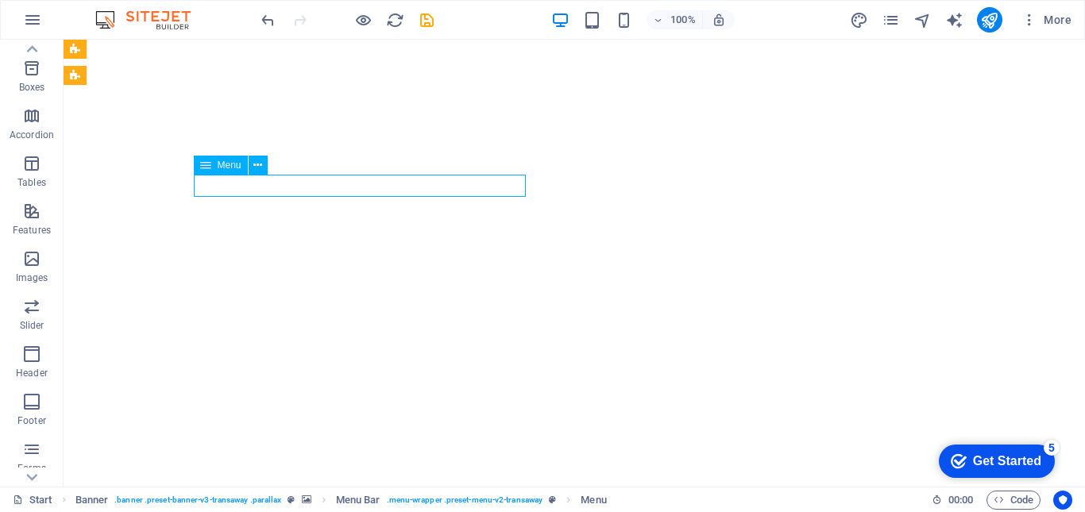
select select
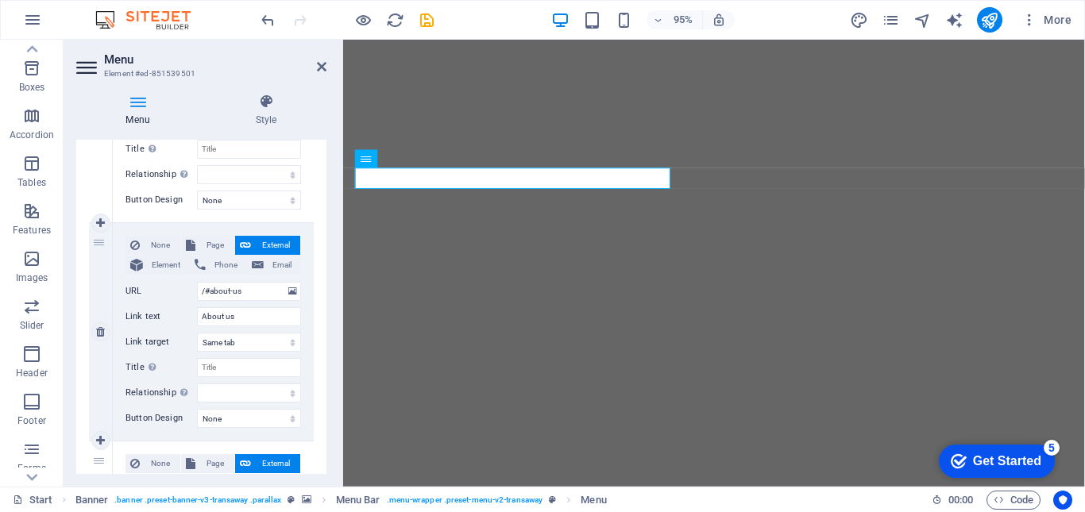
scroll to position [295, 0]
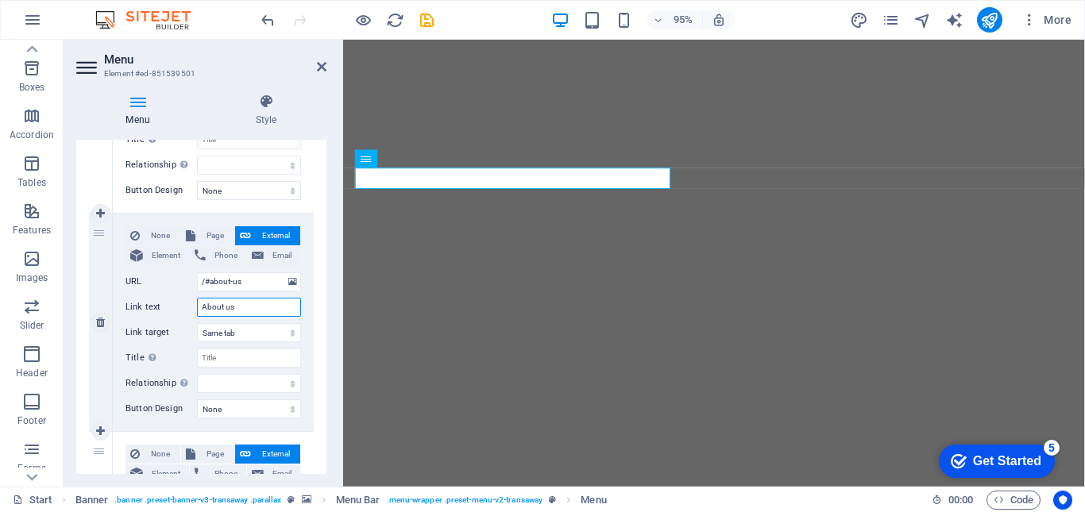
drag, startPoint x: 251, startPoint y: 308, endPoint x: 181, endPoint y: 309, distance: 69.9
click at [181, 309] on div "Link text About us" at bounding box center [214, 307] width 176 height 19
type input "QUIENES SOMOS"
select select
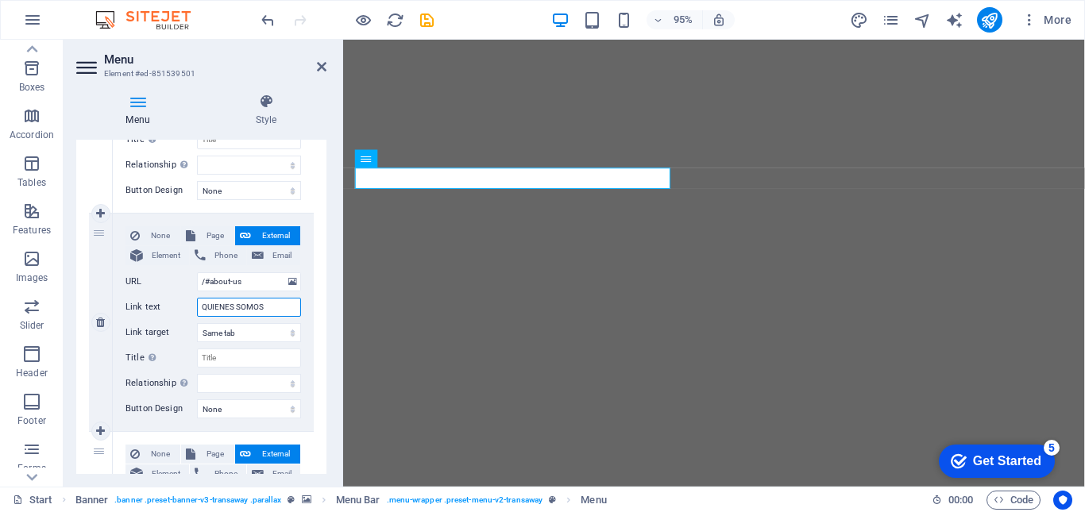
select select
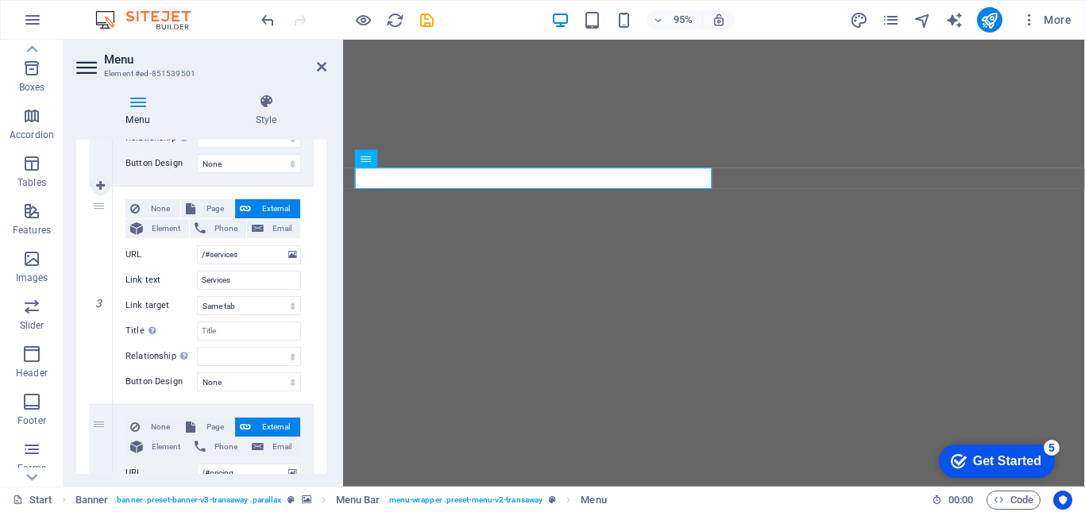
scroll to position [541, 0]
type input "QUIENES SOMOS"
click at [245, 285] on input "Services" at bounding box center [249, 280] width 104 height 19
type input "Service"
select select
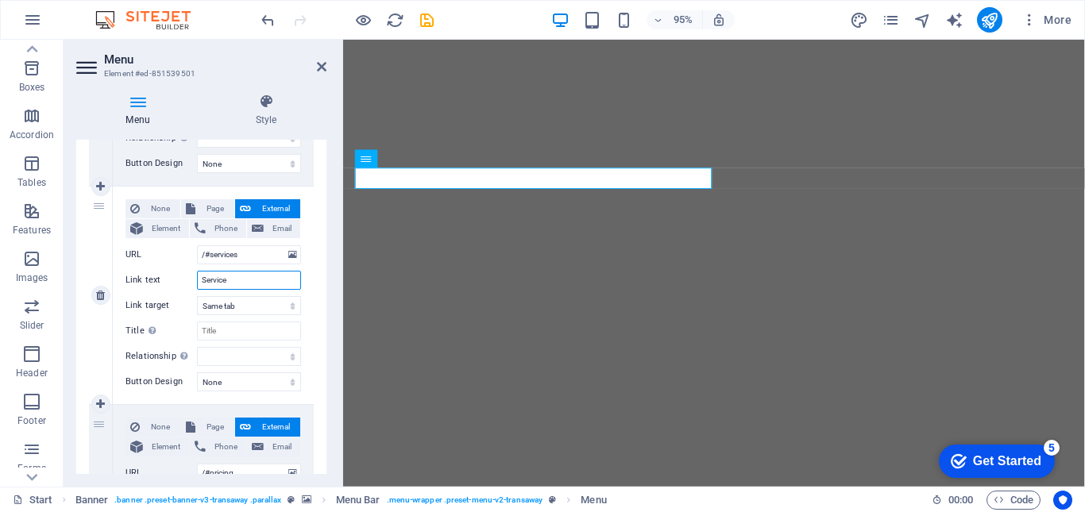
select select
type input "Servic"
select select
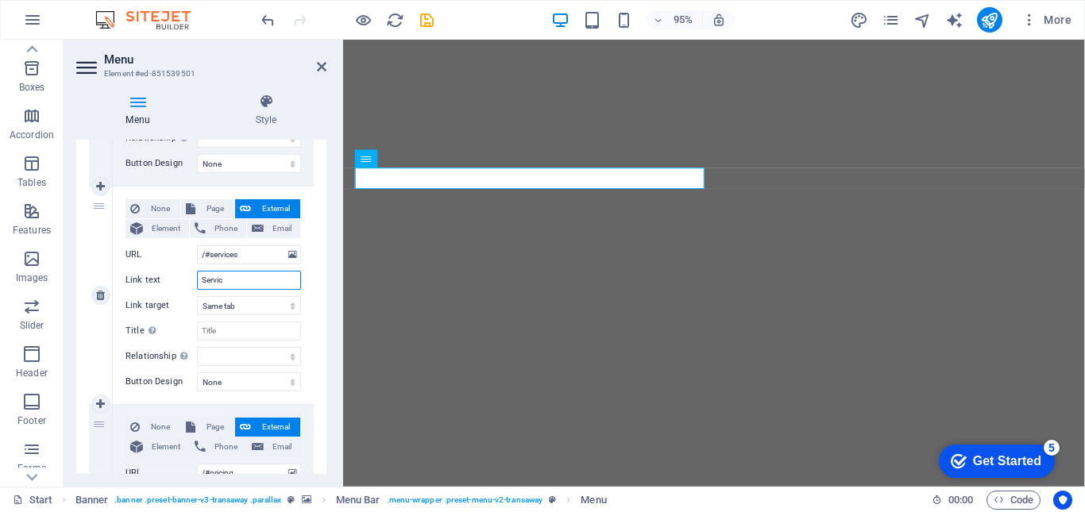
select select
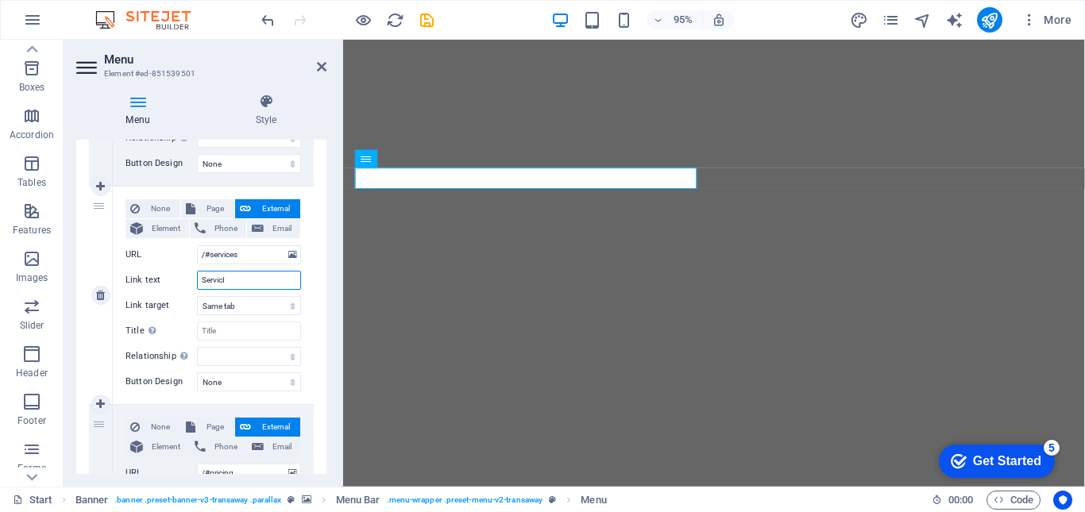
type input "ServicIO"
select select
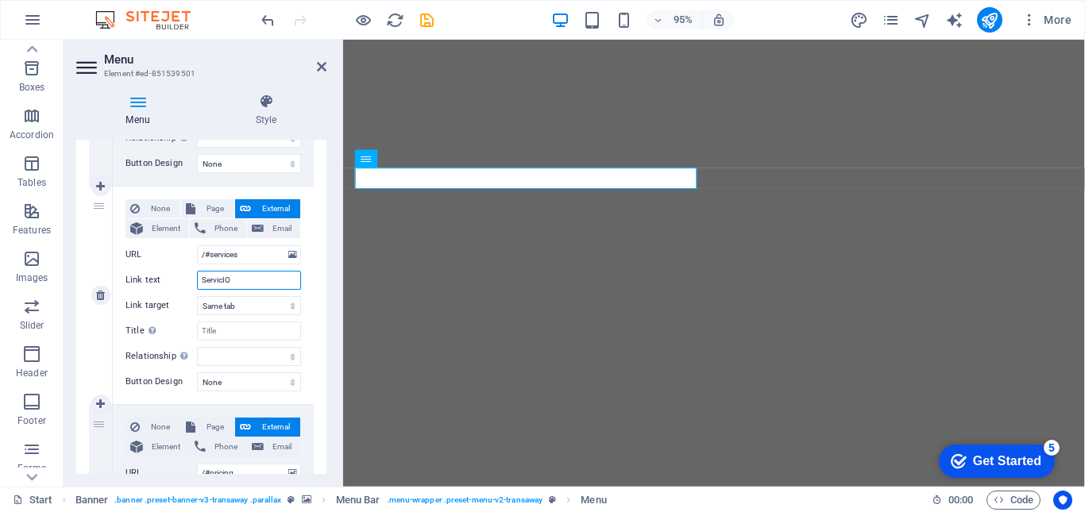
select select
type input "Servic"
select select
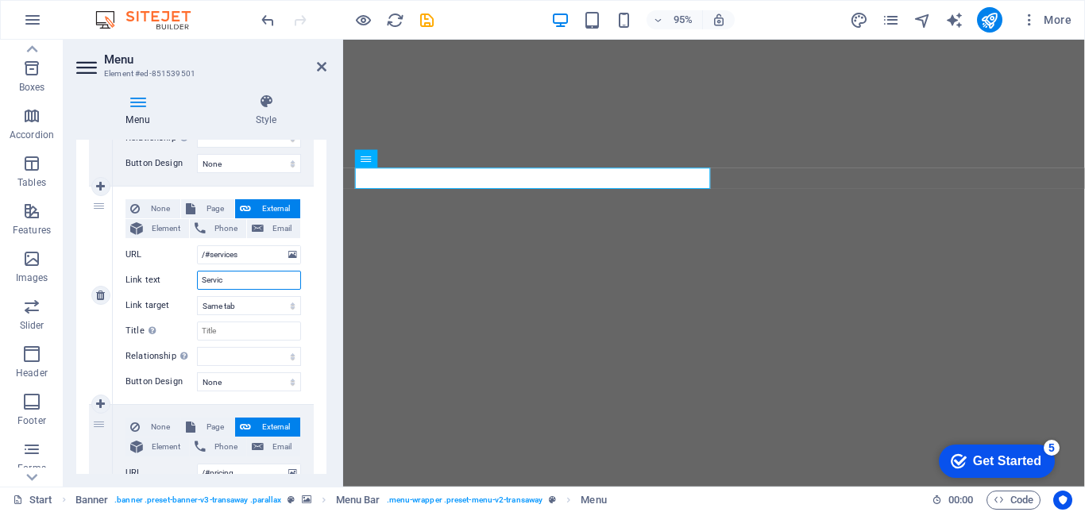
select select
type input "Servicios"
select select
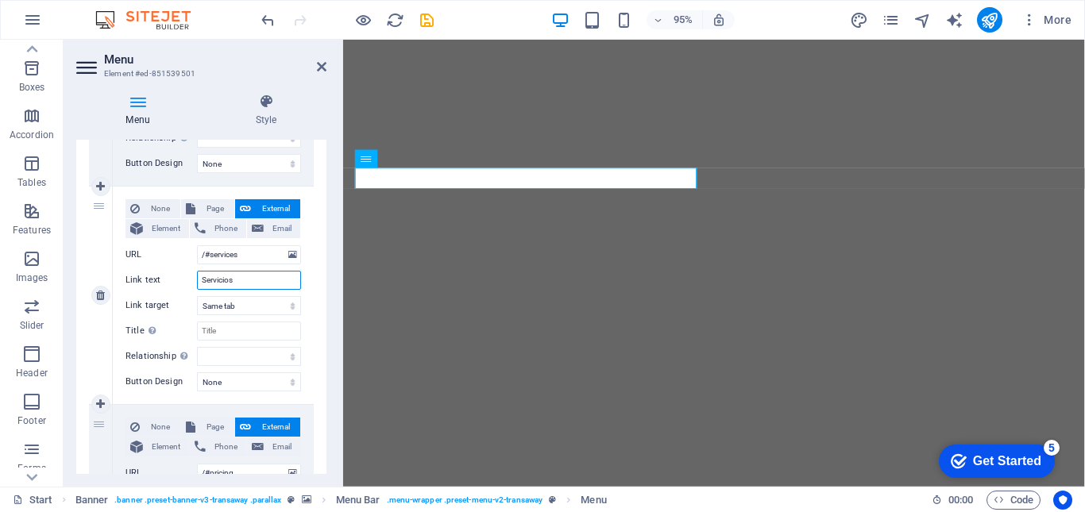
select select
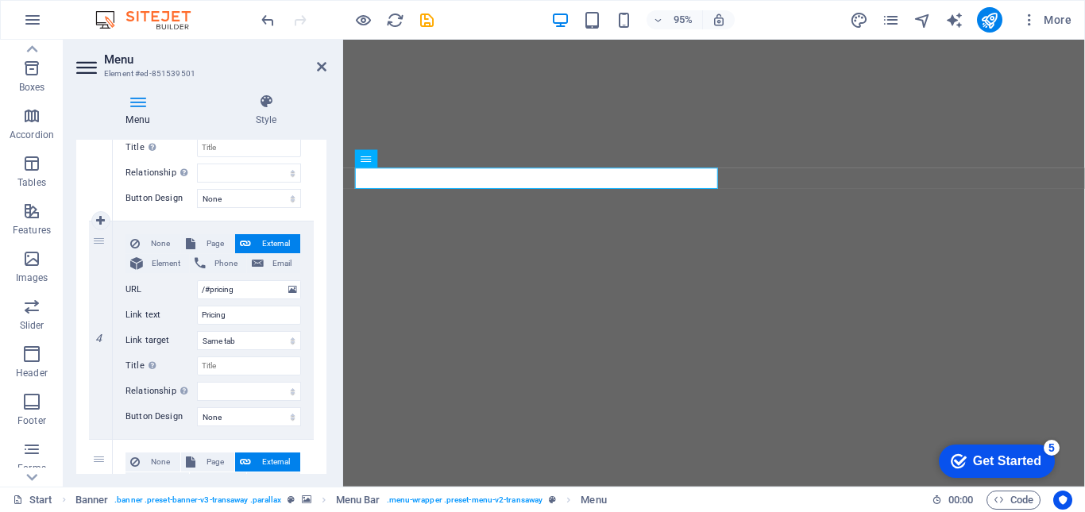
scroll to position [727, 0]
type input "Servicios"
click at [250, 311] on input "Pricing" at bounding box center [249, 312] width 104 height 19
type input "Pr"
select select
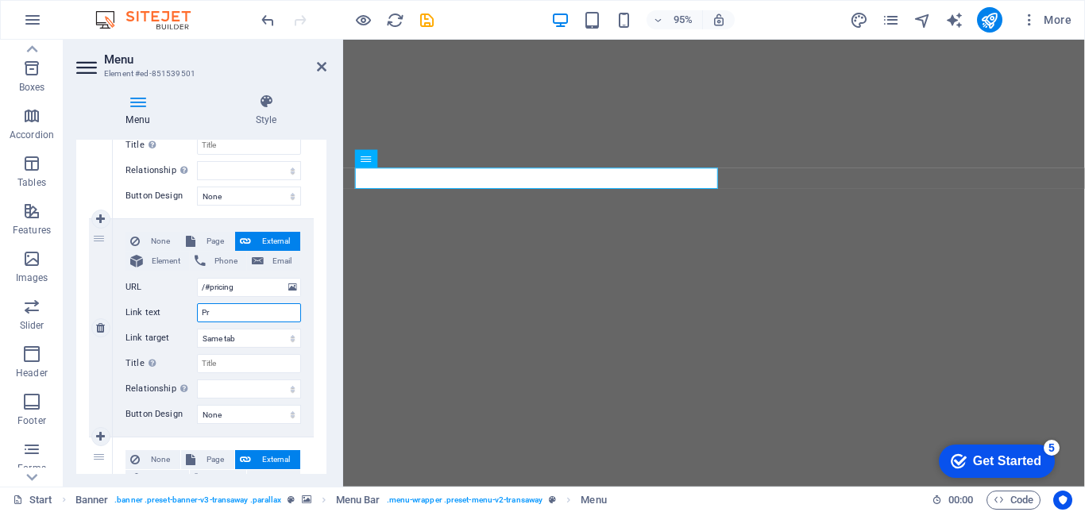
select select
type input "Prec"
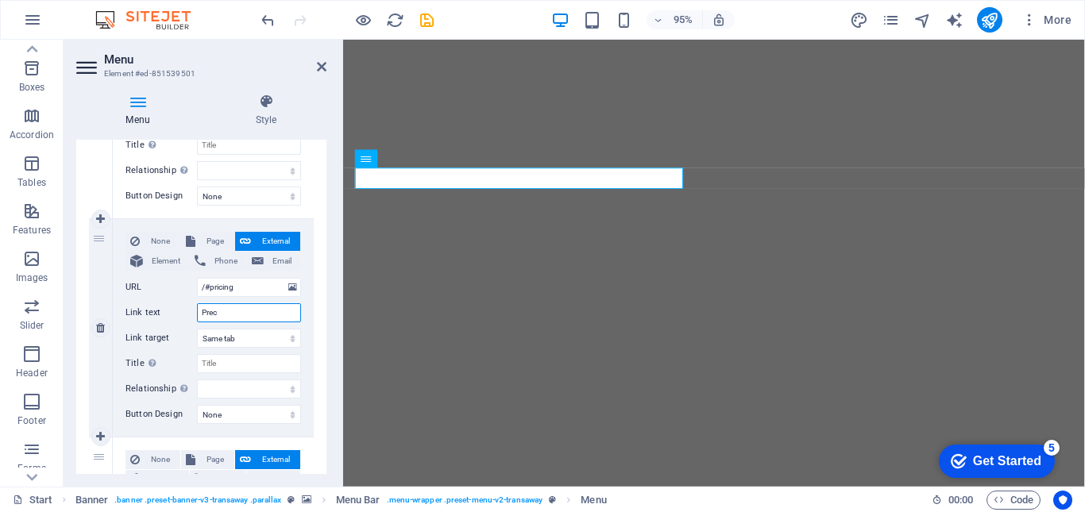
select select
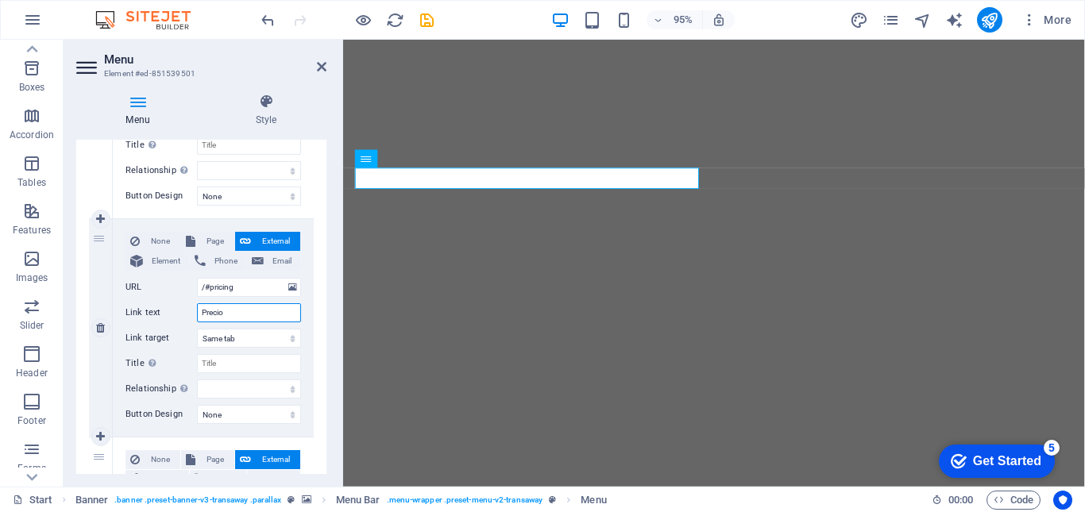
type input "Precios"
select select
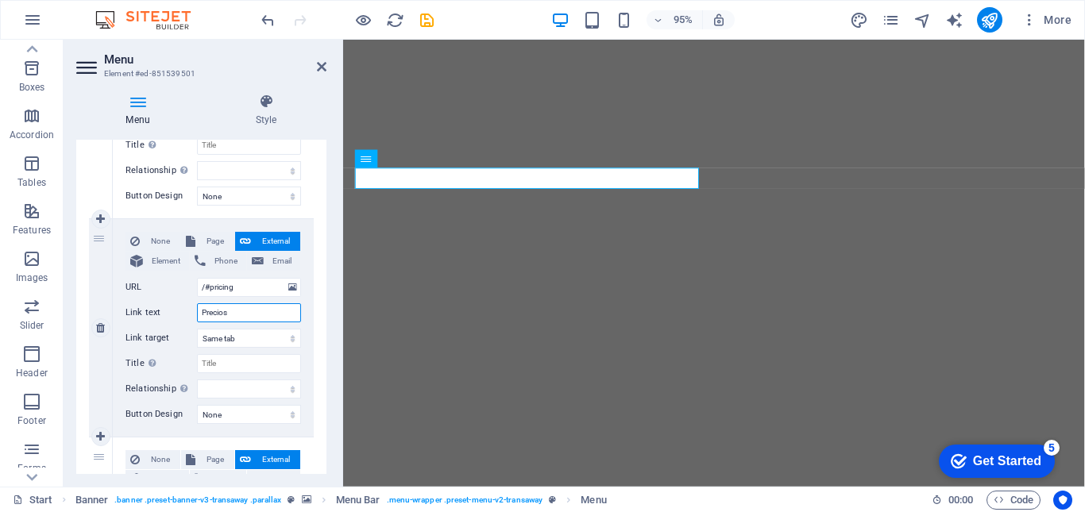
select select
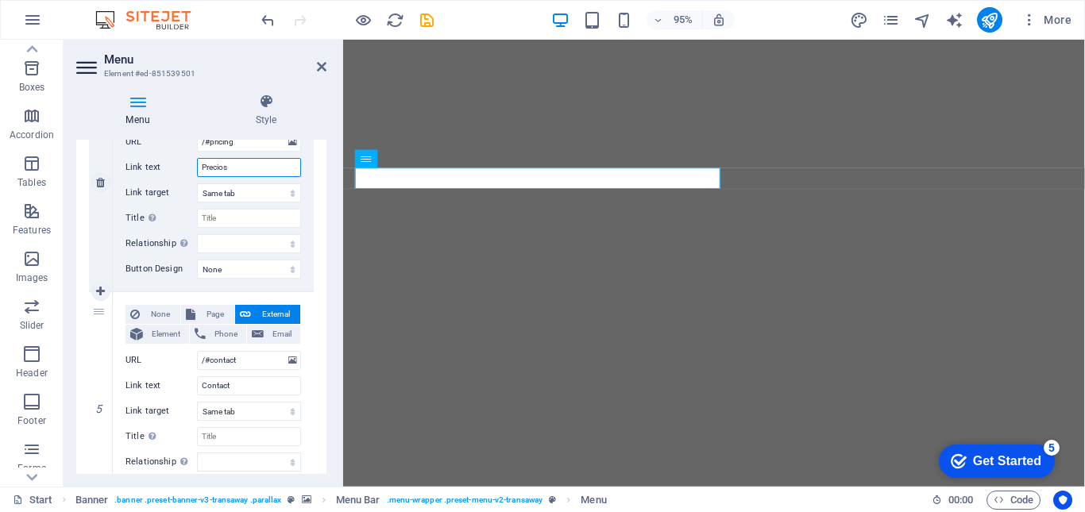
scroll to position [891, 0]
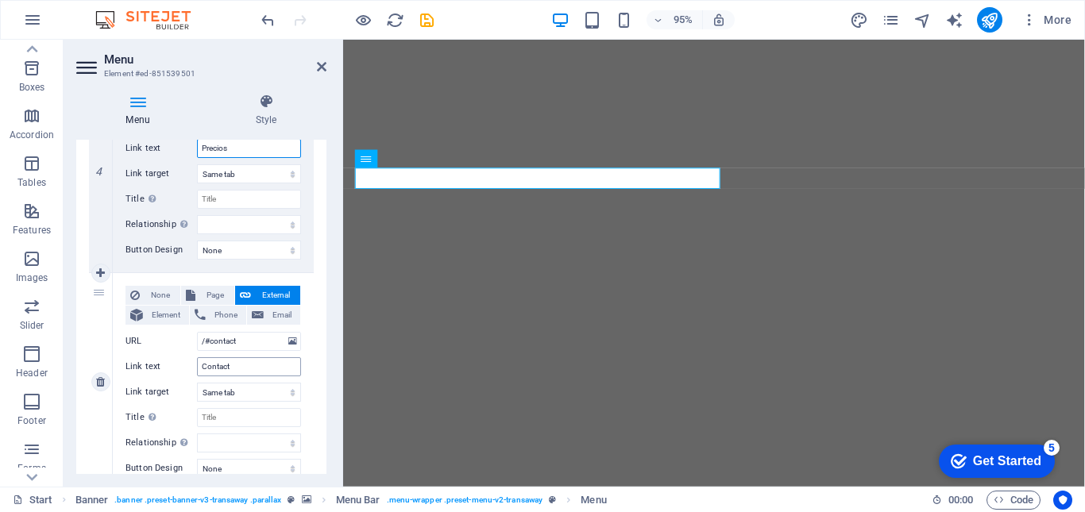
type input "Precios"
click at [245, 367] on input "Contact" at bounding box center [249, 366] width 104 height 19
type input "Contacto"
select select
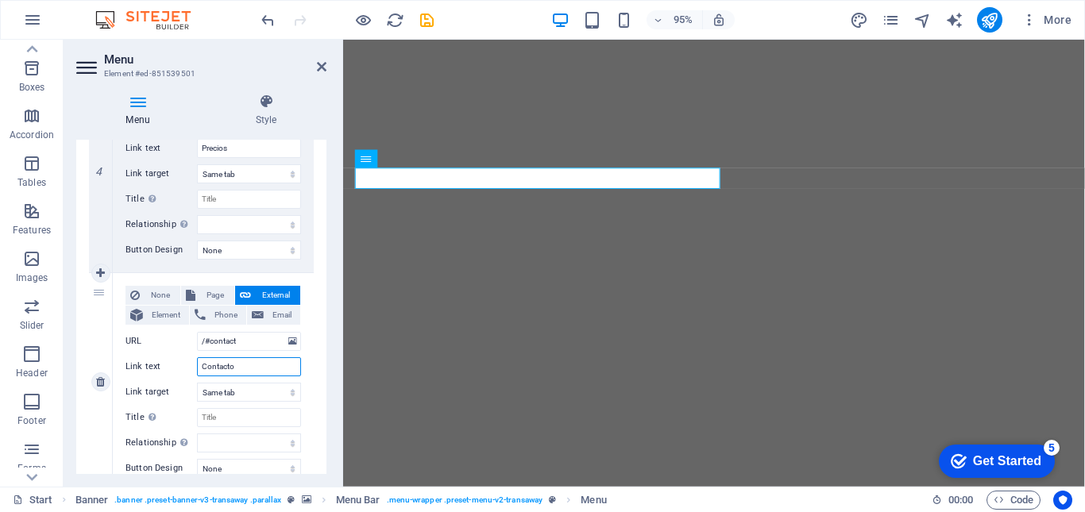
select select
type input "Contacto"
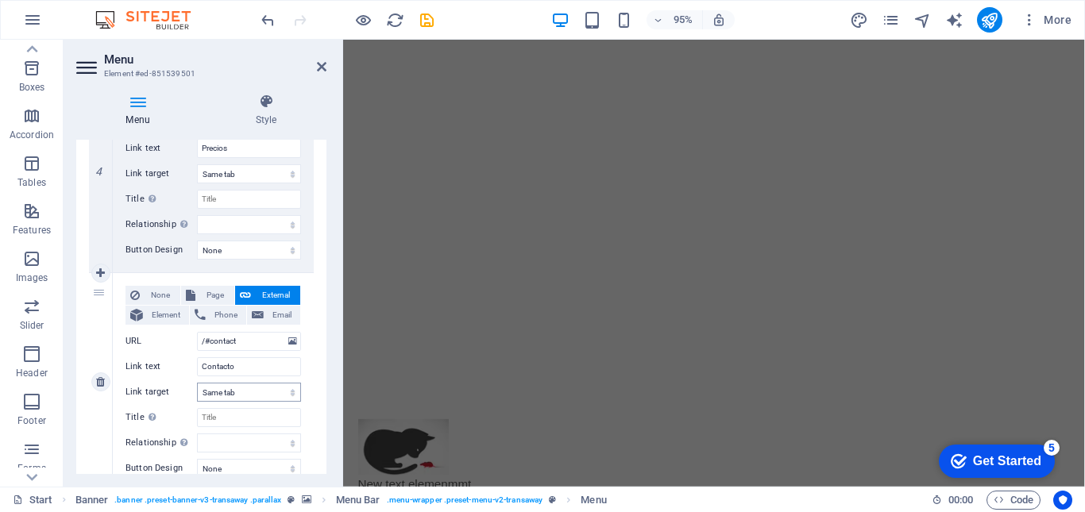
scroll to position [952, 0]
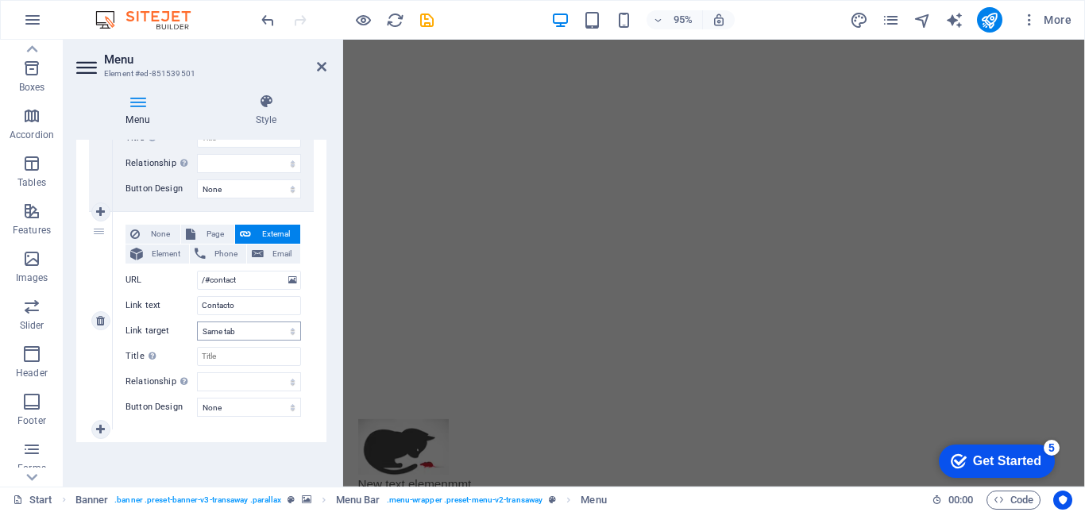
click at [268, 396] on div "None Page External Element Phone Email Page Start Subpage Legal Notice Privacy …" at bounding box center [213, 321] width 201 height 218
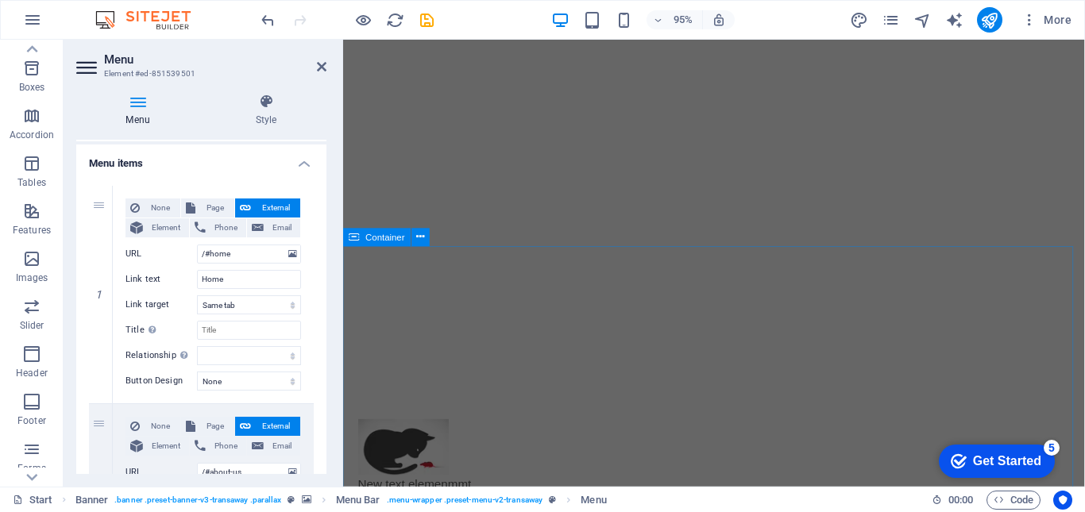
scroll to position [0, 0]
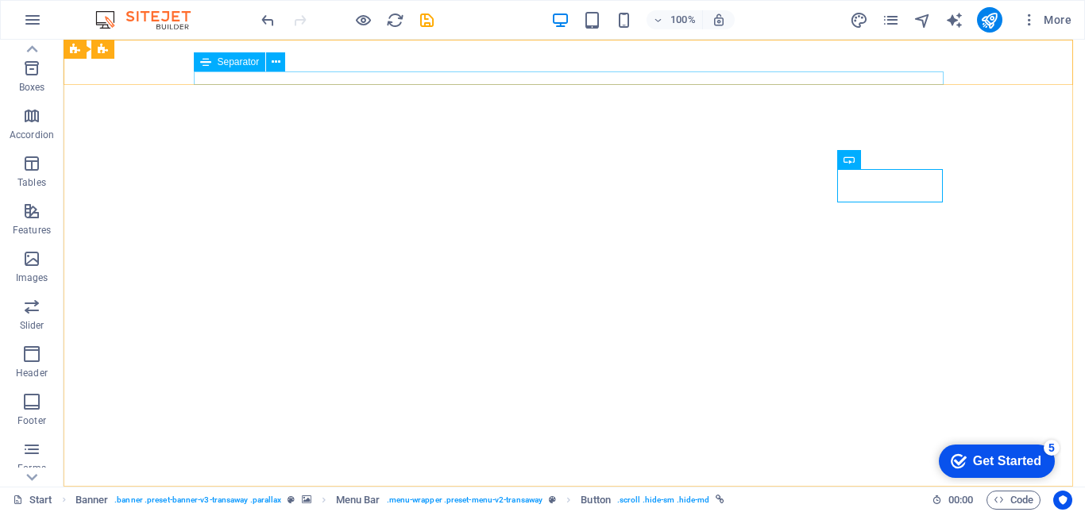
click at [235, 61] on span "Separator" at bounding box center [239, 62] width 42 height 10
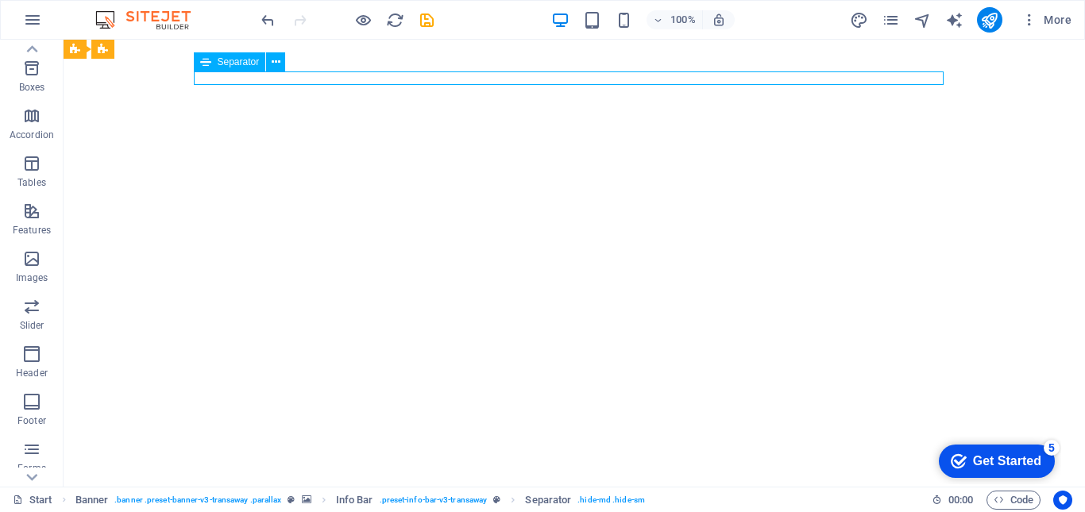
click at [264, 62] on div "Separator" at bounding box center [230, 61] width 72 height 19
click at [279, 61] on icon at bounding box center [276, 62] width 9 height 17
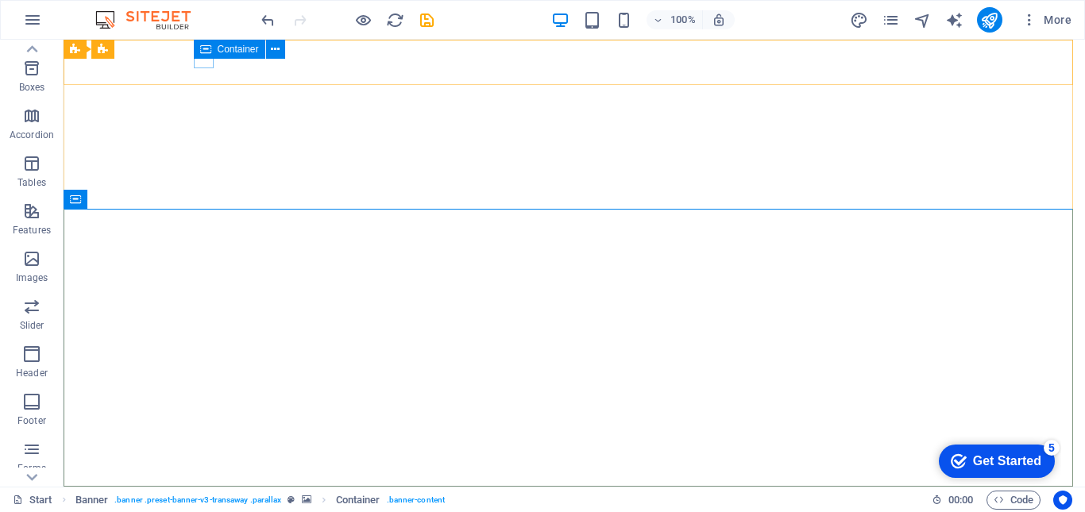
click at [208, 56] on icon at bounding box center [205, 49] width 11 height 19
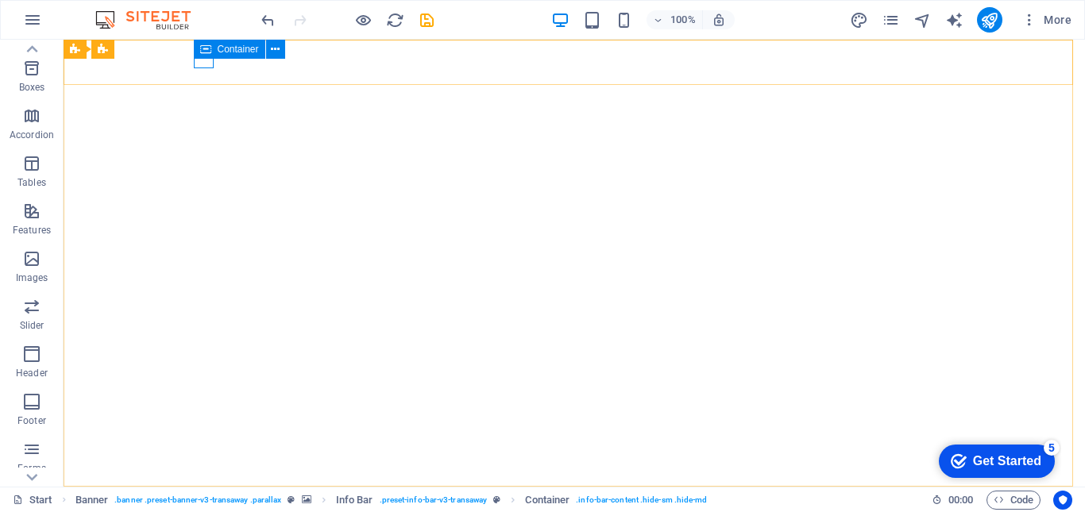
click at [245, 51] on span "Container" at bounding box center [238, 49] width 41 height 10
click at [249, 45] on span "Container" at bounding box center [238, 49] width 41 height 10
click at [278, 48] on icon at bounding box center [275, 49] width 9 height 17
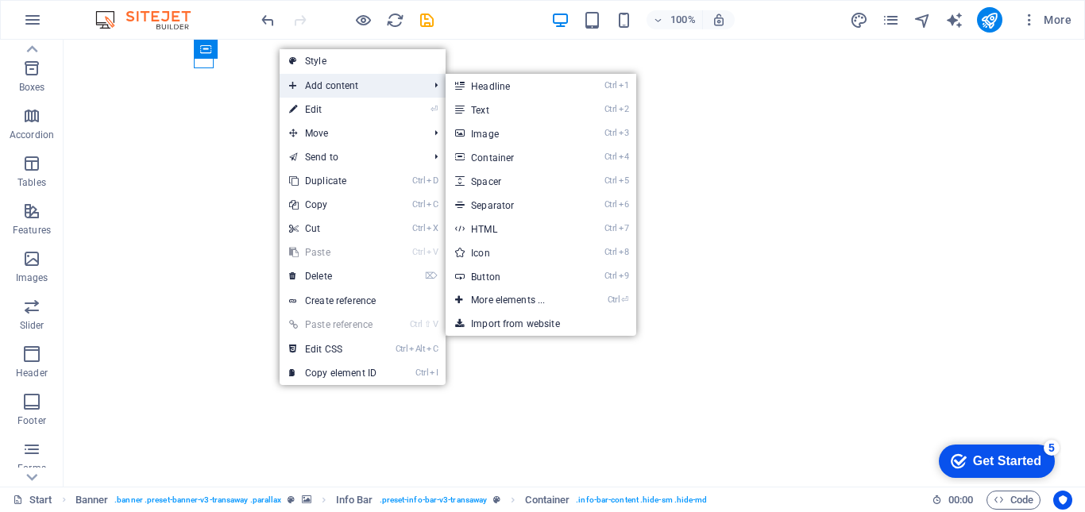
click at [319, 88] on span "Add content" at bounding box center [351, 86] width 142 height 24
click at [484, 106] on link "Ctrl 2 Text" at bounding box center [511, 110] width 131 height 24
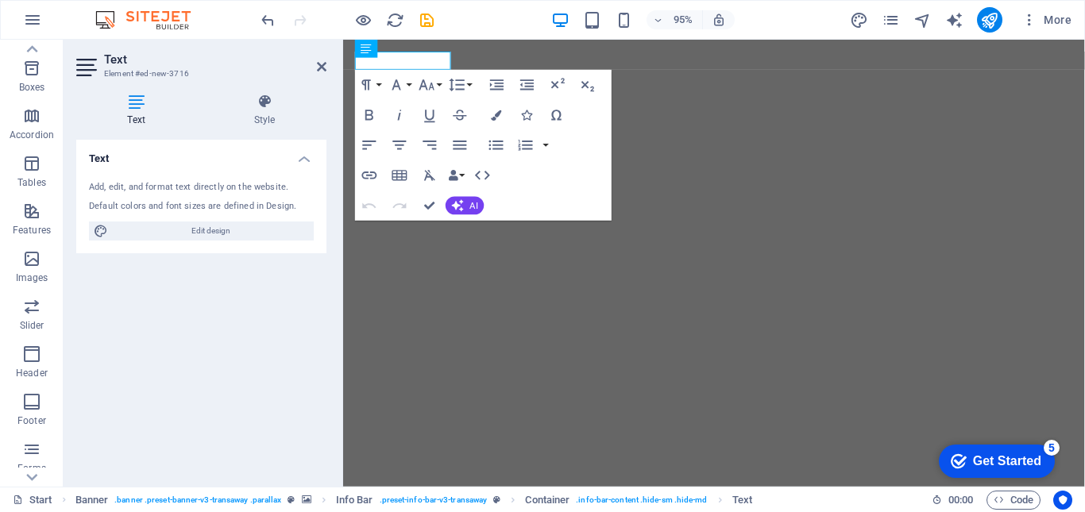
click at [185, 191] on div "Add, edit, and format text directly on the website." at bounding box center [201, 188] width 225 height 14
click at [238, 234] on span "Edit design" at bounding box center [211, 231] width 196 height 19
select select "px"
select select "400"
select select "px"
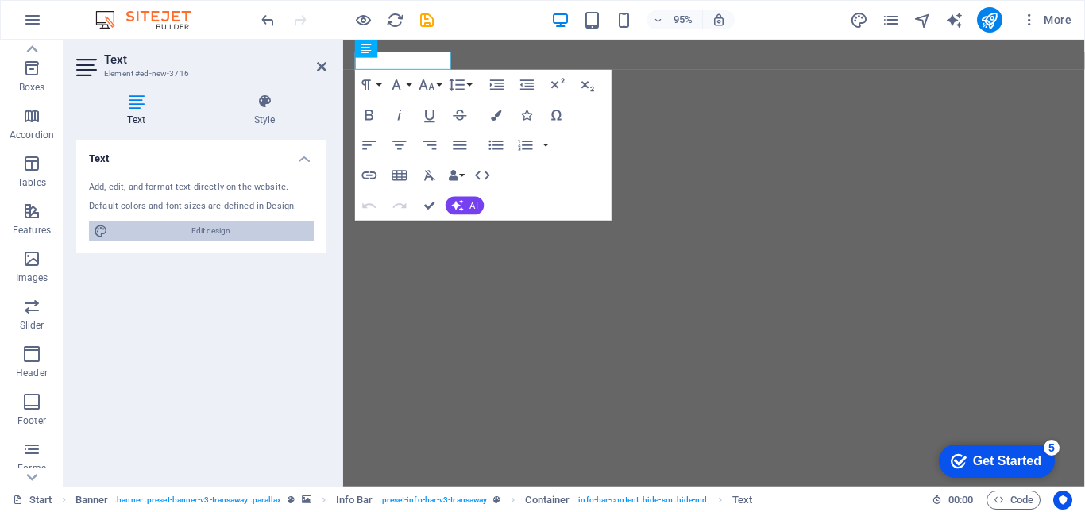
select select "700"
select select "px"
select select "rem"
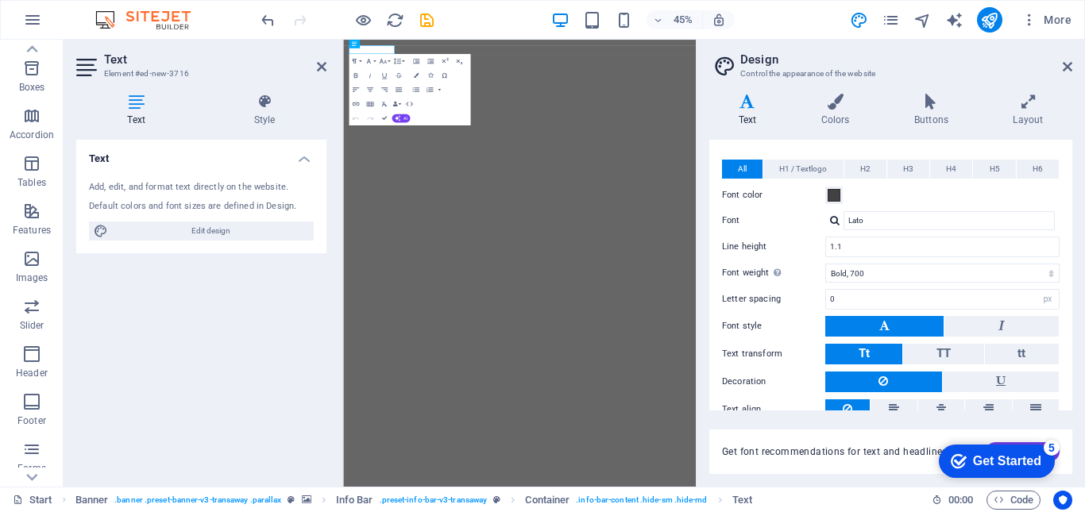
scroll to position [402, 0]
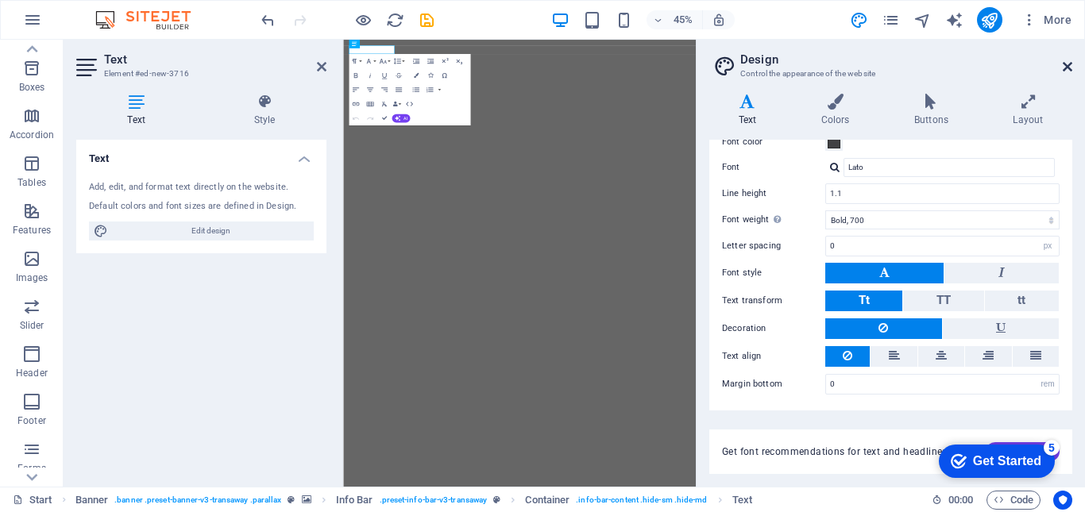
click at [1067, 63] on icon at bounding box center [1068, 66] width 10 height 13
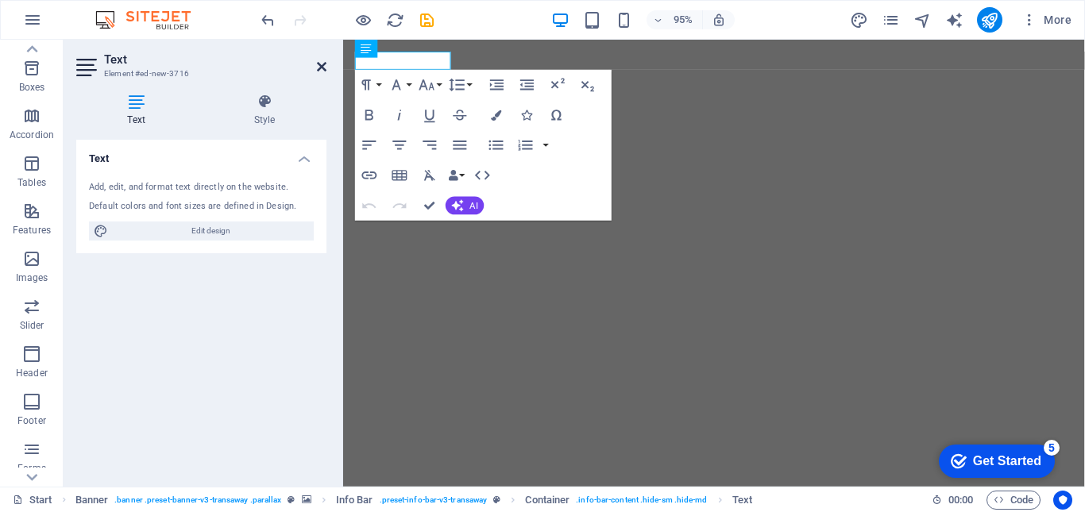
click at [322, 69] on icon at bounding box center [322, 66] width 10 height 13
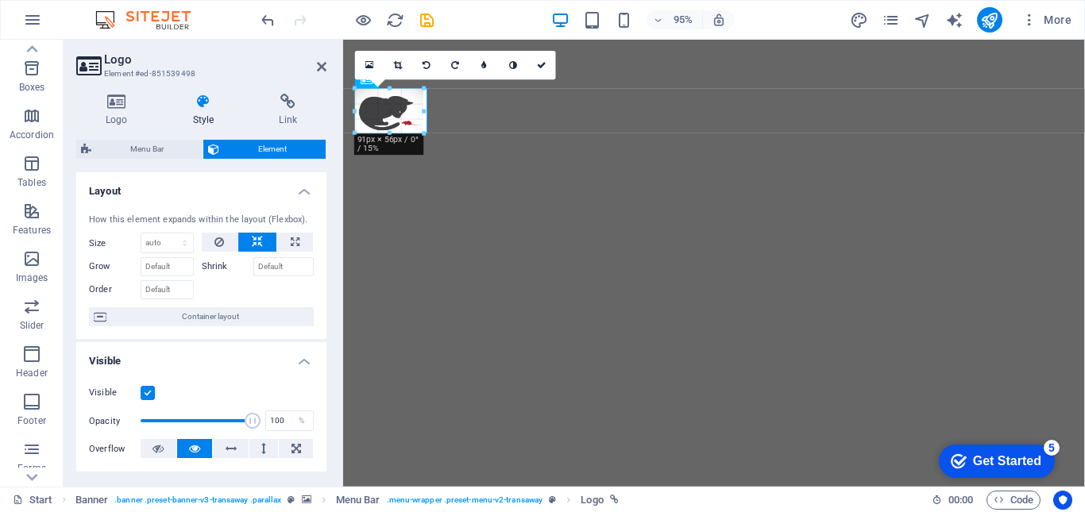
drag, startPoint x: 446, startPoint y: 147, endPoint x: 427, endPoint y: 134, distance: 22.9
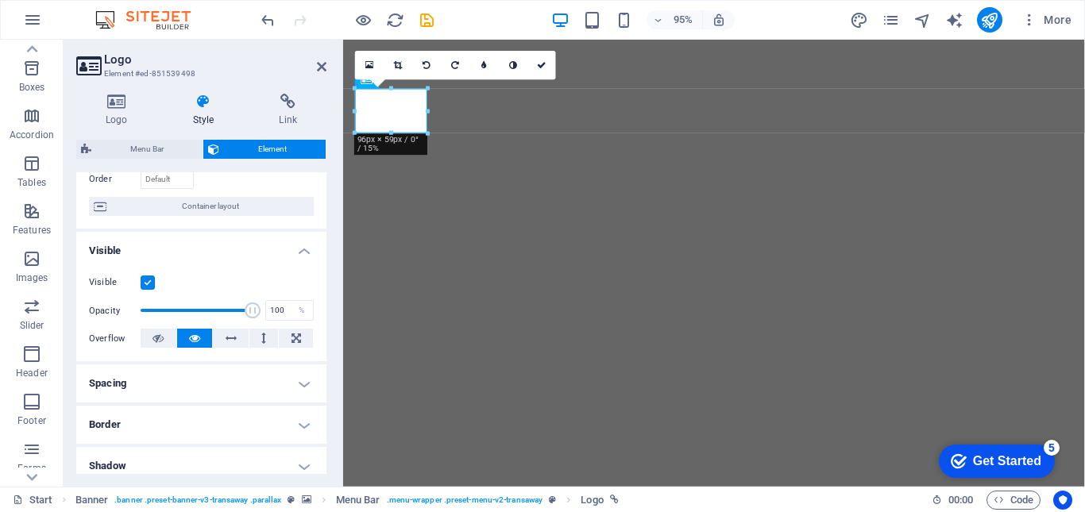
scroll to position [111, 0]
type input "50"
drag, startPoint x: 249, startPoint y: 308, endPoint x: 195, endPoint y: 312, distance: 54.2
click at [195, 312] on span at bounding box center [196, 310] width 16 height 16
click at [162, 339] on icon at bounding box center [158, 337] width 11 height 19
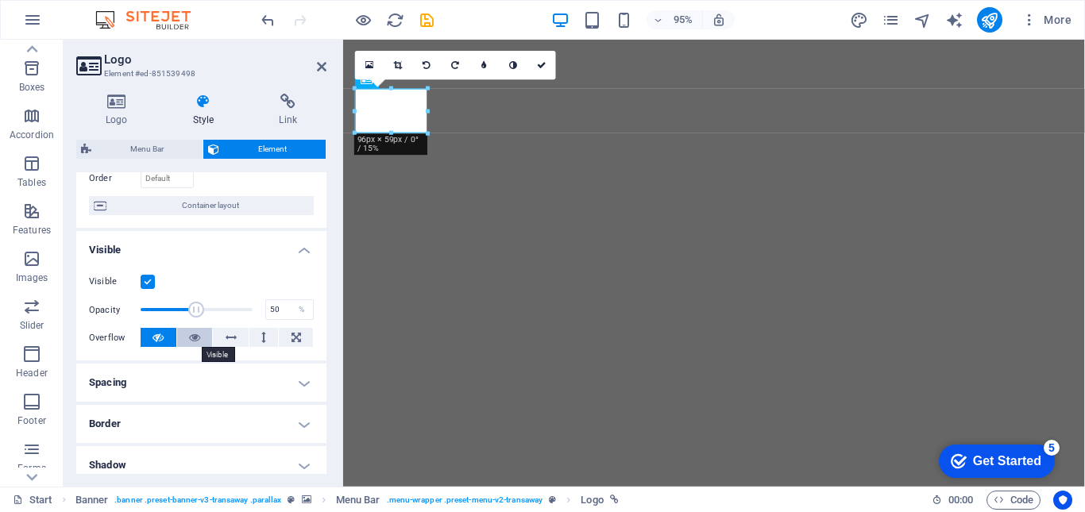
click at [199, 337] on button at bounding box center [195, 337] width 36 height 19
click at [306, 384] on h4 "Spacing" at bounding box center [201, 383] width 250 height 38
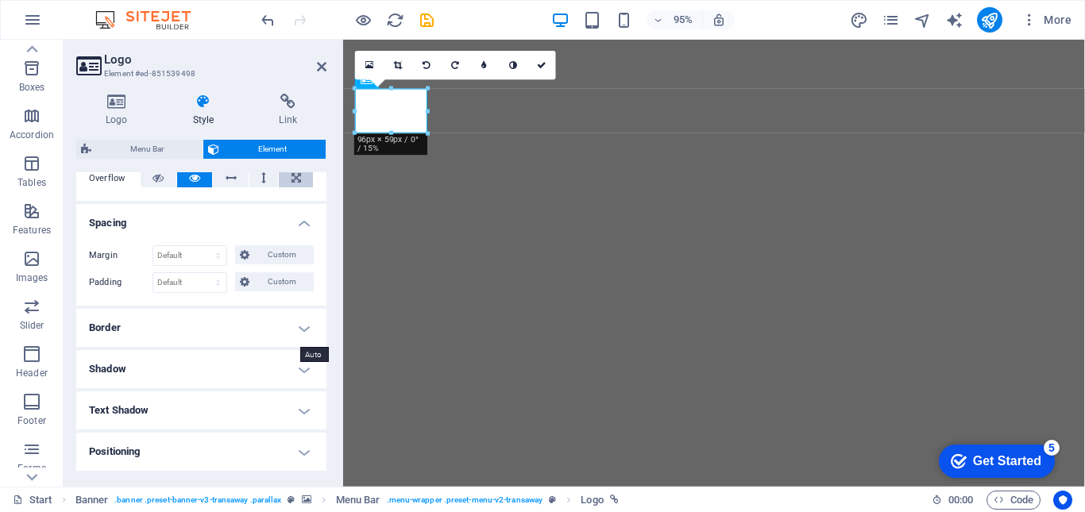
scroll to position [280, 0]
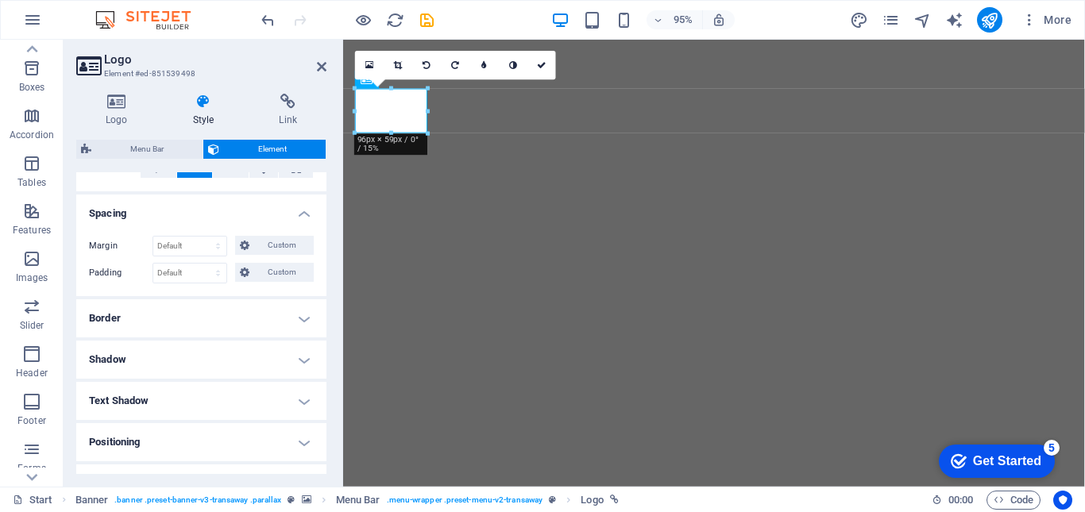
click at [302, 318] on h4 "Border" at bounding box center [201, 318] width 250 height 38
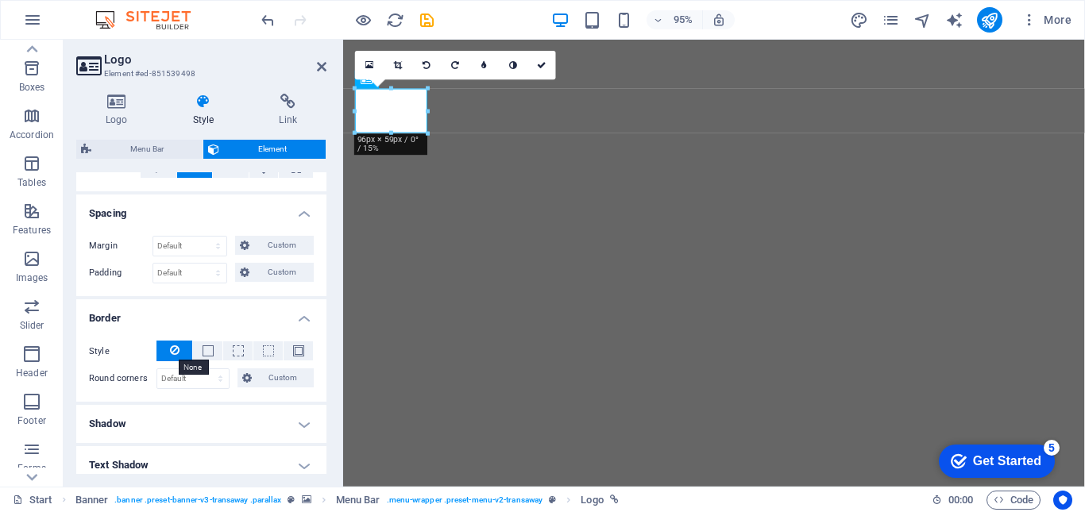
click at [175, 354] on icon at bounding box center [175, 350] width 10 height 19
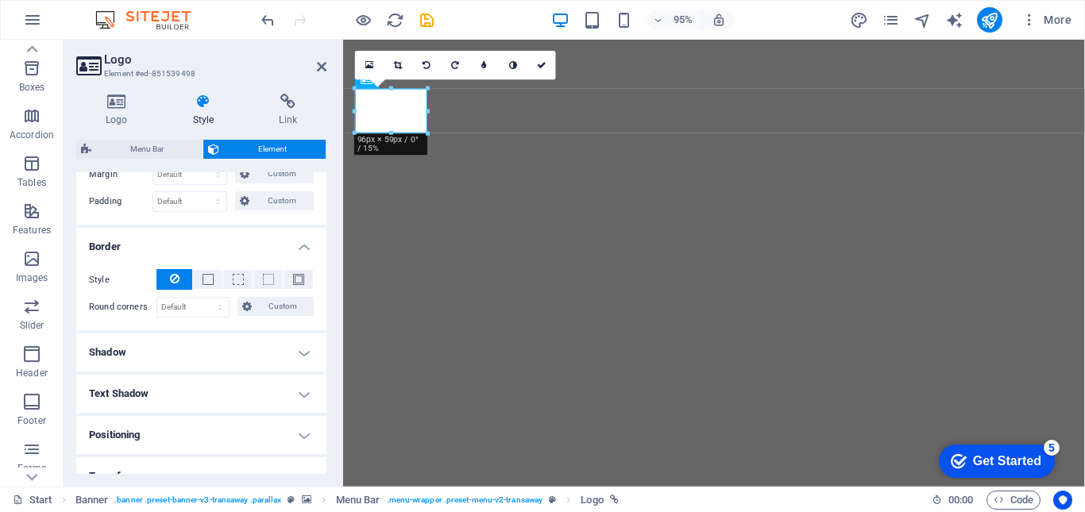
scroll to position [353, 0]
click at [295, 352] on h4 "Shadow" at bounding box center [201, 352] width 250 height 38
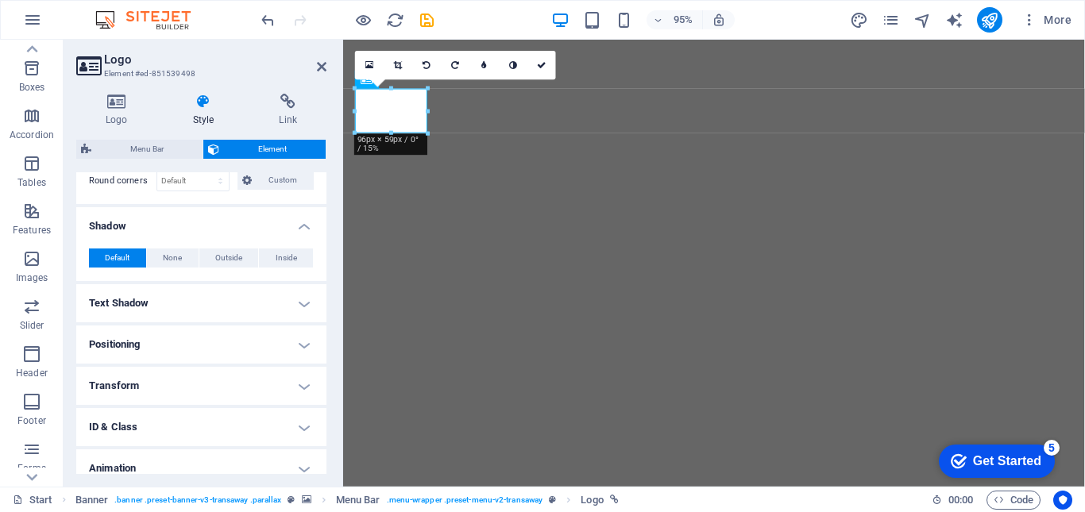
scroll to position [489, 0]
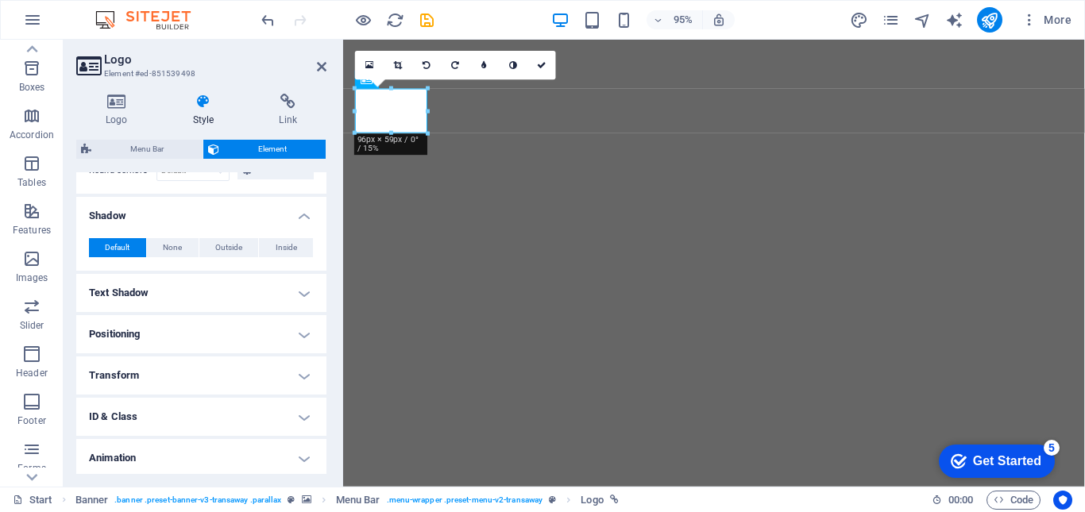
click at [301, 297] on h4 "Text Shadow" at bounding box center [201, 293] width 250 height 38
click at [299, 289] on h4 "Text Shadow" at bounding box center [201, 288] width 250 height 29
click at [299, 289] on h4 "Text Shadow" at bounding box center [201, 293] width 250 height 38
click at [299, 289] on h4 "Text Shadow" at bounding box center [201, 288] width 250 height 29
click at [299, 339] on h4 "Positioning" at bounding box center [201, 334] width 250 height 38
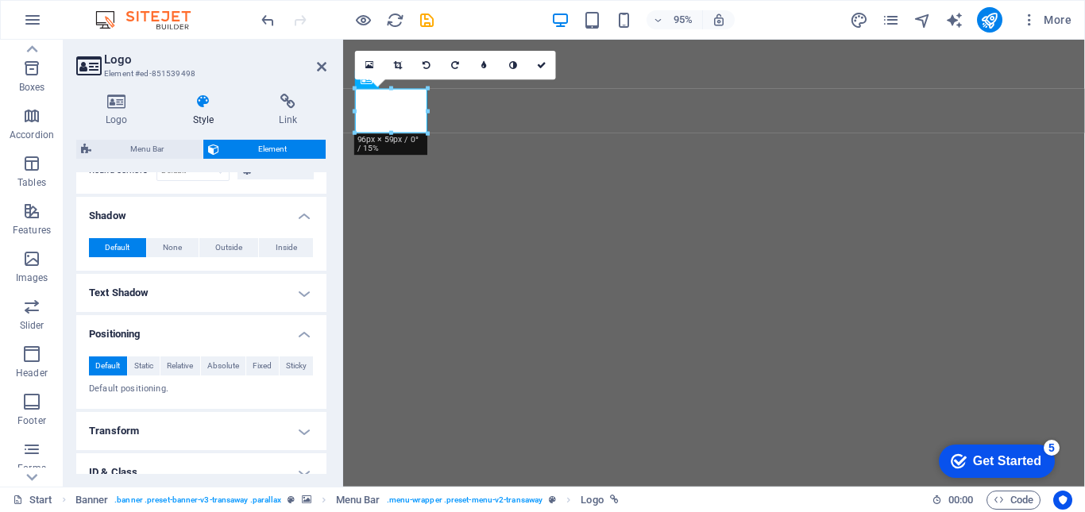
click at [299, 339] on h4 "Positioning" at bounding box center [201, 329] width 250 height 29
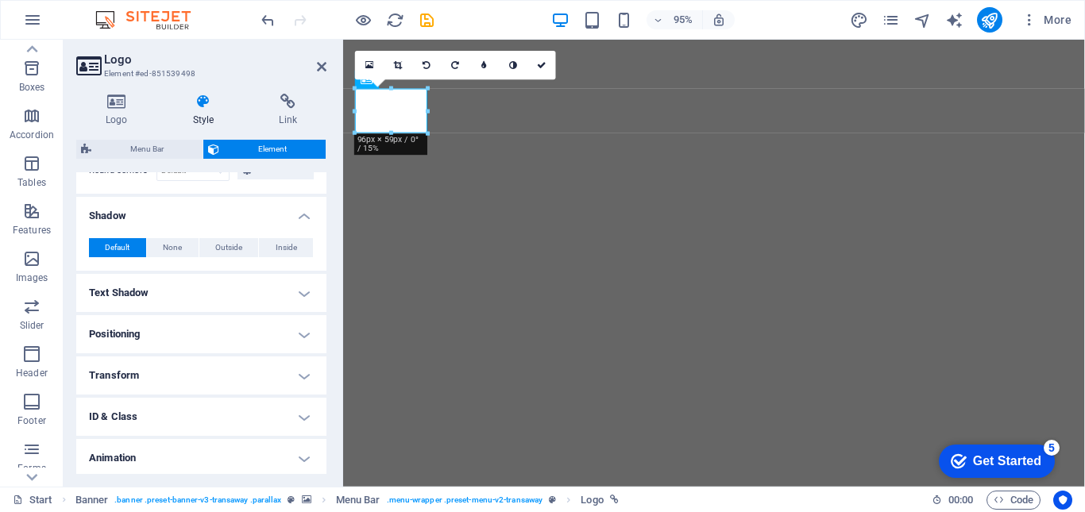
scroll to position [533, 0]
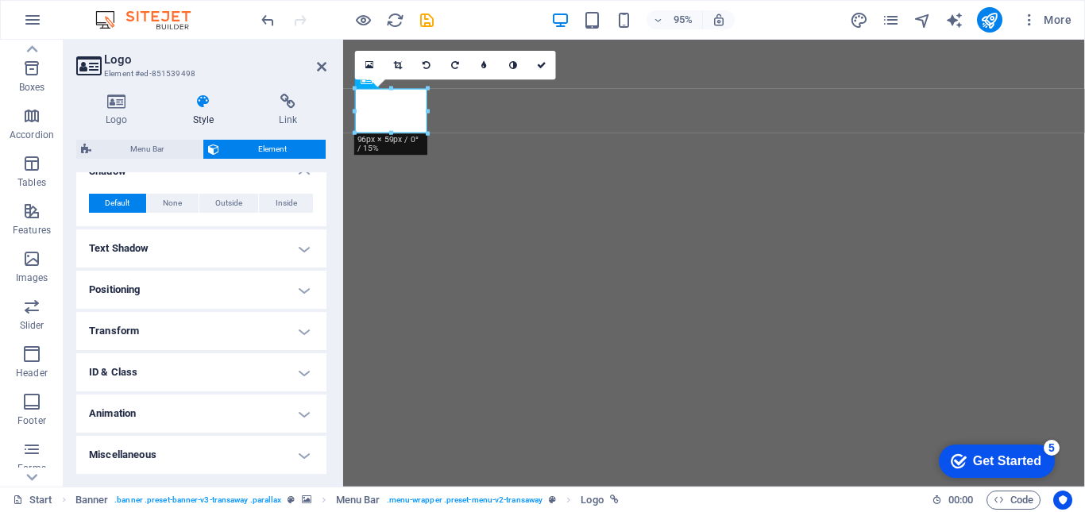
click at [302, 335] on h4 "Transform" at bounding box center [201, 331] width 250 height 38
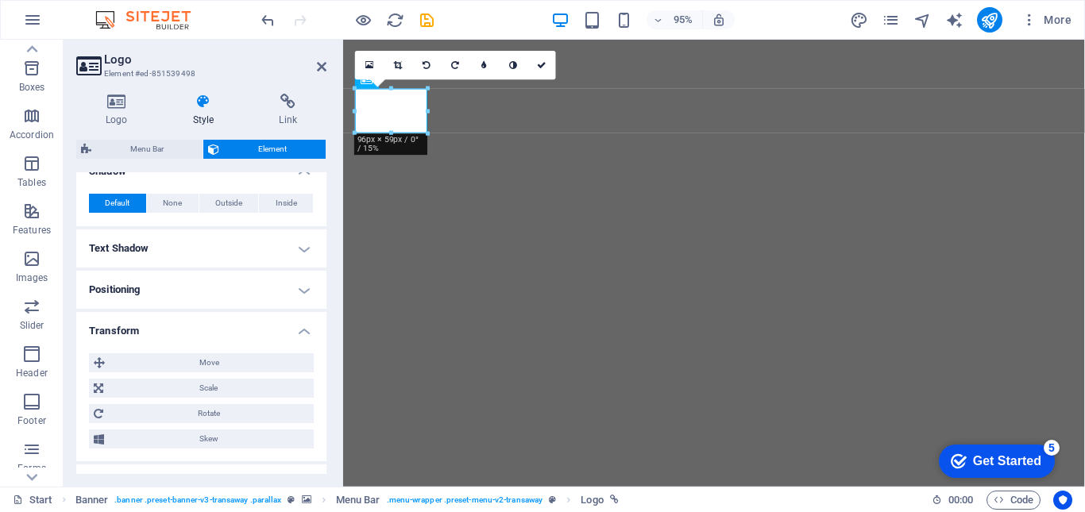
click at [302, 335] on h4 "Transform" at bounding box center [201, 326] width 250 height 29
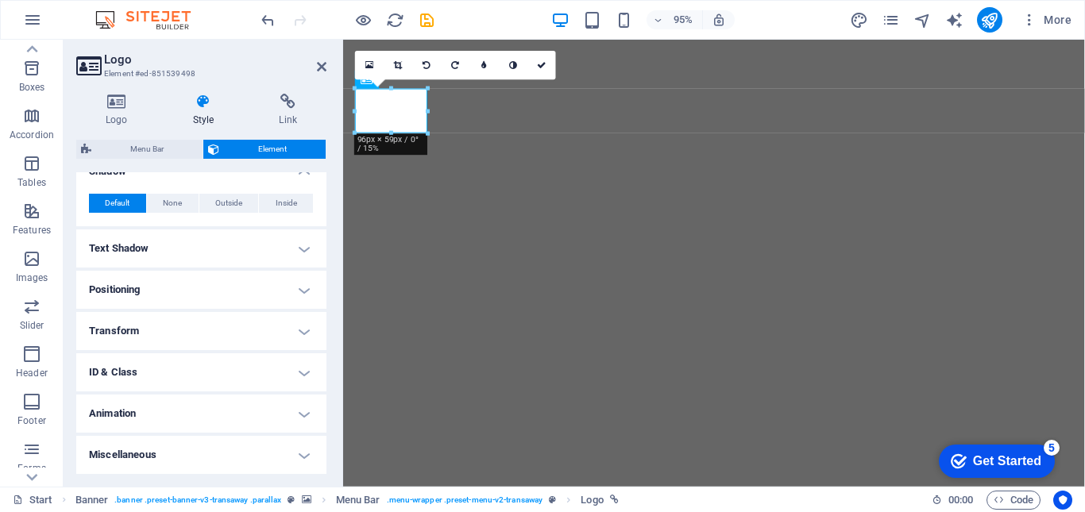
click at [299, 415] on h4 "Animation" at bounding box center [201, 414] width 250 height 38
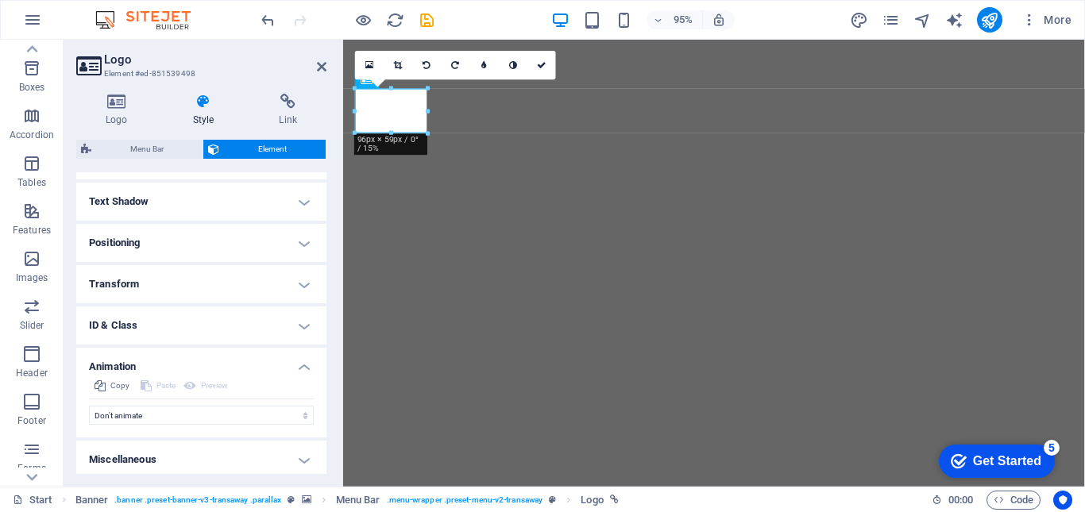
scroll to position [585, 0]
click at [305, 459] on h4 "Miscellaneous" at bounding box center [201, 455] width 250 height 38
click at [299, 454] on h4 "Miscellaneous" at bounding box center [201, 450] width 250 height 29
click at [110, 99] on icon at bounding box center [116, 102] width 81 height 16
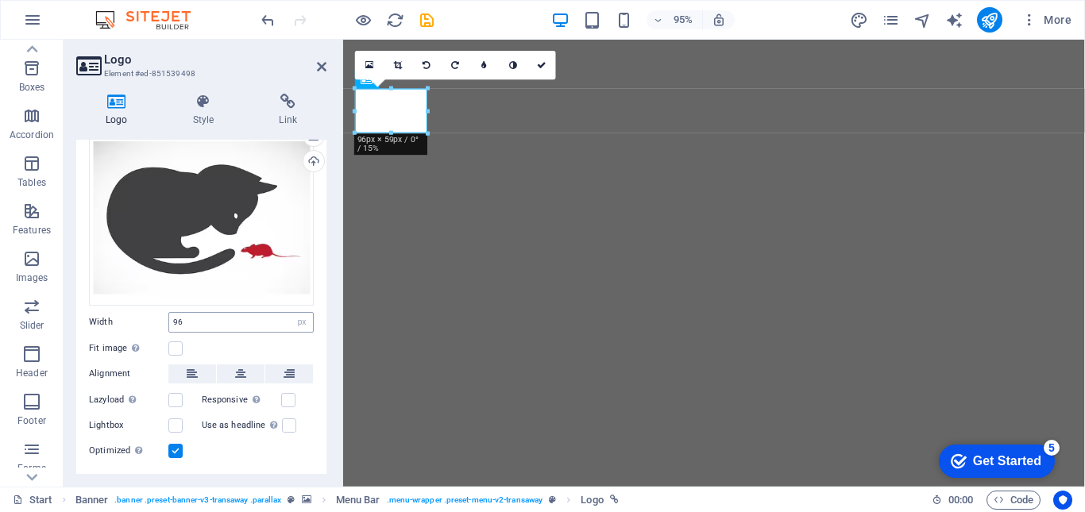
scroll to position [71, 0]
click at [299, 321] on select "Default auto px rem % em vh vw" at bounding box center [302, 321] width 22 height 19
select select "auto"
click at [291, 312] on select "Default auto px rem % em vh vw" at bounding box center [302, 321] width 22 height 19
select select "DISABLED_OPTION_VALUE"
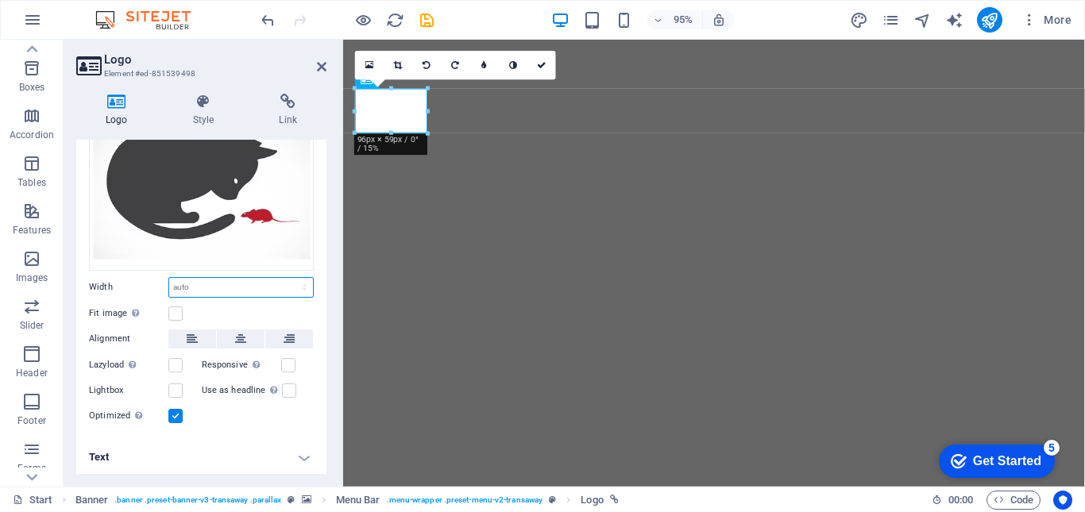
scroll to position [0, 0]
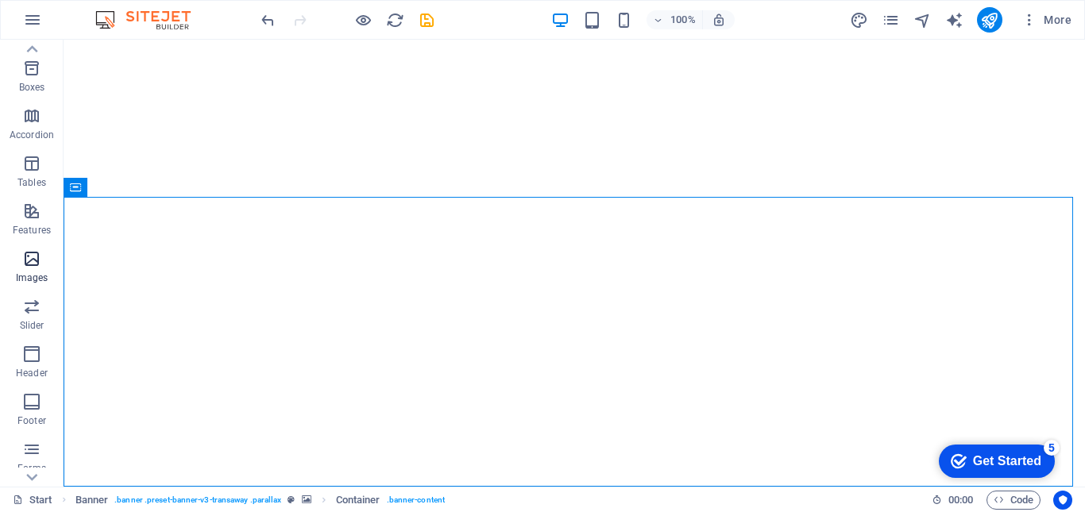
scroll to position [268, 0]
click at [30, 17] on icon "button" at bounding box center [32, 19] width 19 height 19
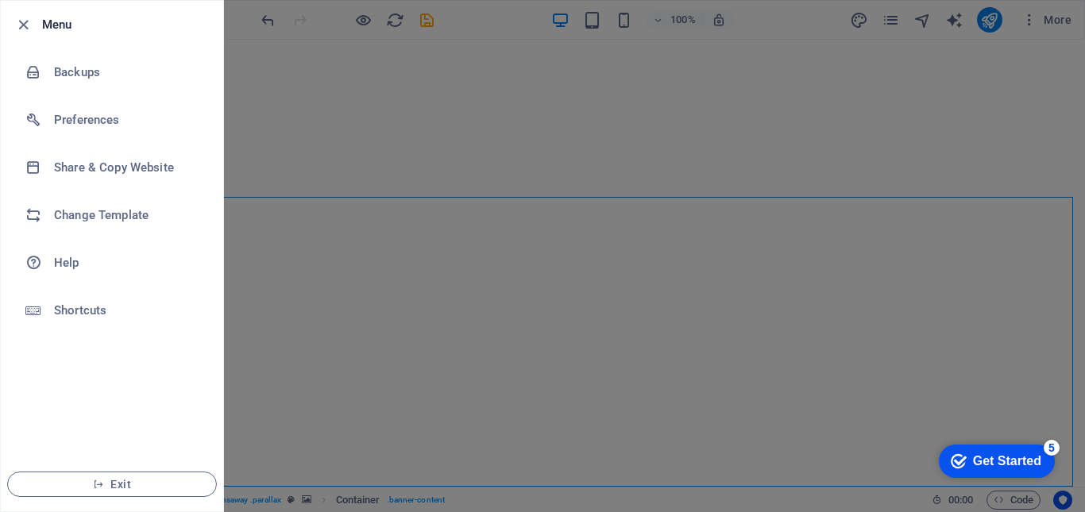
click at [593, 27] on div at bounding box center [542, 256] width 1085 height 512
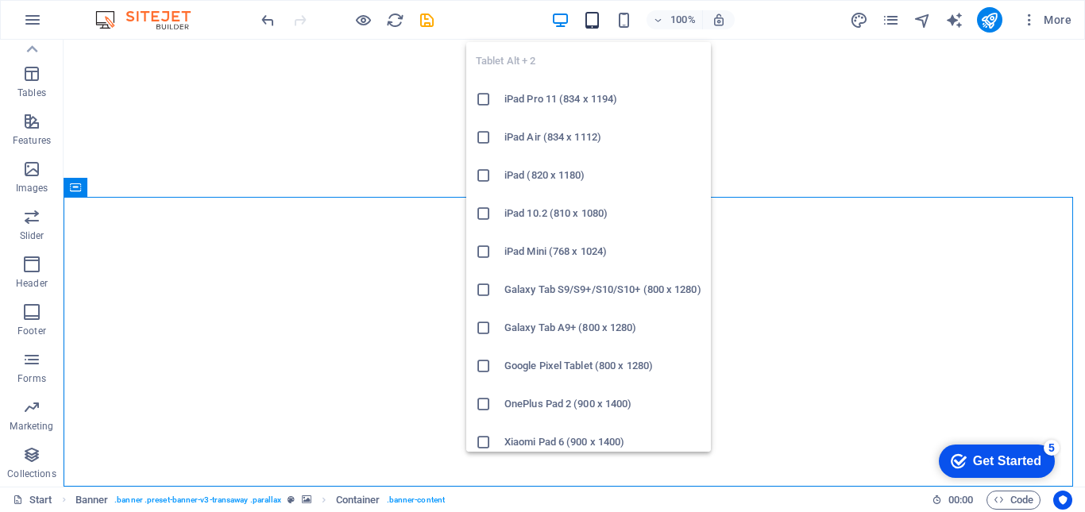
click at [593, 18] on icon "button" at bounding box center [592, 20] width 18 height 18
click at [595, 22] on icon "button" at bounding box center [592, 20] width 18 height 18
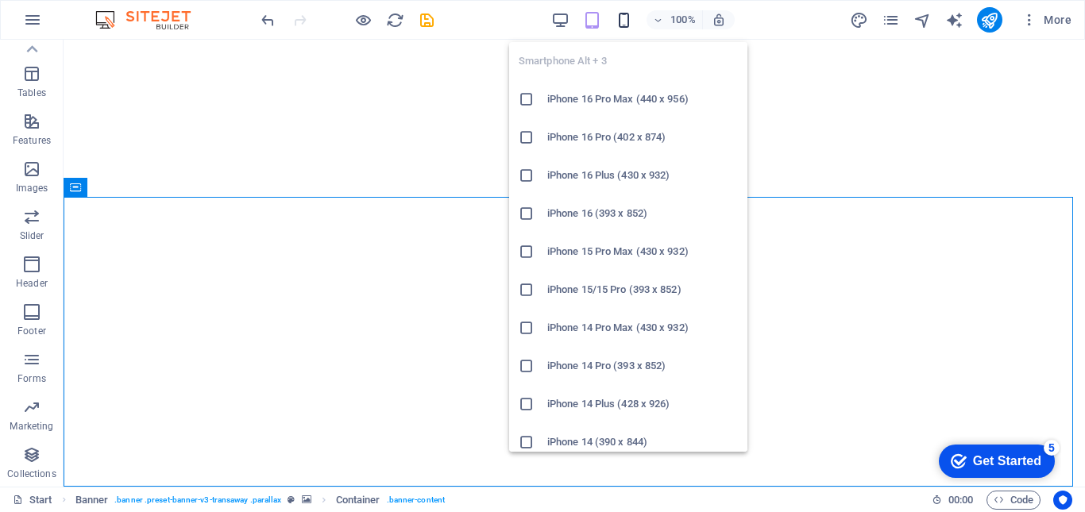
click at [628, 21] on icon "button" at bounding box center [624, 20] width 18 height 18
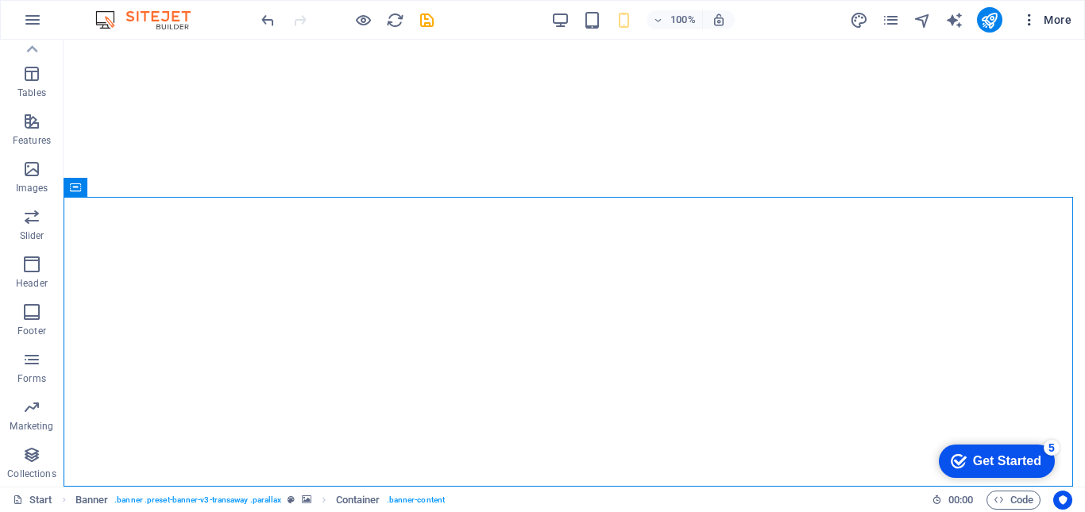
click at [1048, 23] on span "More" at bounding box center [1047, 20] width 50 height 16
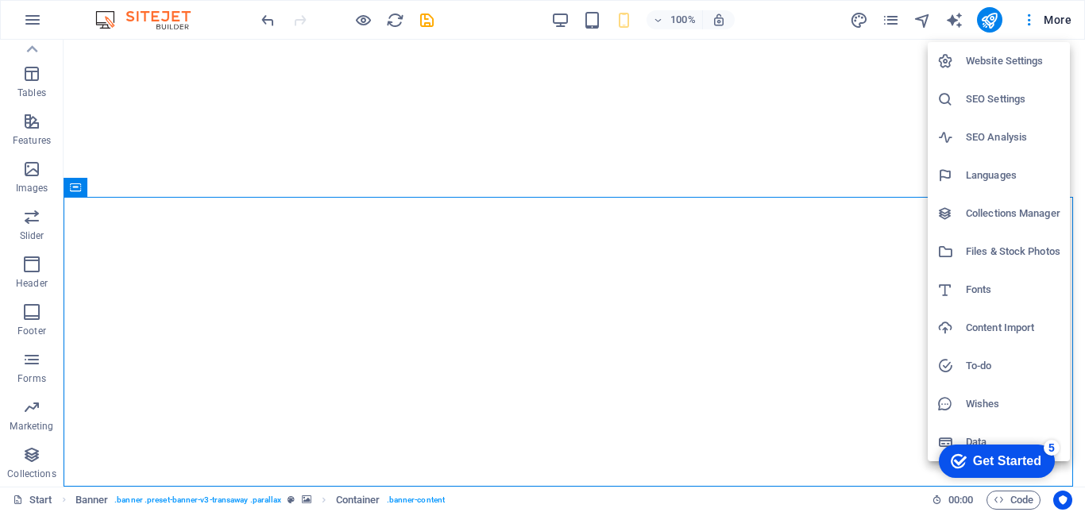
click at [1014, 63] on h6 "Website Settings" at bounding box center [1013, 61] width 95 height 19
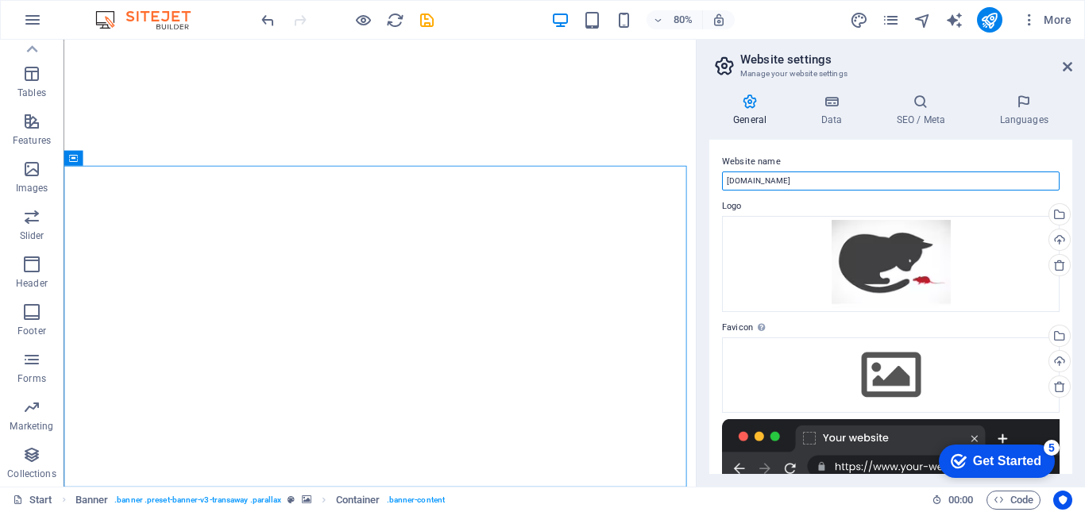
drag, startPoint x: 809, startPoint y: 184, endPoint x: 716, endPoint y: 193, distance: 92.6
click at [716, 193] on div "Website name gpstrackerstgo.cl Logo Drag files here, click to choose files or s…" at bounding box center [890, 307] width 363 height 334
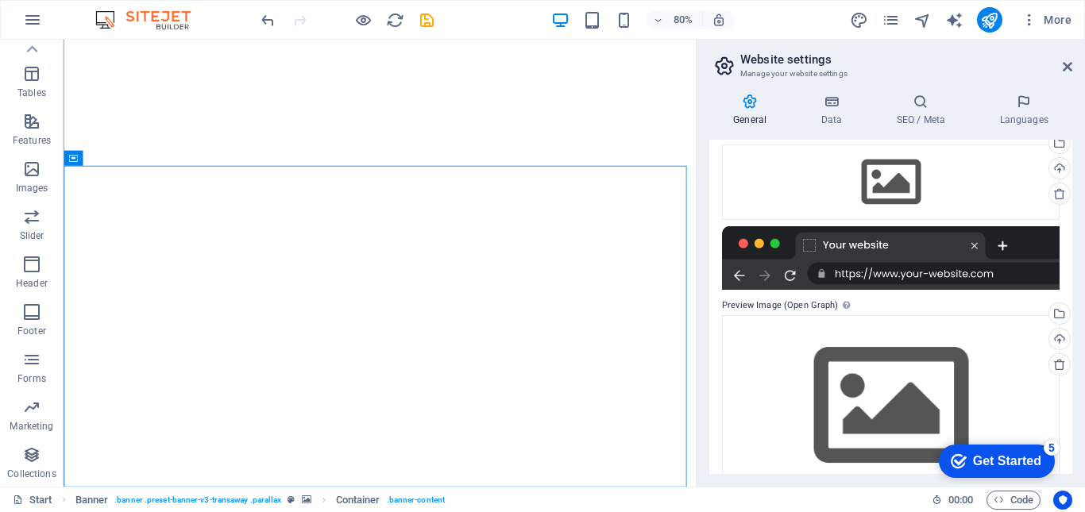
scroll to position [0, 0]
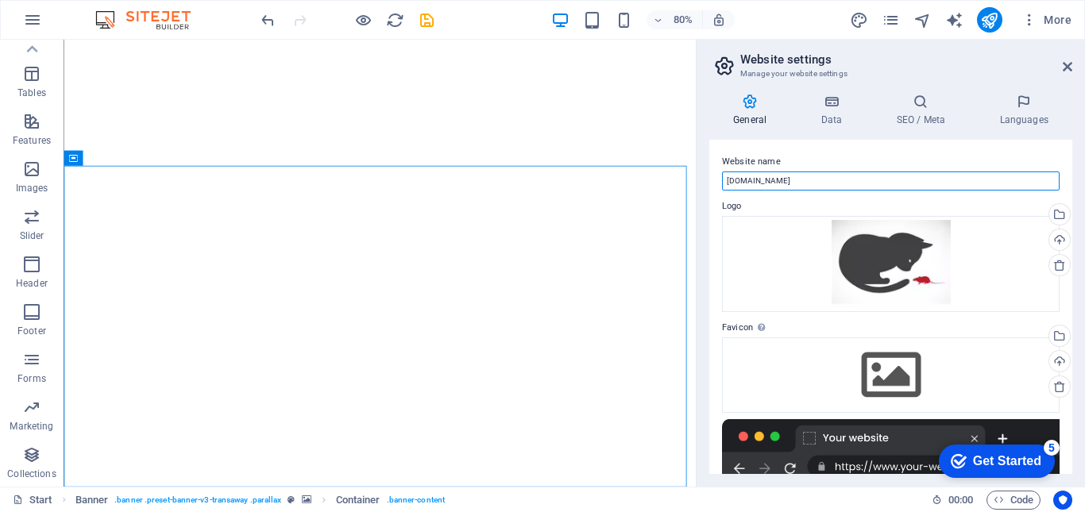
type input "mousecatcher.cl"
click at [991, 458] on div "Get Started" at bounding box center [1007, 461] width 68 height 14
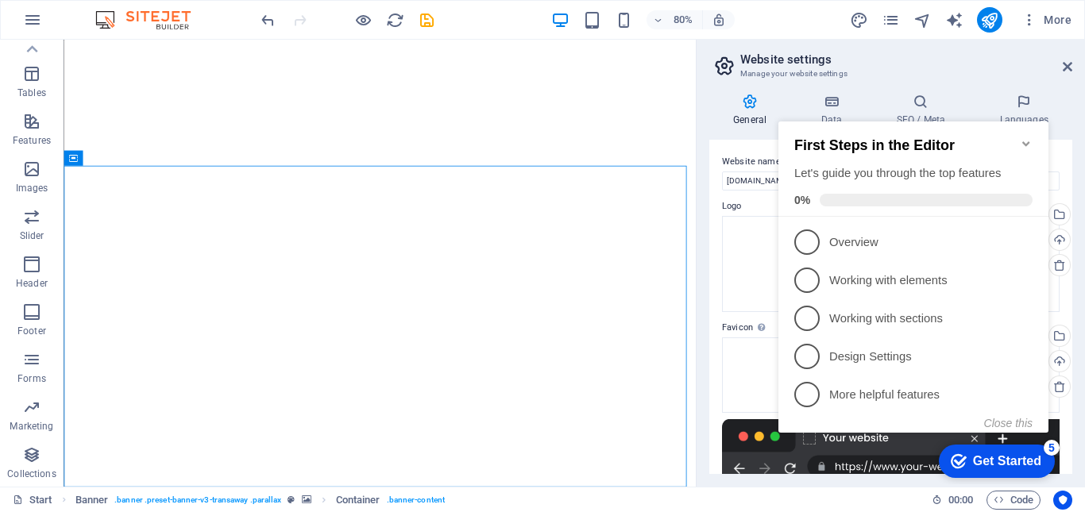
click at [976, 460] on div "Get Started" at bounding box center [1007, 461] width 68 height 14
